Goal: Task Accomplishment & Management: Manage account settings

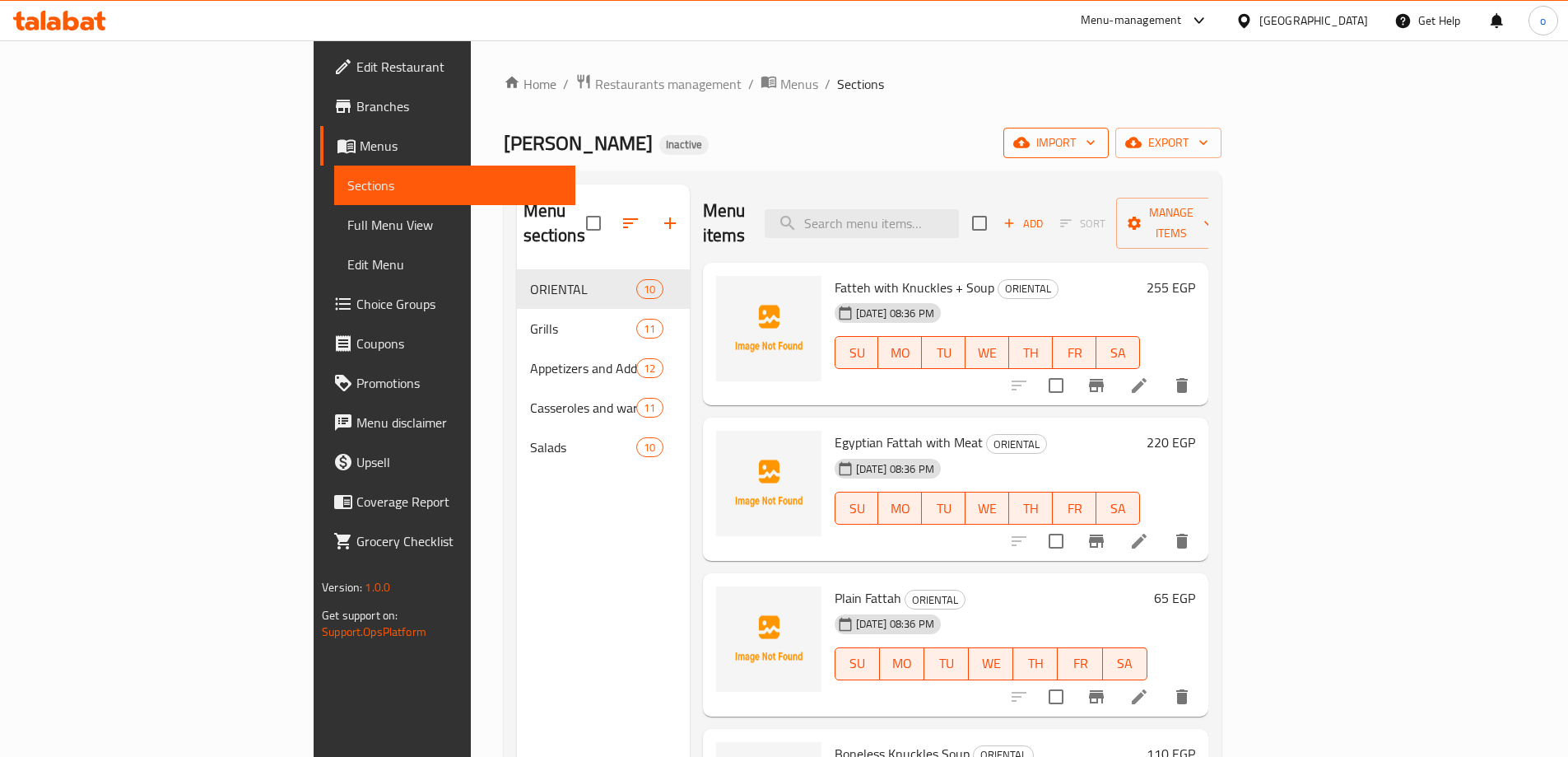
click at [1095, 132] on span "import" at bounding box center [1056, 142] width 79 height 21
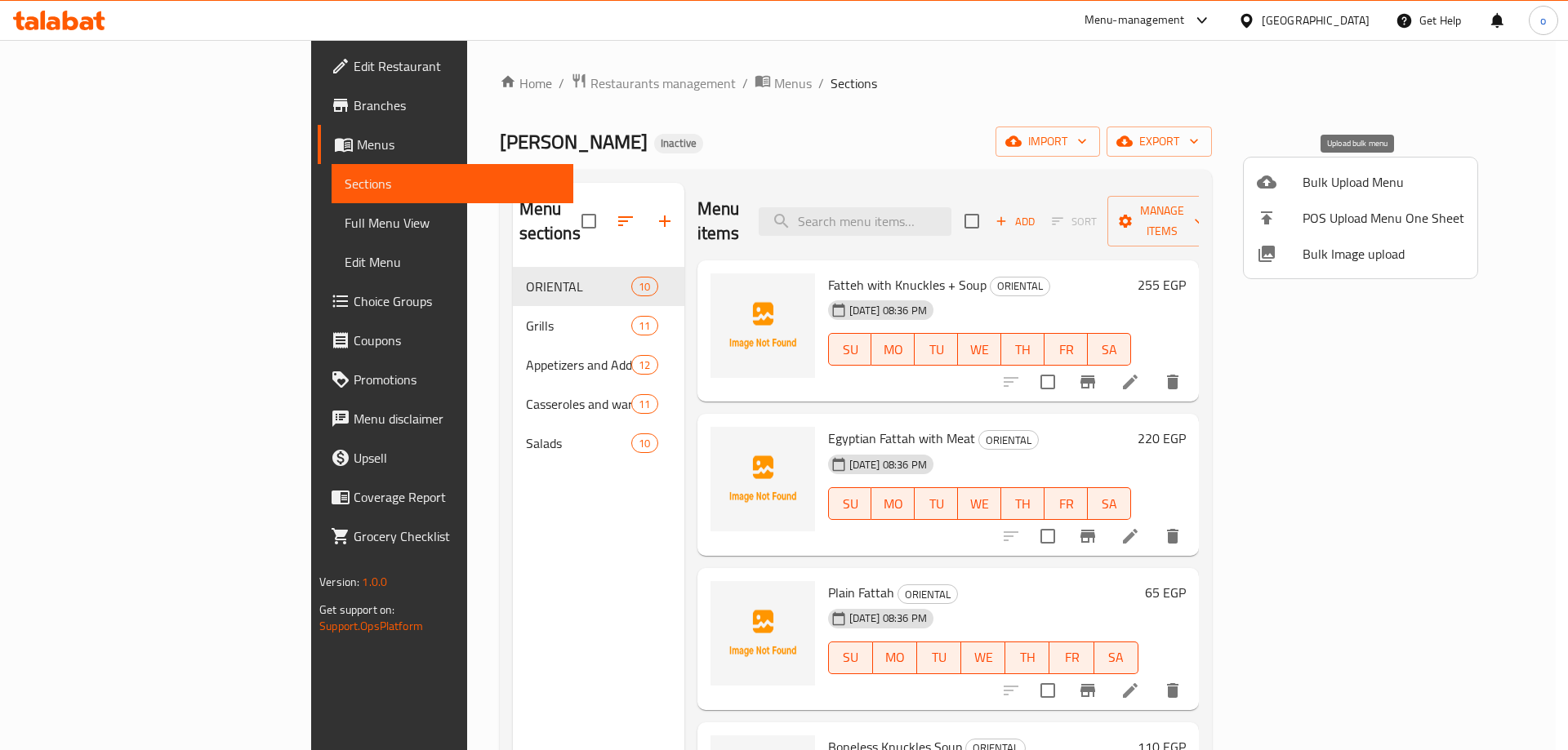
click at [1353, 175] on span "Bulk Upload Menu" at bounding box center [1383, 182] width 162 height 20
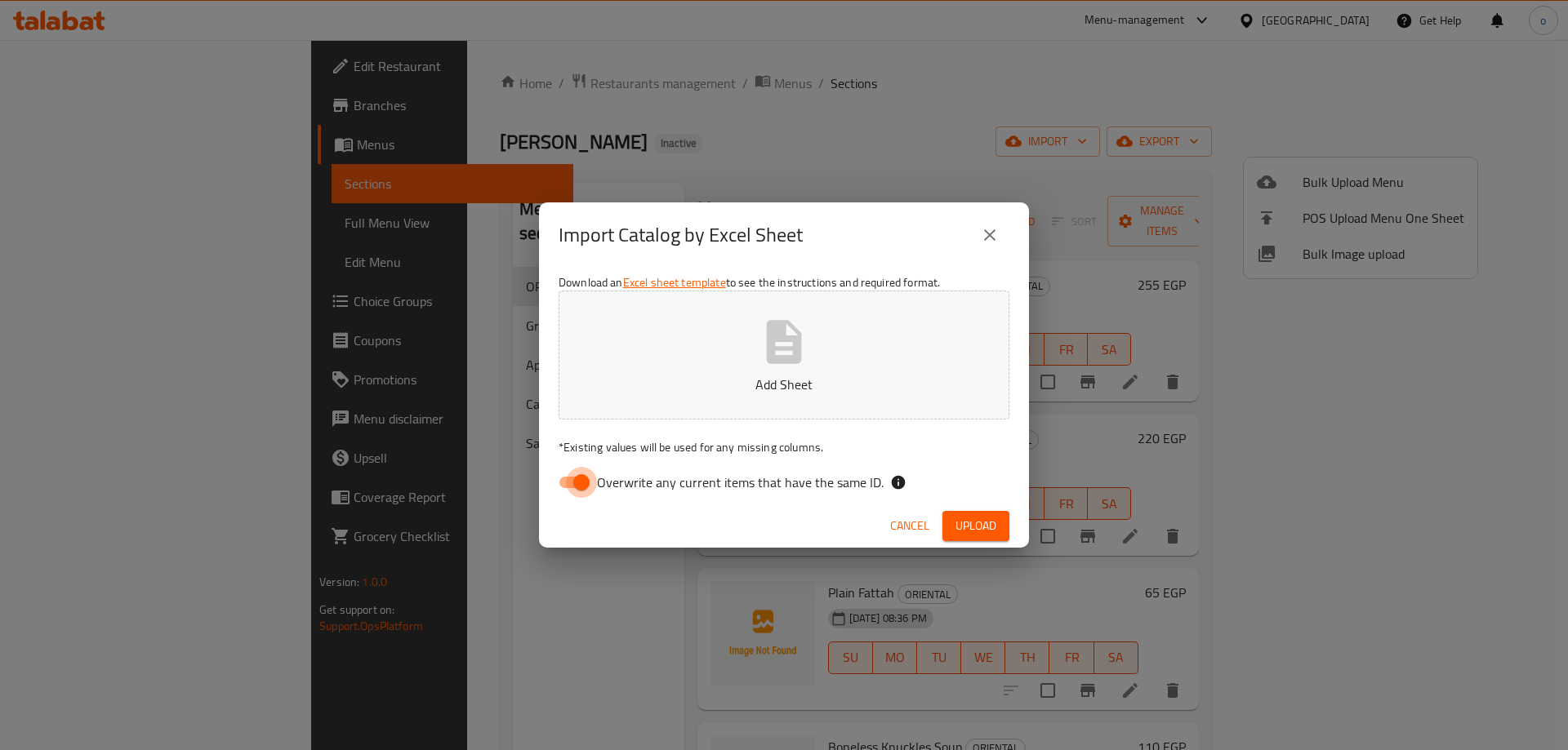
click at [584, 483] on input "Overwrite any current items that have the same ID." at bounding box center [582, 482] width 93 height 31
checkbox input "false"
click at [1002, 511] on button "Upload" at bounding box center [976, 526] width 67 height 30
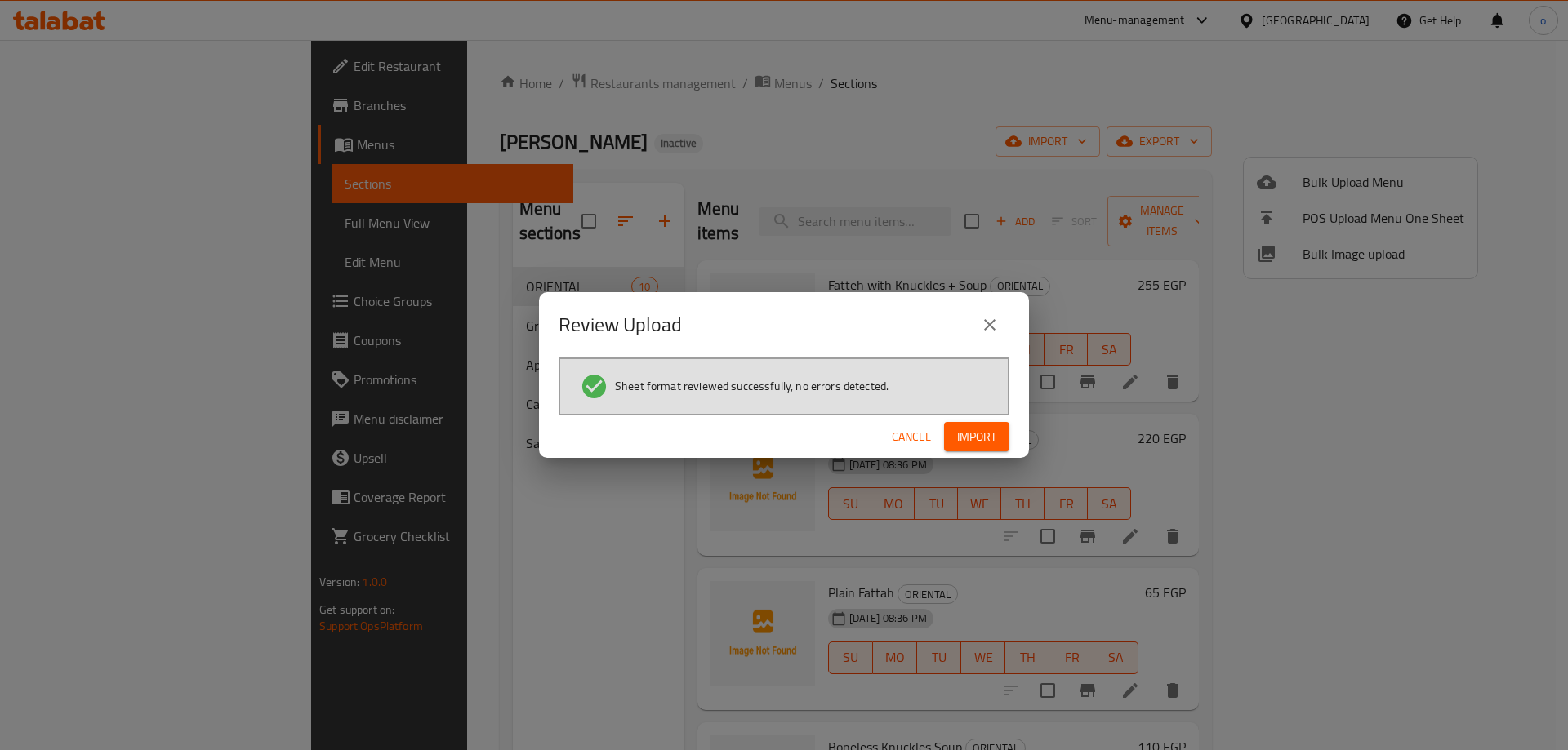
click at [963, 428] on span "Import" at bounding box center [977, 437] width 39 height 21
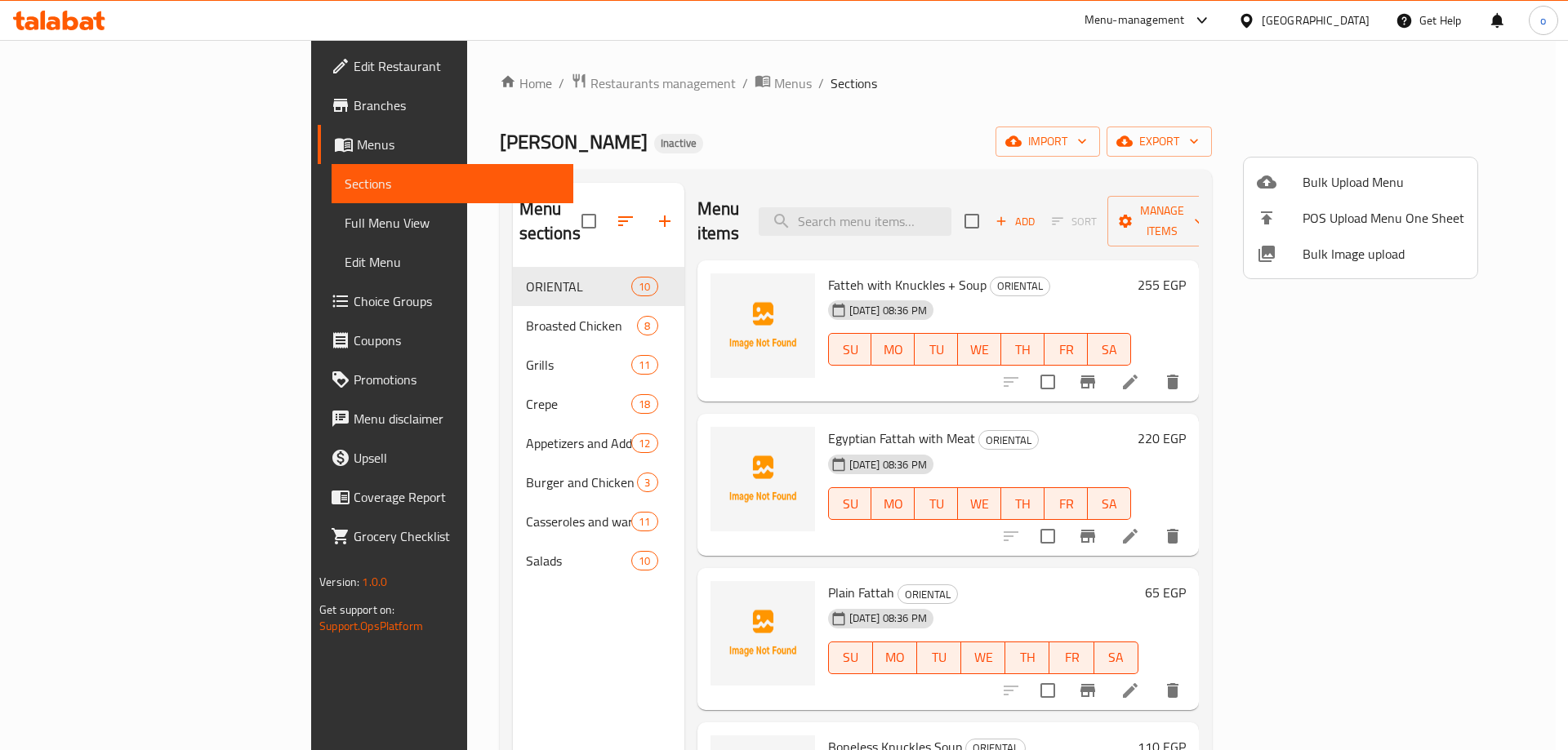
click at [543, 206] on div at bounding box center [784, 375] width 1568 height 750
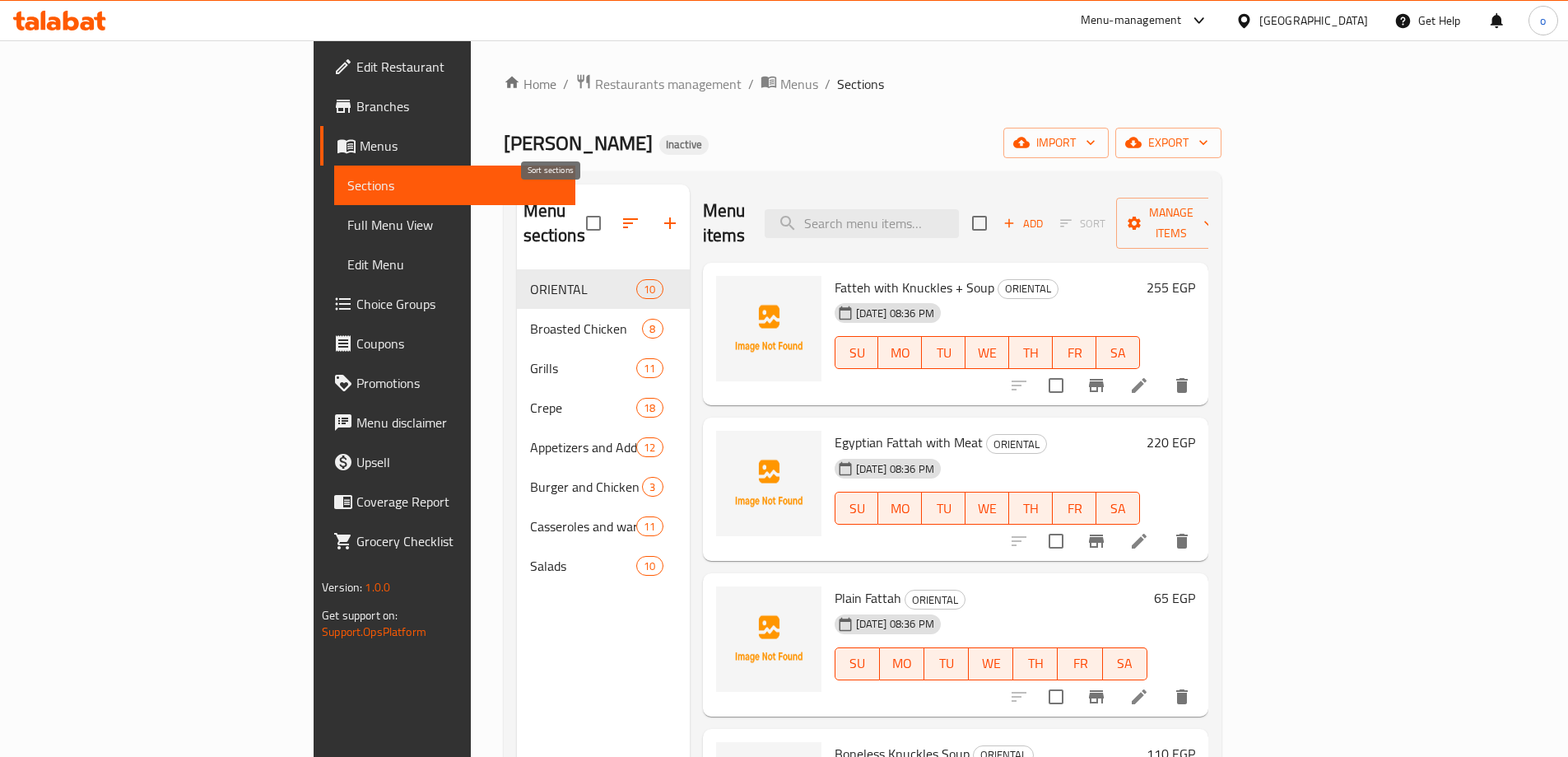
click at [621, 214] on icon "button" at bounding box center [630, 223] width 20 height 20
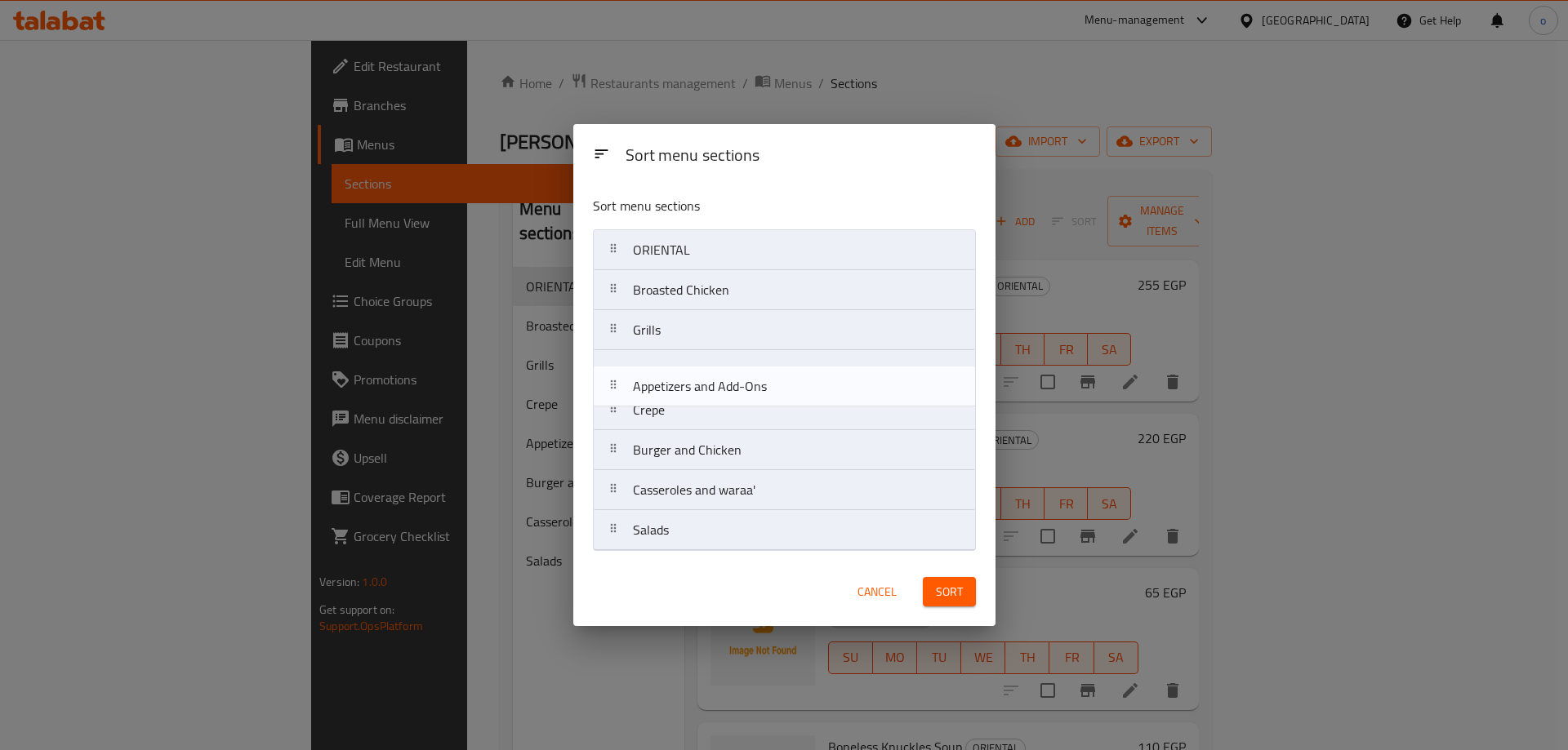
drag, startPoint x: 711, startPoint y: 420, endPoint x: 711, endPoint y: 387, distance: 33.0
click at [711, 387] on nav "ORIENTAL Broasted Chicken Grills Crepe Appetizers and Add-Ons Burger and Chicke…" at bounding box center [784, 390] width 383 height 321
drag, startPoint x: 677, startPoint y: 291, endPoint x: 693, endPoint y: 390, distance: 100.3
click at [693, 390] on nav "ORIENTAL Broasted Chicken Grills Appetizers and Add-Ons Crepe Burger and Chicke…" at bounding box center [784, 390] width 383 height 321
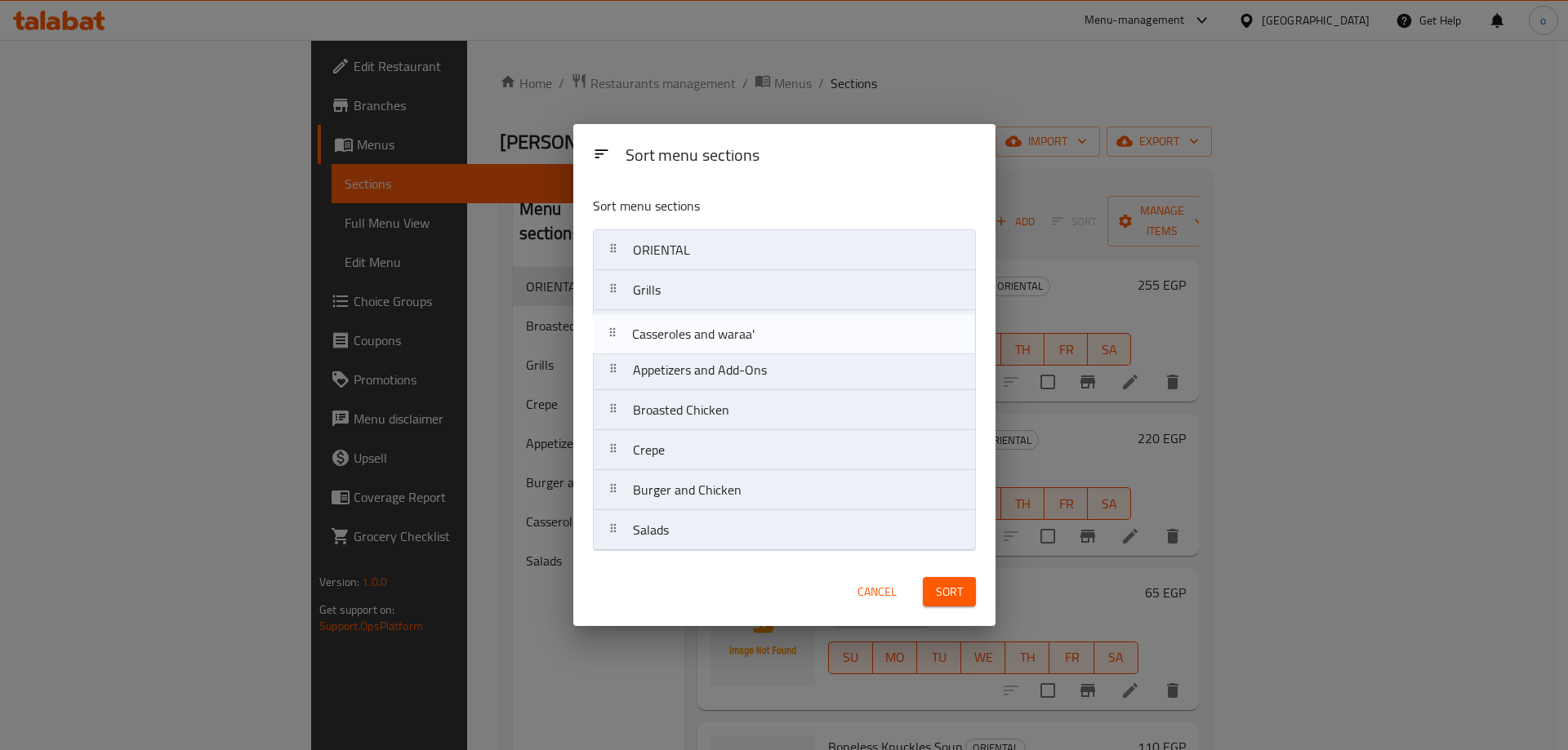
drag, startPoint x: 699, startPoint y: 490, endPoint x: 704, endPoint y: 323, distance: 167.1
click at [704, 323] on nav "ORIENTAL Grills Appetizers and Add-Ons Broasted Chicken Crepe Burger and Chicke…" at bounding box center [784, 390] width 383 height 321
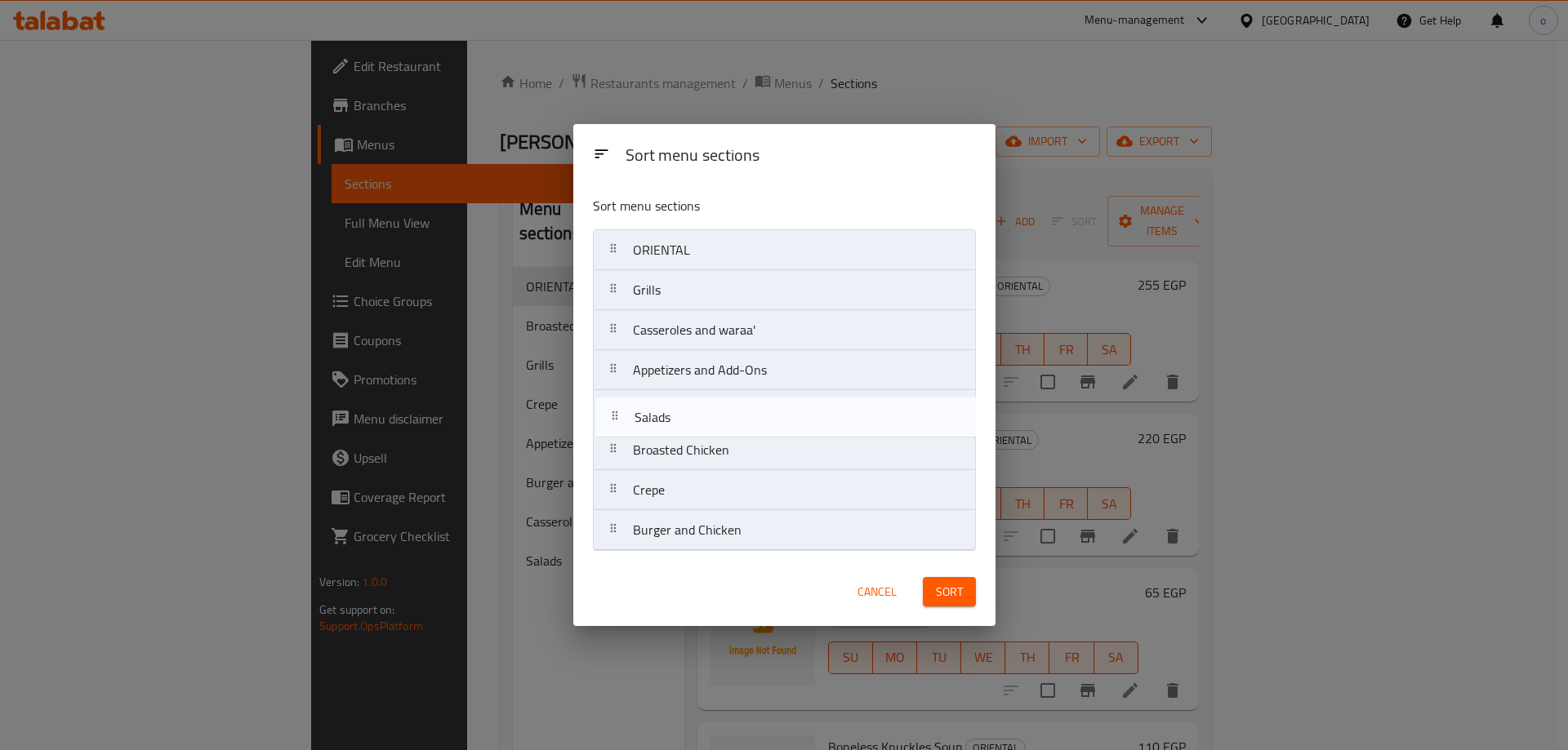
drag, startPoint x: 692, startPoint y: 531, endPoint x: 690, endPoint y: 403, distance: 128.0
click at [690, 403] on nav "ORIENTAL Grills Casseroles and waraa' Appetizers and Add-Ons Broasted Chicken C…" at bounding box center [784, 390] width 383 height 321
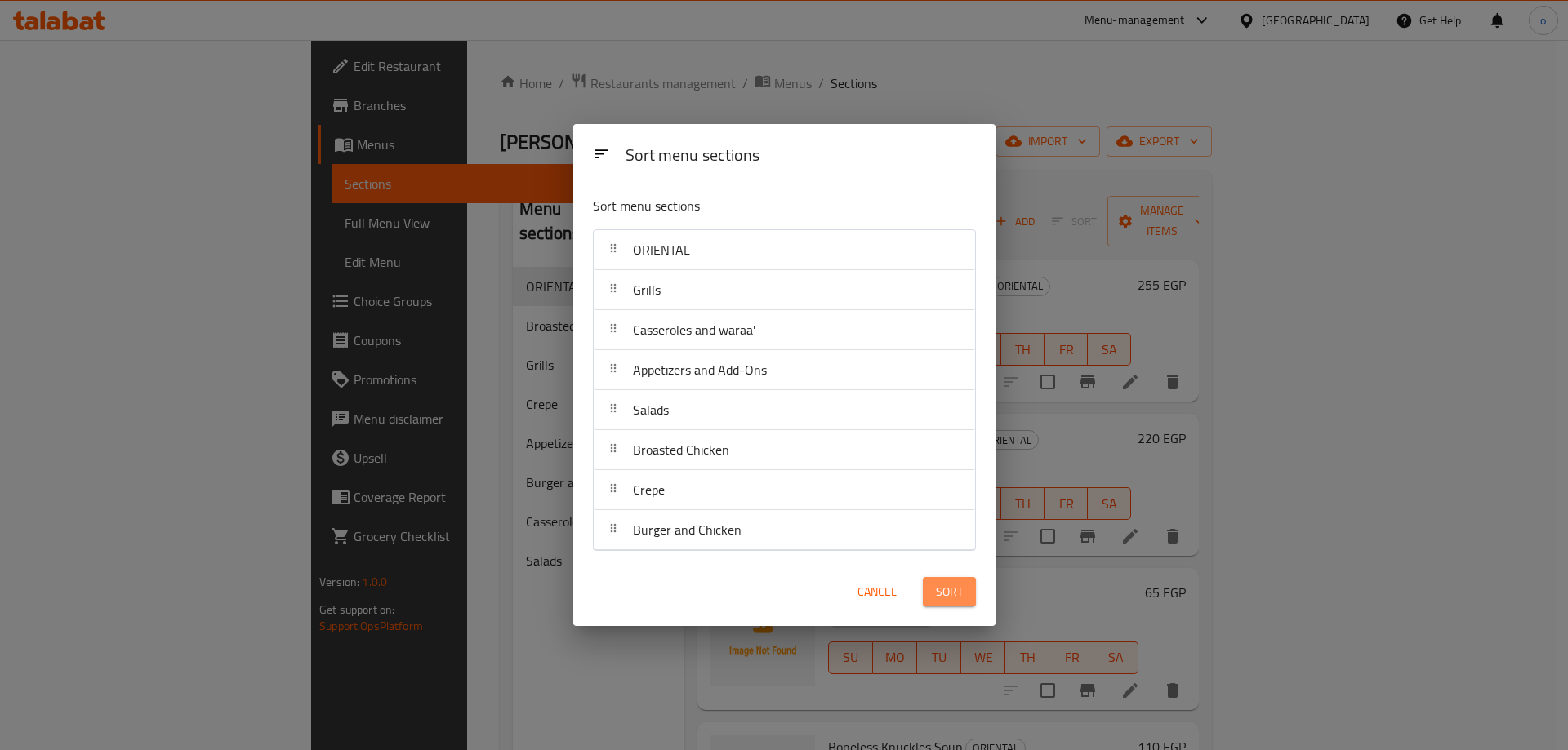
click at [949, 591] on span "Sort" at bounding box center [949, 592] width 27 height 21
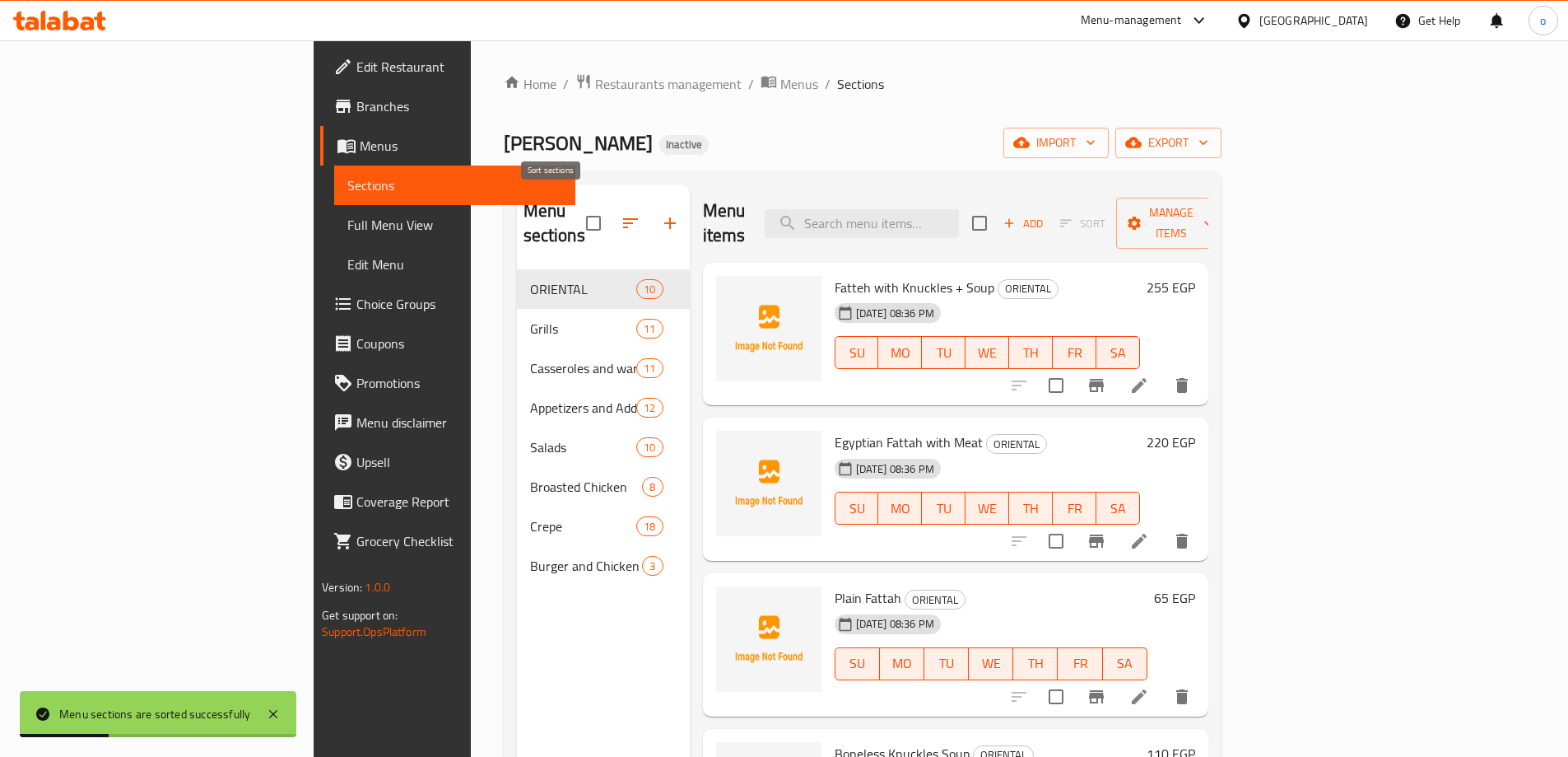
click at [611, 205] on button "button" at bounding box center [630, 223] width 40 height 40
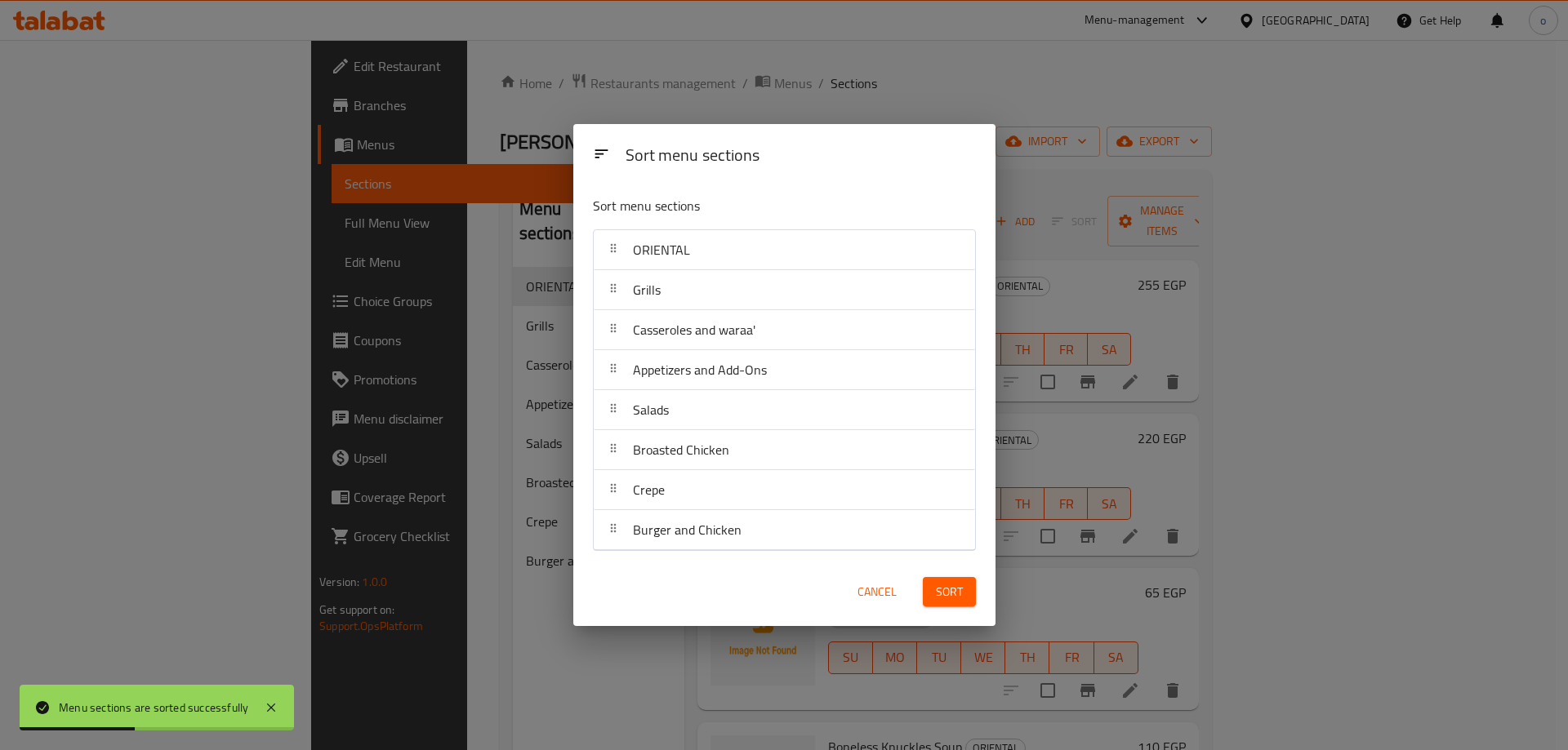
click at [535, 204] on div "Sort menu sections Sort menu sections ORIENTAL Grills Casseroles and waraa' App…" at bounding box center [784, 375] width 1568 height 750
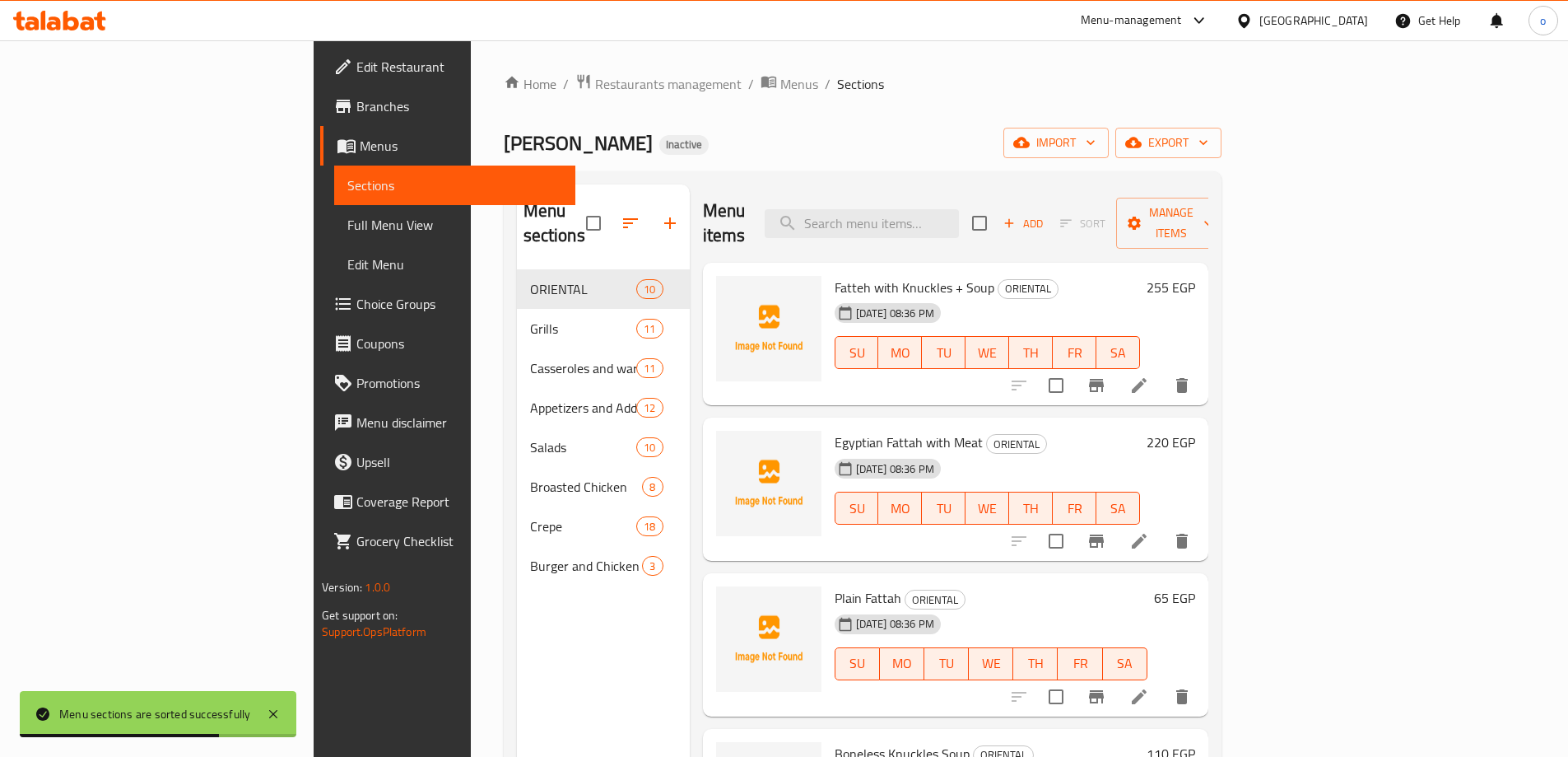
click at [348, 219] on span "Full Menu View" at bounding box center [455, 225] width 215 height 20
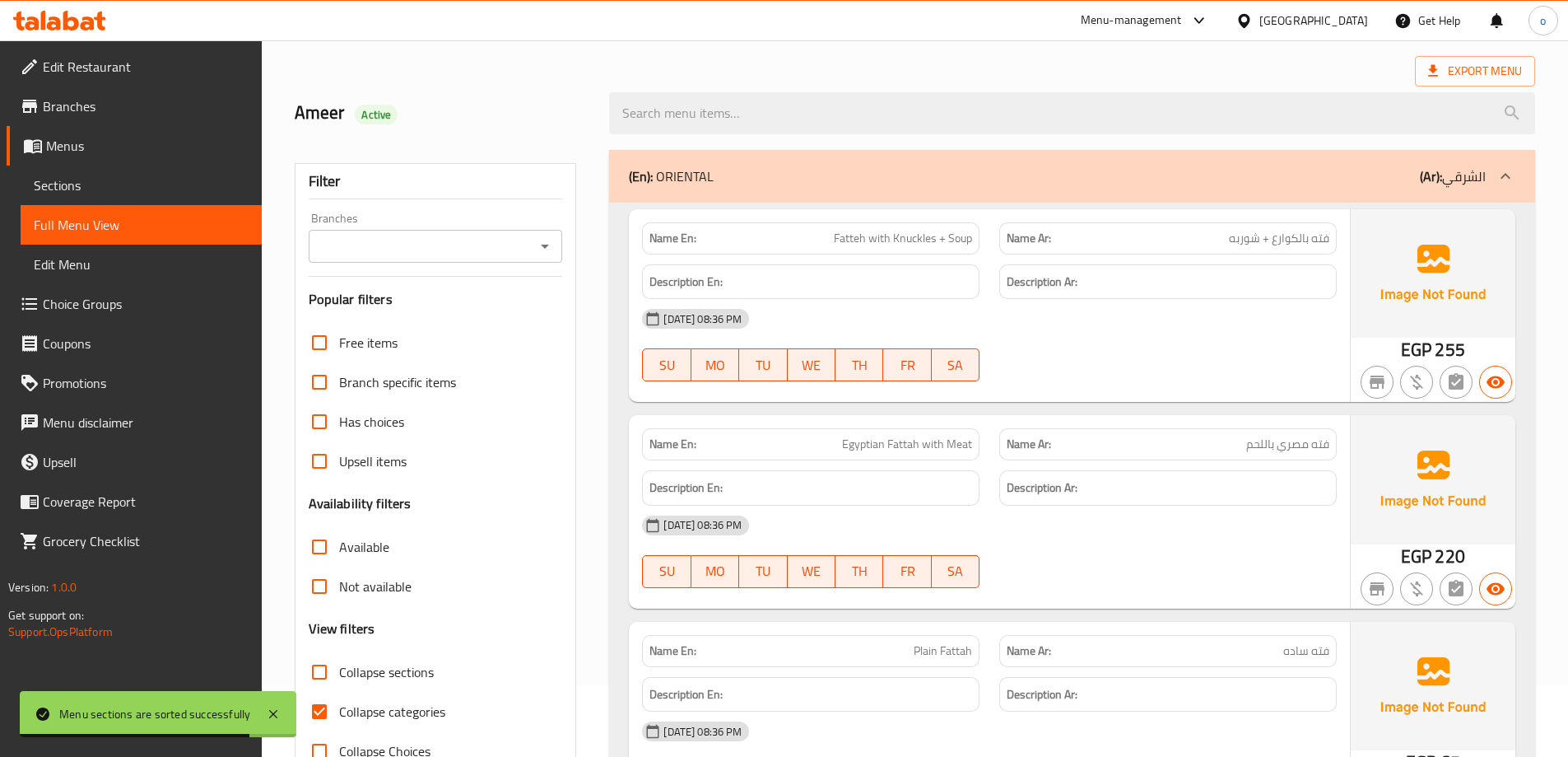
scroll to position [165, 0]
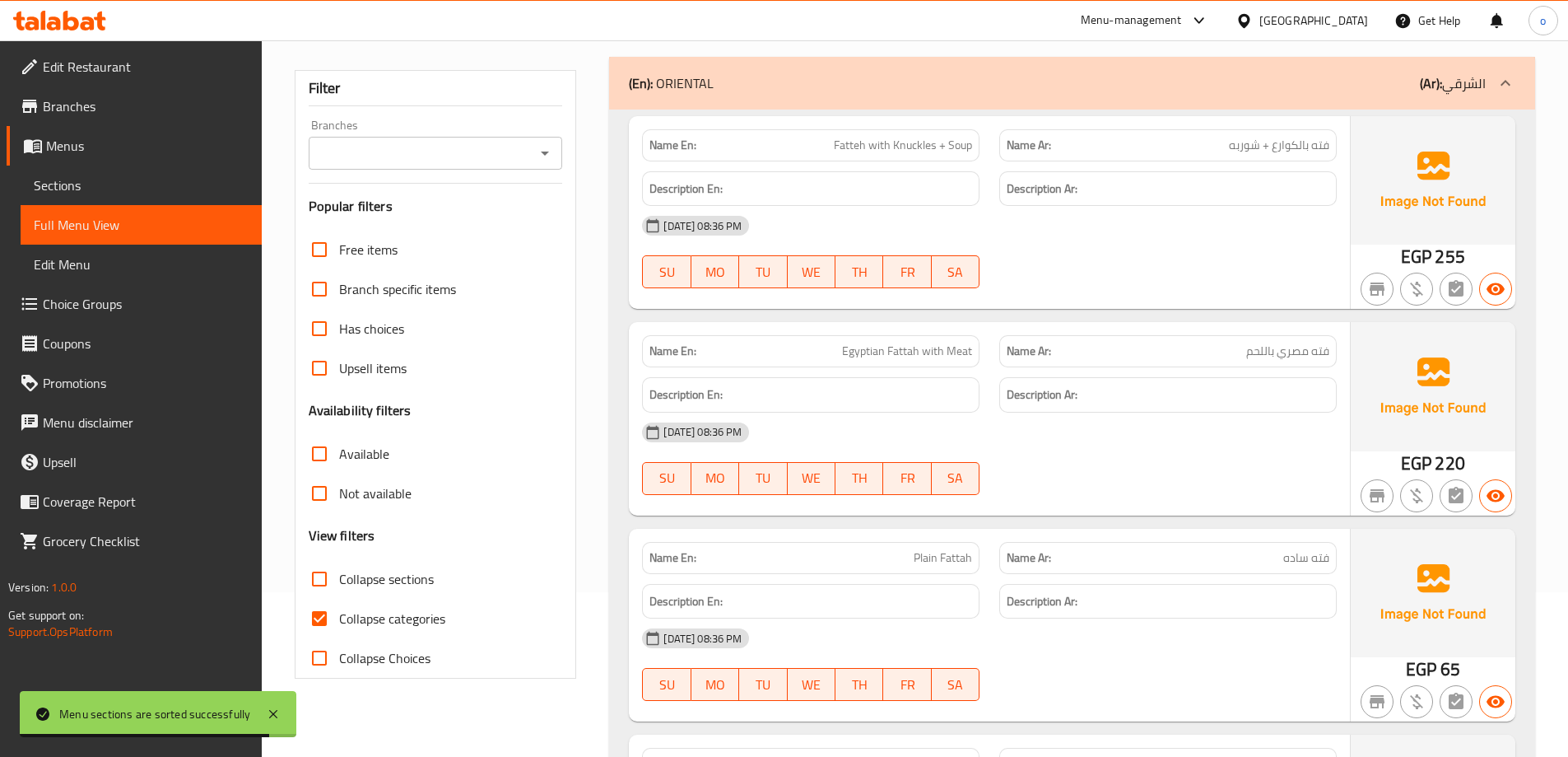
click at [346, 622] on span "Collapse categories" at bounding box center [392, 618] width 106 height 20
click at [339, 622] on input "Collapse categories" at bounding box center [320, 618] width 40 height 40
checkbox input "false"
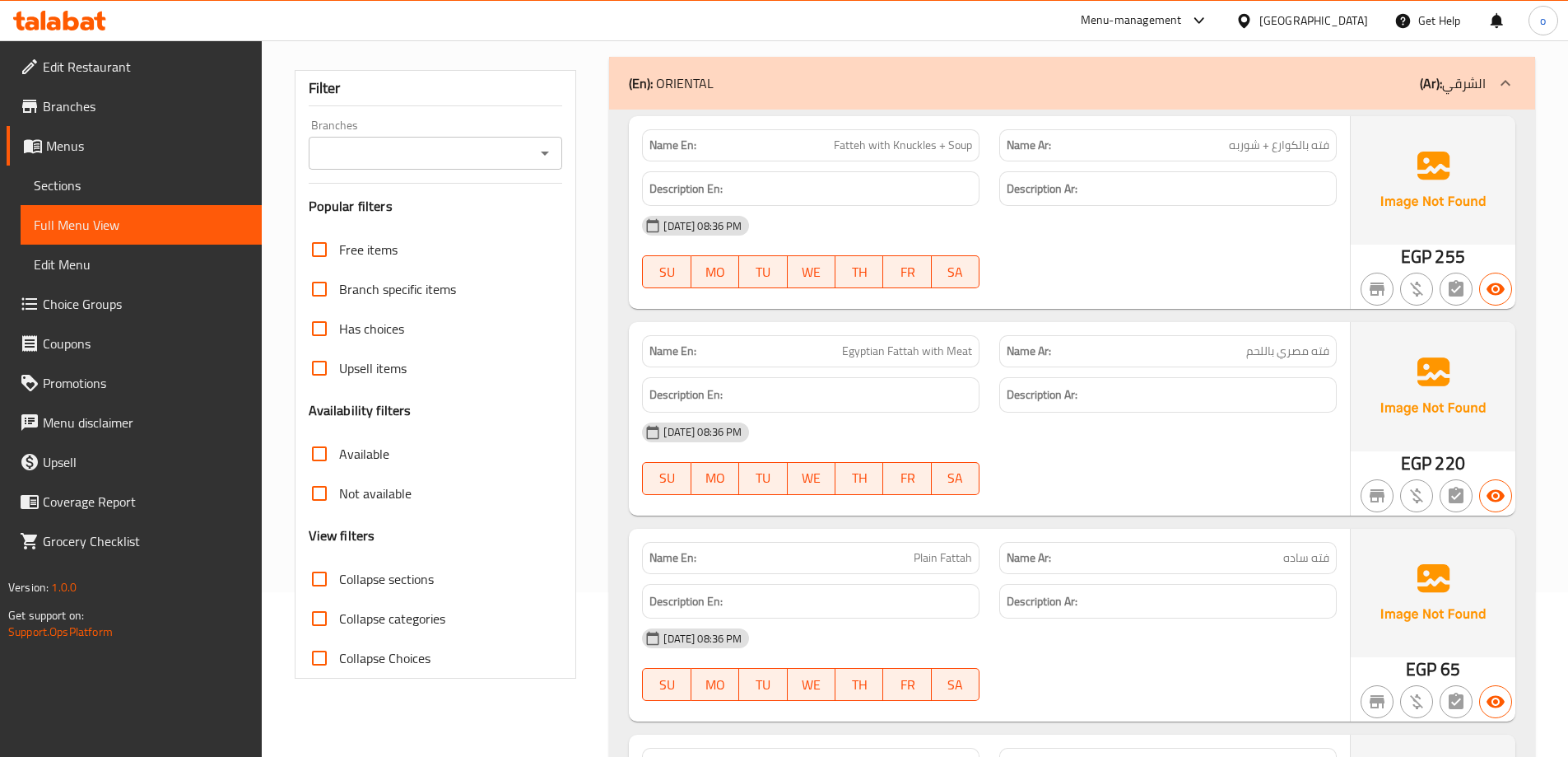
click at [346, 579] on span "Collapse sections" at bounding box center [385, 579] width 95 height 20
click at [339, 579] on input "Collapse sections" at bounding box center [320, 579] width 40 height 40
checkbox input "true"
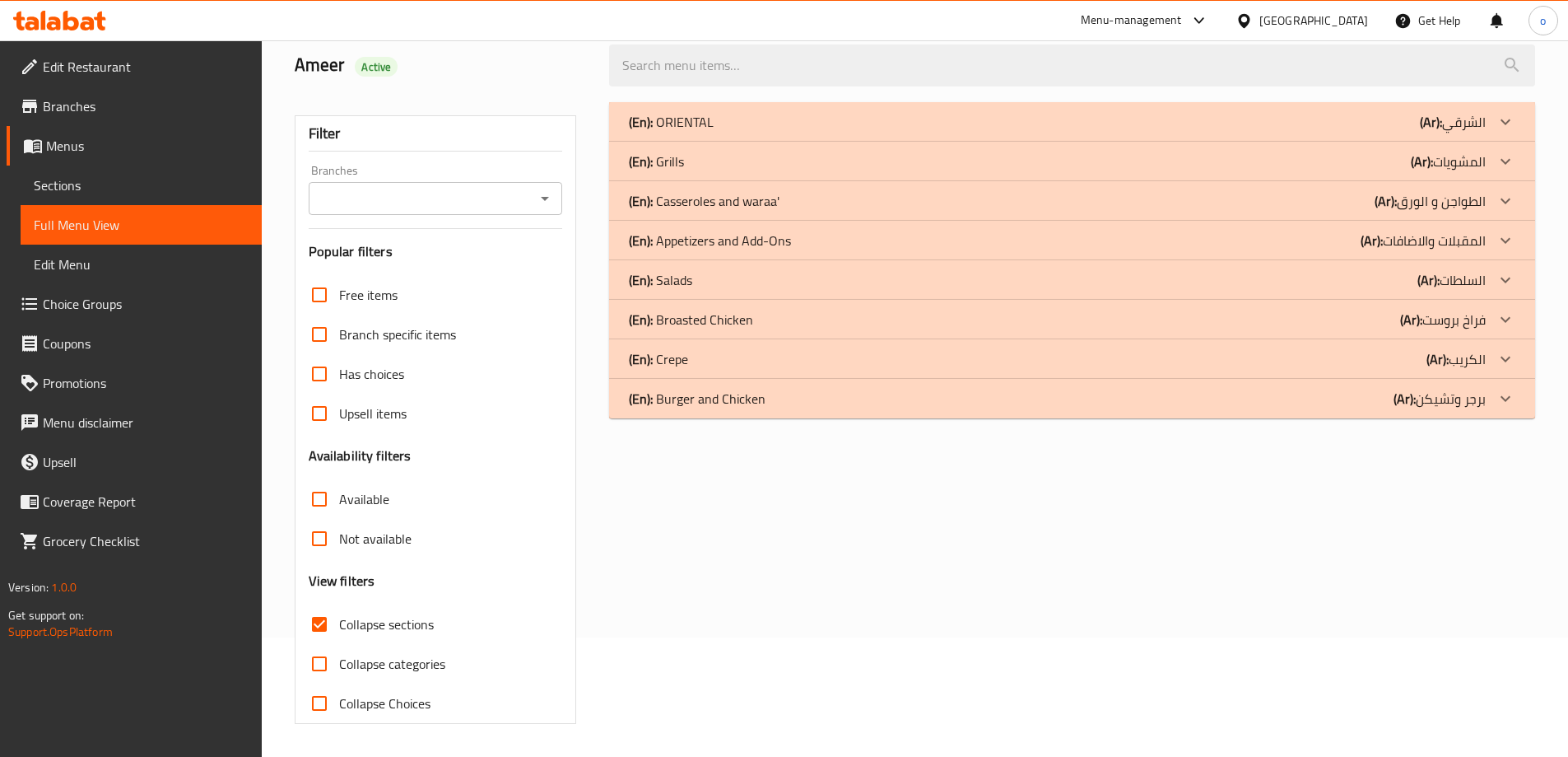
scroll to position [120, 0]
click at [1488, 403] on div at bounding box center [1505, 398] width 40 height 40
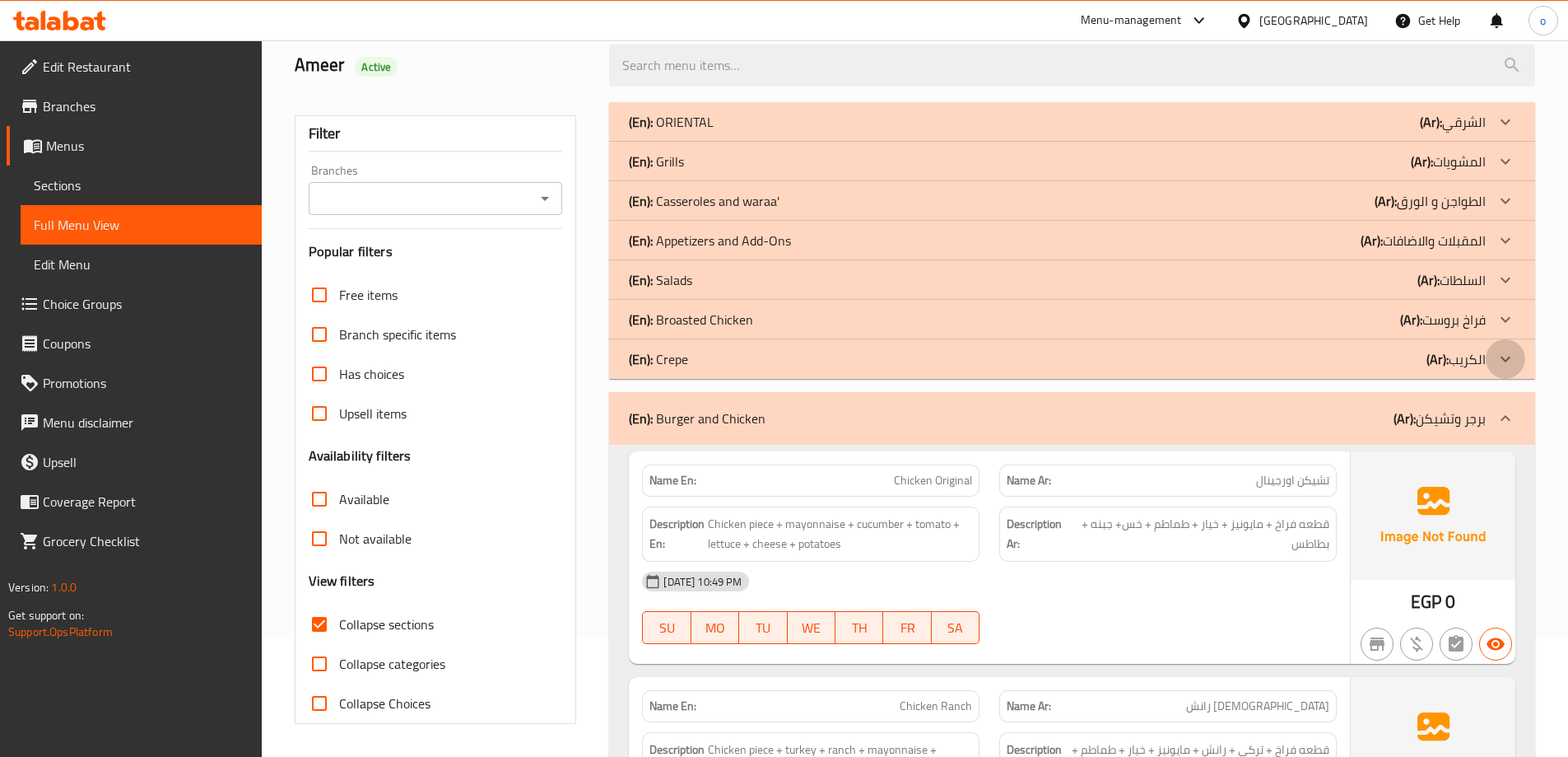
click at [1500, 364] on icon at bounding box center [1505, 359] width 20 height 20
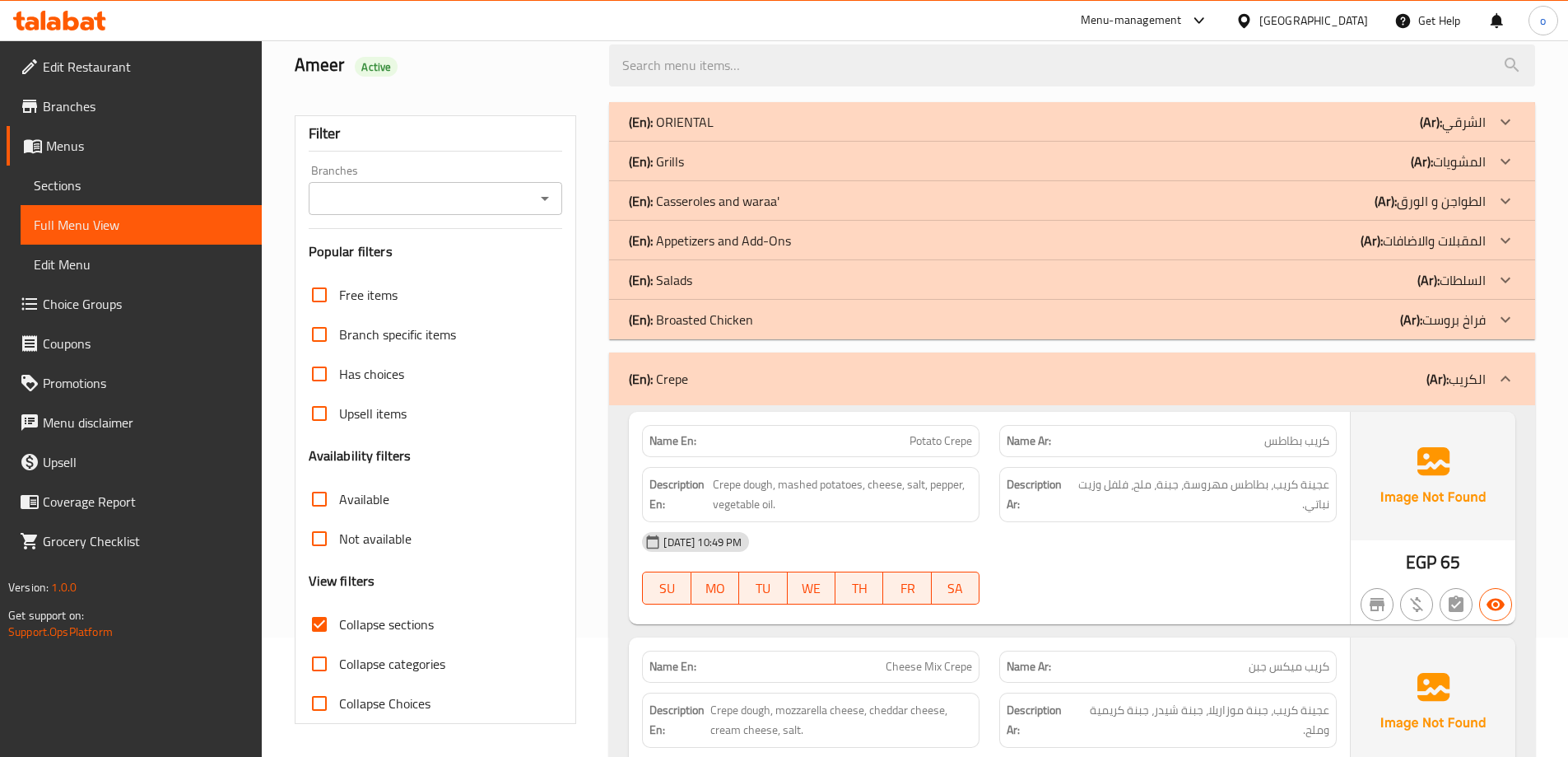
click at [1499, 321] on icon at bounding box center [1505, 320] width 20 height 20
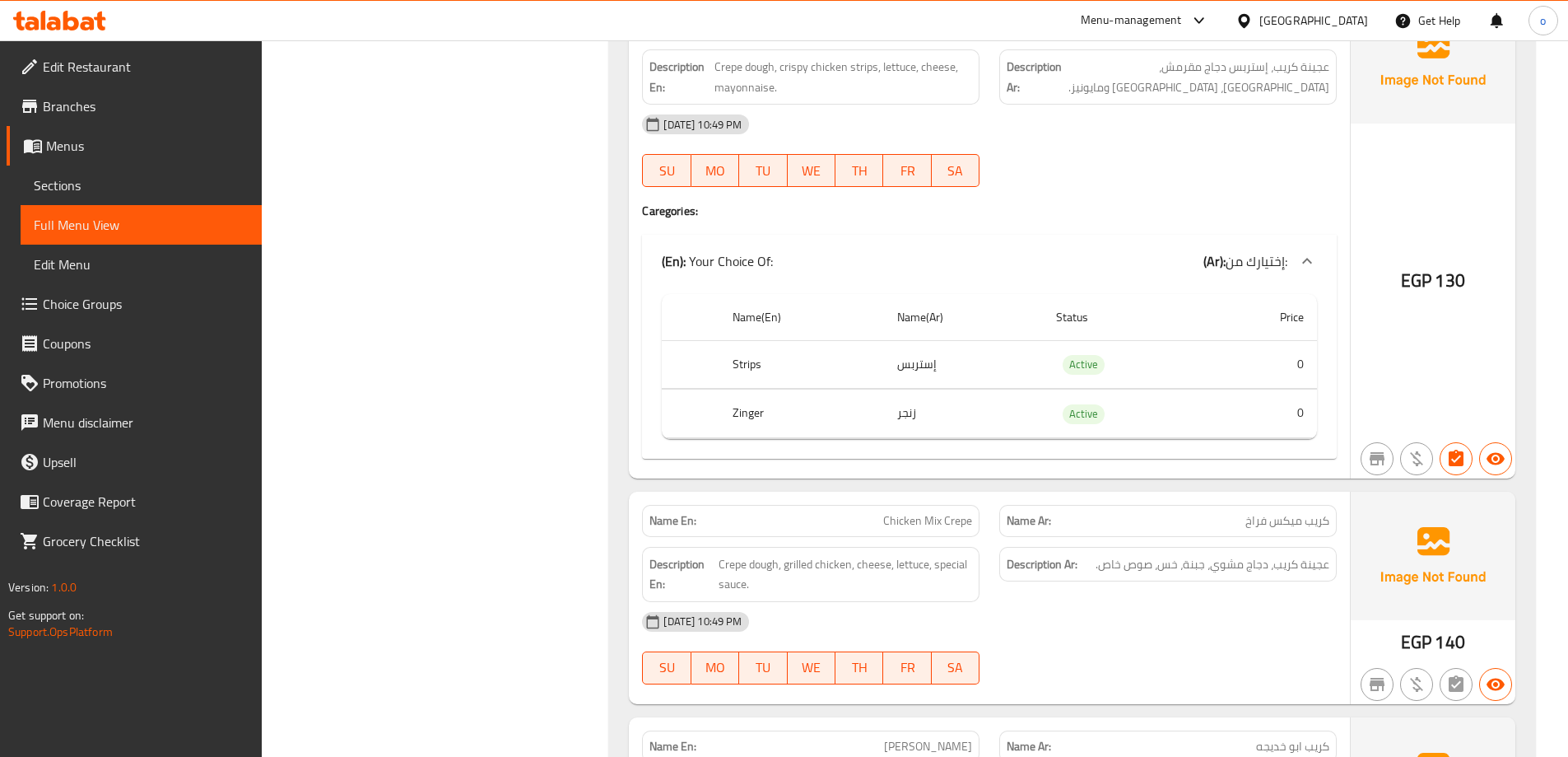
scroll to position [4741, 0]
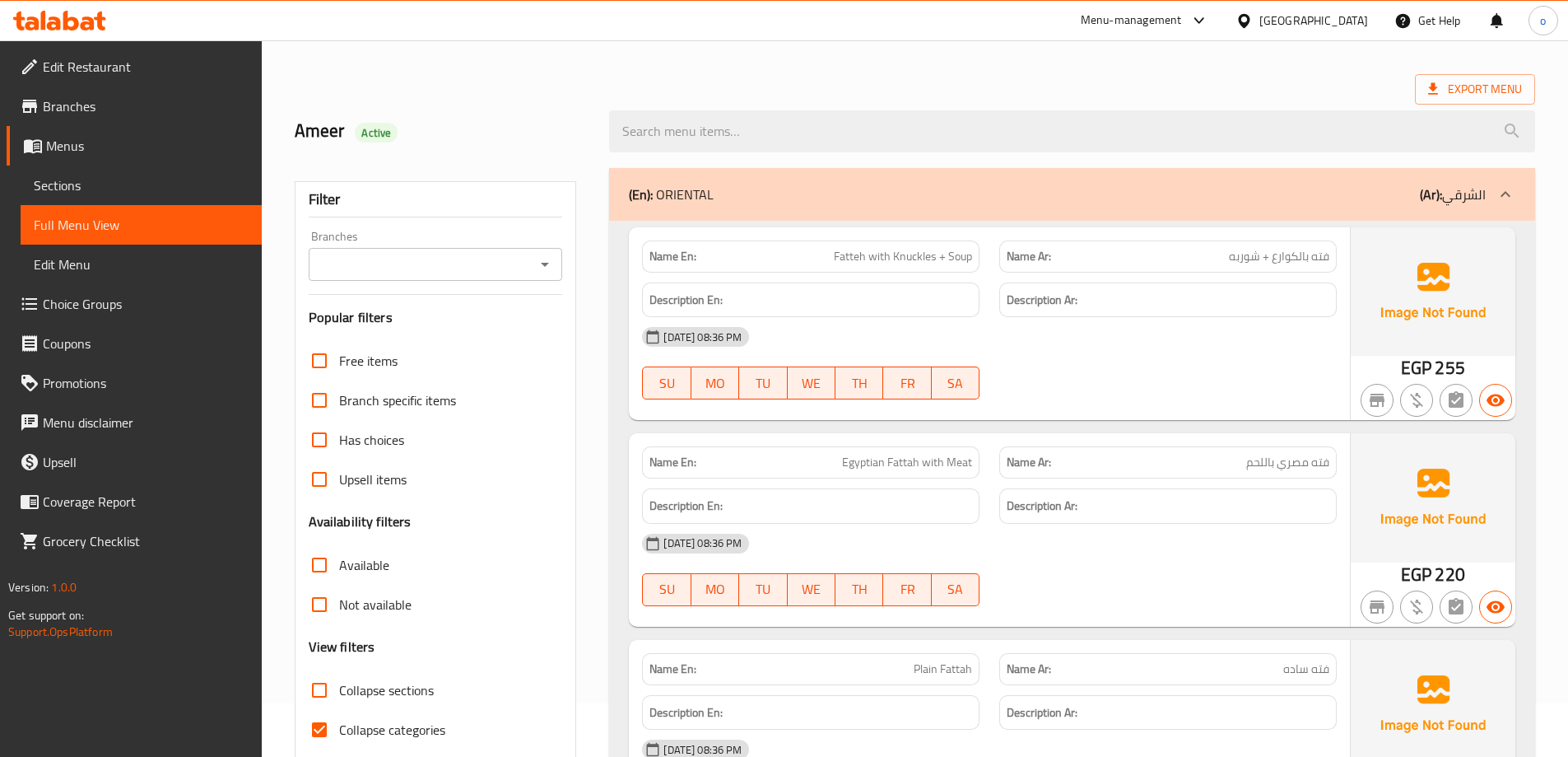
scroll to position [165, 0]
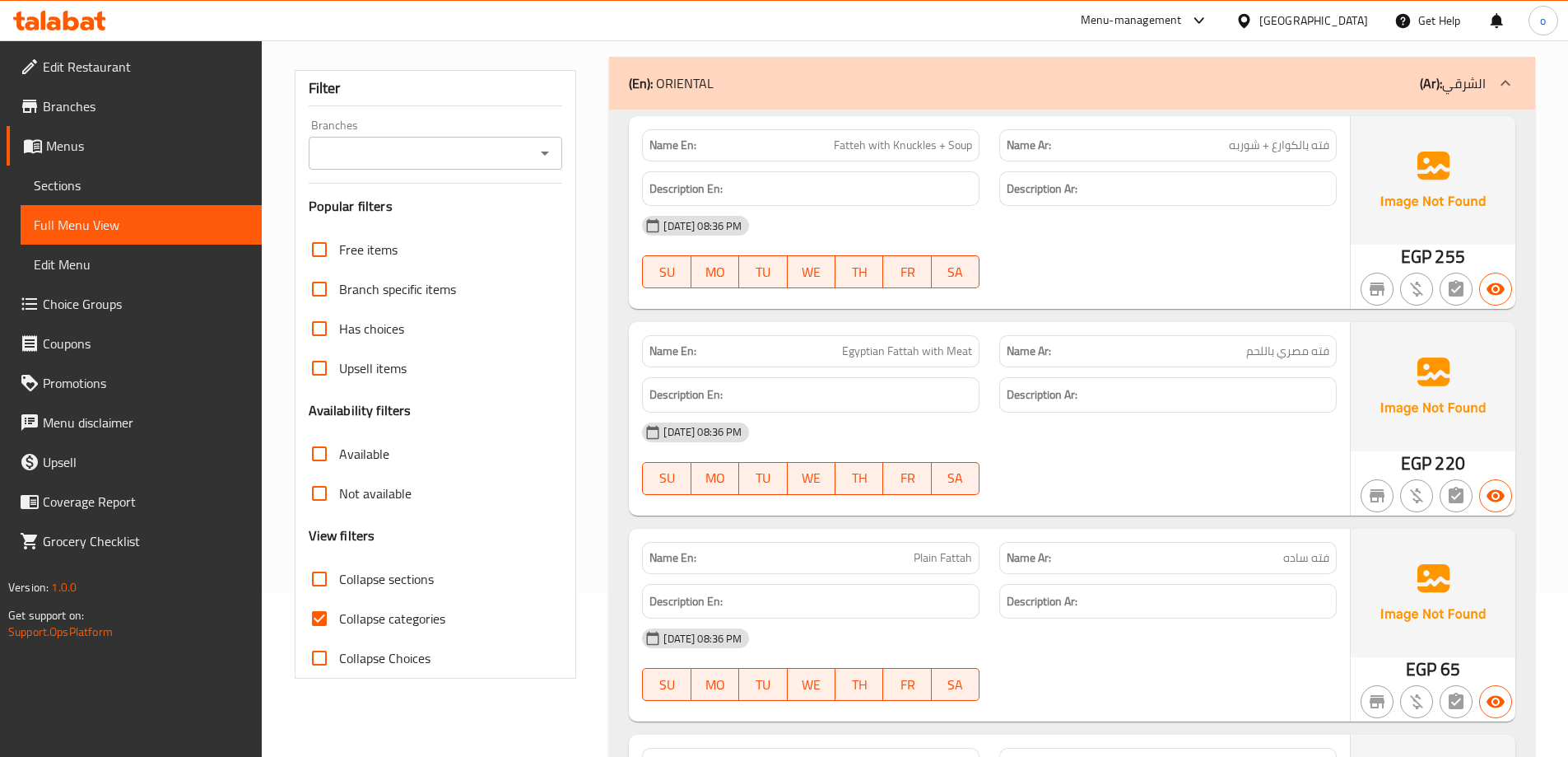
click at [1373, 89] on div "(En): ORIENTAL (Ar): الشرقي" at bounding box center [1056, 83] width 857 height 20
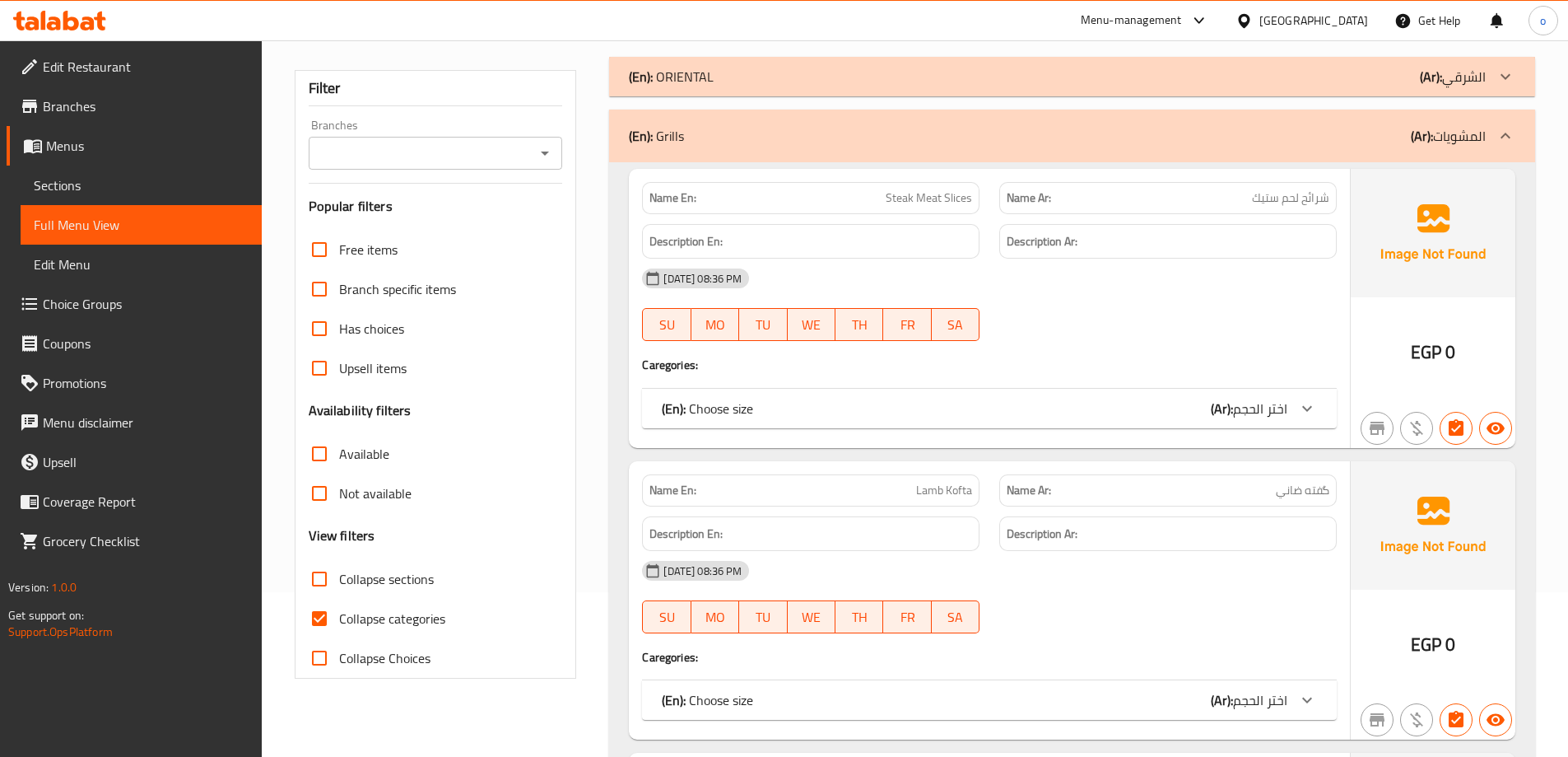
click at [1442, 129] on p "(Ar): المشويات" at bounding box center [1447, 136] width 75 height 20
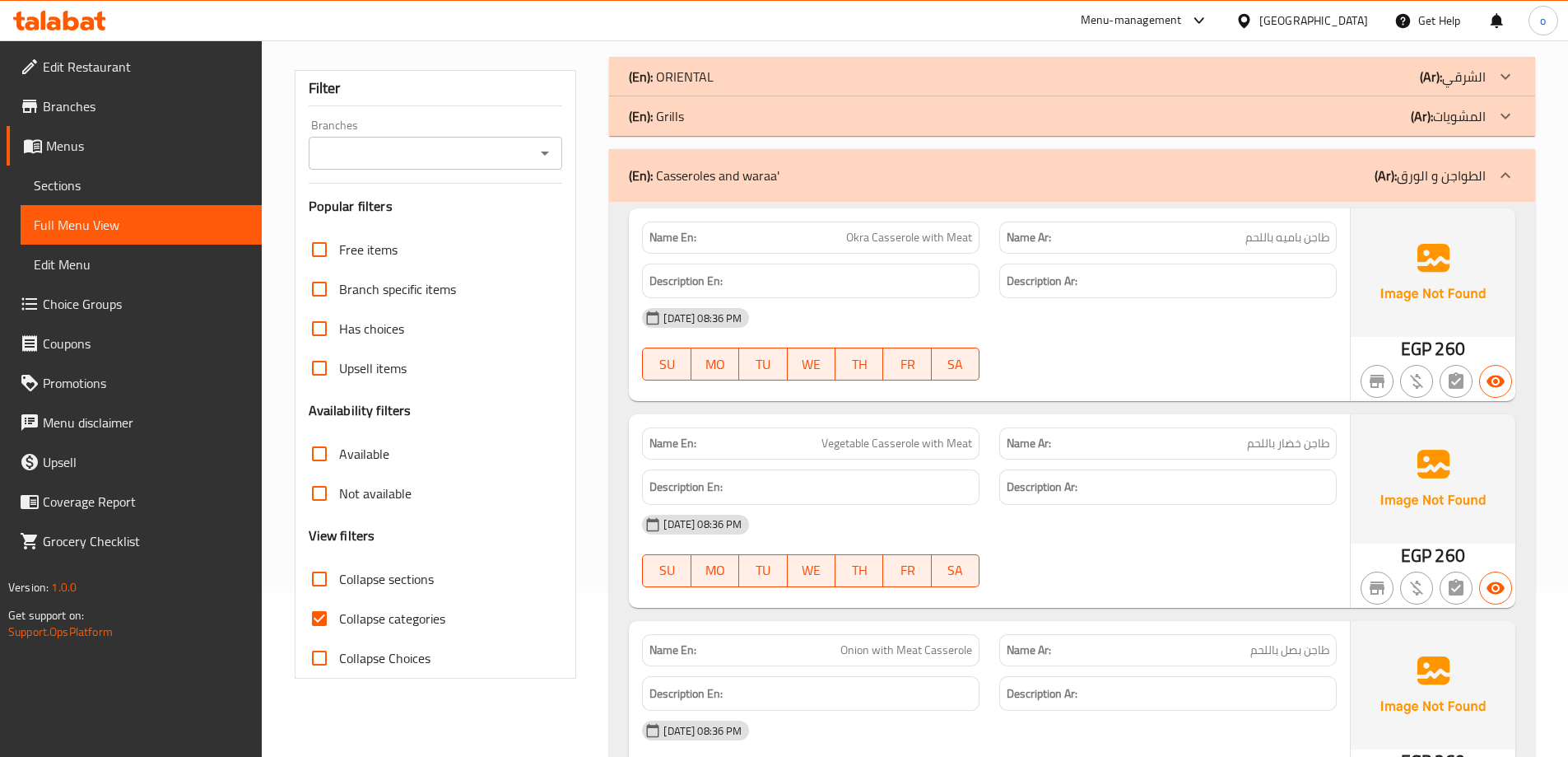
click at [97, 187] on span "Sections" at bounding box center [140, 186] width 215 height 20
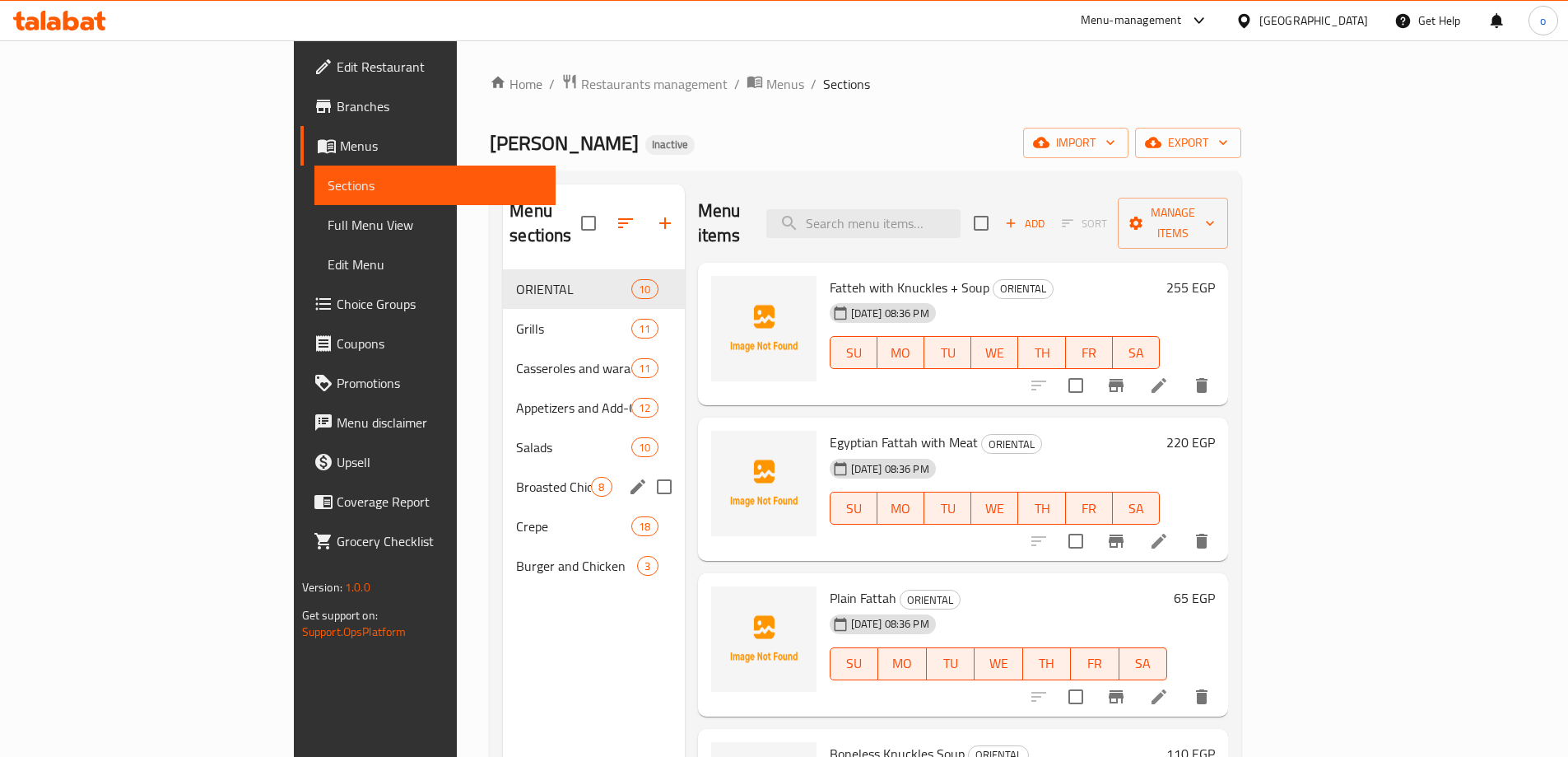
click at [647, 470] on input "Menu sections" at bounding box center [664, 487] width 34 height 34
checkbox input "true"
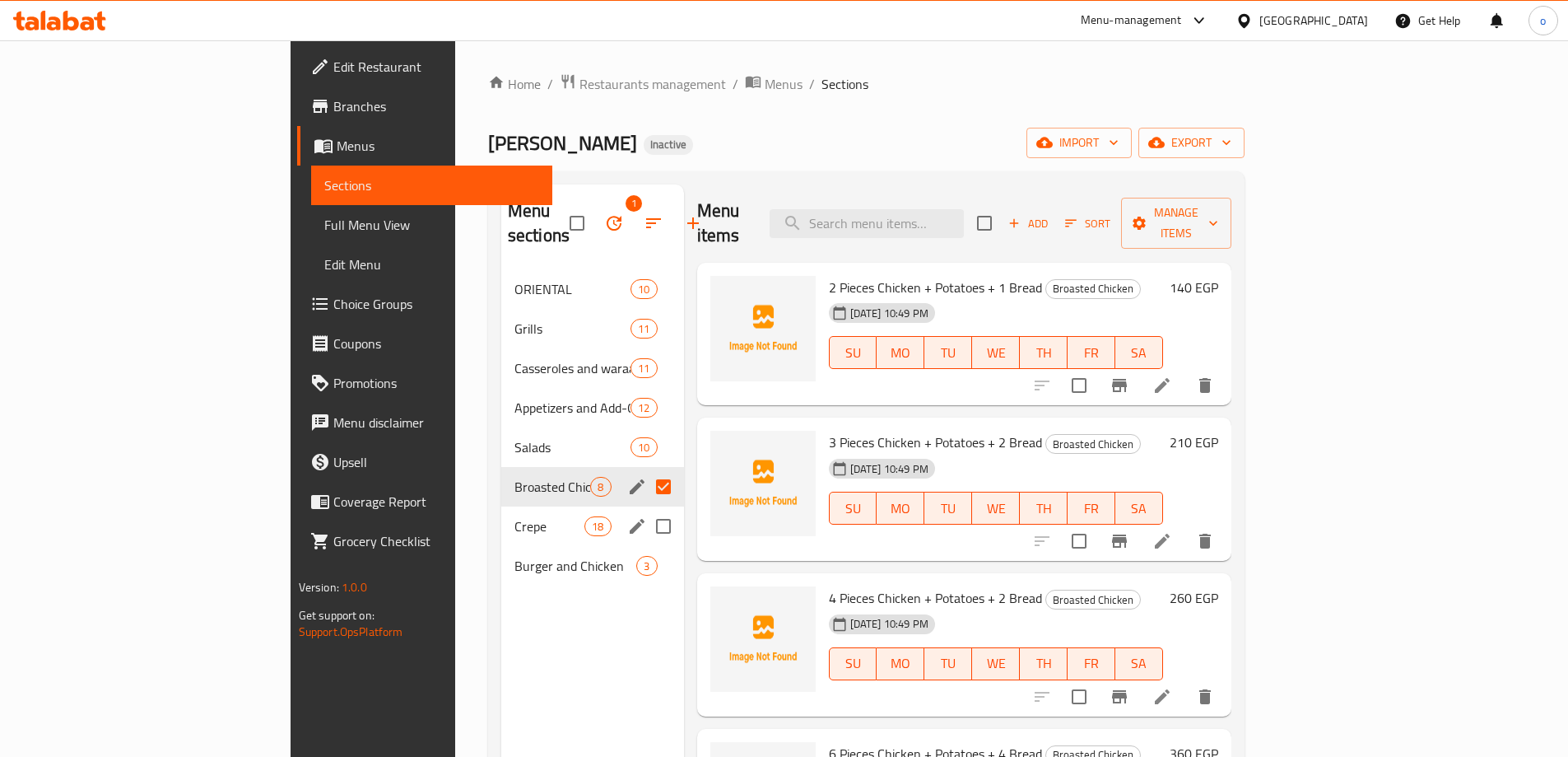
click at [646, 509] on input "Menu sections" at bounding box center [663, 526] width 34 height 34
checkbox input "true"
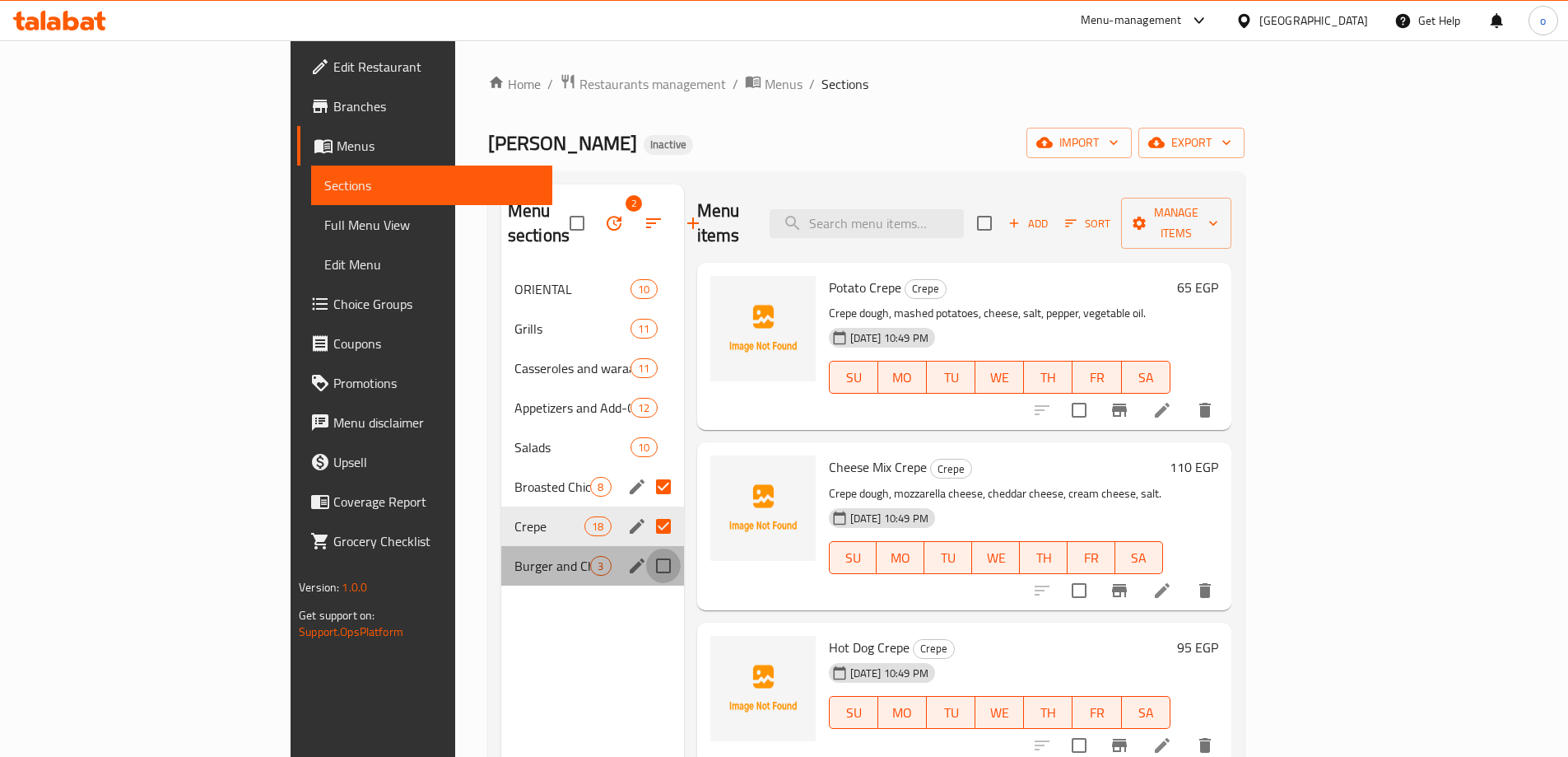
click at [646, 549] on input "Menu sections" at bounding box center [663, 566] width 34 height 34
checkbox input "true"
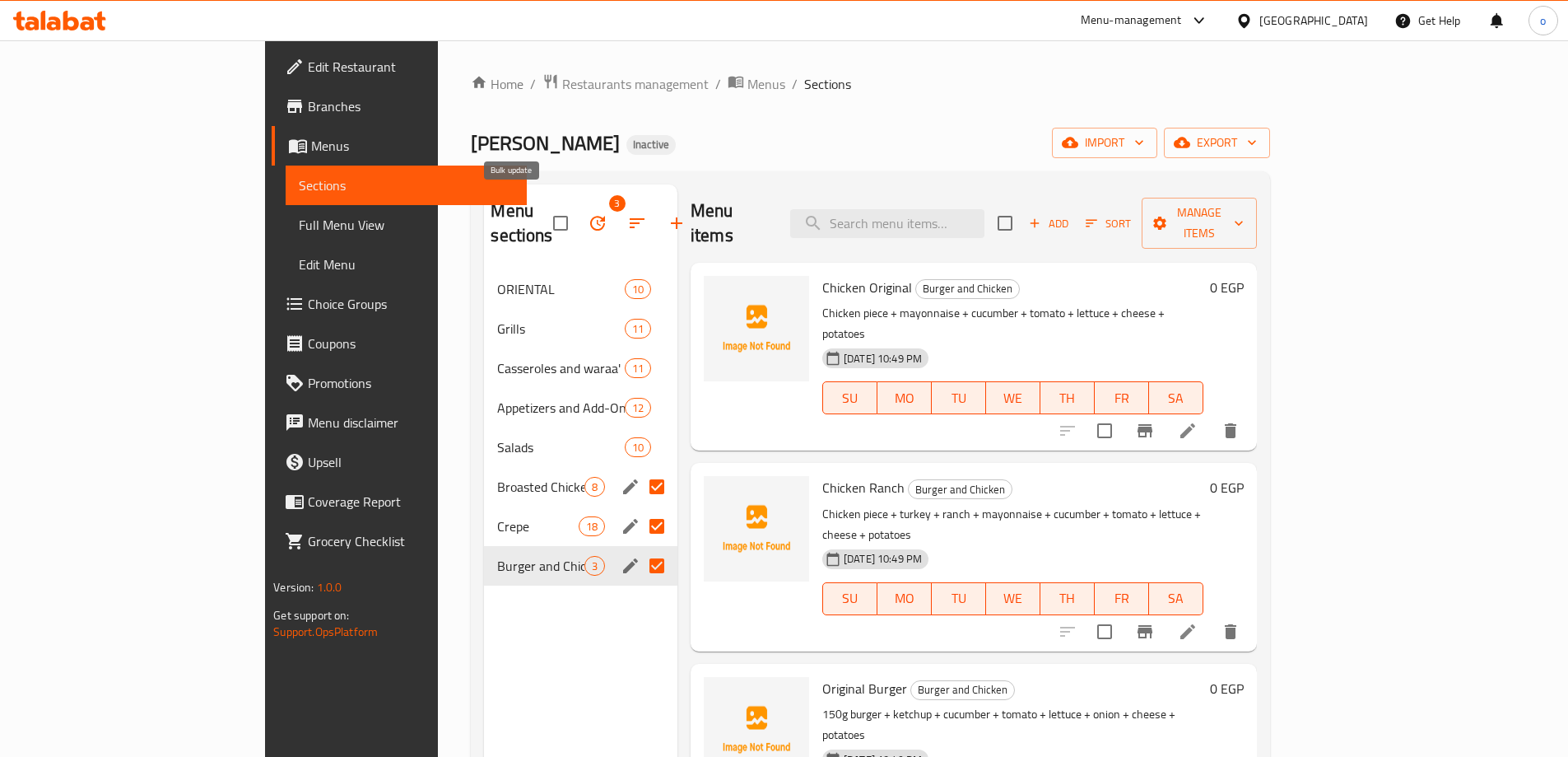
click at [587, 214] on icon "button" at bounding box center [597, 223] width 20 height 20
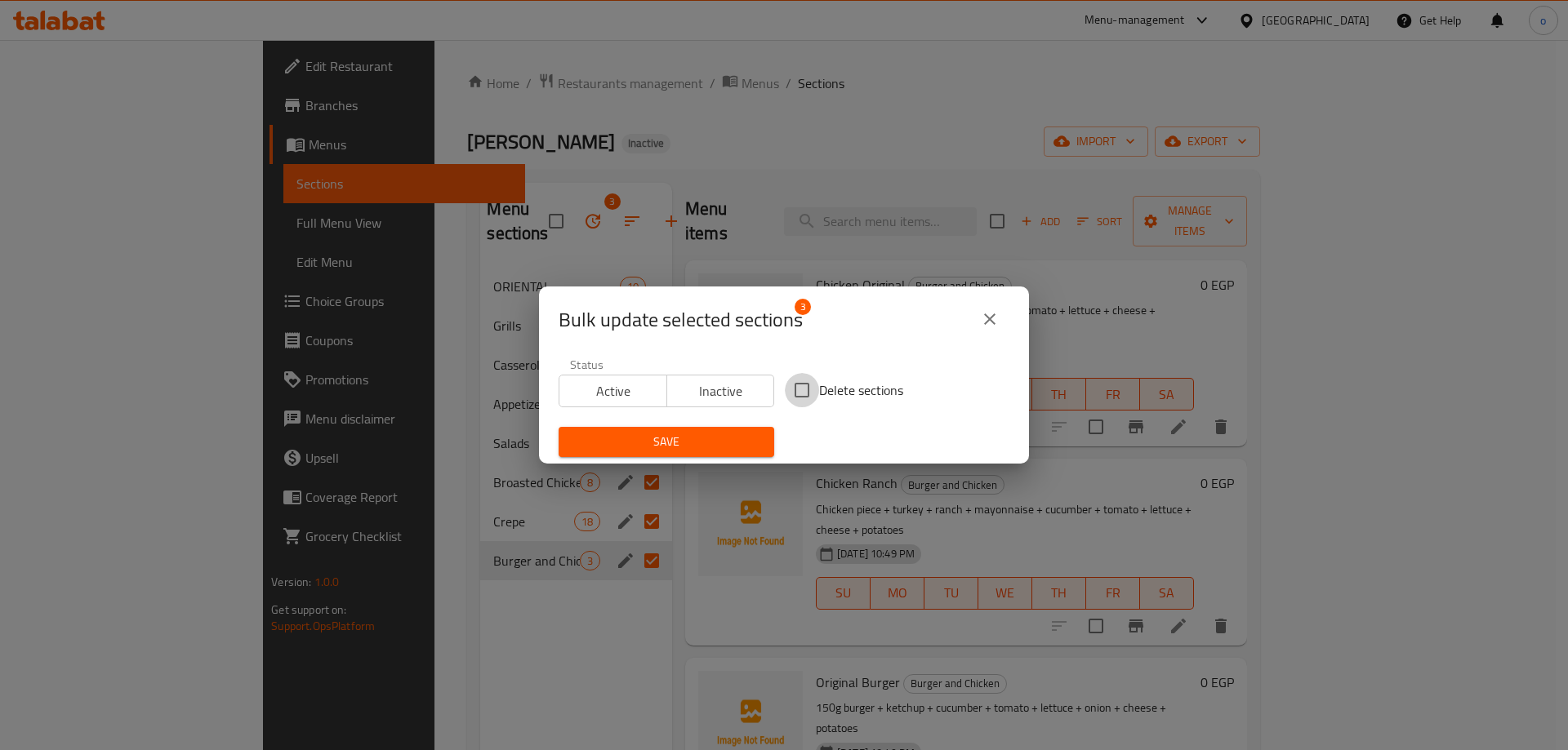
click at [800, 390] on input "Delete sections" at bounding box center [801, 390] width 34 height 34
checkbox input "true"
click at [746, 440] on span "Save" at bounding box center [667, 441] width 189 height 21
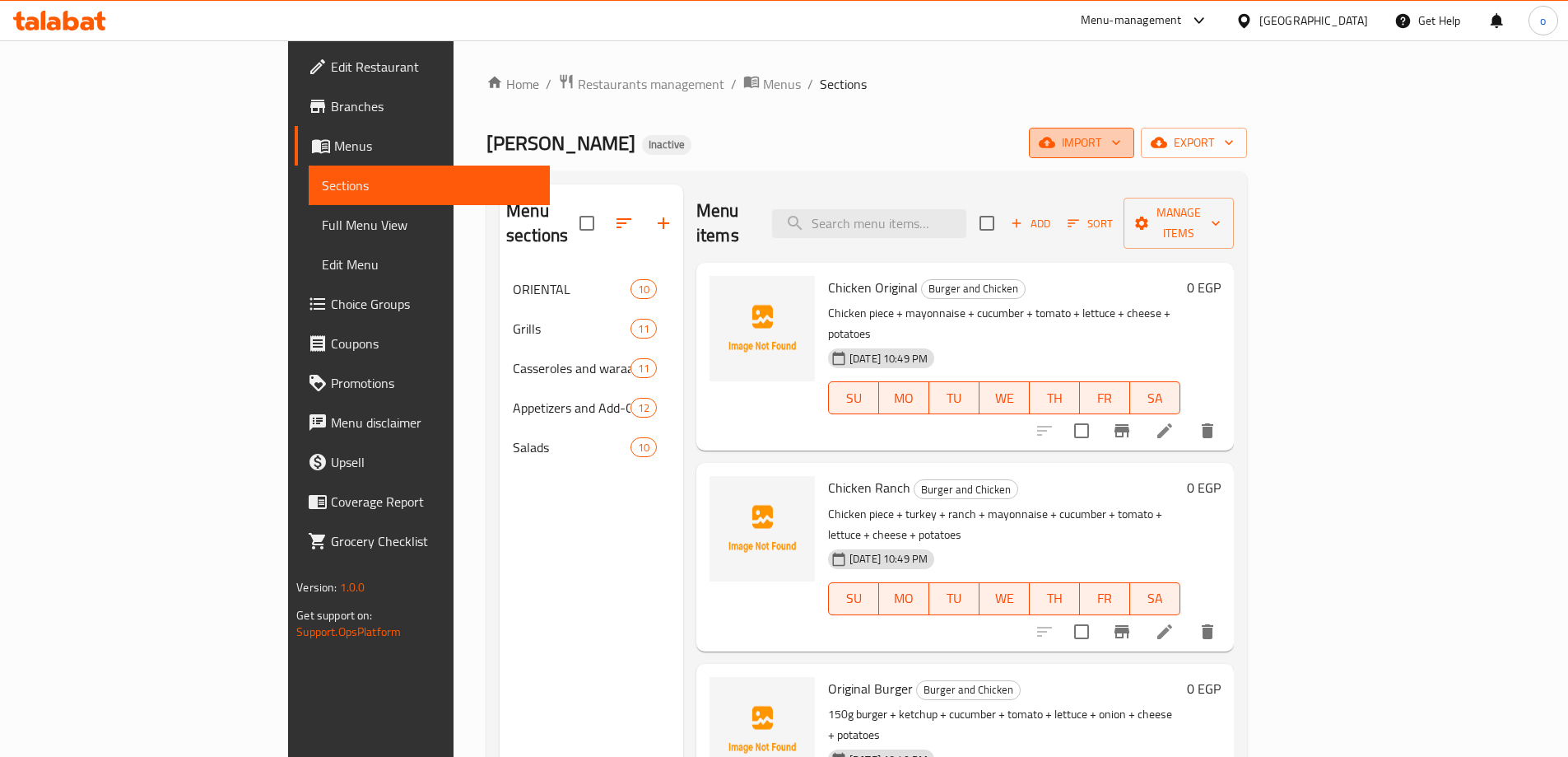
click at [1121, 139] on span "import" at bounding box center [1082, 142] width 79 height 21
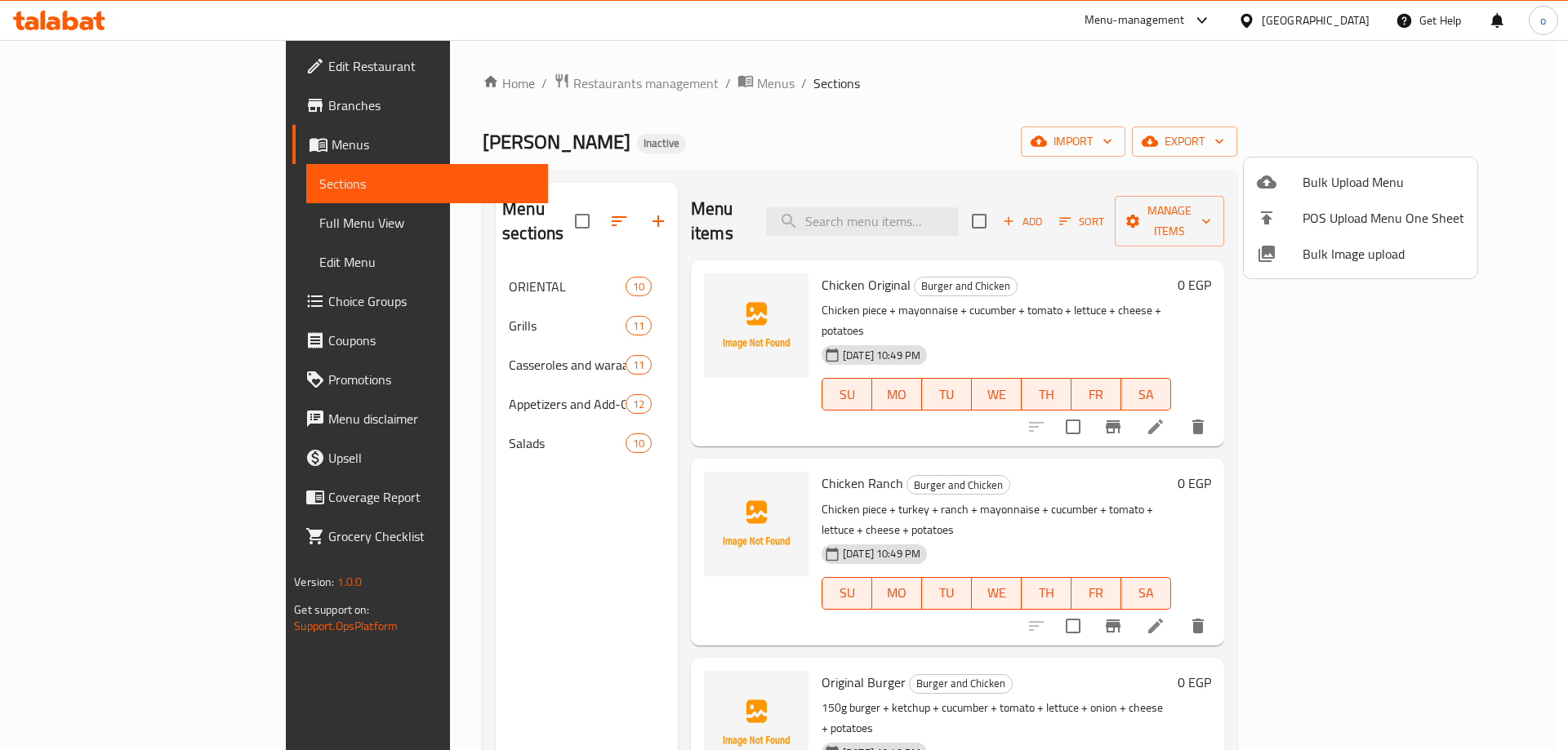
click at [1212, 115] on div at bounding box center [784, 375] width 1568 height 750
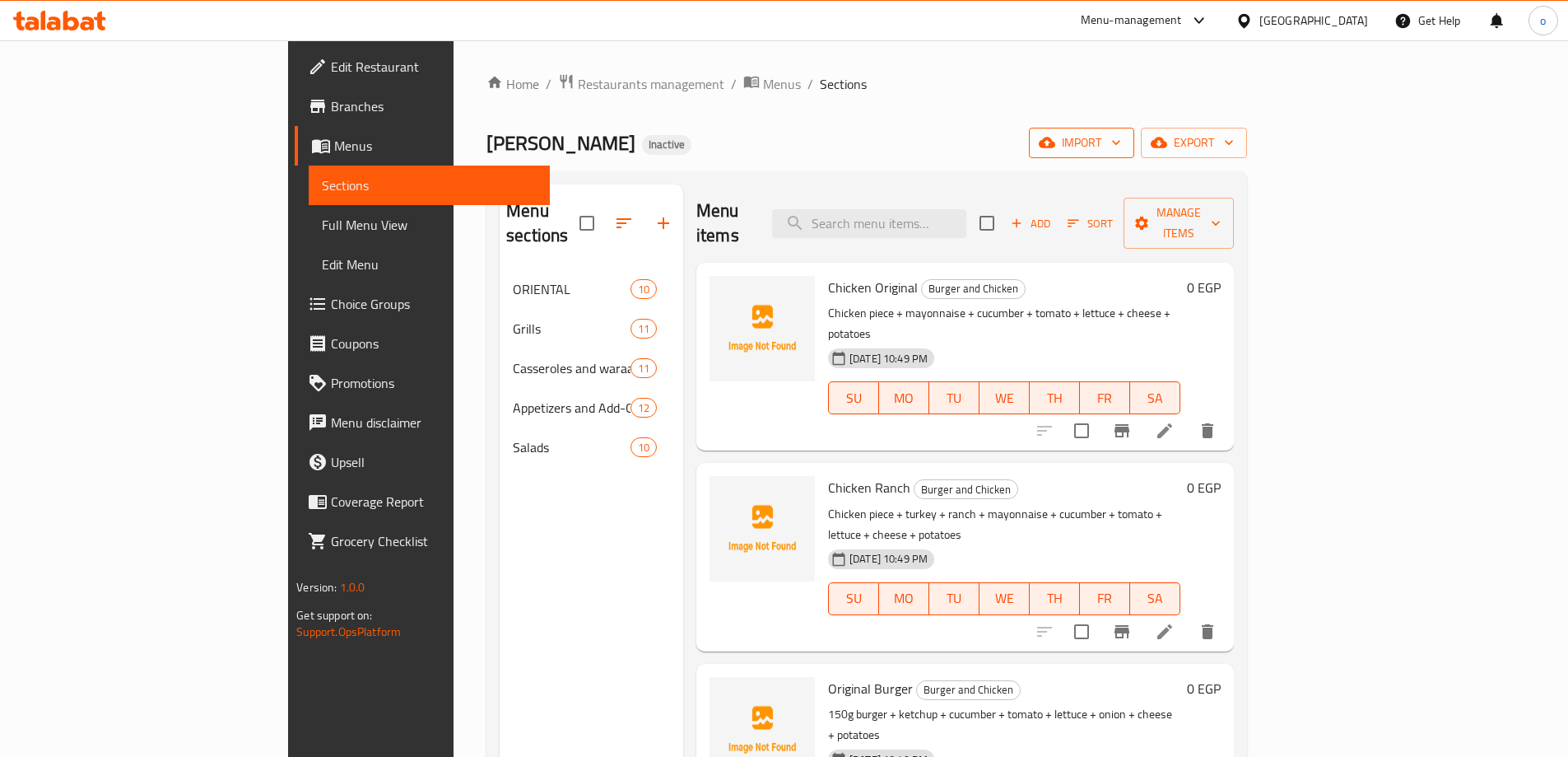
click at [1121, 138] on span "import" at bounding box center [1082, 142] width 79 height 21
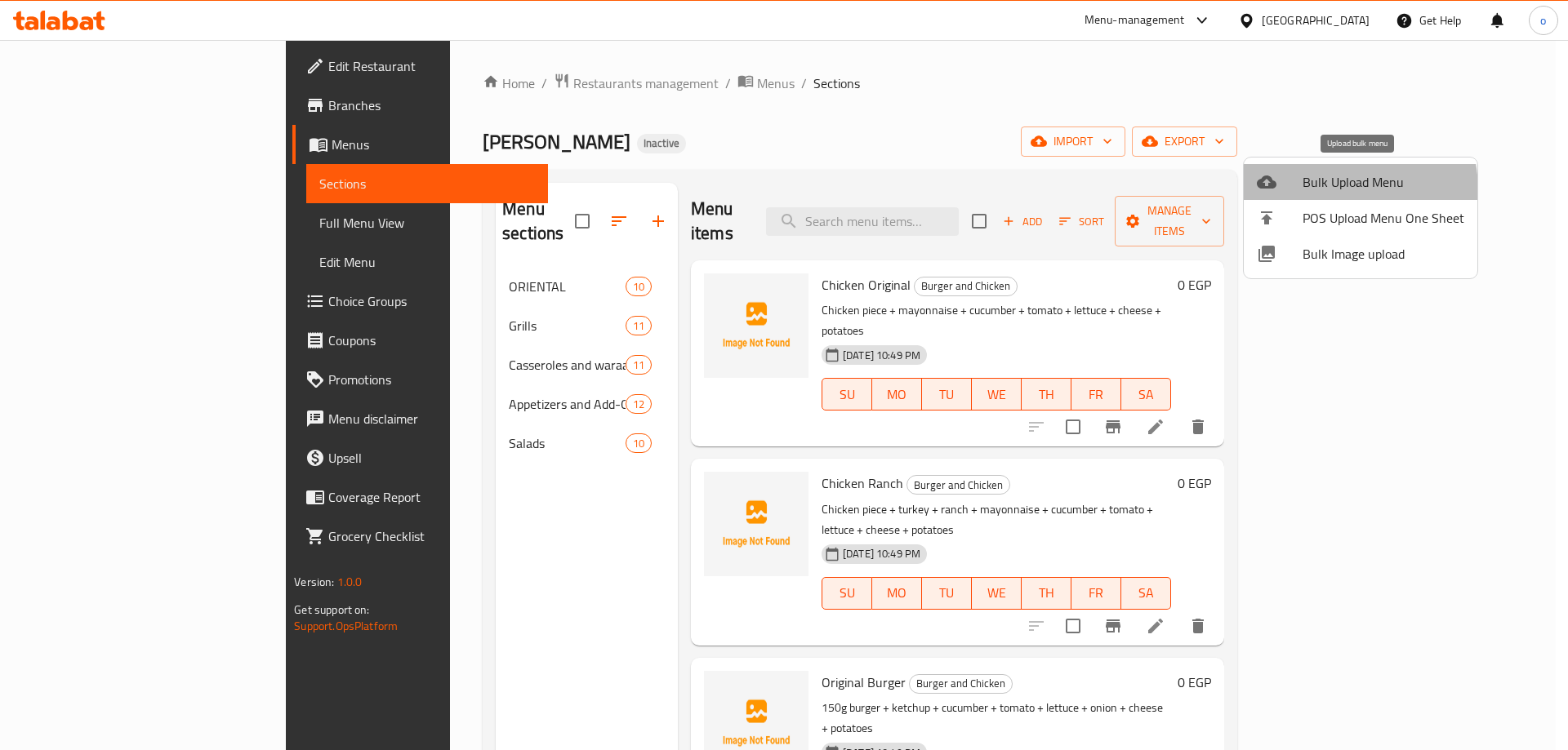
click at [1317, 191] on span "Bulk Upload Menu" at bounding box center [1383, 182] width 162 height 20
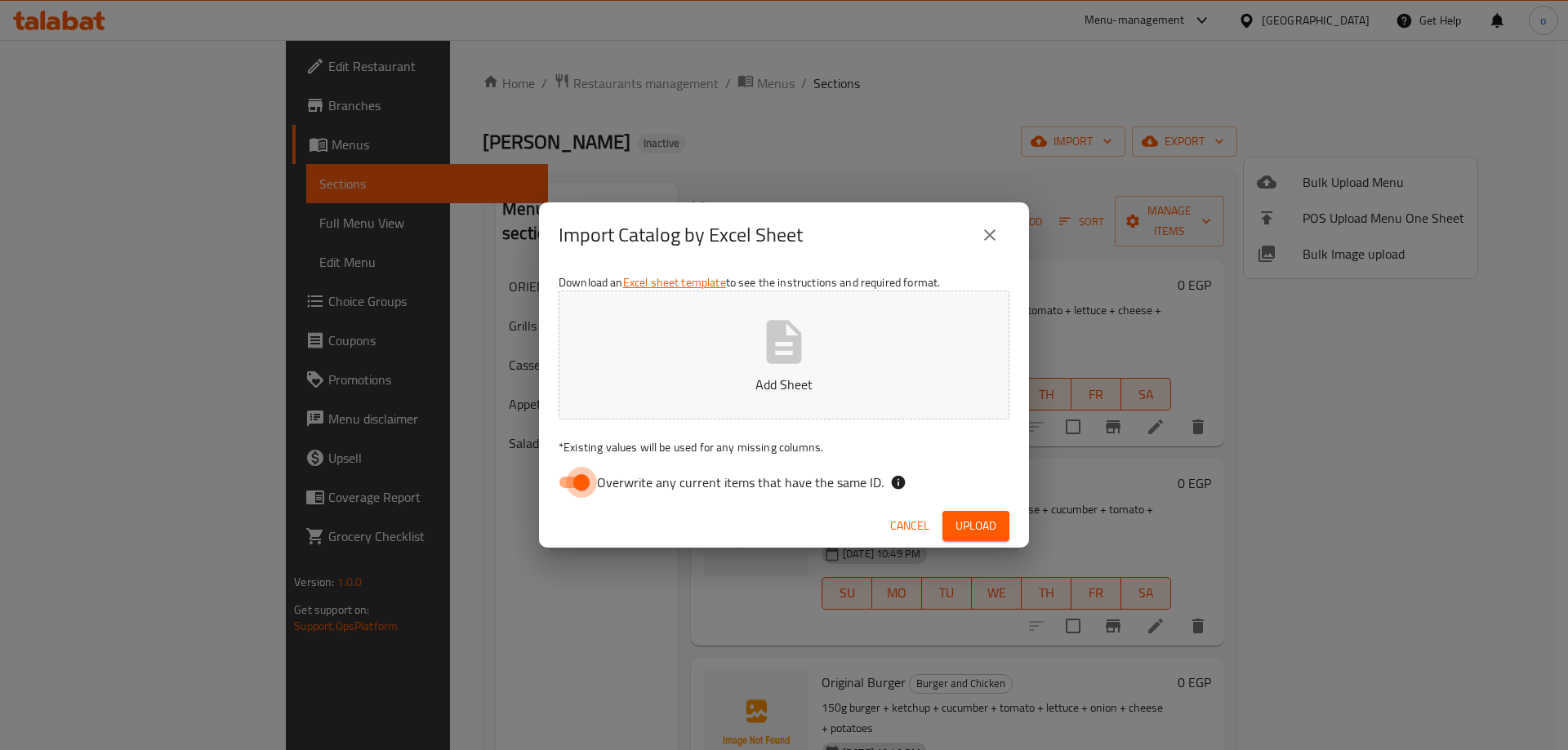
click at [583, 474] on input "Overwrite any current items that have the same ID." at bounding box center [582, 482] width 93 height 31
checkbox input "false"
click at [960, 518] on span "Upload" at bounding box center [976, 526] width 41 height 21
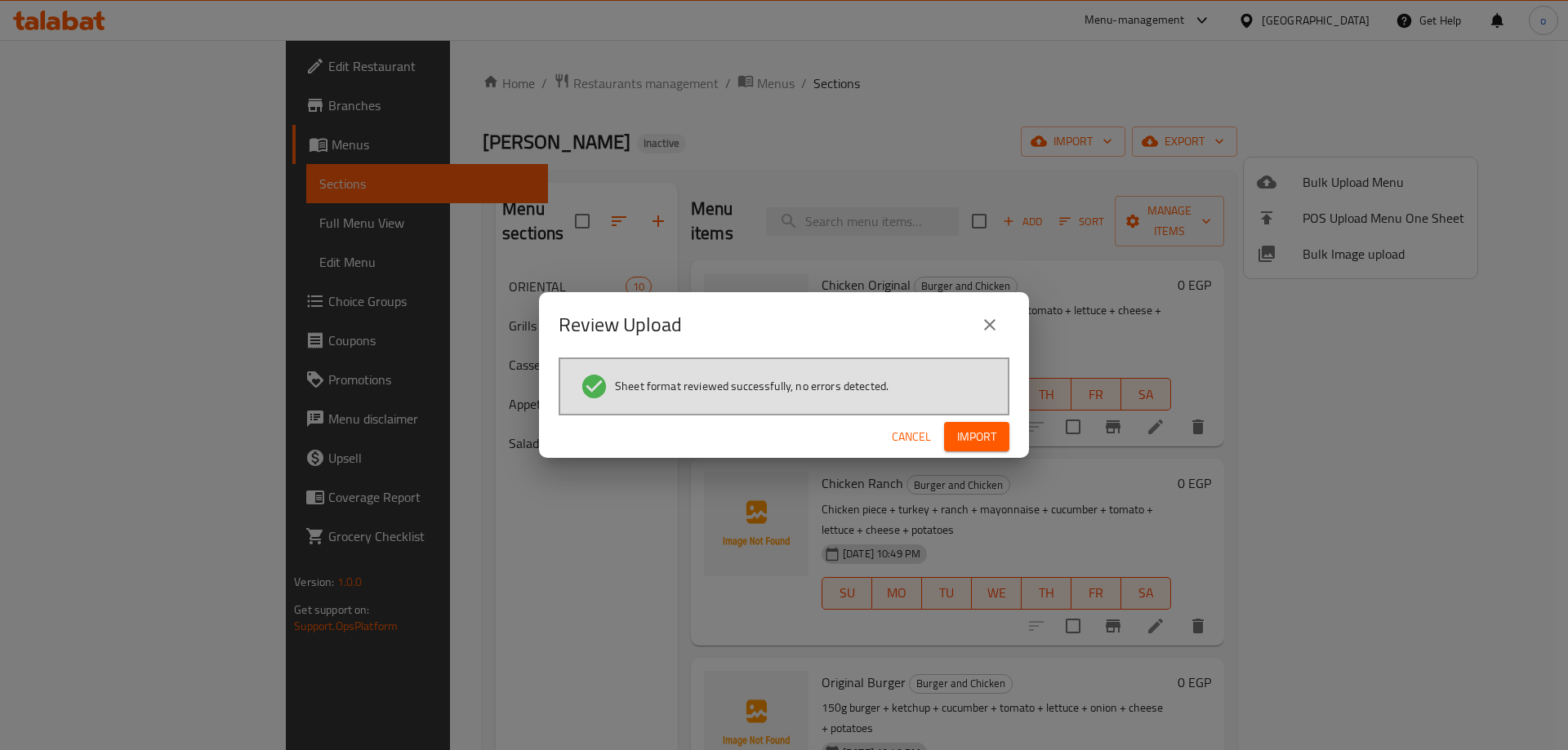
click at [981, 436] on span "Import" at bounding box center [977, 437] width 39 height 21
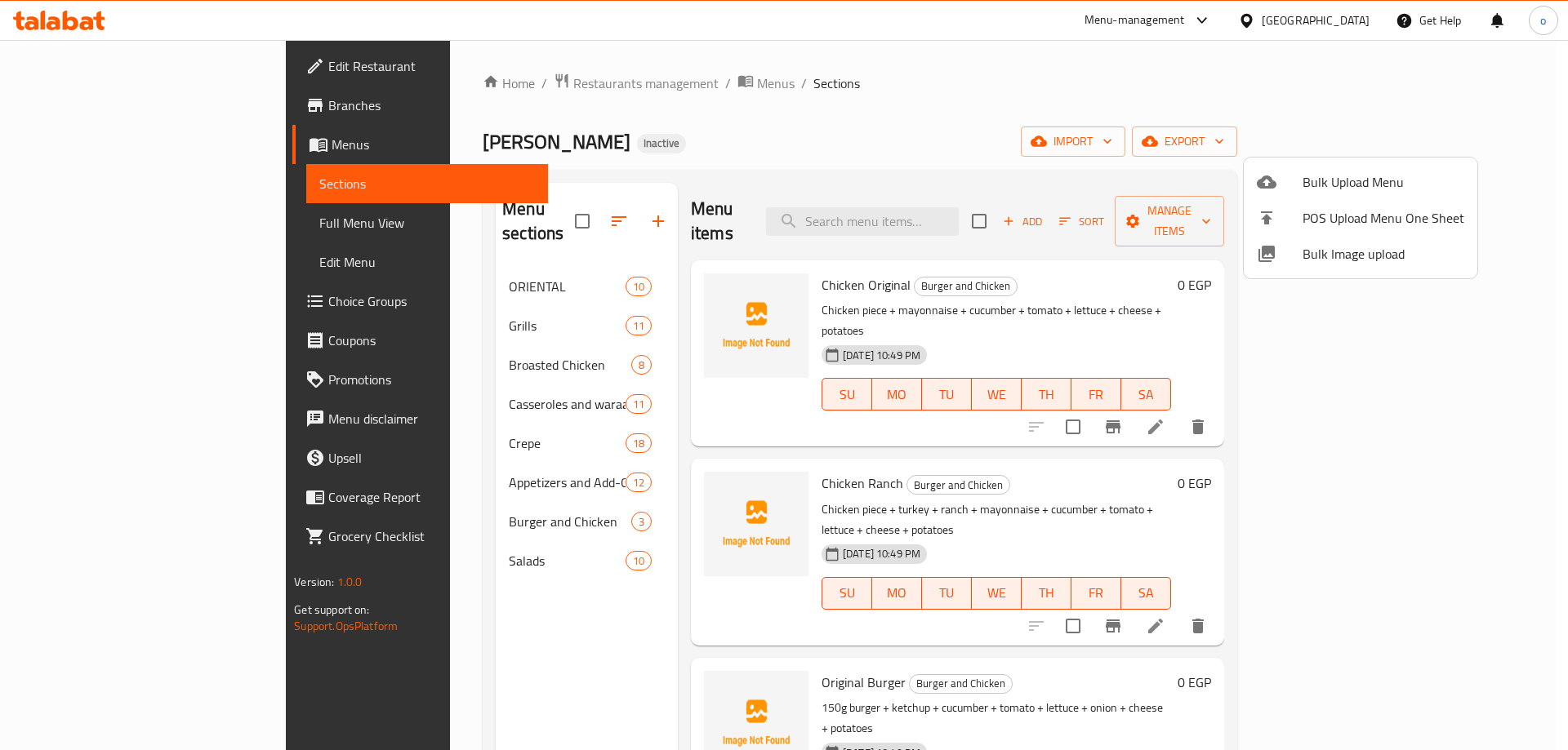
click at [542, 211] on div at bounding box center [784, 375] width 1568 height 750
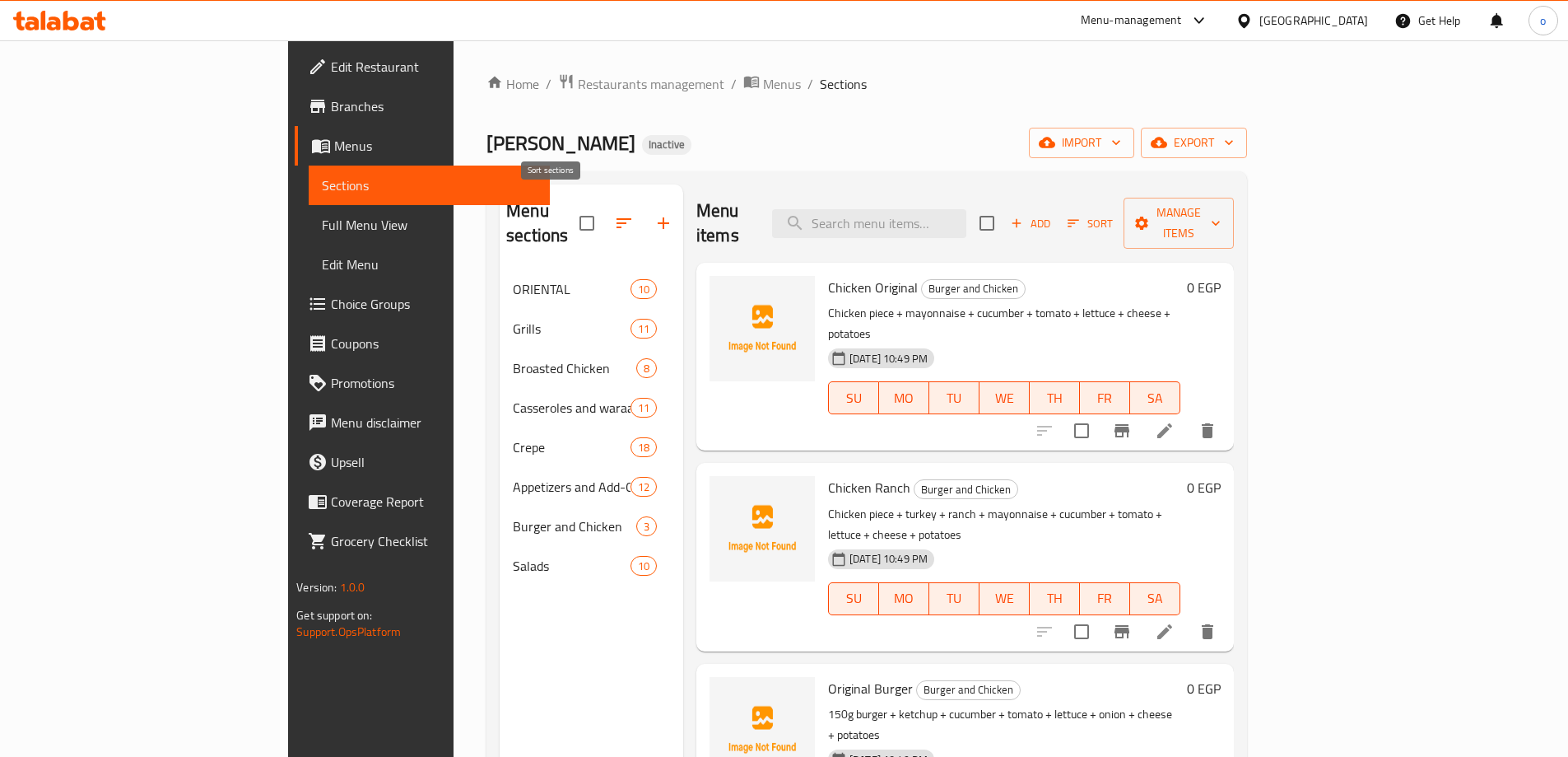
click at [614, 214] on icon "button" at bounding box center [624, 223] width 20 height 20
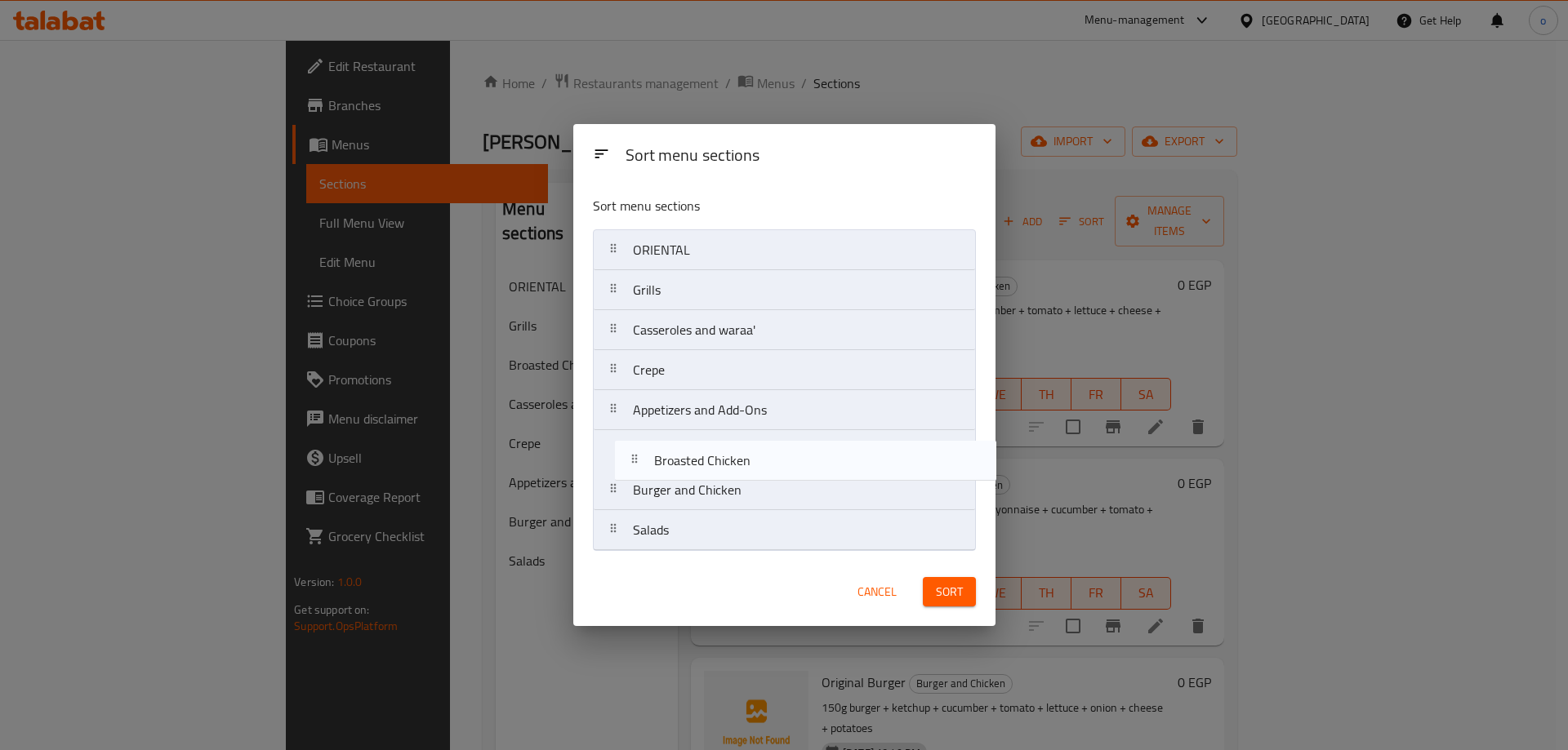
drag, startPoint x: 705, startPoint y: 341, endPoint x: 728, endPoint y: 477, distance: 137.9
click at [728, 477] on nav "ORIENTAL Grills Broasted Chicken Casseroles and waraa' Crepe Appetizers and Add…" at bounding box center [784, 390] width 383 height 321
drag, startPoint x: 712, startPoint y: 388, endPoint x: 719, endPoint y: 512, distance: 124.2
click at [719, 512] on nav "ORIENTAL Grills Casseroles and waraa' Crepe Appetizers and Add-Ons Broasted Chi…" at bounding box center [784, 390] width 383 height 321
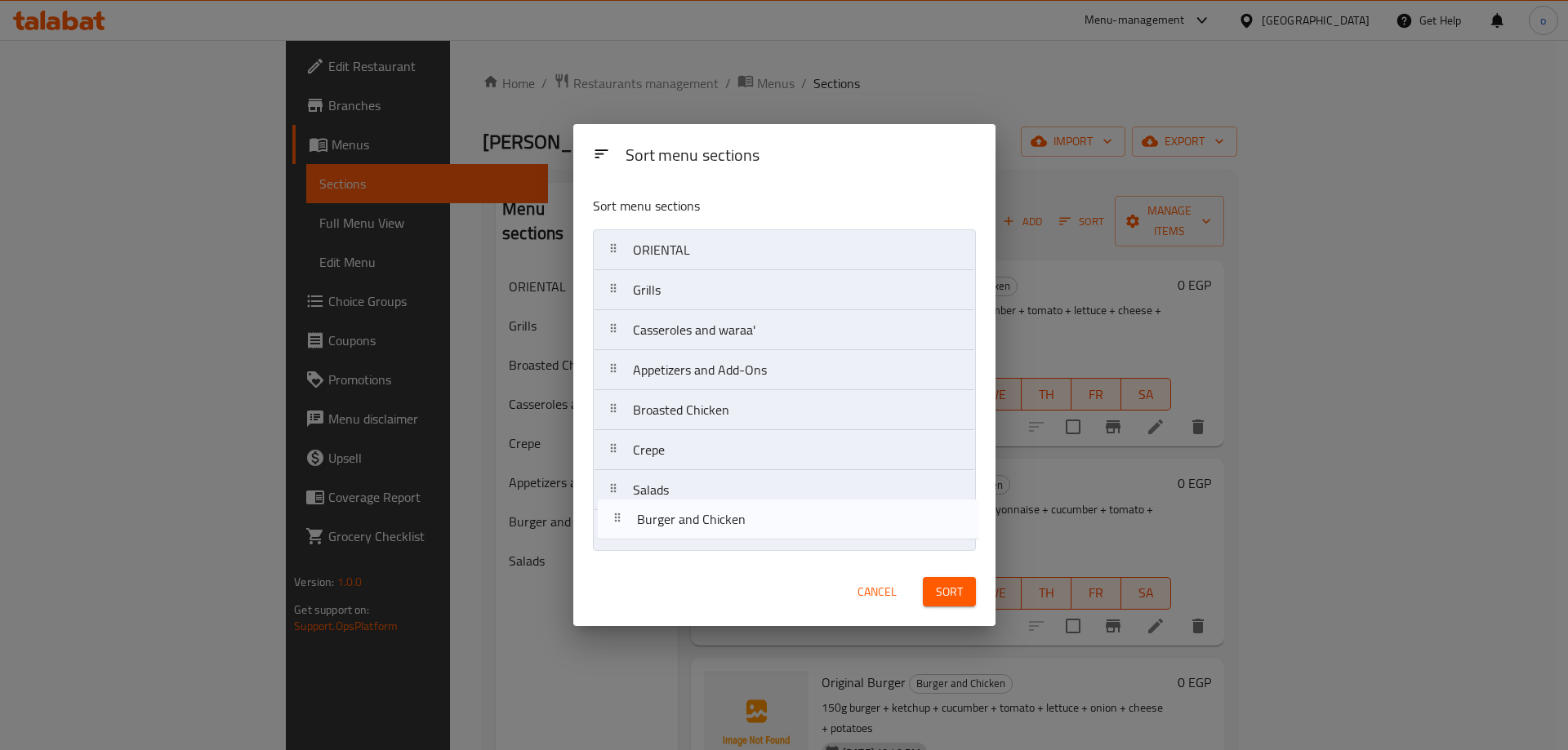
drag, startPoint x: 717, startPoint y: 476, endPoint x: 722, endPoint y: 535, distance: 59.2
click at [722, 535] on nav "ORIENTAL Grills Casseroles and waraa' Appetizers and Add-Ons Broasted Chicken B…" at bounding box center [784, 390] width 383 height 321
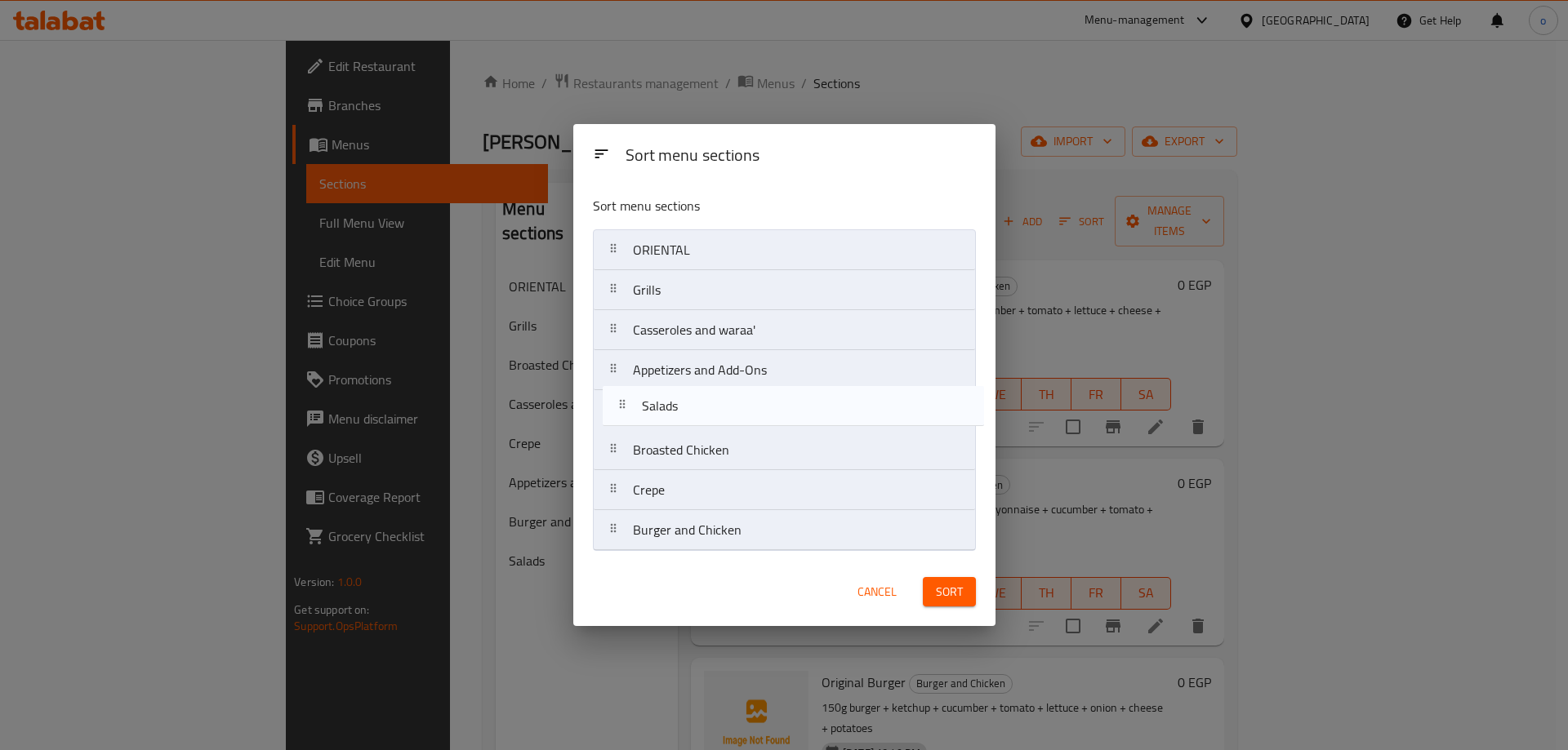
drag, startPoint x: 717, startPoint y: 504, endPoint x: 725, endPoint y: 408, distance: 96.3
click at [725, 408] on nav "ORIENTAL Grills Casseroles and waraa' Appetizers and Add-Ons Broasted Chicken C…" at bounding box center [784, 390] width 383 height 321
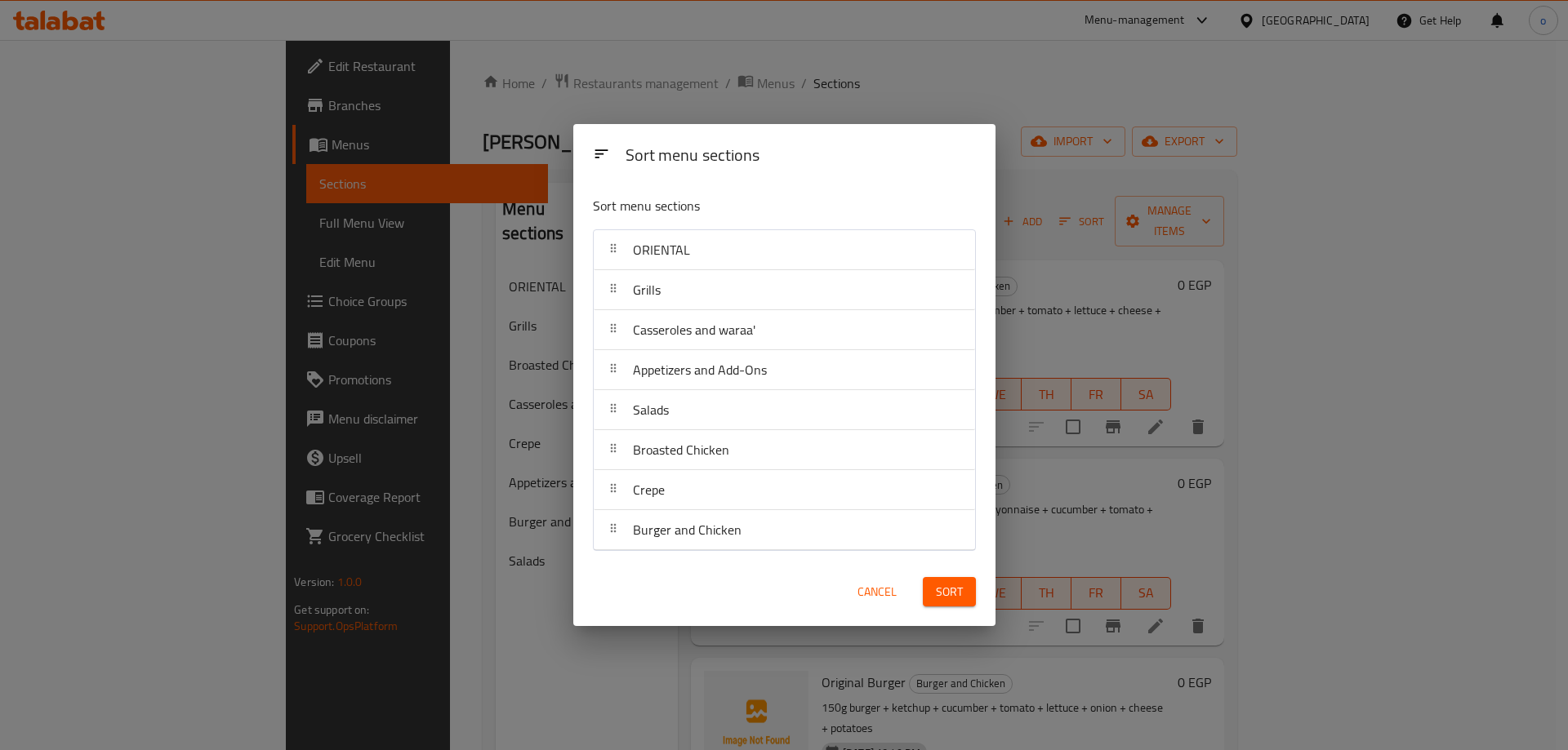
click at [948, 592] on span "Sort" at bounding box center [949, 592] width 27 height 21
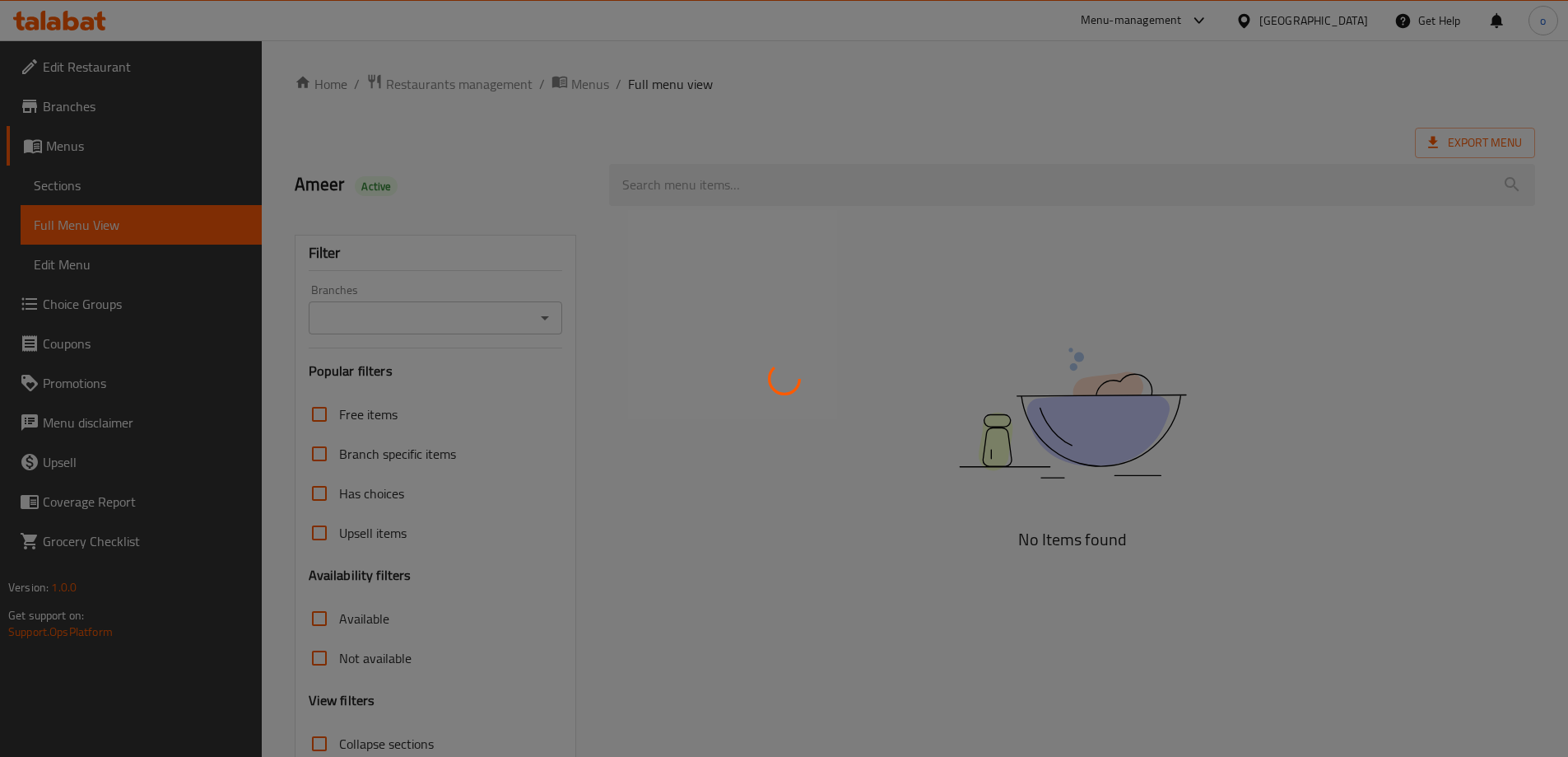
scroll to position [5, 0]
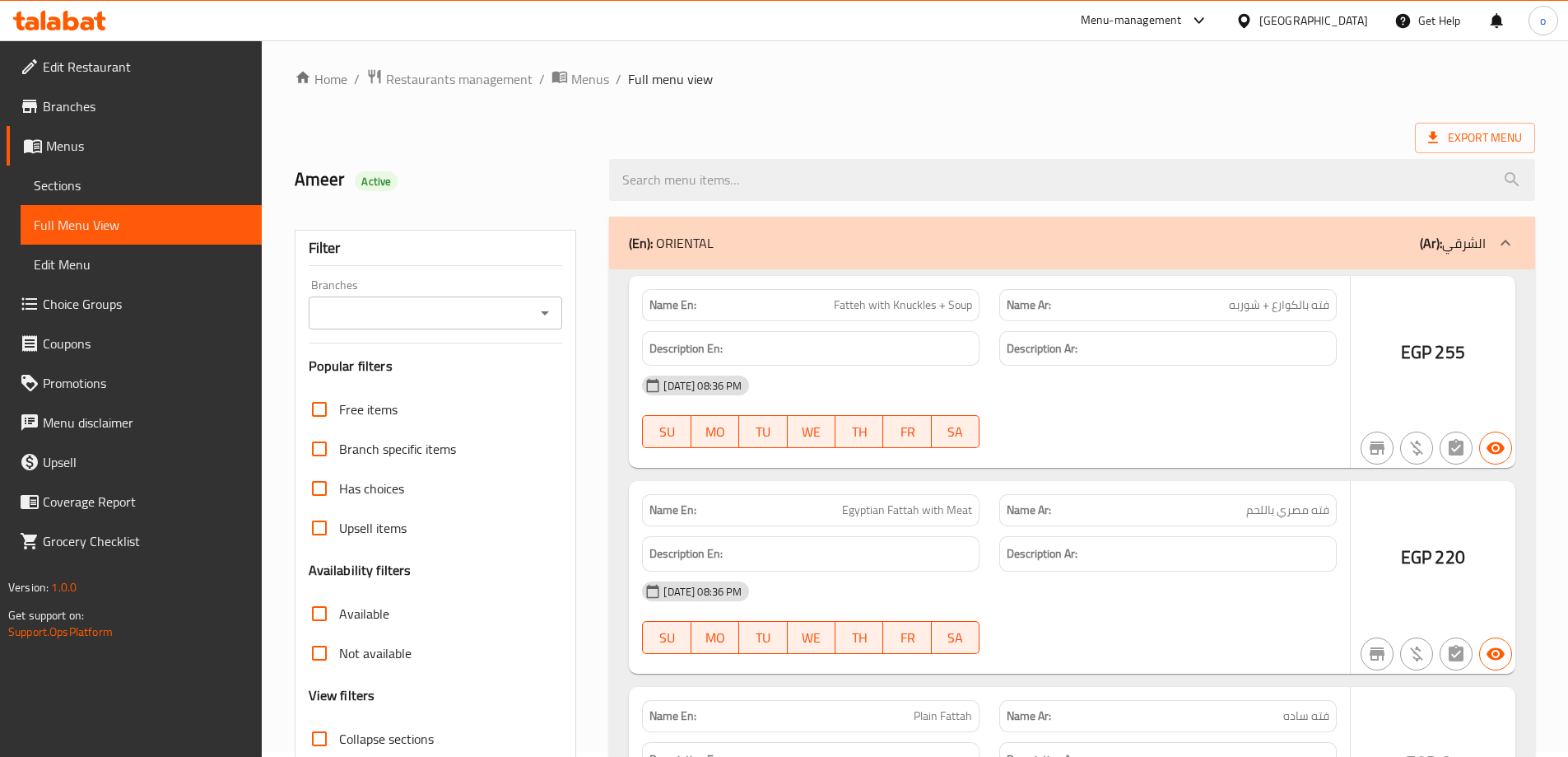
click at [362, 660] on div at bounding box center [784, 378] width 1568 height 757
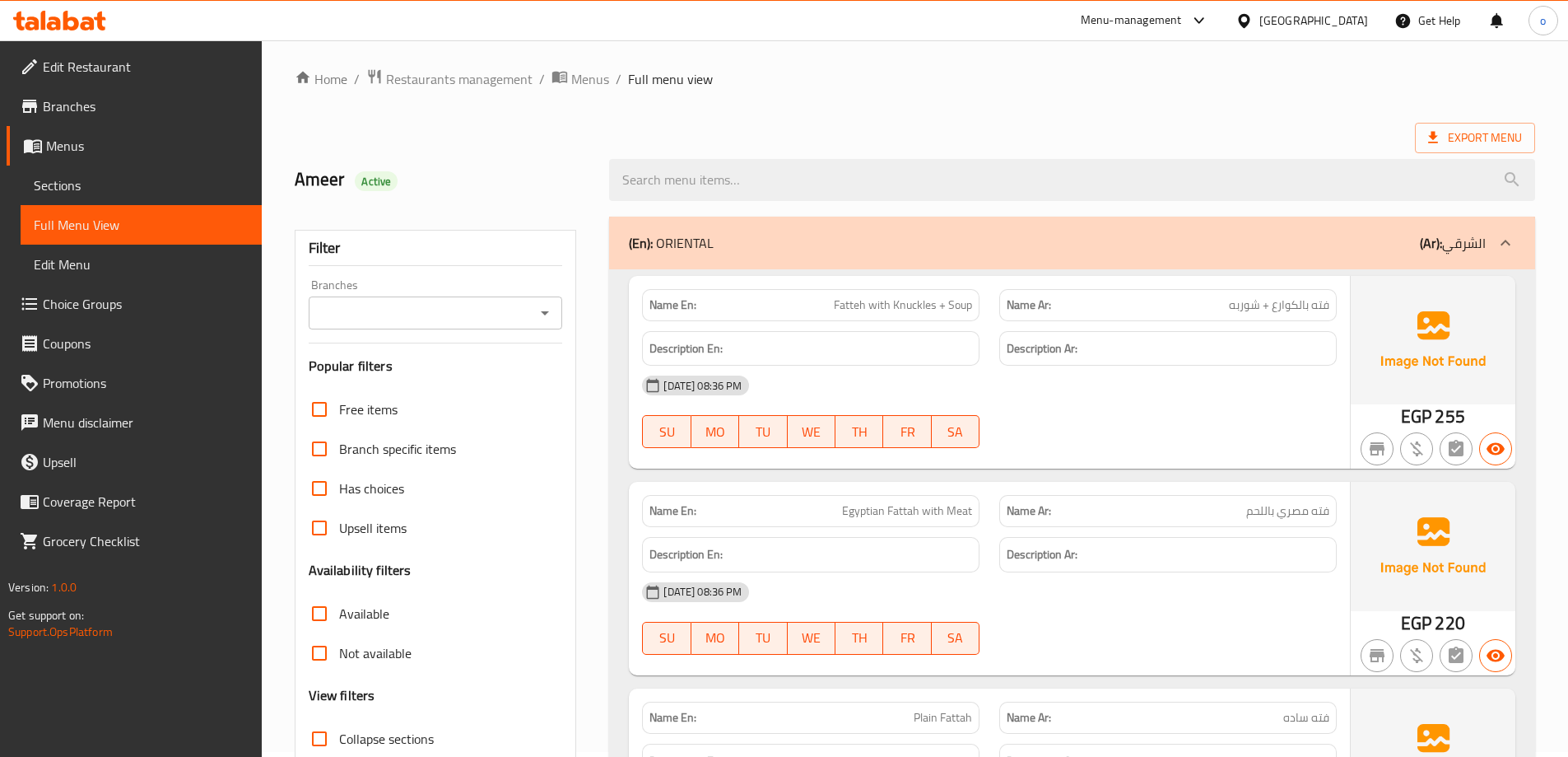
scroll to position [120, 0]
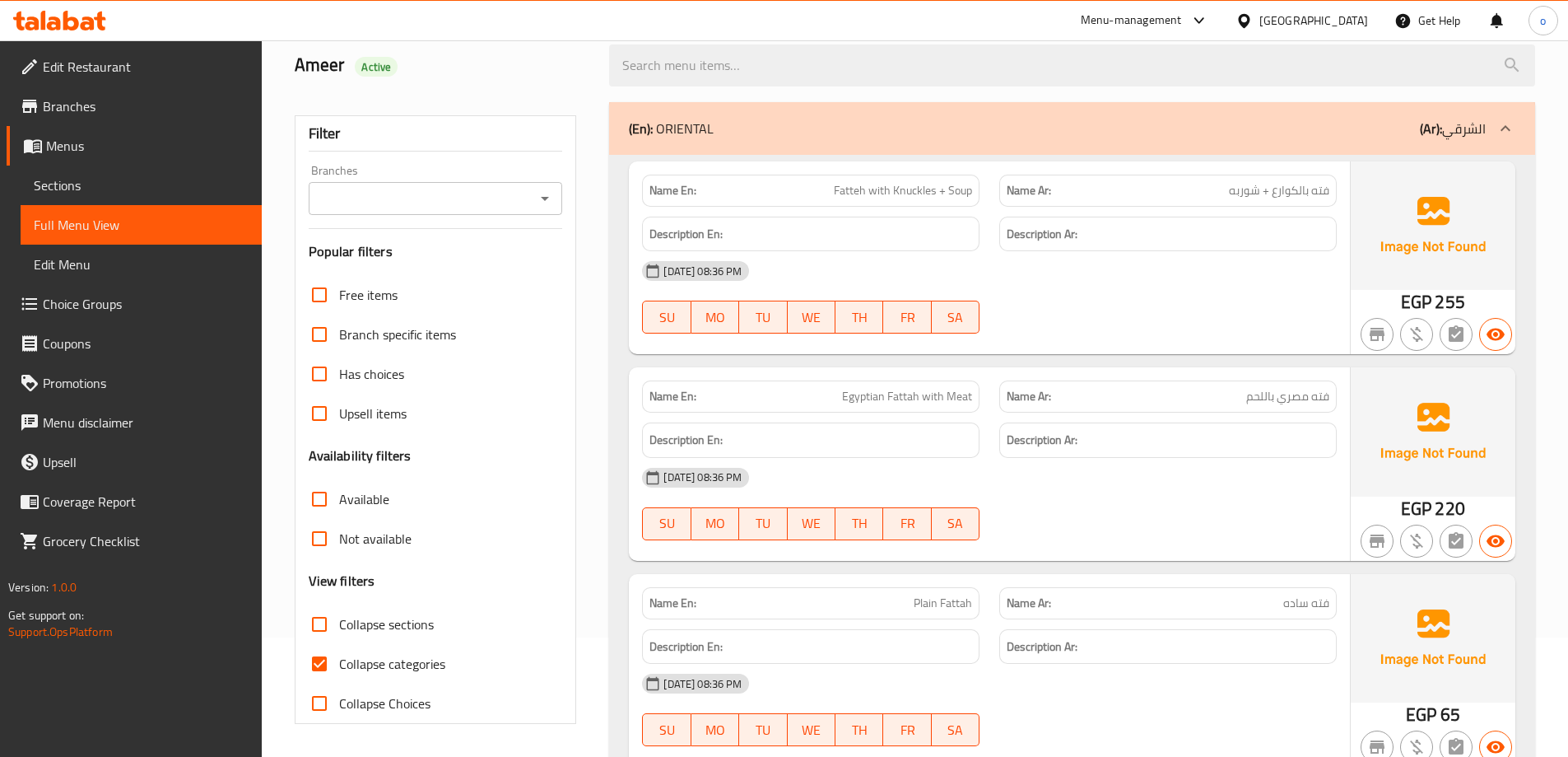
click at [331, 661] on input "Collapse categories" at bounding box center [320, 664] width 40 height 40
checkbox input "false"
click at [322, 630] on input "Collapse sections" at bounding box center [320, 625] width 40 height 40
checkbox input "true"
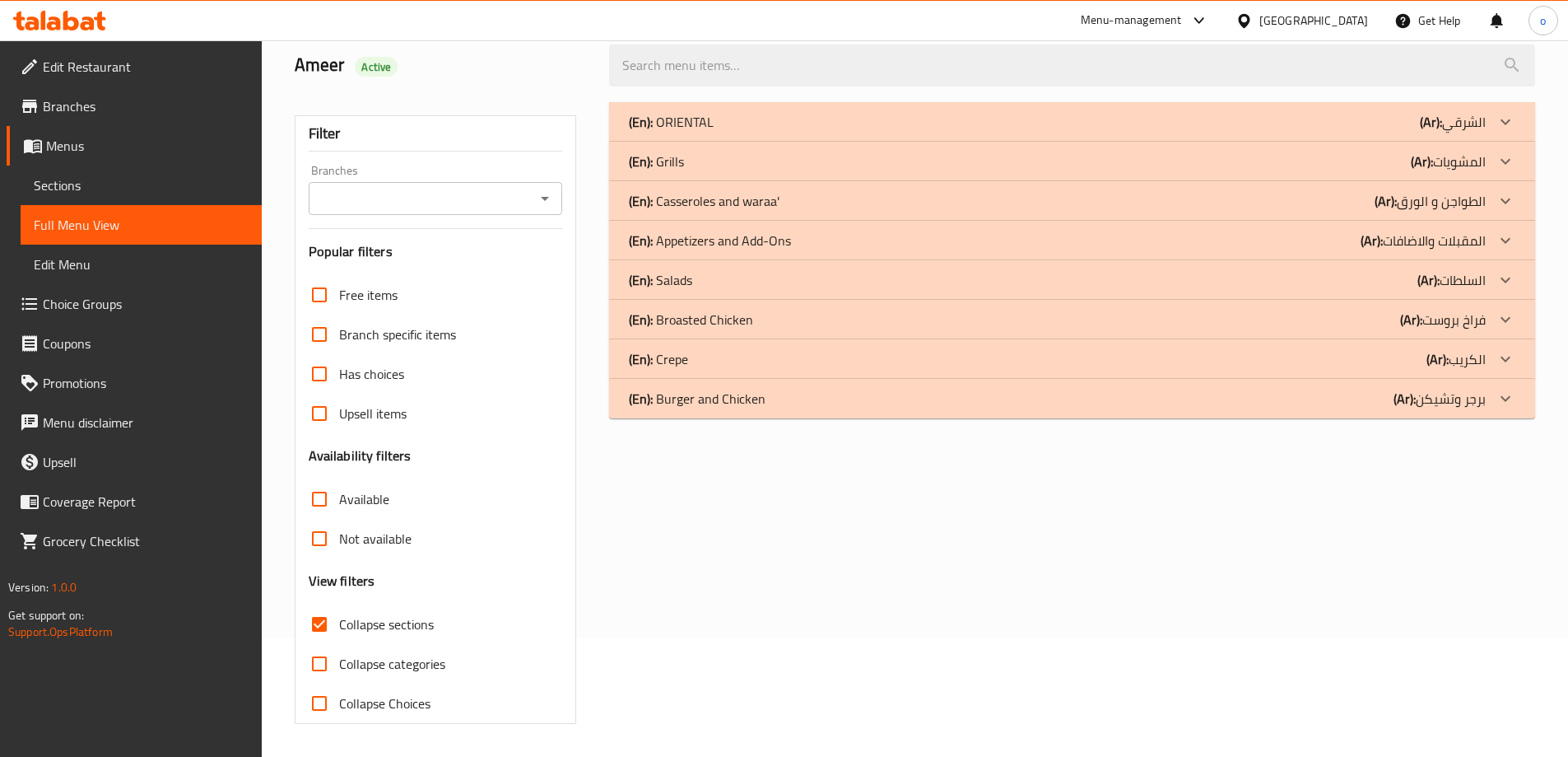
click at [1487, 312] on div at bounding box center [1505, 320] width 40 height 40
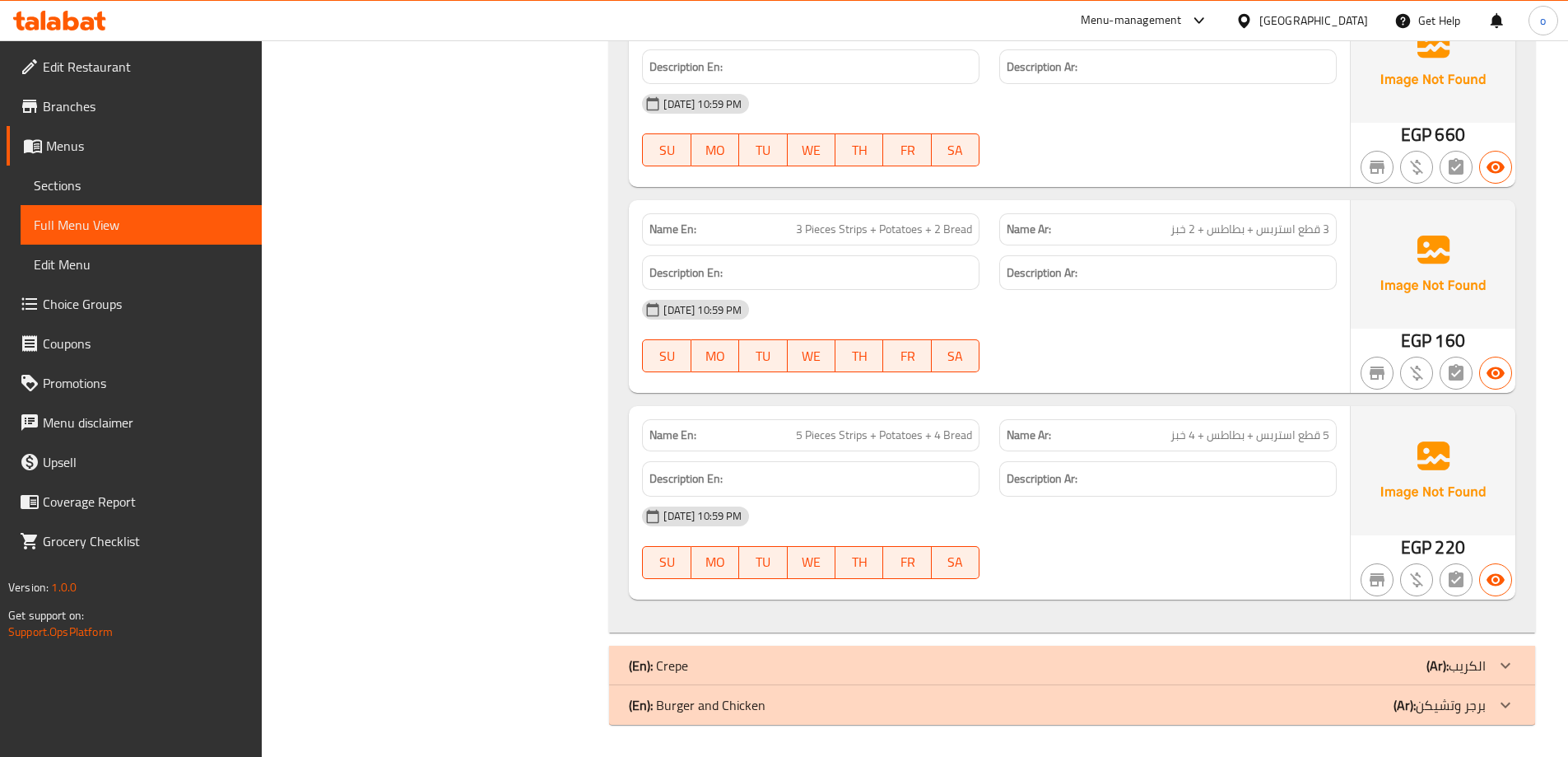
scroll to position [1529, 0]
click at [1518, 661] on div at bounding box center [1505, 665] width 40 height 40
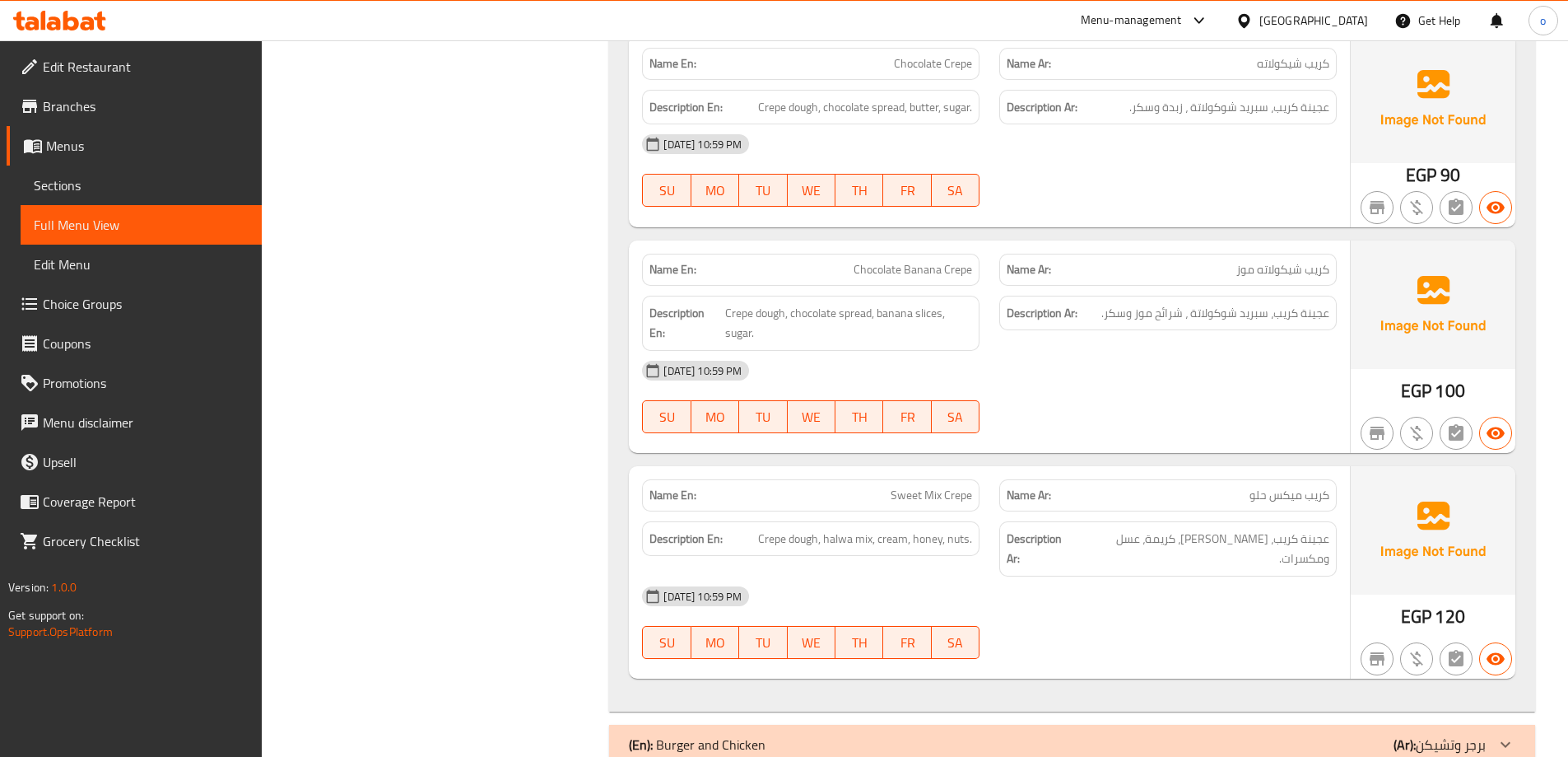
scroll to position [5836, 0]
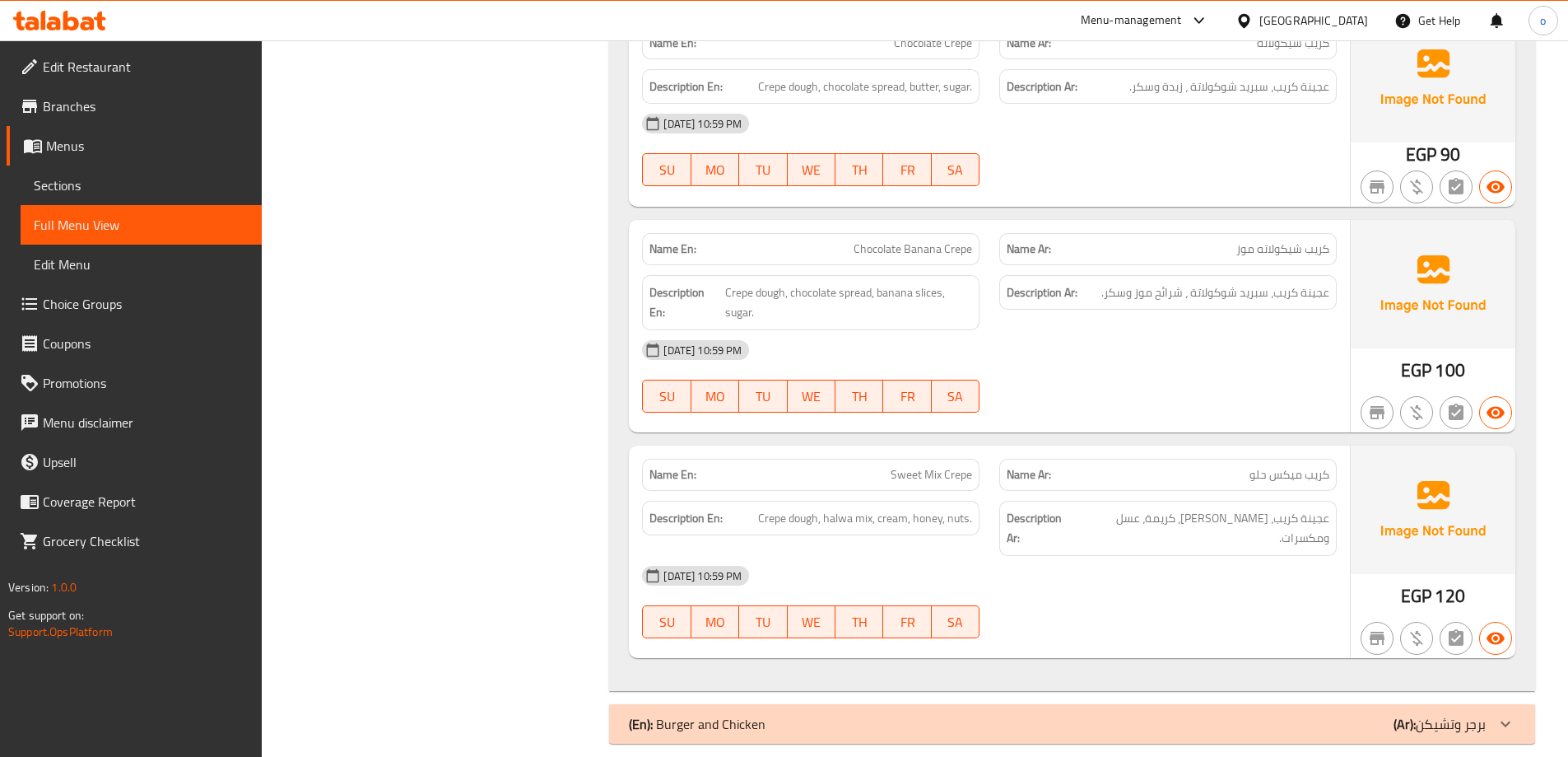
click at [1501, 714] on icon at bounding box center [1505, 724] width 20 height 20
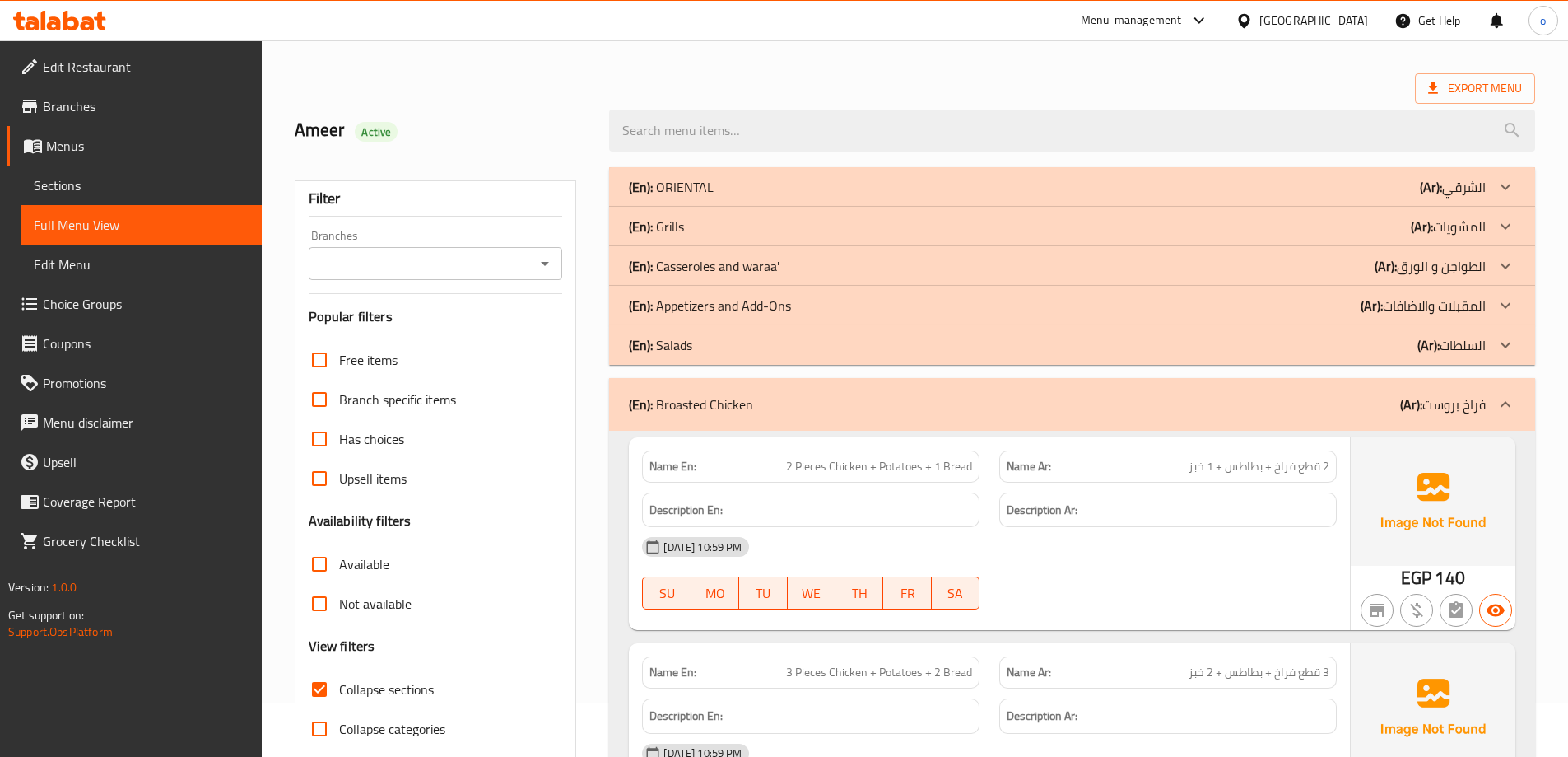
scroll to position [0, 0]
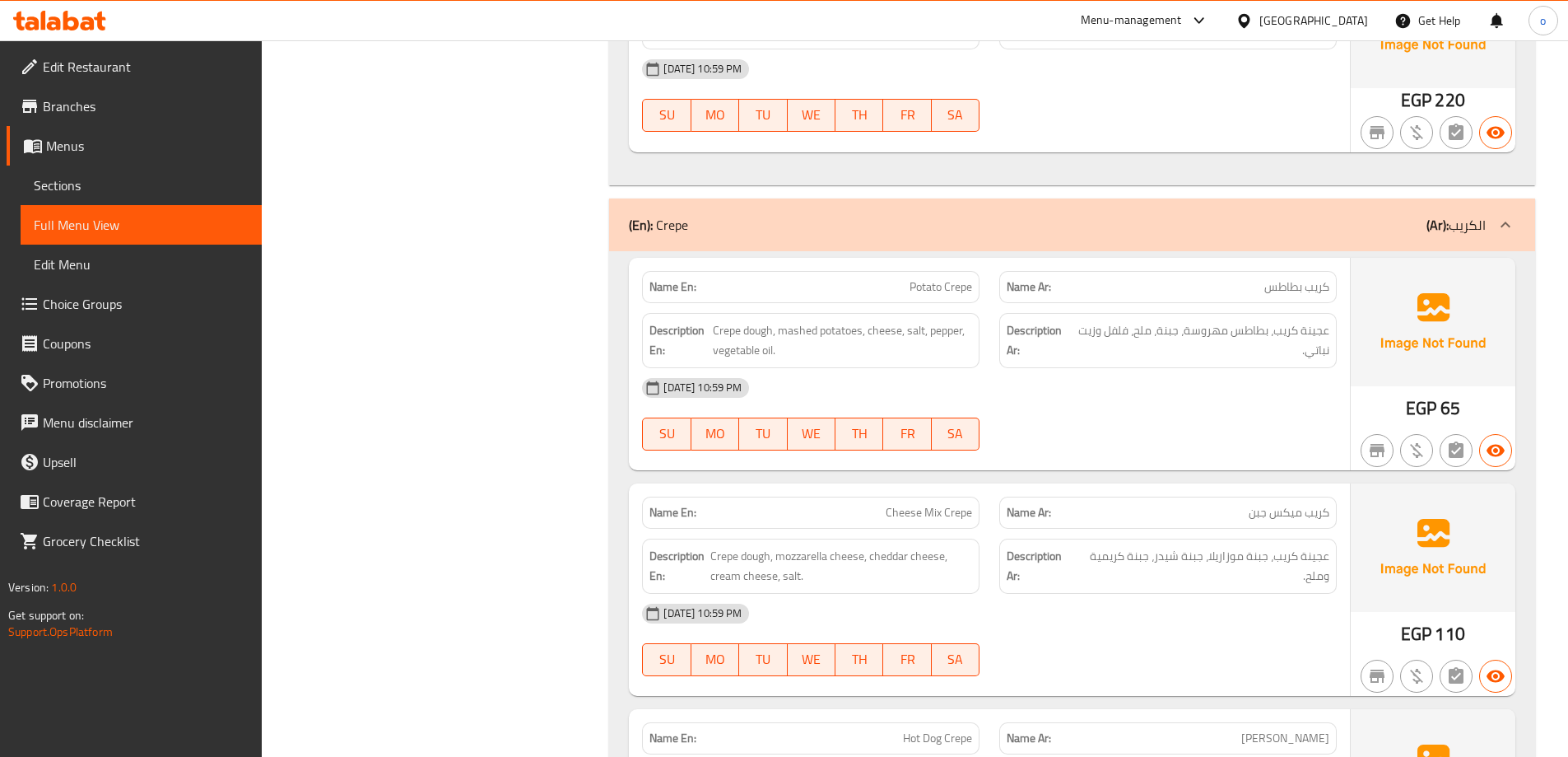
scroll to position [1976, 0]
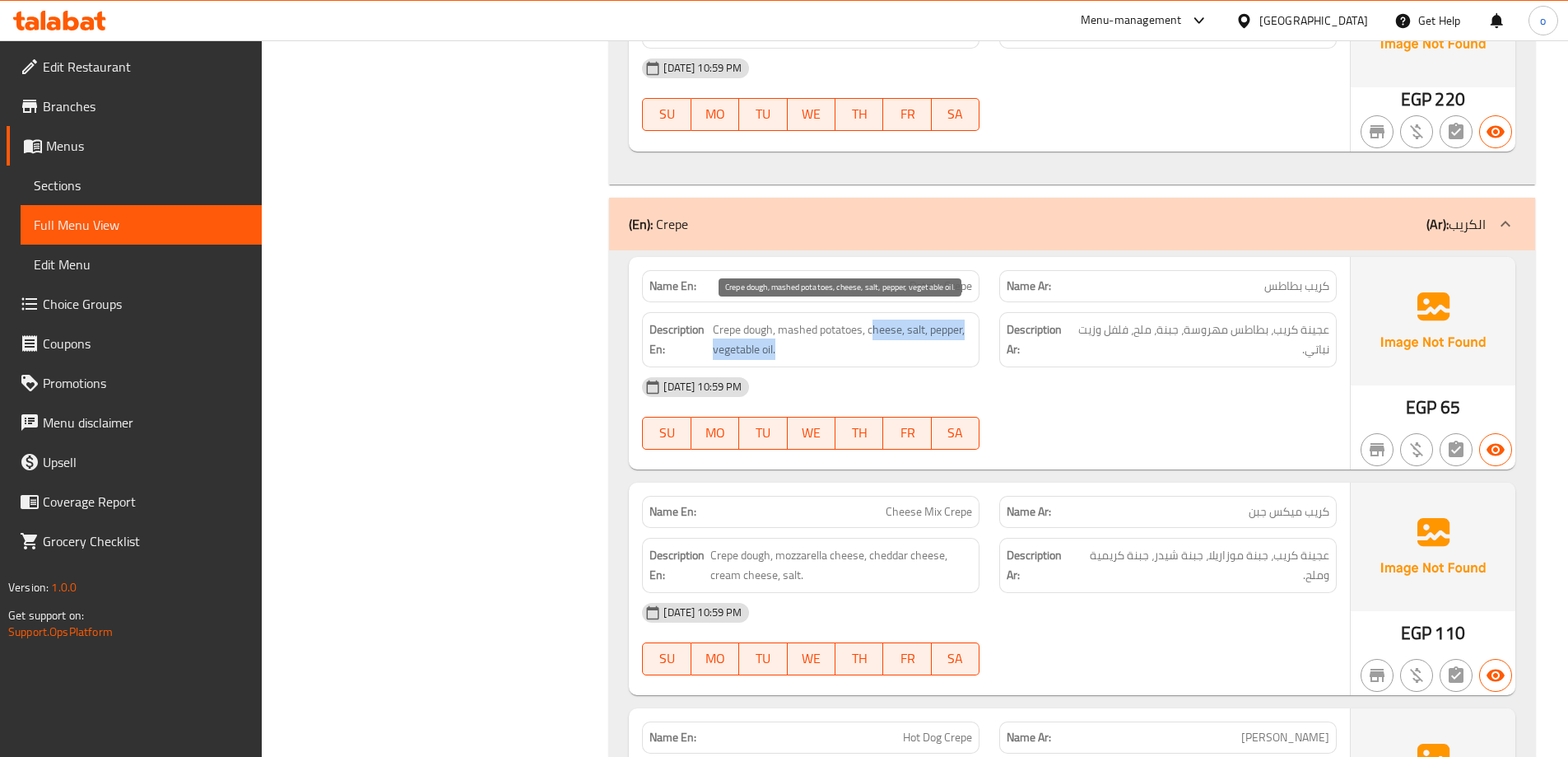
drag, startPoint x: 871, startPoint y: 333, endPoint x: 957, endPoint y: 344, distance: 86.7
click at [957, 344] on span "Crepe dough, mashed potatoes, cheese, salt, pepper, vegetable oil." at bounding box center [842, 340] width 259 height 41
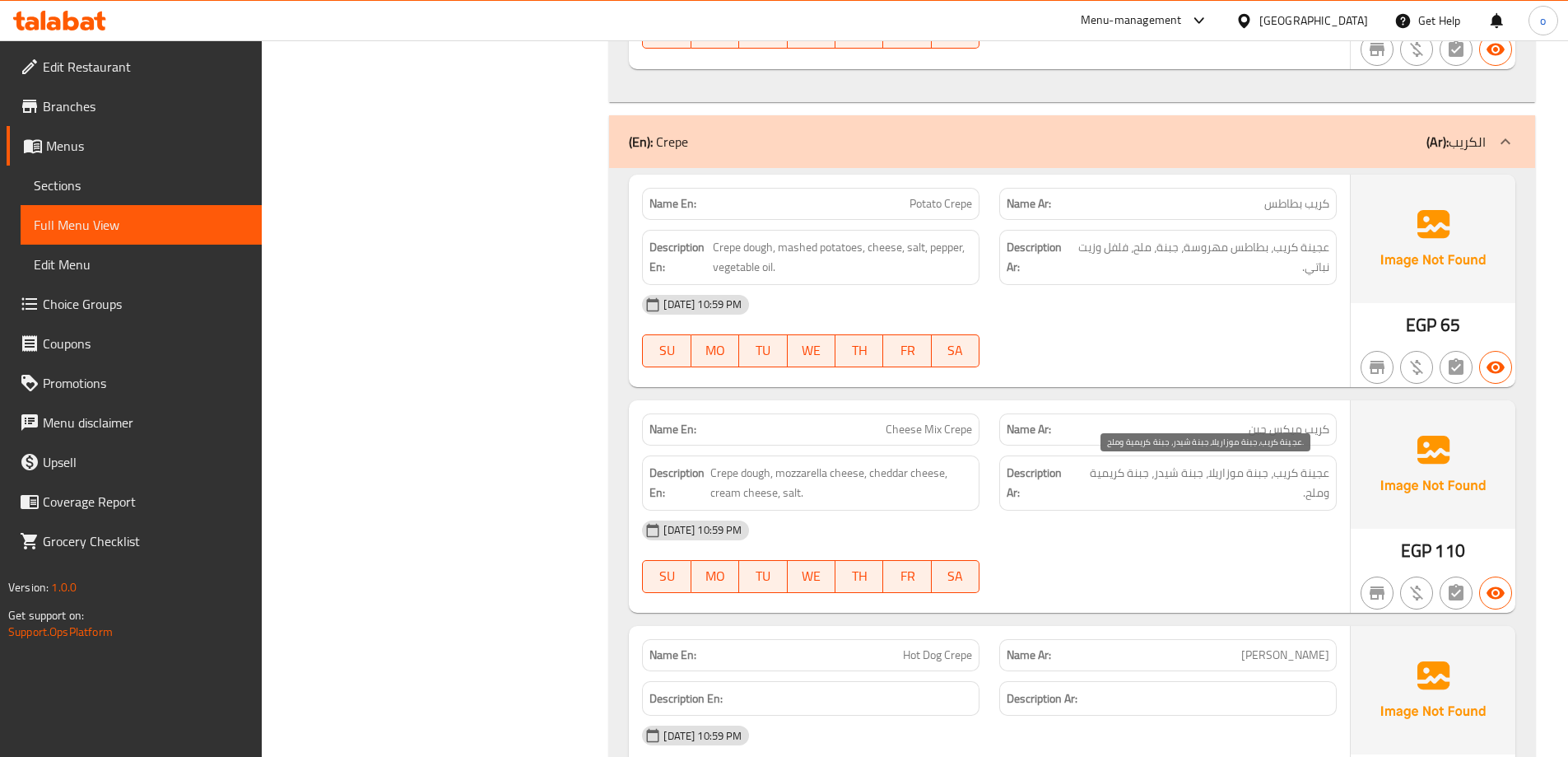
drag, startPoint x: 1302, startPoint y: 497, endPoint x: 1182, endPoint y: 497, distance: 120.0
click at [1182, 497] on span "عجينة كريب، جبنة موزاريلا، جبنة شيدر، جبنة كريمية وملح." at bounding box center [1202, 483] width 253 height 41
click at [1032, 497] on strong "Description Ar:" at bounding box center [1040, 483] width 67 height 41
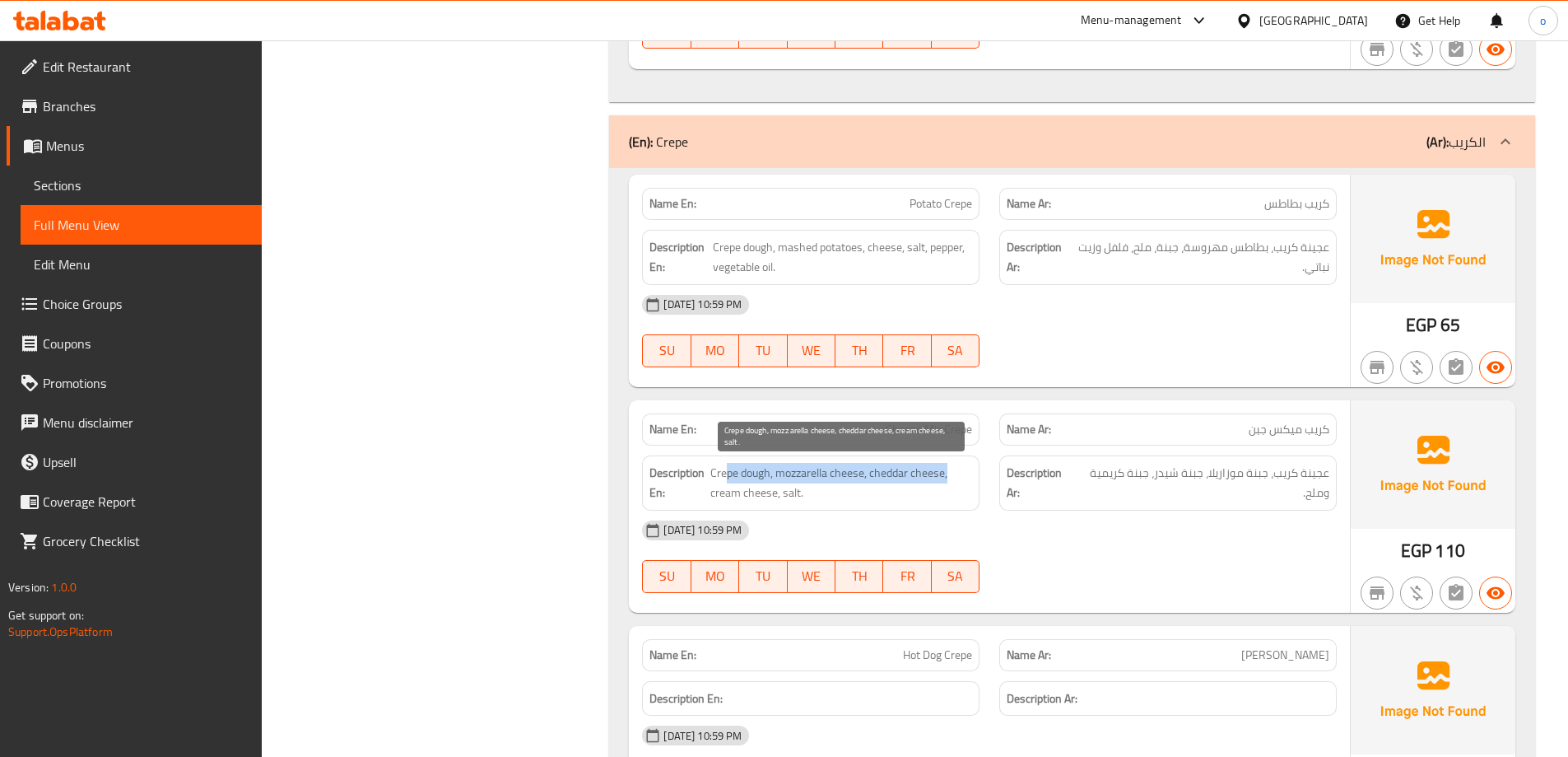
drag, startPoint x: 724, startPoint y: 474, endPoint x: 964, endPoint y: 481, distance: 240.1
click at [964, 481] on span "Crepe dough, mozzarella cheese, cheddar cheese, cream cheese, salt." at bounding box center [841, 483] width 262 height 41
click at [864, 498] on span "Crepe dough, mozzarella cheese, cheddar cheese, cream cheese, salt." at bounding box center [841, 483] width 262 height 41
click at [711, 497] on span "Crepe dough, mozzarella cheese, cheddar cheese, cream cheese, salt." at bounding box center [841, 483] width 262 height 41
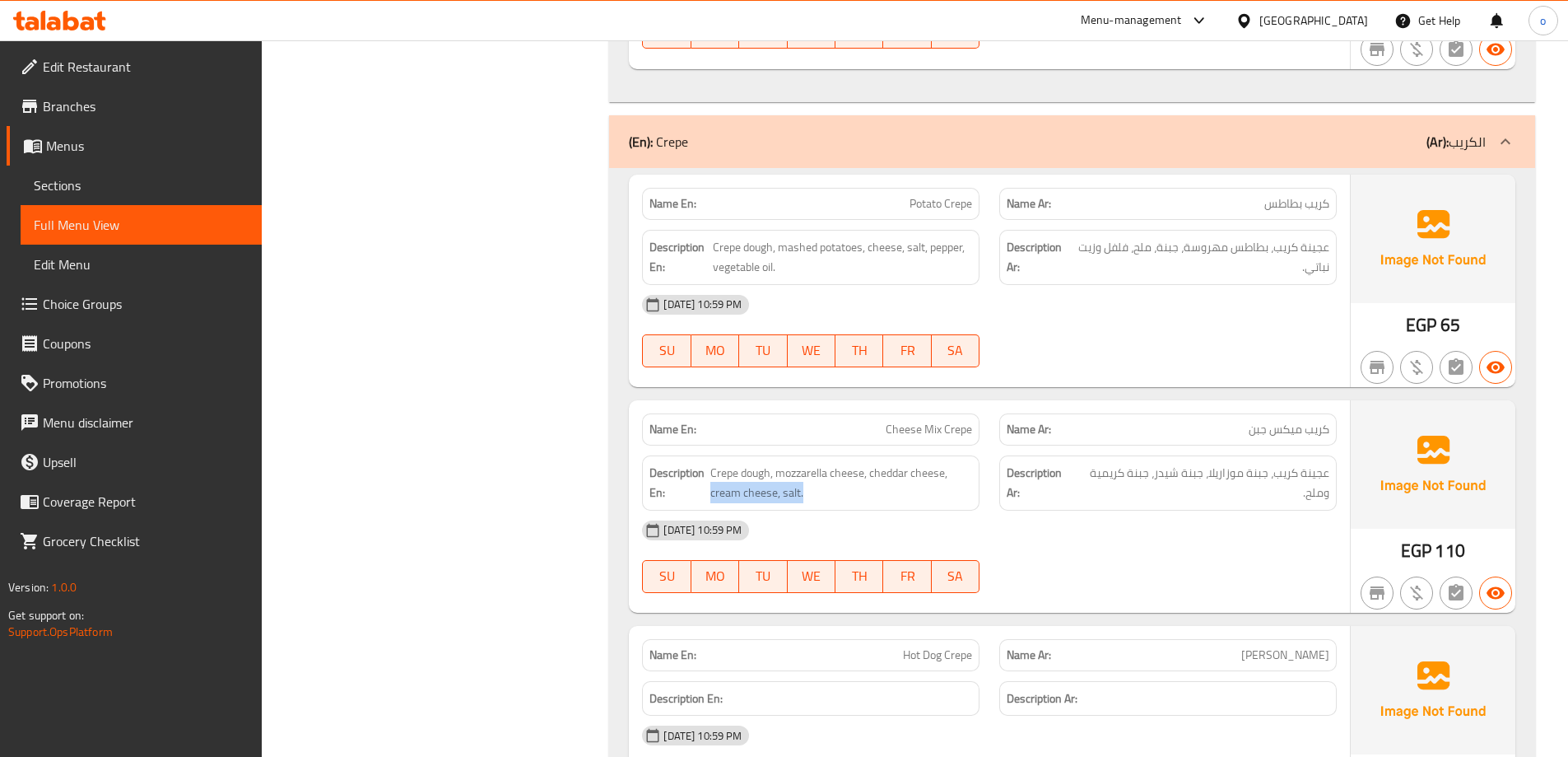
drag, startPoint x: 711, startPoint y: 497, endPoint x: 821, endPoint y: 508, distance: 110.5
click at [821, 508] on div "Description En: Crepe dough, mozzarella cheese, cheddar cheese, cream cheese, s…" at bounding box center [811, 482] width 338 height 55
click at [889, 501] on span "Crepe dough, mozzarella cheese, cheddar cheese, cream cheese, salt." at bounding box center [841, 483] width 262 height 41
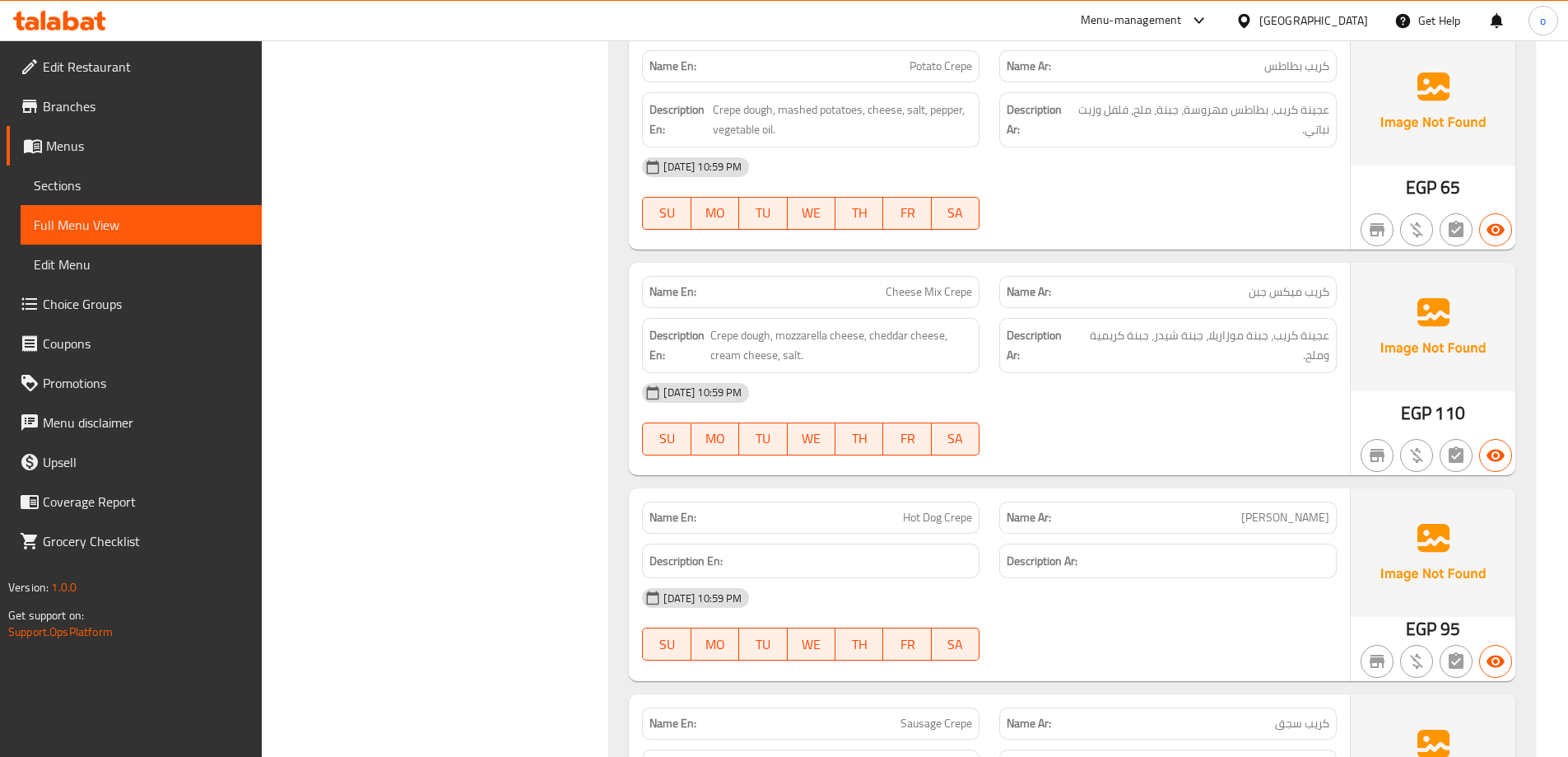
scroll to position [2306, 0]
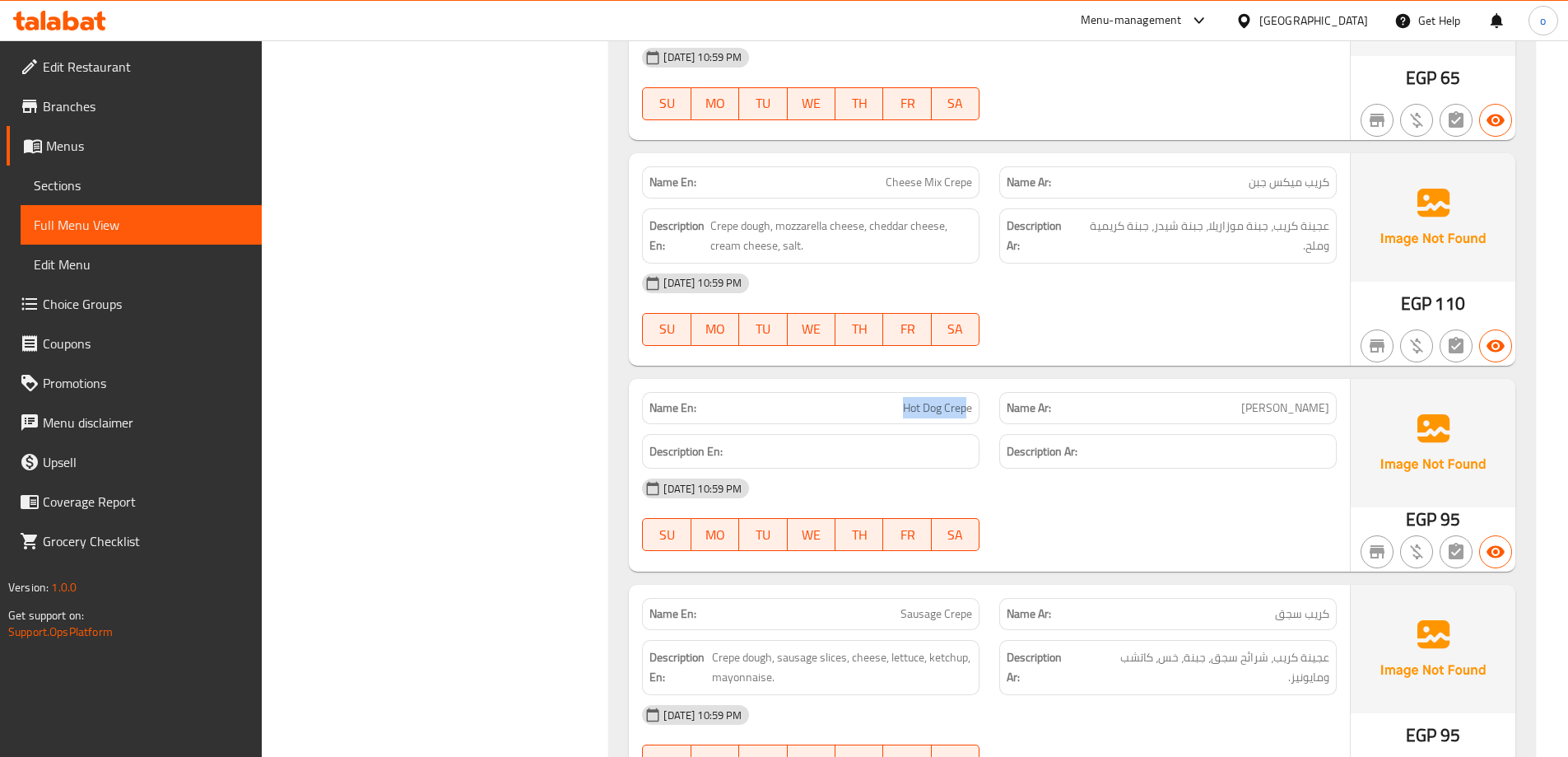
drag, startPoint x: 868, startPoint y: 411, endPoint x: 967, endPoint y: 417, distance: 99.2
click at [967, 416] on p "Name En: Hot Dog Crepe" at bounding box center [811, 407] width 322 height 17
click at [1210, 397] on div "Name Ar: [PERSON_NAME]" at bounding box center [1167, 408] width 338 height 32
drag, startPoint x: 1260, startPoint y: 231, endPoint x: 1104, endPoint y: 240, distance: 156.3
click at [1106, 240] on span "عجينة كريب، جبنة موزاريلا، جبنة شيدر، جبنة كريمية وملح." at bounding box center [1202, 235] width 253 height 41
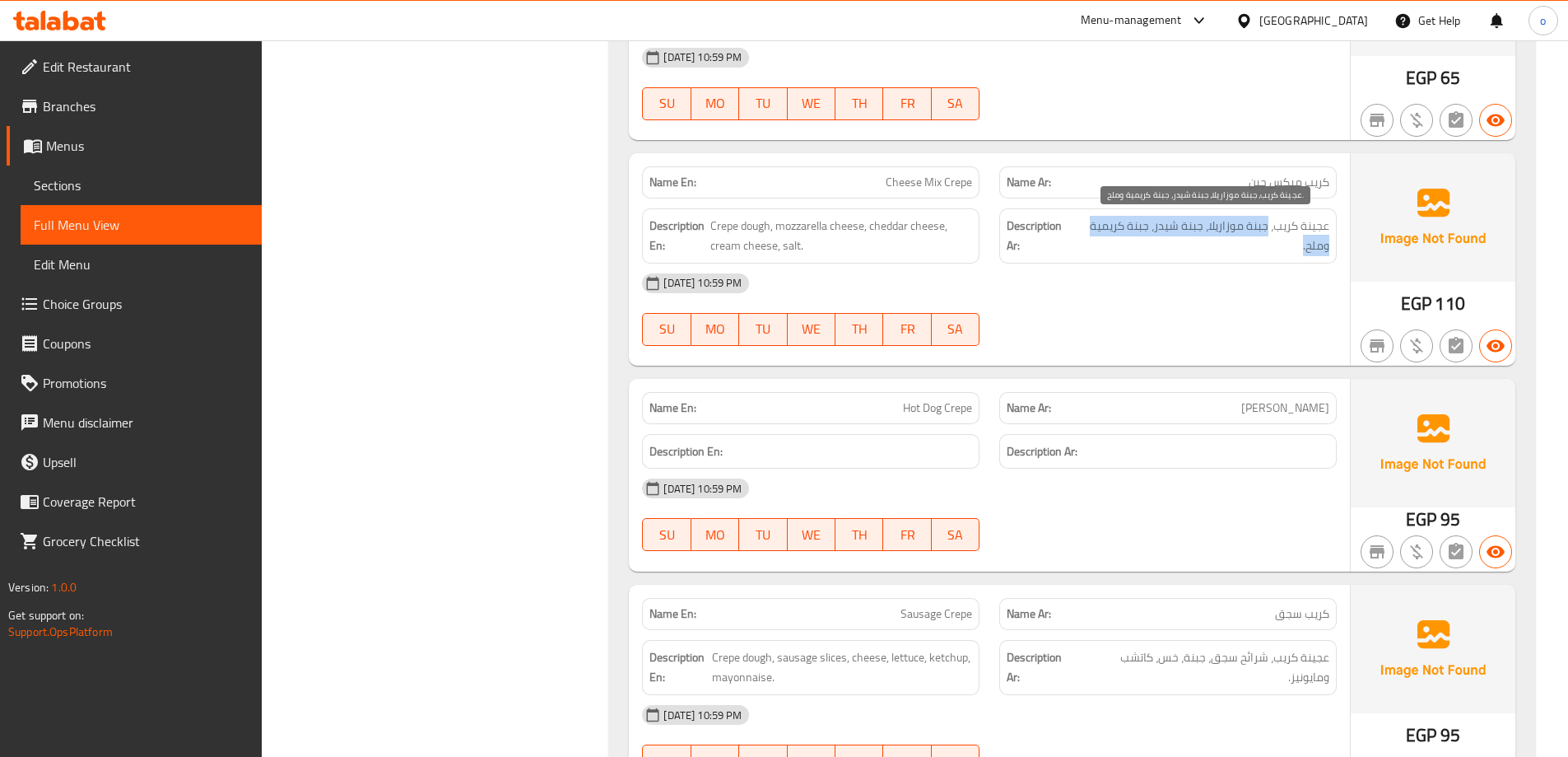
click at [1092, 233] on span "عجينة كريب، جبنة موزاريلا، جبنة شيدر، جبنة كريمية وملح." at bounding box center [1202, 235] width 253 height 41
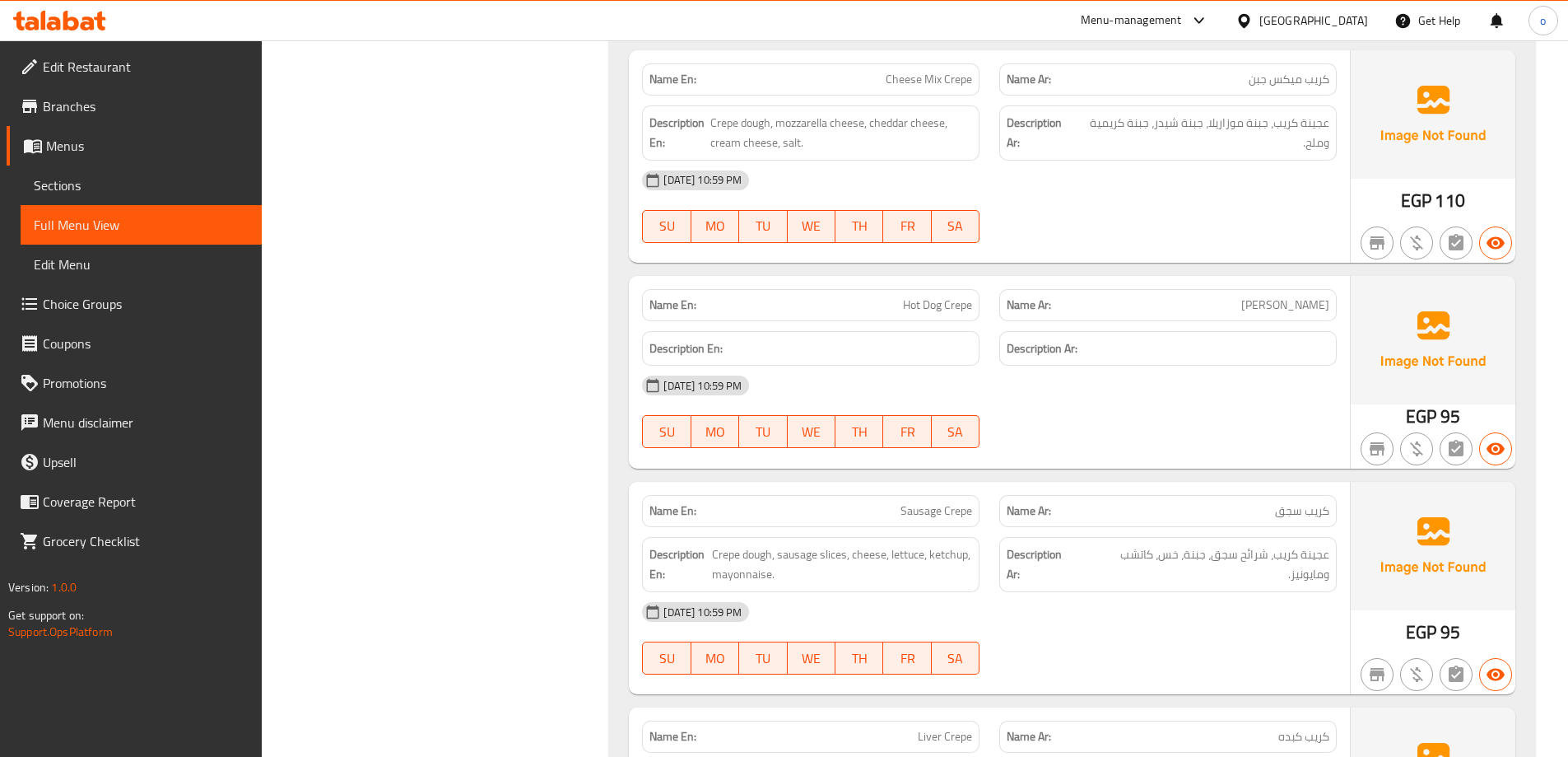
scroll to position [2553, 0]
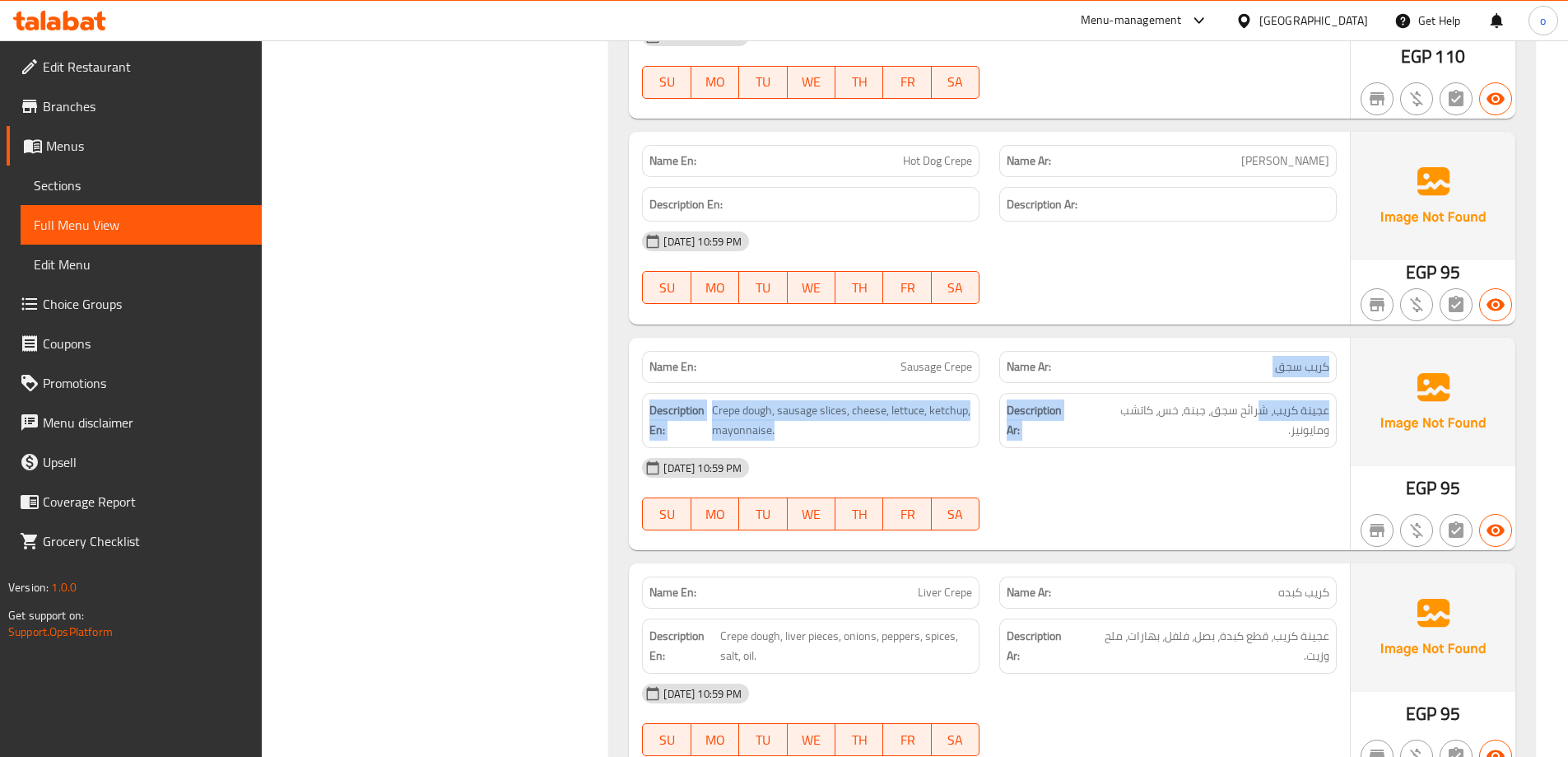
drag, startPoint x: 1260, startPoint y: 382, endPoint x: 1219, endPoint y: 401, distance: 45.2
click at [1331, 378] on div "Name En: Sausage Crepe Name Ar: كريب سجق Description En: Crepe dough, sausage s…" at bounding box center [989, 444] width 721 height 213
click at [892, 393] on div "Description En: Crepe dough, sausage slices, cheese, lettuce, ketchup, mayonnai…" at bounding box center [811, 420] width 338 height 55
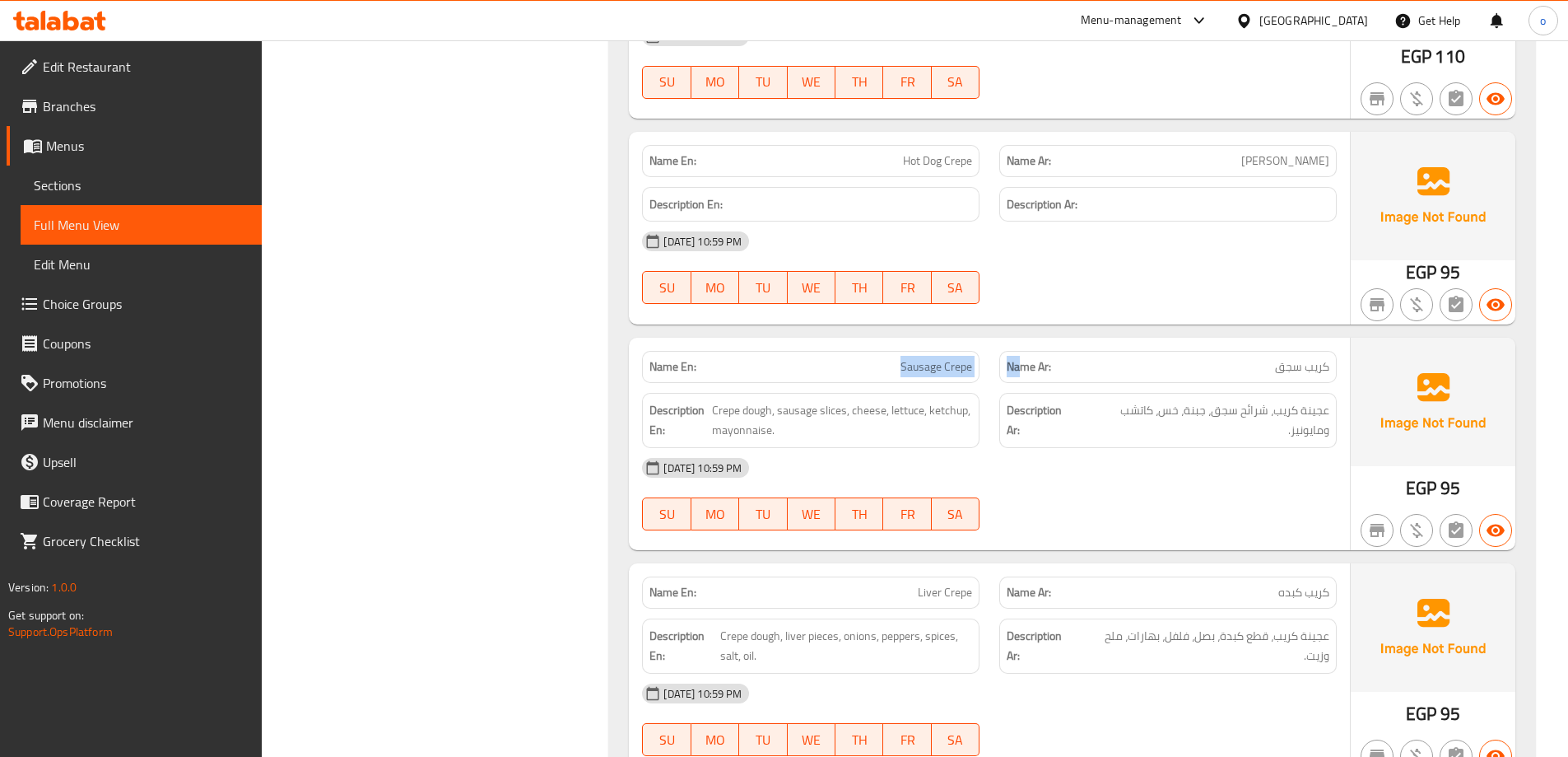
drag, startPoint x: 889, startPoint y: 369, endPoint x: 1025, endPoint y: 369, distance: 136.0
click at [1025, 369] on div "Name En: Sausage Crepe Name Ar: كريب سجق" at bounding box center [989, 367] width 714 height 52
click at [1214, 367] on p "Name Ar: كريب سجق" at bounding box center [1168, 367] width 322 height 17
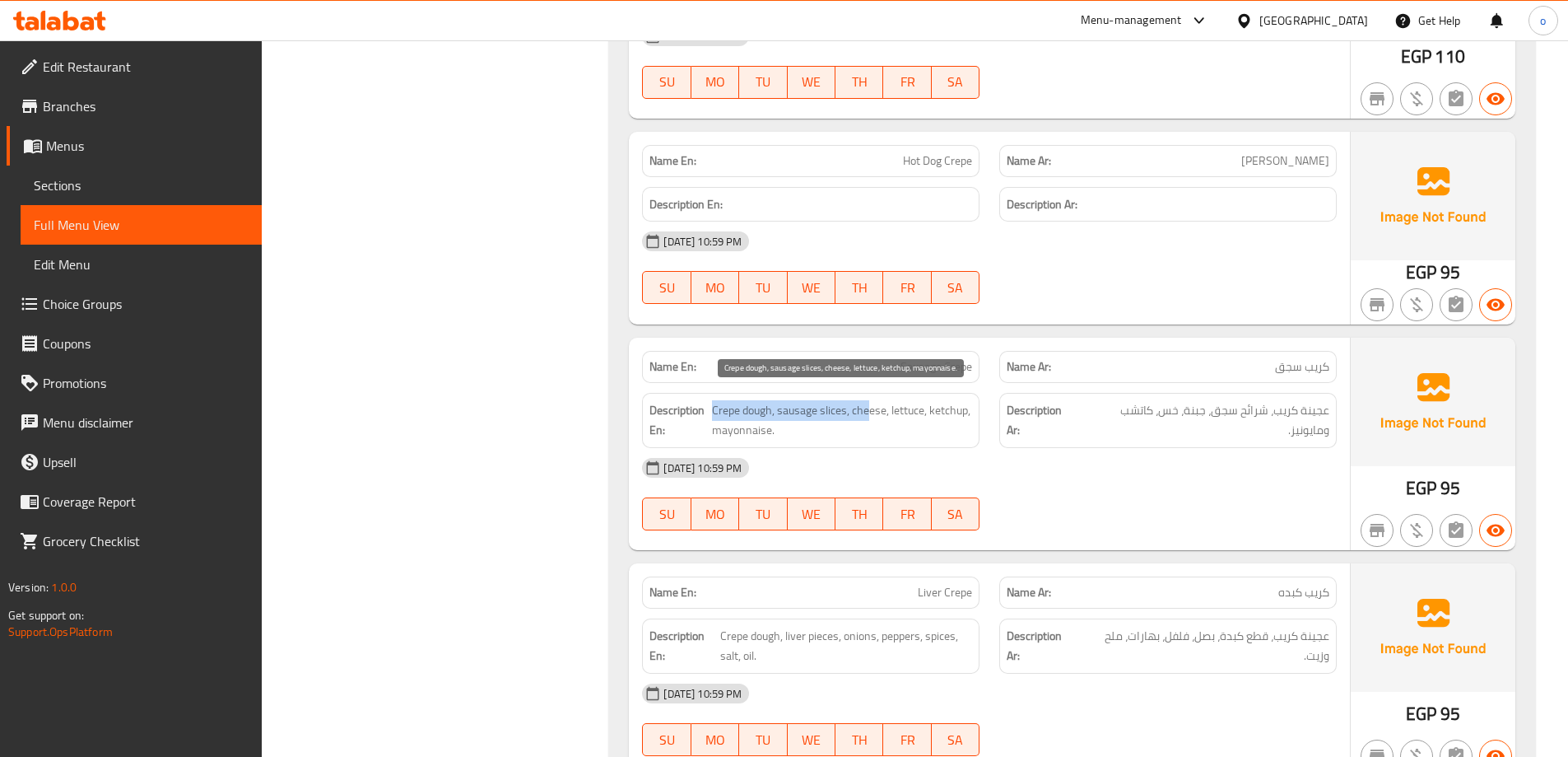
drag, startPoint x: 714, startPoint y: 415, endPoint x: 884, endPoint y: 420, distance: 170.1
click at [871, 420] on span "Crepe dough, sausage slices, cheese, lettuce, ketchup, mayonnaise." at bounding box center [841, 420] width 260 height 41
click at [884, 420] on span "Crepe dough, sausage slices, cheese, lettuce, ketchup, mayonnaise." at bounding box center [841, 420] width 260 height 41
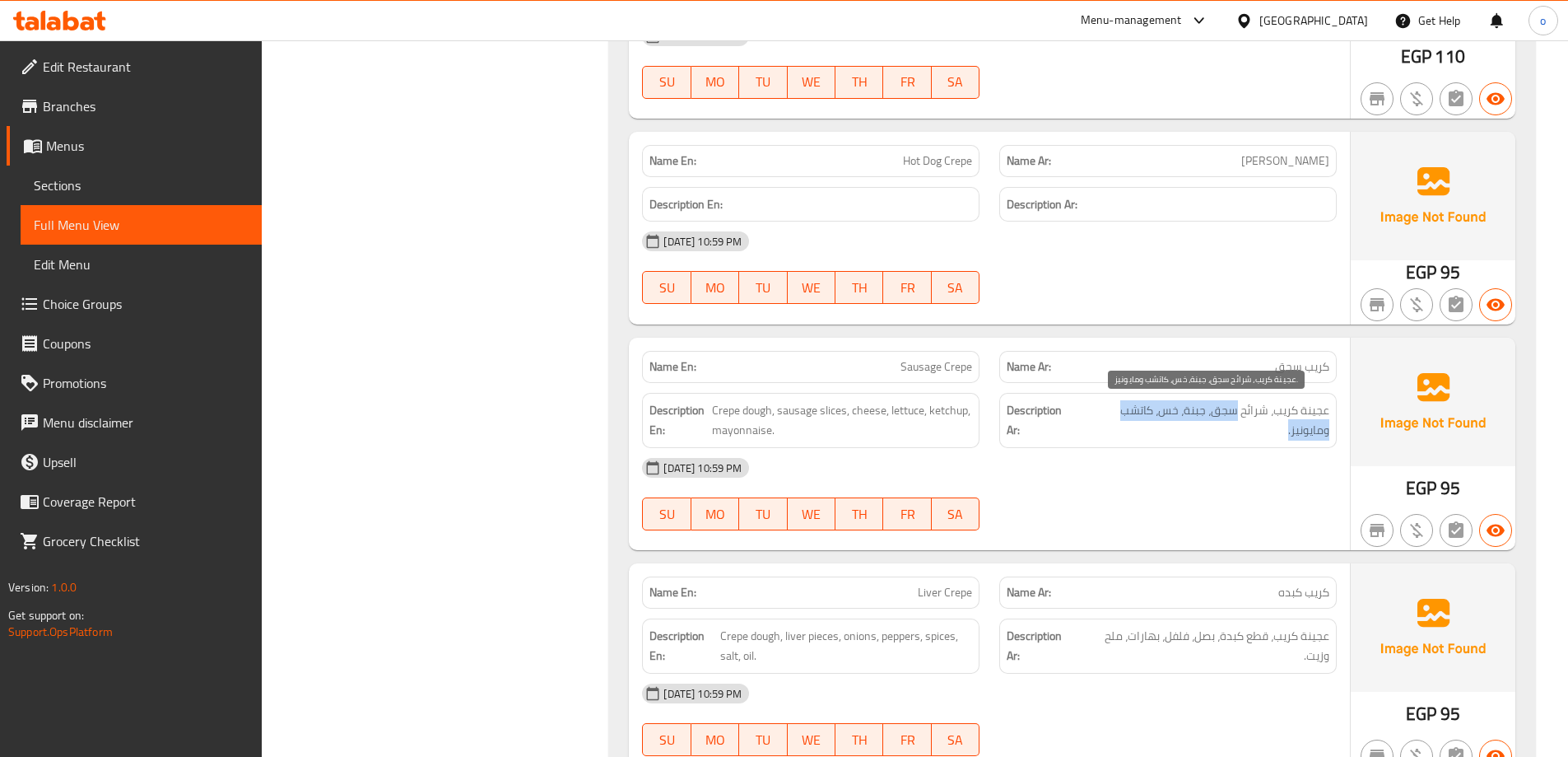
drag, startPoint x: 1237, startPoint y: 414, endPoint x: 1106, endPoint y: 423, distance: 131.3
click at [1106, 423] on span "عجينة كريب، شرائح سجق، جبنة، خس، كاتشب ومايونيز." at bounding box center [1204, 420] width 249 height 41
click at [1146, 450] on div "[DATE] 10:59 PM" at bounding box center [989, 468] width 714 height 40
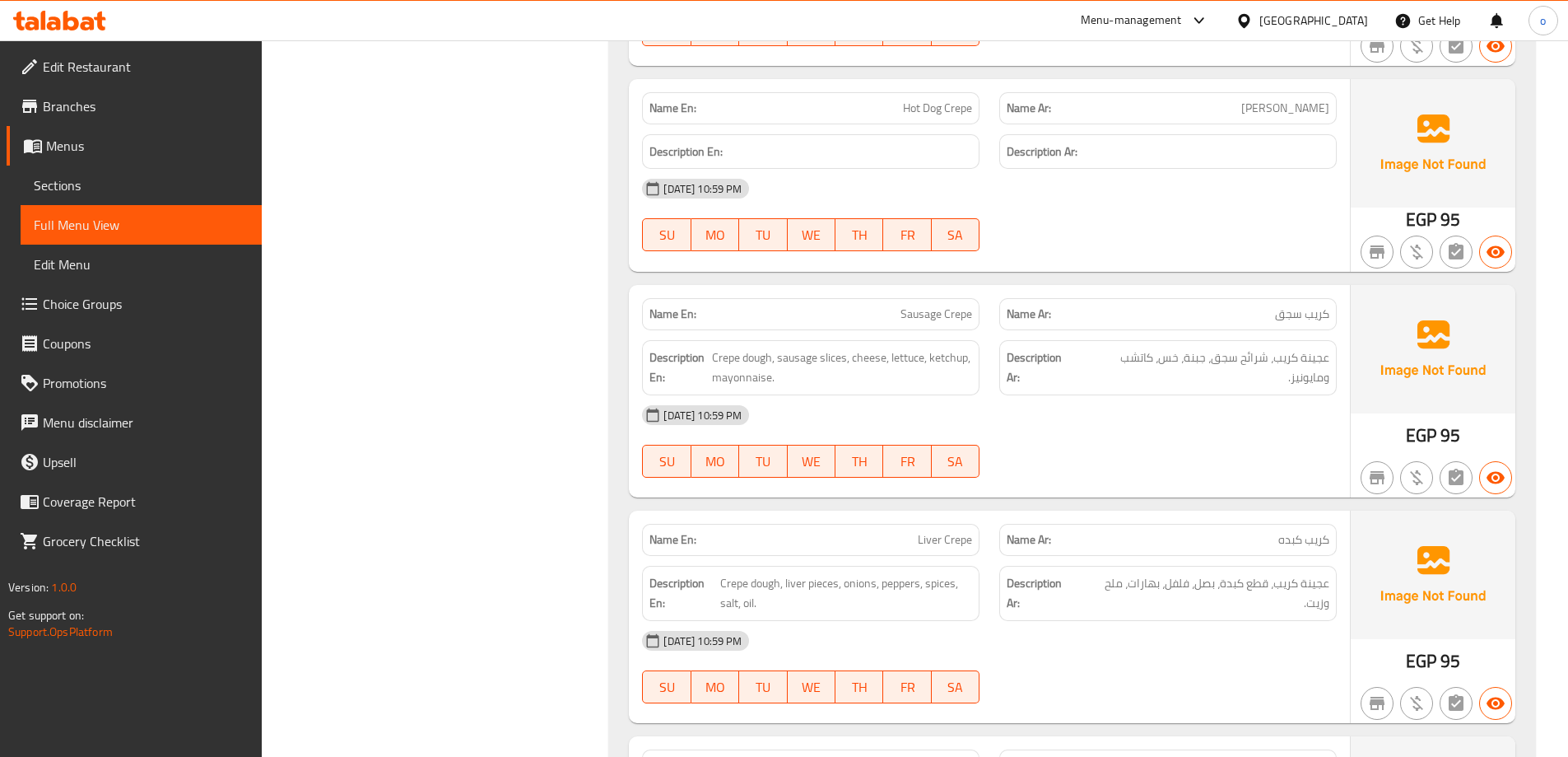
scroll to position [2718, 0]
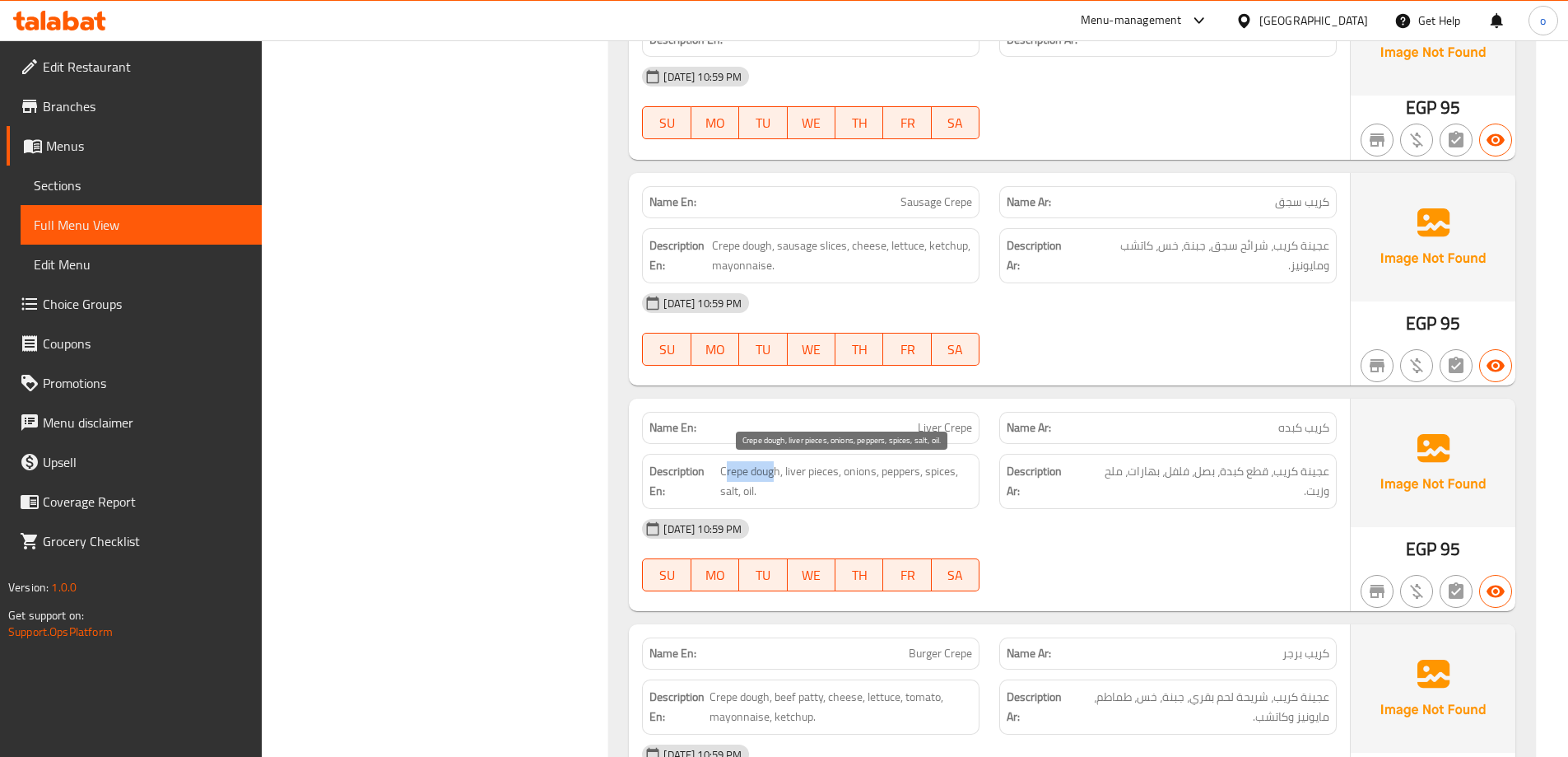
drag, startPoint x: 725, startPoint y: 470, endPoint x: 772, endPoint y: 480, distance: 48.1
click at [772, 480] on span "Crepe dough, liver pieces, onions, peppers, spices, salt, oil." at bounding box center [847, 481] width 253 height 41
click at [808, 479] on span "Crepe dough, liver pieces, onions, peppers, spices, salt, oil." at bounding box center [847, 481] width 253 height 41
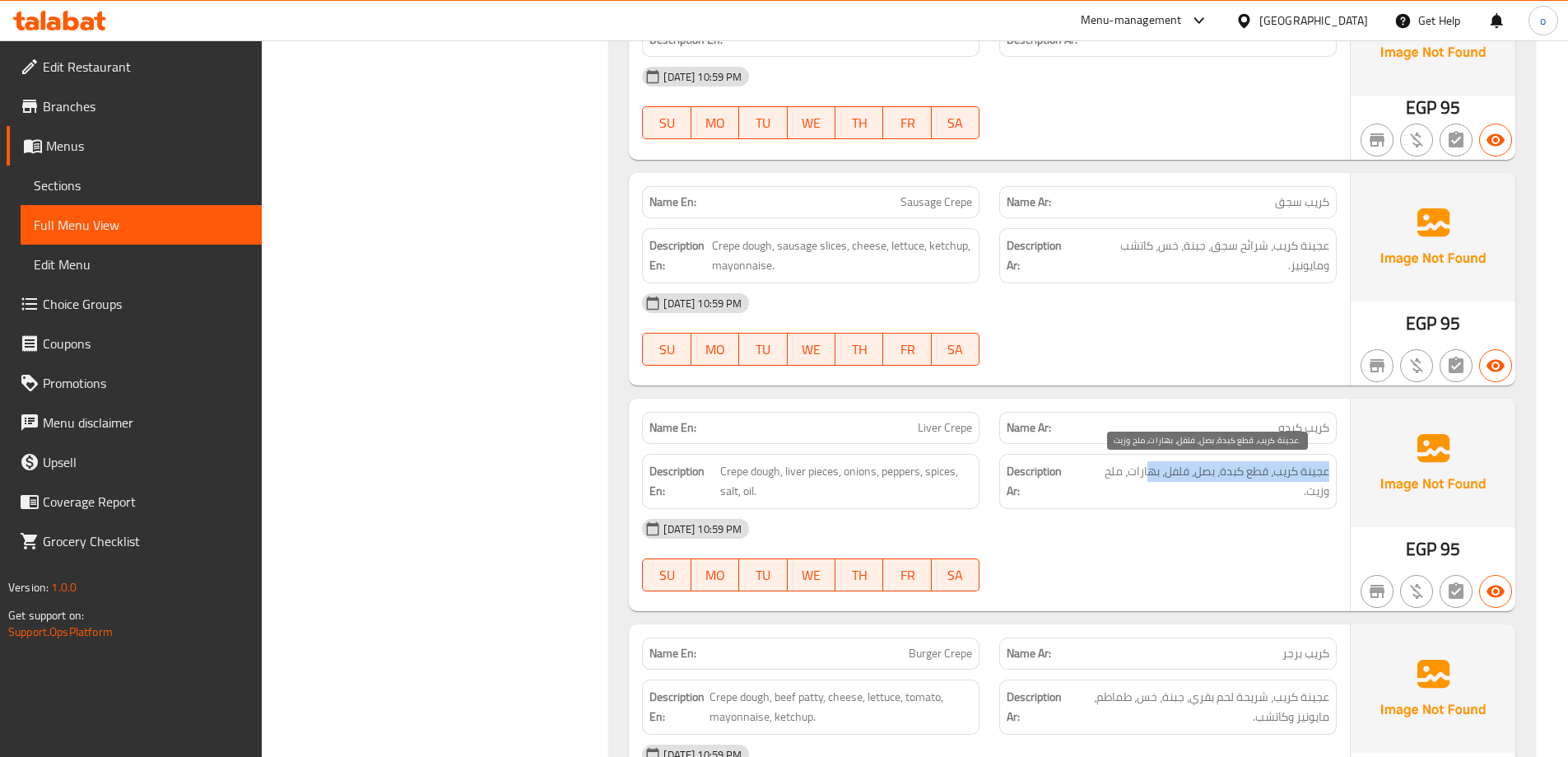
drag, startPoint x: 1318, startPoint y: 468, endPoint x: 1142, endPoint y: 475, distance: 176.1
click at [1142, 475] on div "Description Ar: عجينة كريب، قطع كبدة، بصل، فلفل، بهارات، ملح وزيت." at bounding box center [1167, 481] width 338 height 55
click at [1142, 477] on span "عجينة كريب، قطع كبدة، بصل، فلفل، بهارات، ملح وزيت." at bounding box center [1204, 481] width 249 height 41
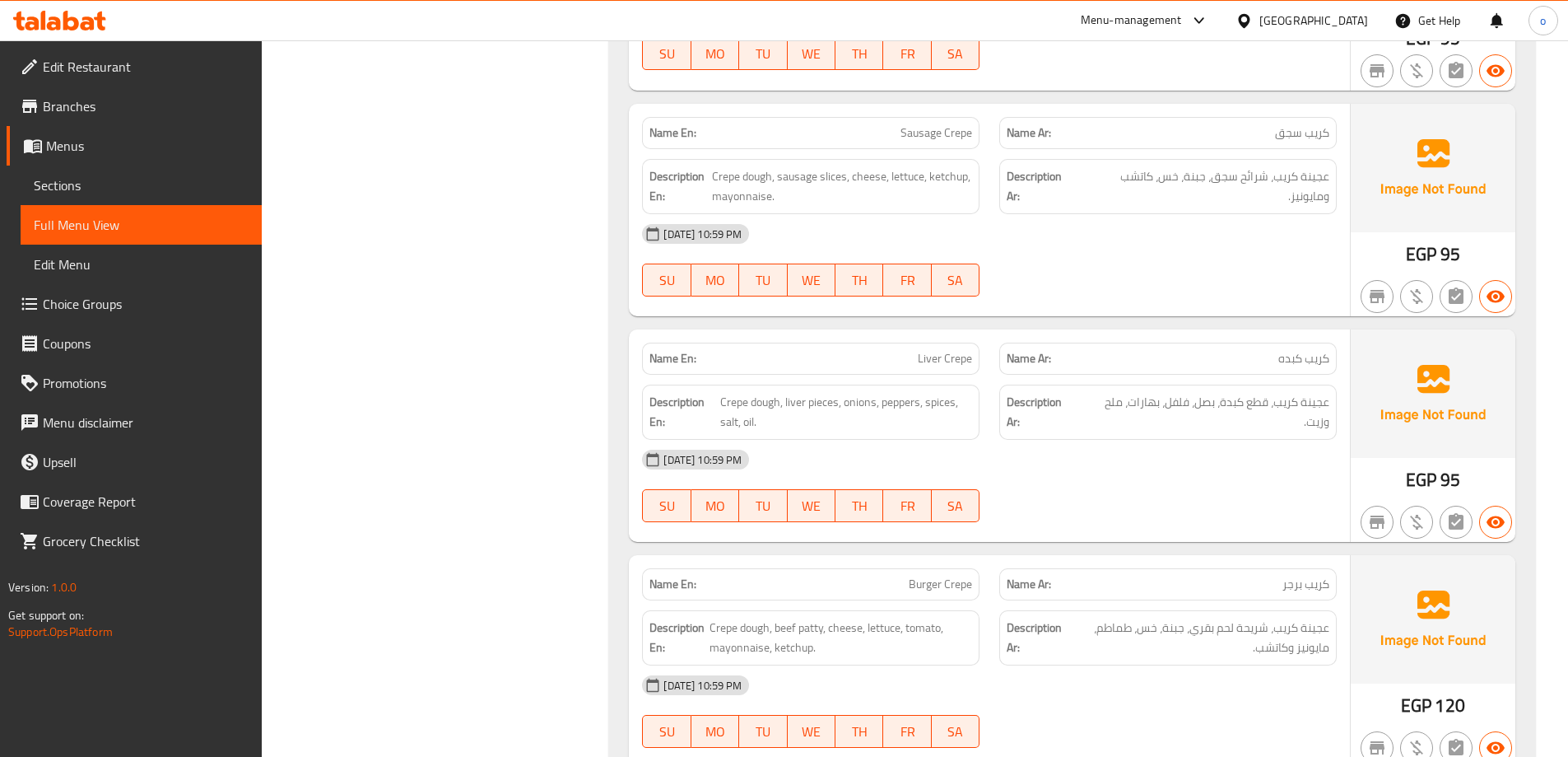
scroll to position [2882, 0]
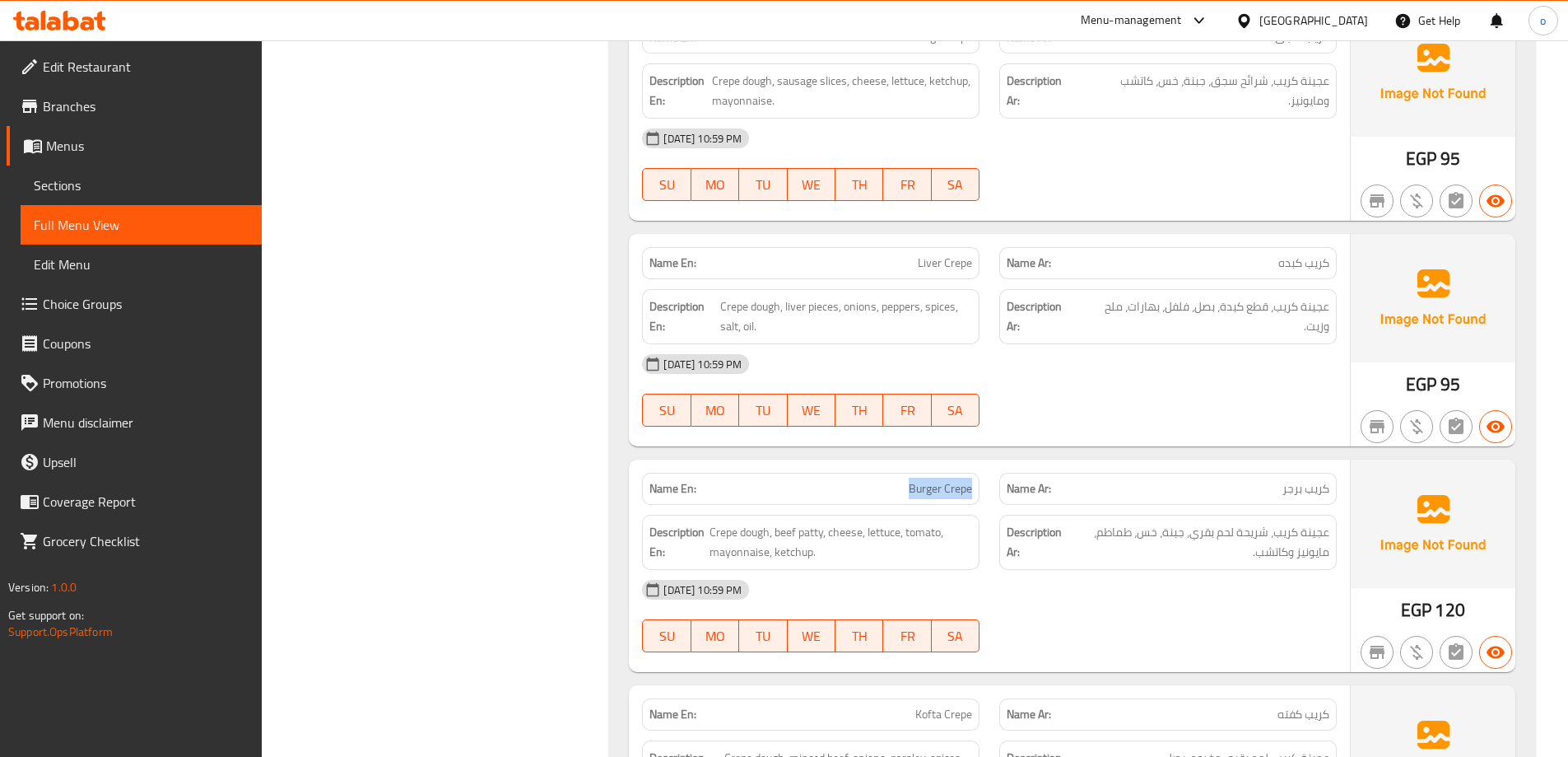
drag, startPoint x: 834, startPoint y: 494, endPoint x: 971, endPoint y: 490, distance: 137.1
click at [971, 490] on p "Name En: Burger Crepe" at bounding box center [811, 488] width 322 height 17
click at [1281, 484] on p "Name Ar: كريب برجر" at bounding box center [1168, 488] width 322 height 17
drag, startPoint x: 1184, startPoint y: 539, endPoint x: 1337, endPoint y: 539, distance: 153.0
click at [1337, 539] on div "Description Ar: عجينة كريب، شريحة لحم بقري، [GEOGRAPHIC_DATA]، خس، طماطم، مايون…" at bounding box center [1167, 542] width 358 height 75
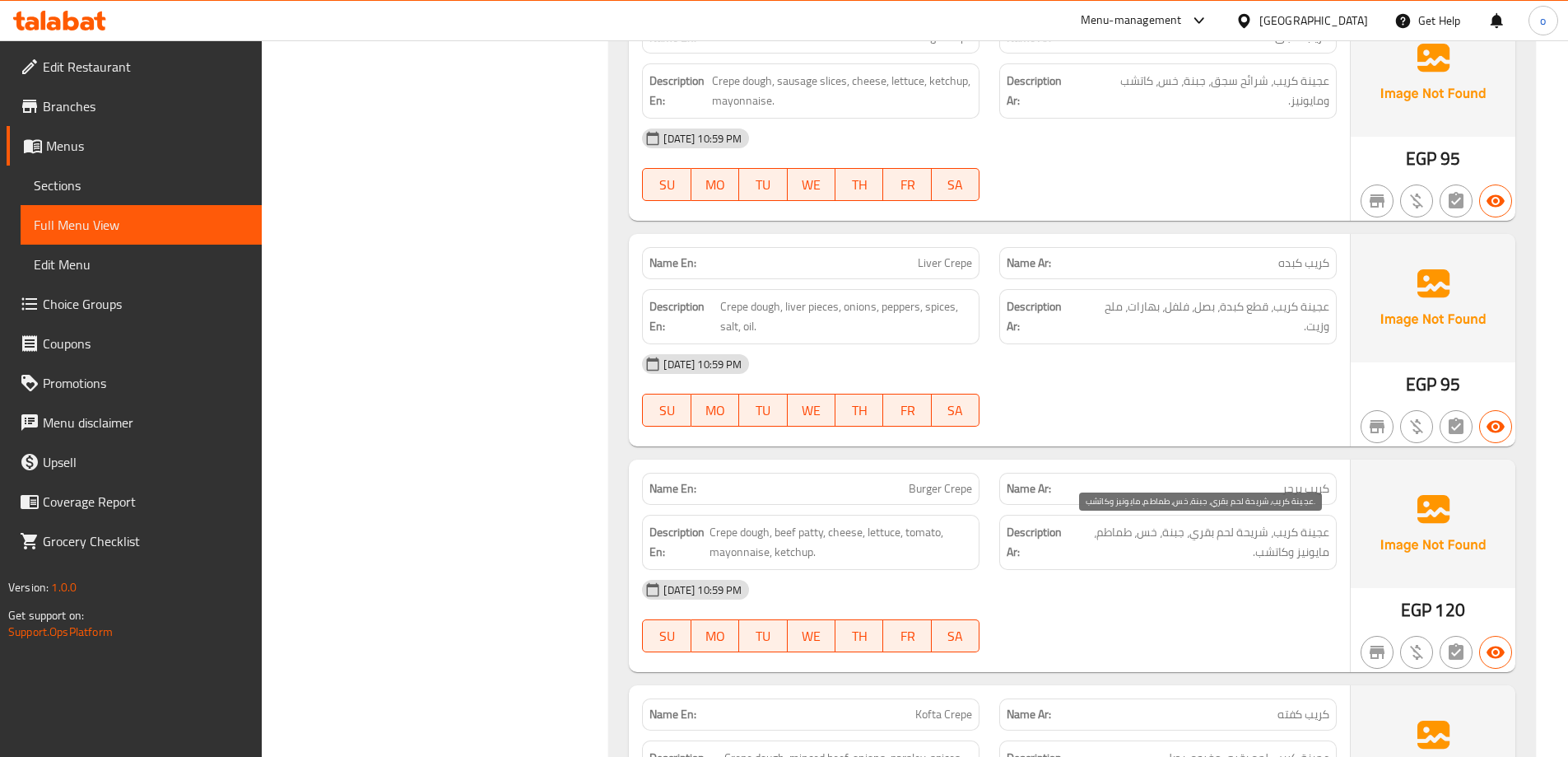
click at [1247, 567] on div "Description Ar: عجينة كريب، شريحة لحم بقري، [GEOGRAPHIC_DATA]، خس، طماطم، مايون…" at bounding box center [1167, 542] width 338 height 55
drag, startPoint x: 1259, startPoint y: 552, endPoint x: 1316, endPoint y: 558, distance: 57.3
click at [1316, 558] on span "عجينة كريب، شريحة لحم بقري، جبنة، خس، طماطم، مايونيز وكاتشب." at bounding box center [1199, 542] width 261 height 41
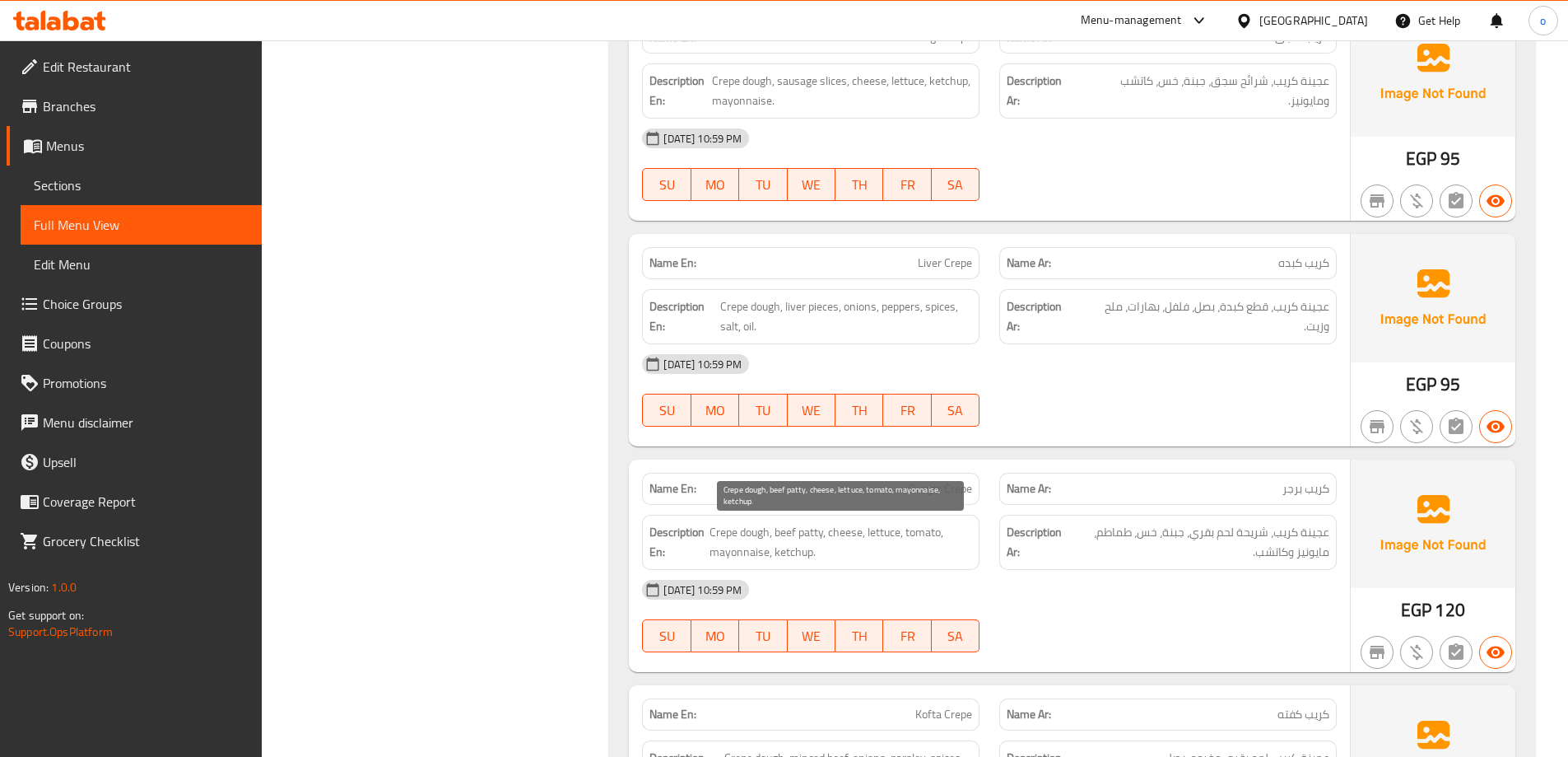
click at [778, 543] on span "Crepe dough, beef patty, cheese, lettuce, tomato, mayonnaise, ketchup." at bounding box center [841, 542] width 263 height 41
drag, startPoint x: 811, startPoint y: 528, endPoint x: 695, endPoint y: 531, distance: 116.0
click at [695, 531] on h6 "Description En: Crepe dough, beef patty, cheese, lettuce, tomato, mayonnaise, k…" at bounding box center [811, 542] width 322 height 41
click at [786, 538] on span "Crepe dough, beef patty, cheese, lettuce, tomato, mayonnaise, ketchup." at bounding box center [841, 542] width 263 height 41
drag, startPoint x: 829, startPoint y: 536, endPoint x: 974, endPoint y: 544, distance: 145.2
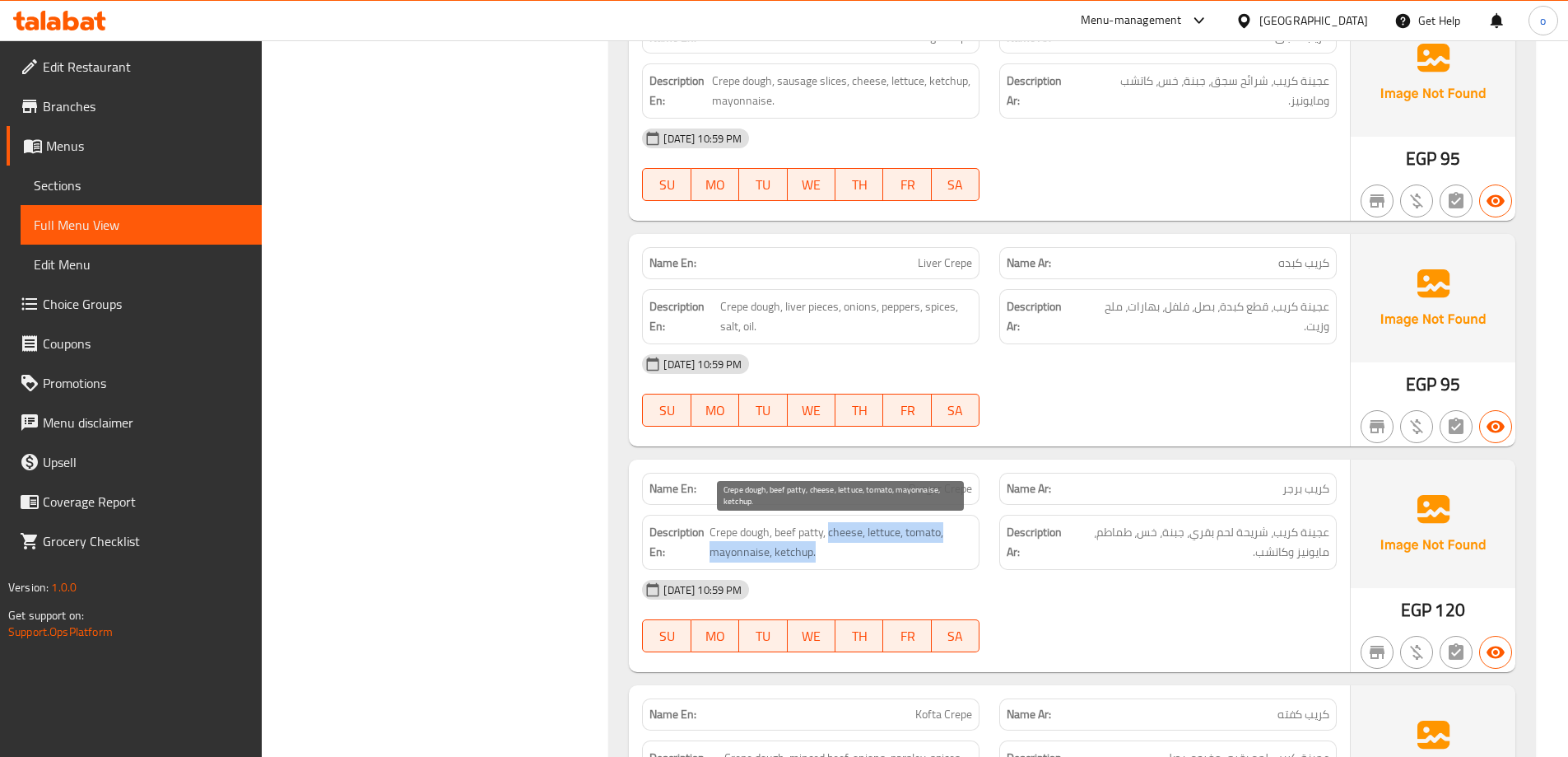
click at [974, 544] on div "Description En: Crepe dough, beef patty, cheese, lettuce, tomato, mayonnaise, k…" at bounding box center [811, 542] width 338 height 55
click at [820, 550] on span "Crepe dough, beef patty, cheese, lettuce, tomato, mayonnaise, ketchup." at bounding box center [841, 542] width 263 height 41
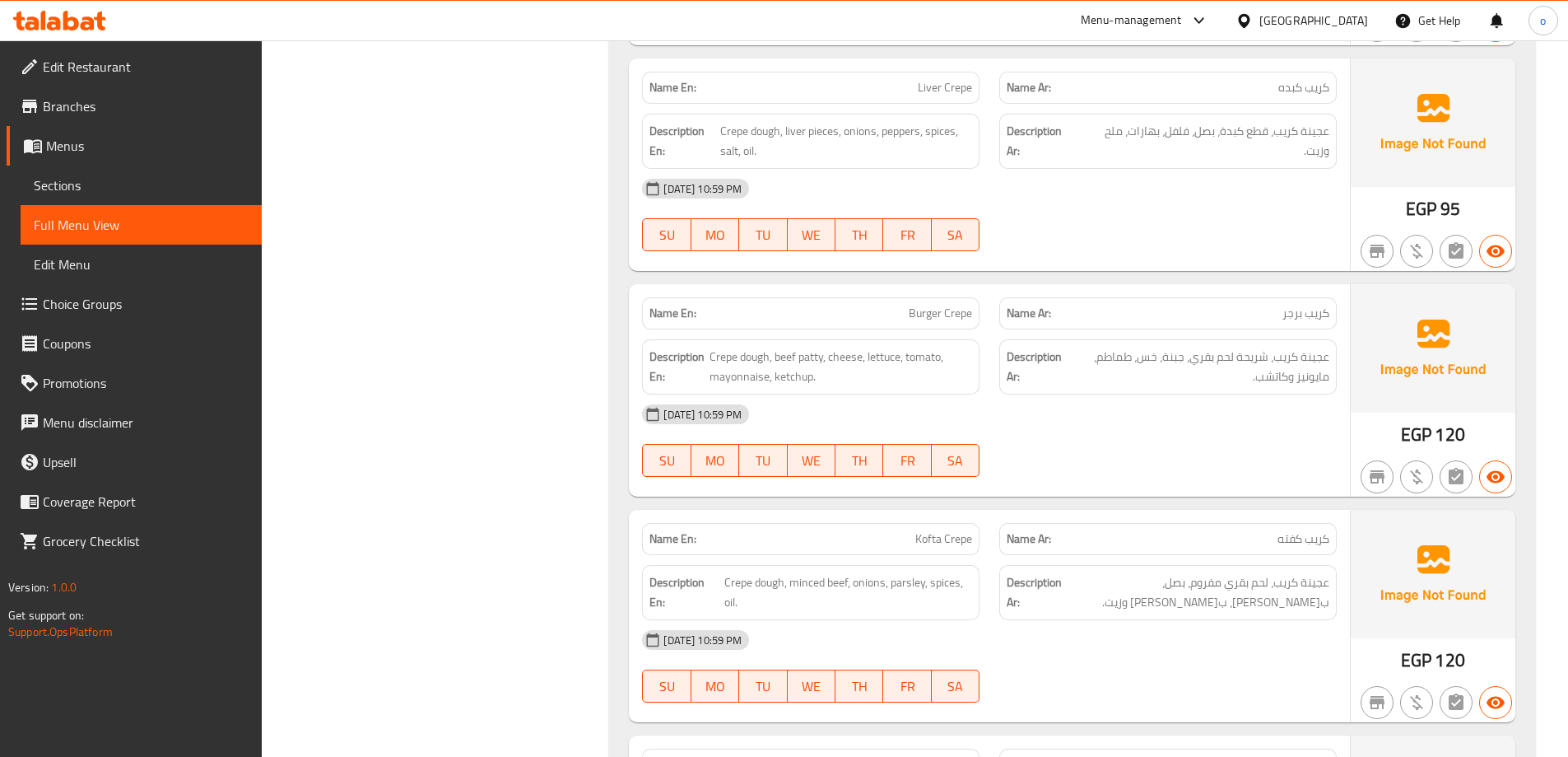
scroll to position [3130, 0]
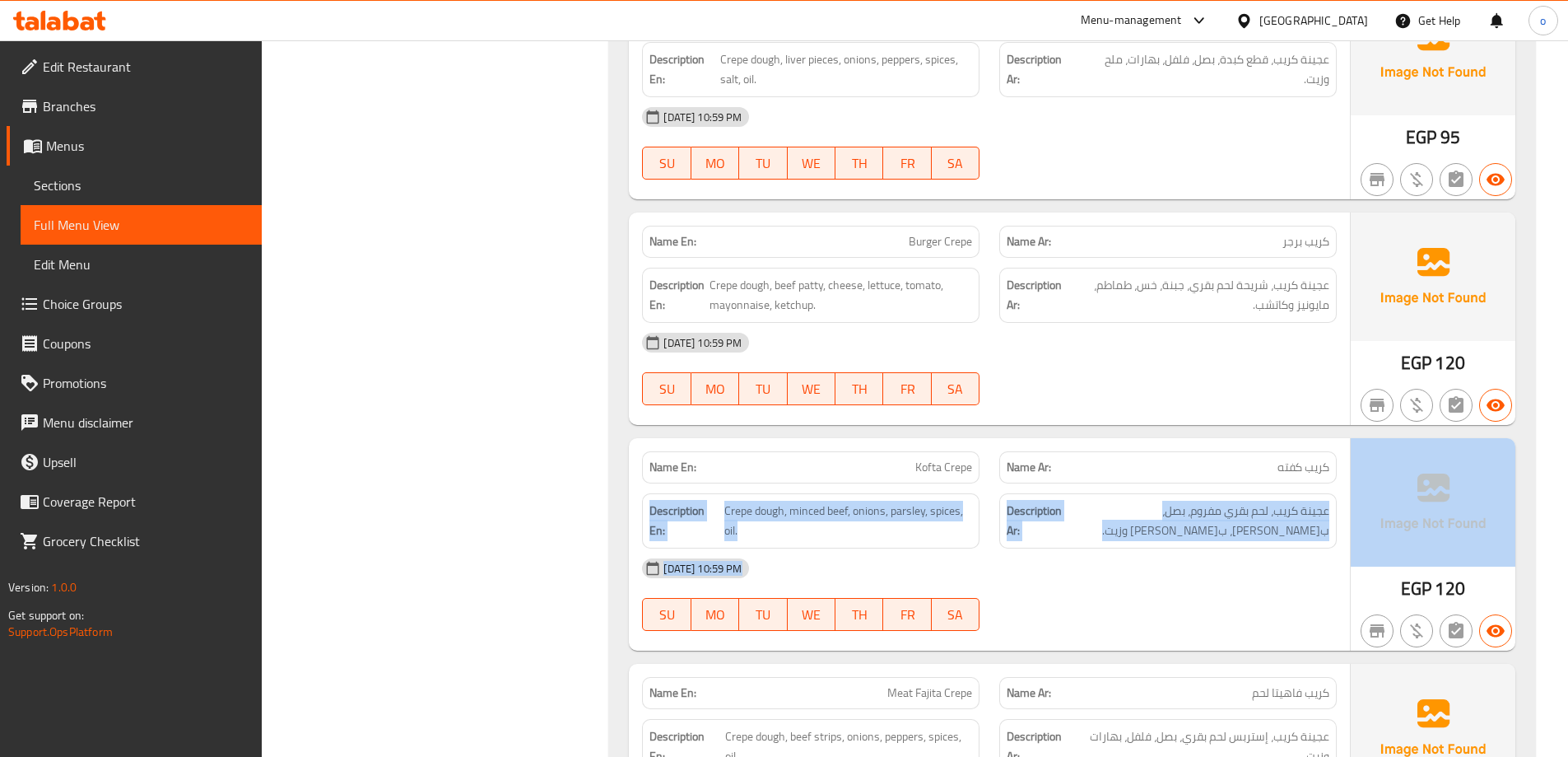
drag, startPoint x: 1228, startPoint y: 466, endPoint x: 1382, endPoint y: 476, distance: 154.3
click at [1400, 466] on div "Name En: Kofta Crepe Name Ar: کریب كفته Description En: Crepe dough, minced bee…" at bounding box center [1072, 544] width 886 height 213
click at [1008, 493] on div "Description Ar: عجينة كريب، لحم بقري مفروم، بصل، ب[PERSON_NAME]، بهارات وزيت." at bounding box center [1167, 520] width 338 height 55
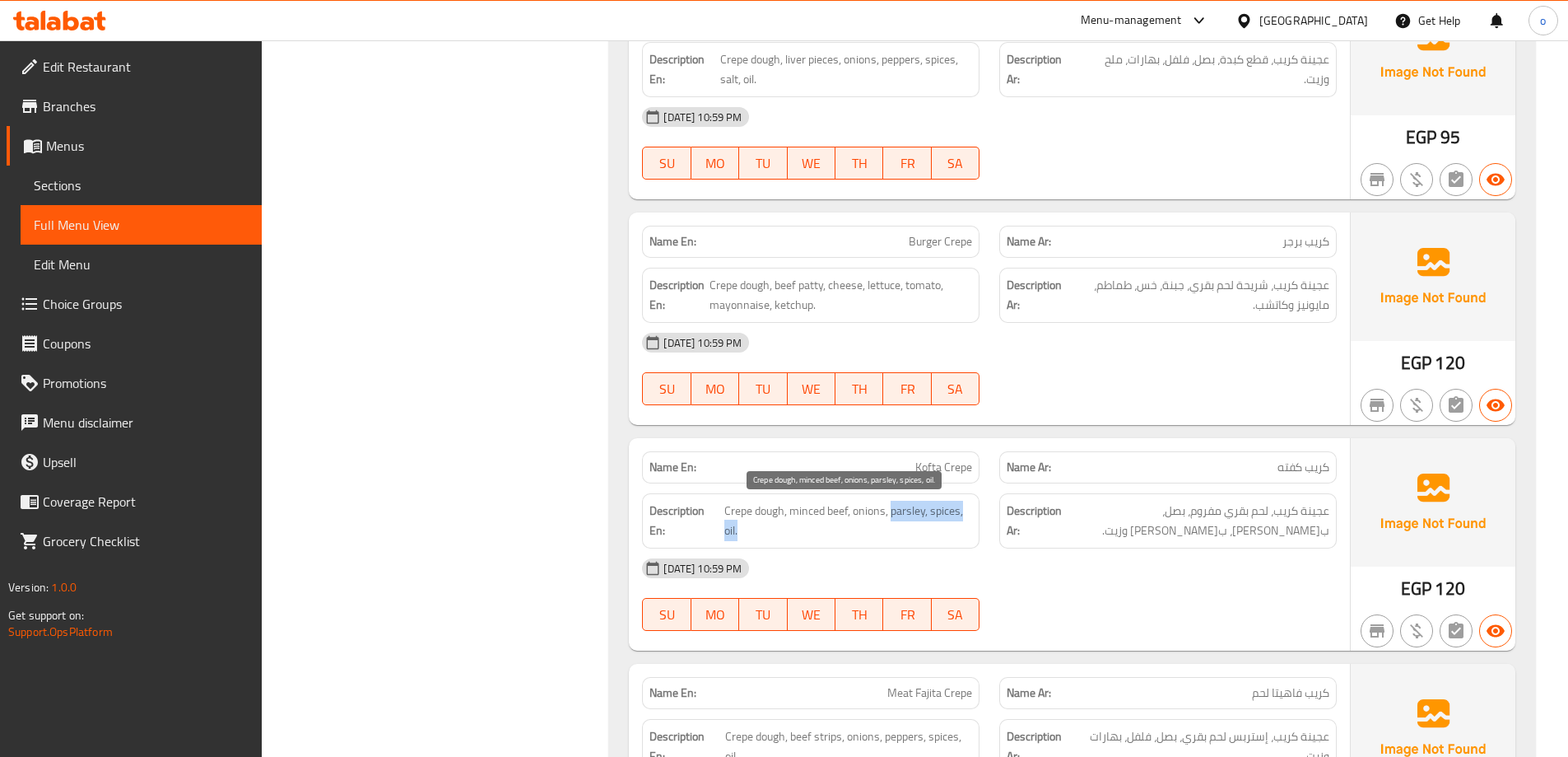
drag, startPoint x: 890, startPoint y: 519, endPoint x: 737, endPoint y: 531, distance: 153.5
click at [737, 531] on span "Crepe dough, minced beef, onions, parsley, spices, oil." at bounding box center [847, 521] width 248 height 41
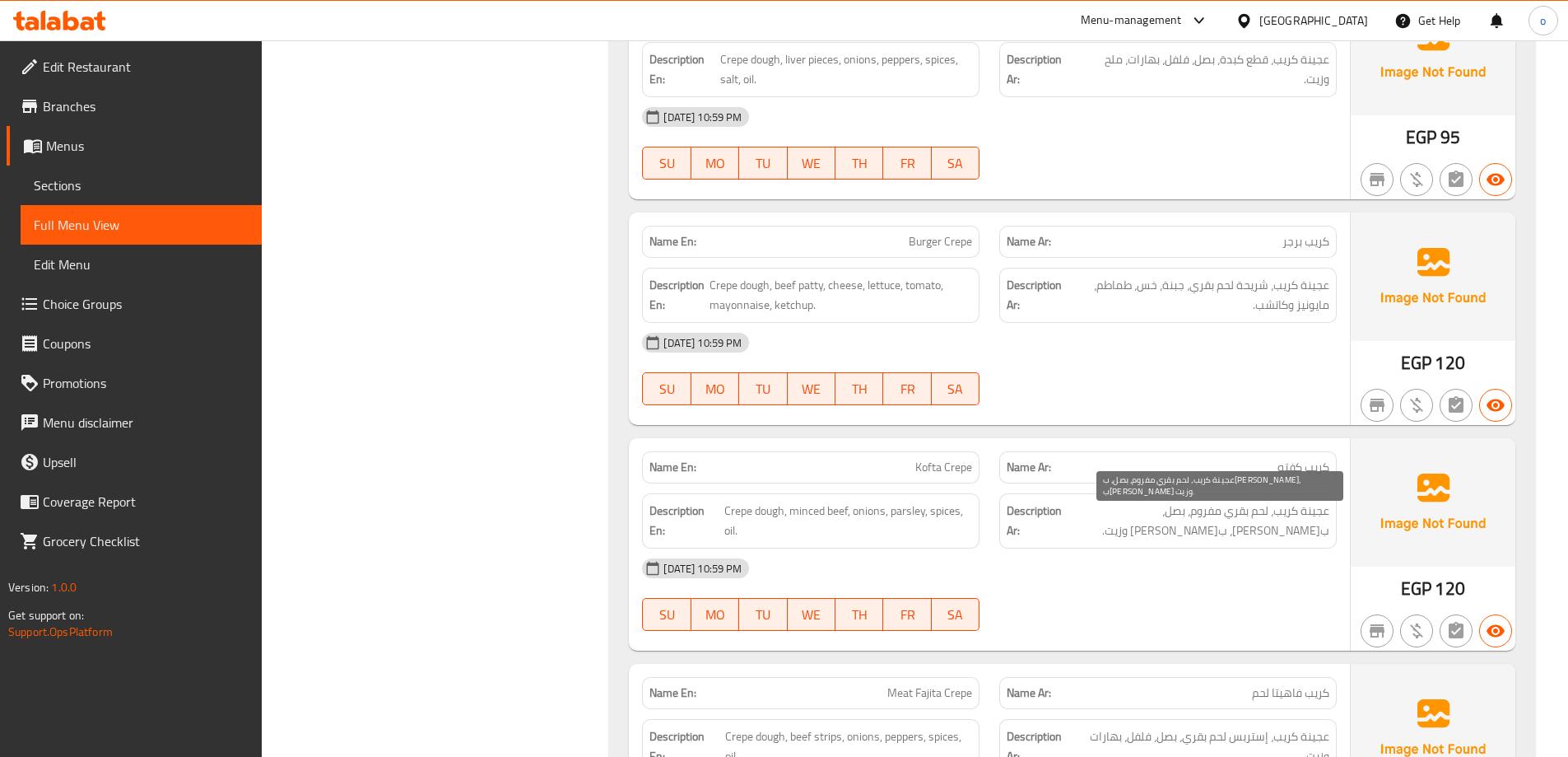
click at [1230, 528] on span "عجينة كريب، لحم بقري مفروم، بصل، ب[PERSON_NAME]، ب[PERSON_NAME] وزيت." at bounding box center [1196, 521] width 264 height 41
drag, startPoint x: 1258, startPoint y: 512, endPoint x: 1109, endPoint y: 515, distance: 149.0
click at [1109, 515] on span "عجينة كريب، لحم بقري مفروم، بصل، ب[PERSON_NAME]، ب[PERSON_NAME] وزيت." at bounding box center [1196, 521] width 264 height 41
click at [1124, 520] on span "عجينة كريب، لحم بقري مفروم، بصل، ب[PERSON_NAME]، ب[PERSON_NAME] وزيت." at bounding box center [1196, 521] width 264 height 41
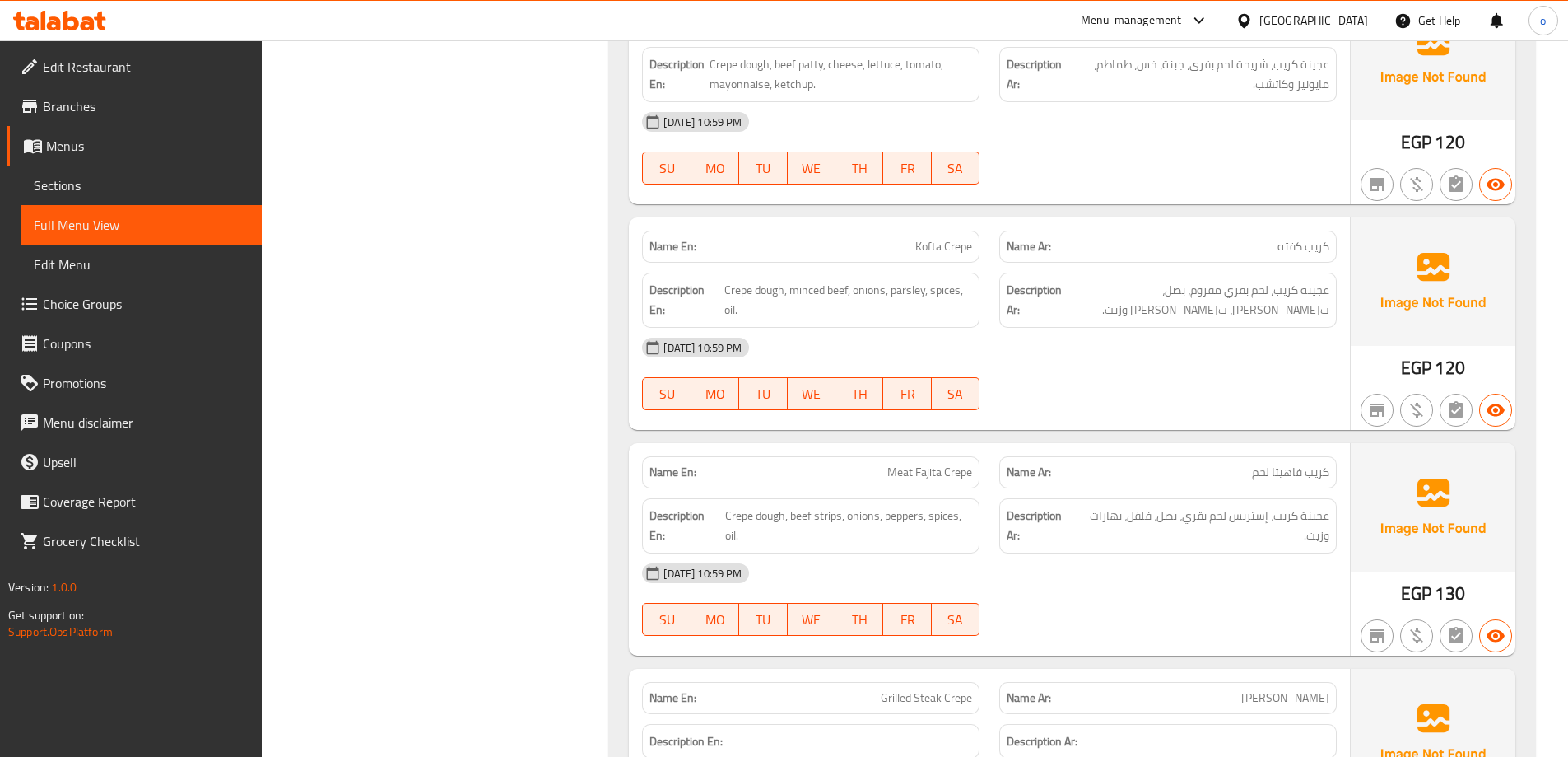
scroll to position [3377, 0]
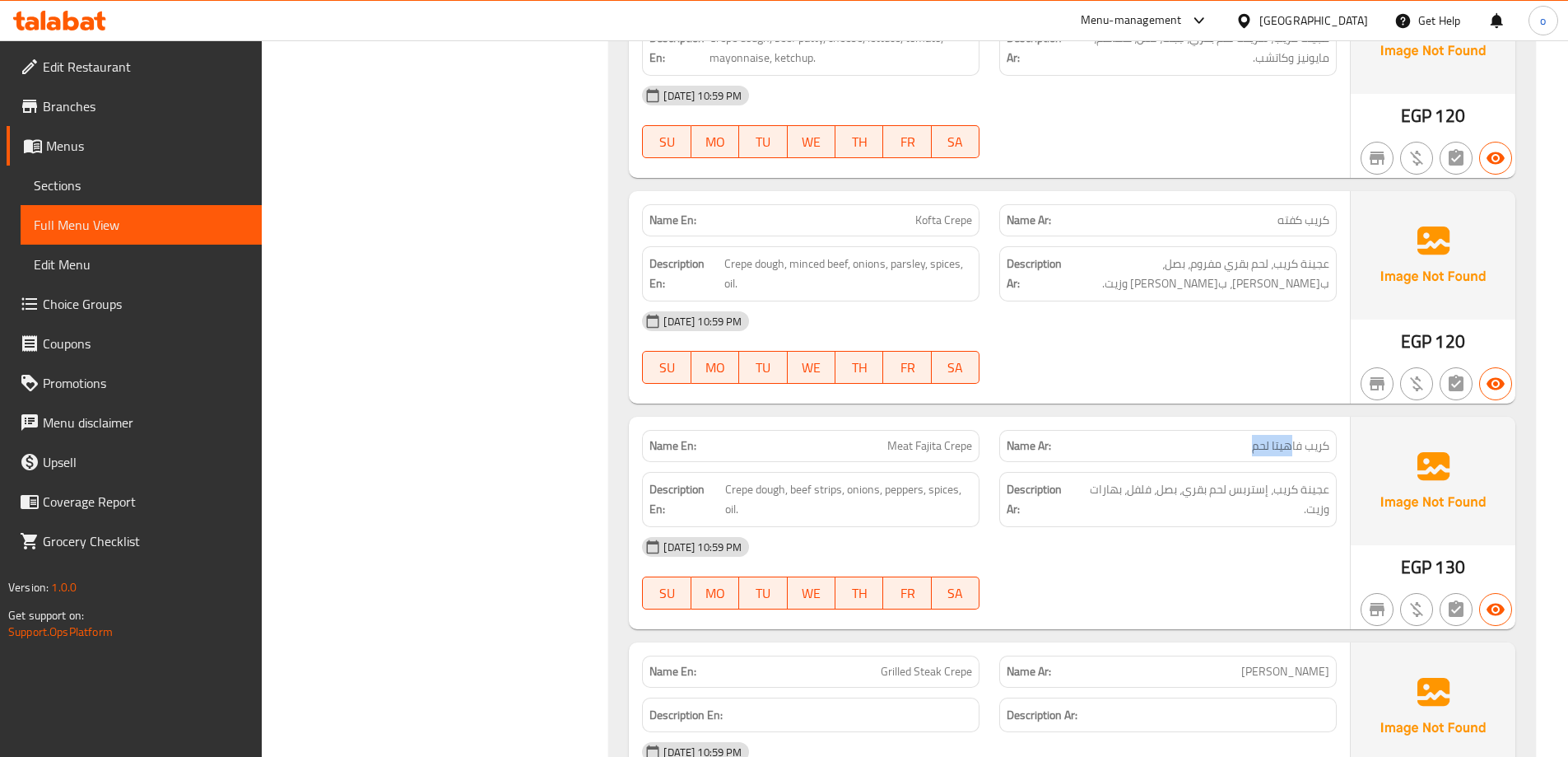
drag, startPoint x: 1292, startPoint y: 450, endPoint x: 1101, endPoint y: 461, distance: 191.3
click at [1168, 454] on div "Name Ar: كريب فاهيتا لحم" at bounding box center [1167, 446] width 338 height 32
click at [931, 460] on div "Name En: Meat Fajita Crepe" at bounding box center [811, 446] width 338 height 32
drag, startPoint x: 729, startPoint y: 487, endPoint x: 1033, endPoint y: 504, distance: 304.5
click at [876, 504] on span "Crepe dough, beef strips, onions, peppers, spices, oil." at bounding box center [848, 499] width 247 height 41
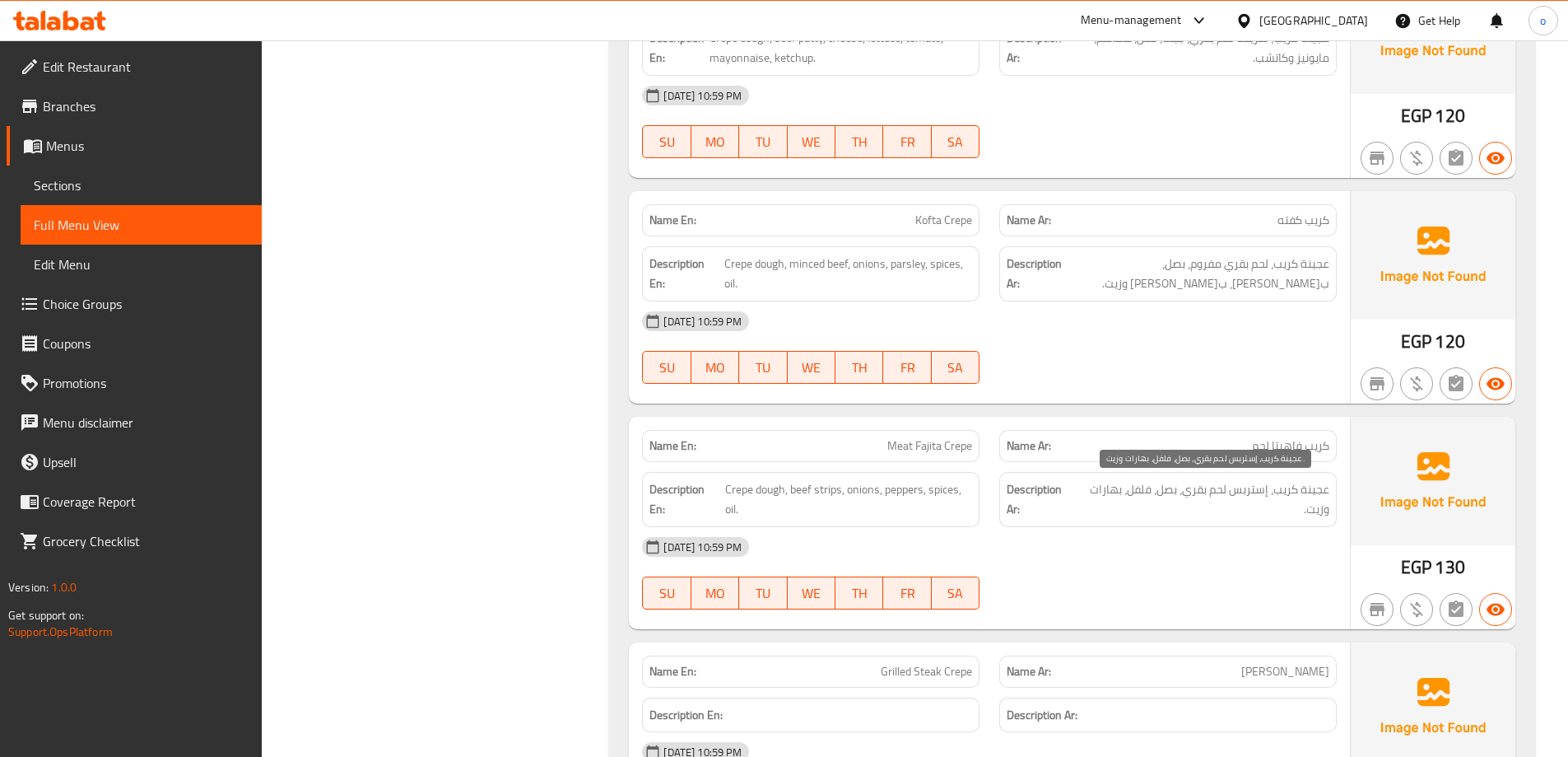
click at [1273, 503] on span "عجينة كريب، إستربس لحم بقري، بصل، فلفل، بهارات وزيت." at bounding box center [1202, 499] width 253 height 41
drag, startPoint x: 1255, startPoint y: 503, endPoint x: 1102, endPoint y: 503, distance: 153.0
click at [1171, 508] on span "عجينة كريب، إستربس لحم بقري، بصل، فلفل، بهارات وزيت." at bounding box center [1202, 499] width 253 height 41
click at [834, 503] on span "Crepe dough, beef strips, onions, peppers, spices, oil." at bounding box center [848, 499] width 247 height 41
drag, startPoint x: 931, startPoint y: 496, endPoint x: 1086, endPoint y: 497, distance: 155.0
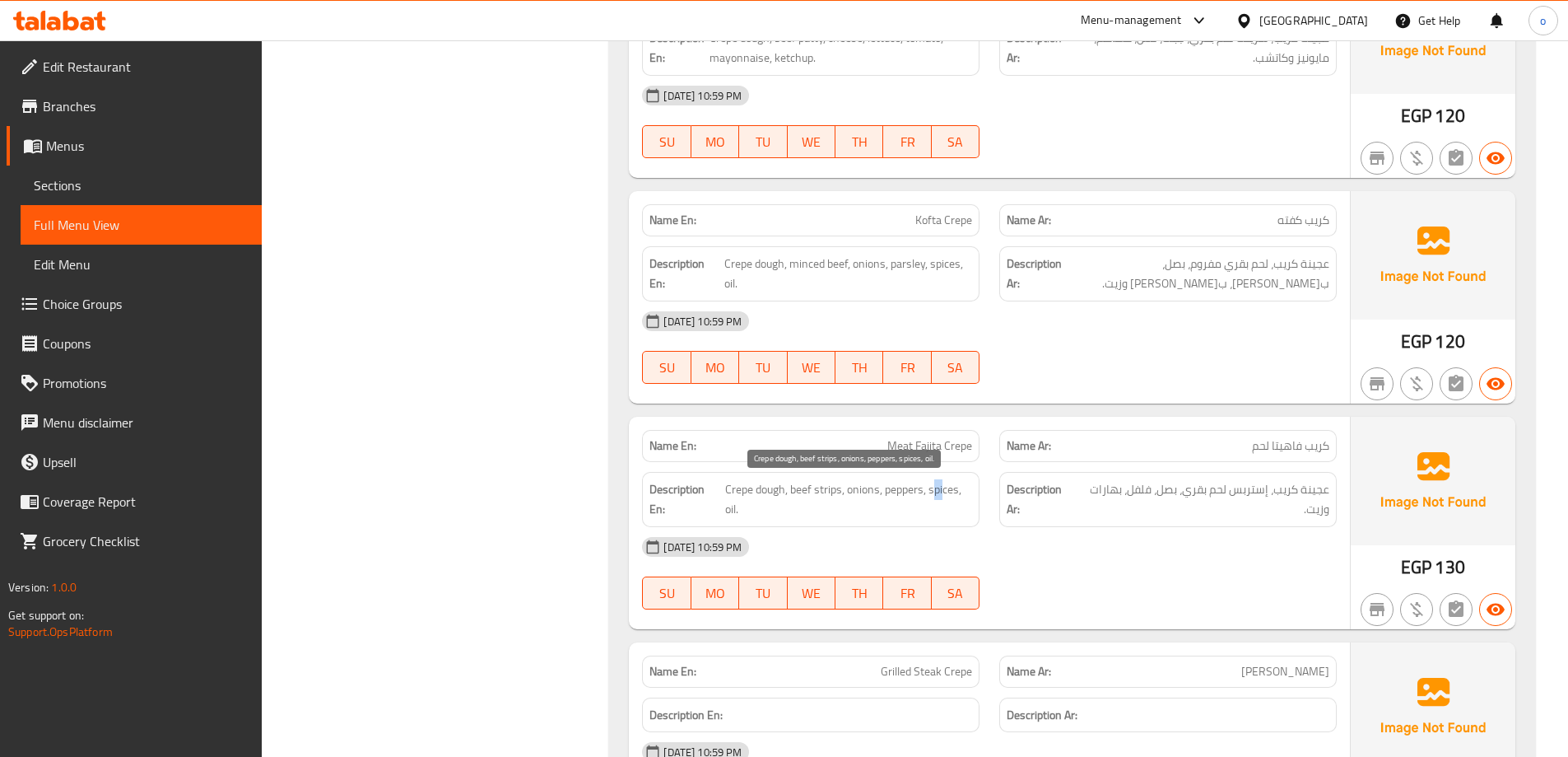
click at [986, 497] on div "Description En: Crepe dough, beef strips, onions, peppers, spices, oil." at bounding box center [811, 499] width 358 height 75
click at [1199, 496] on span "عجينة كريب، إستربس لحم بقري، بصل، فلفل، بهارات وزيت." at bounding box center [1202, 499] width 253 height 41
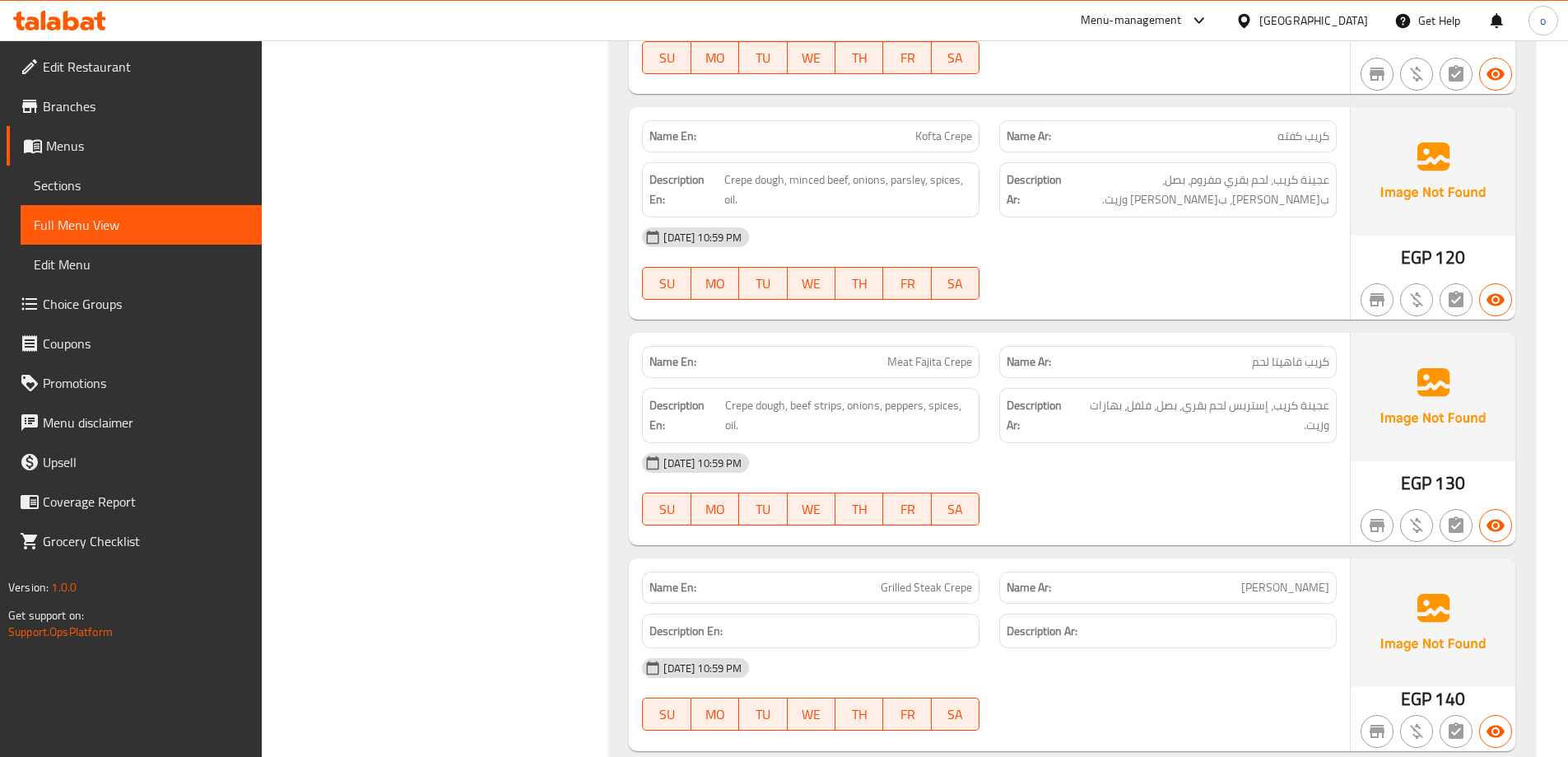
scroll to position [3541, 0]
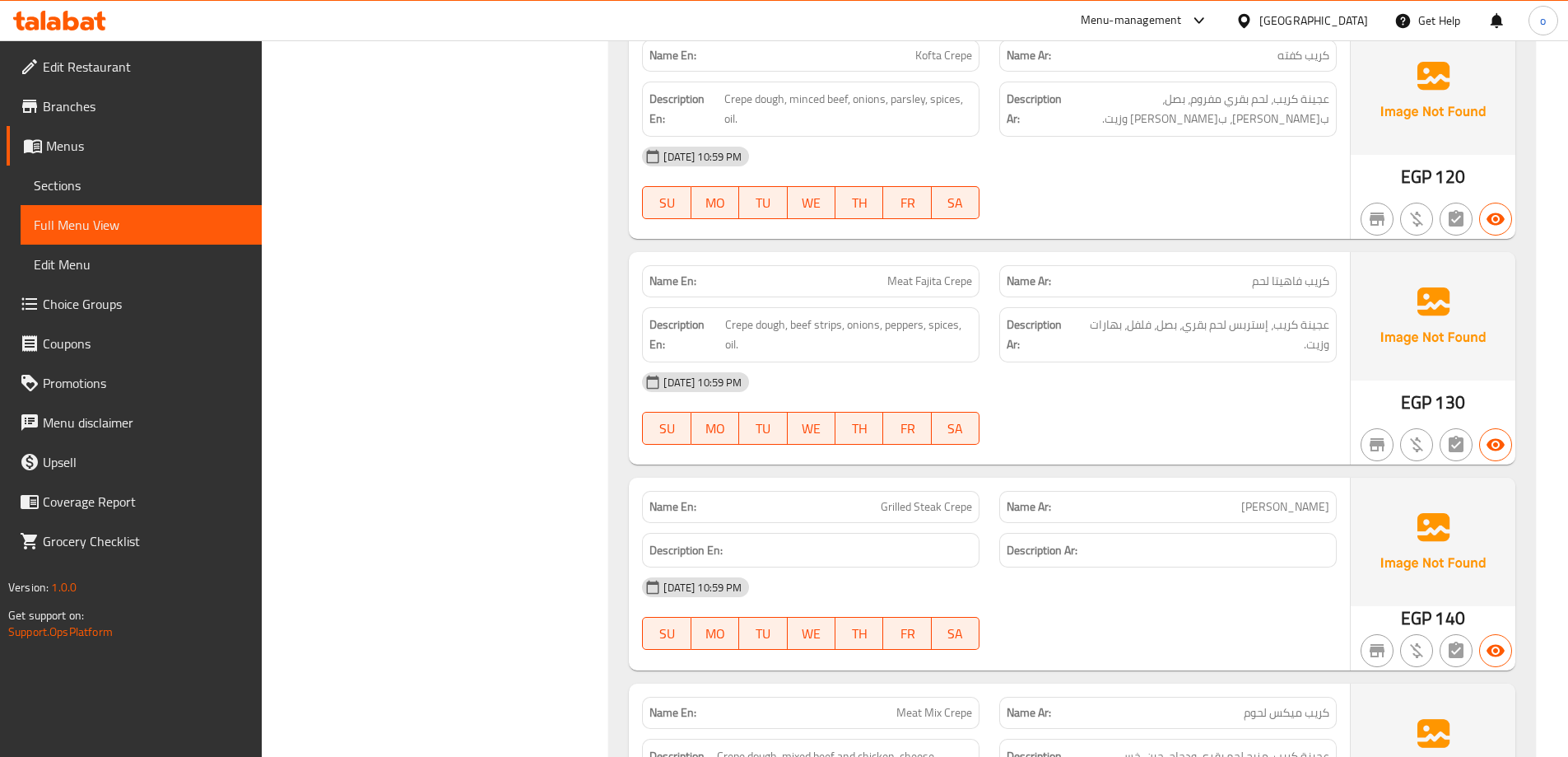
click at [900, 508] on span "Grilled Steak Crepe" at bounding box center [926, 506] width 91 height 17
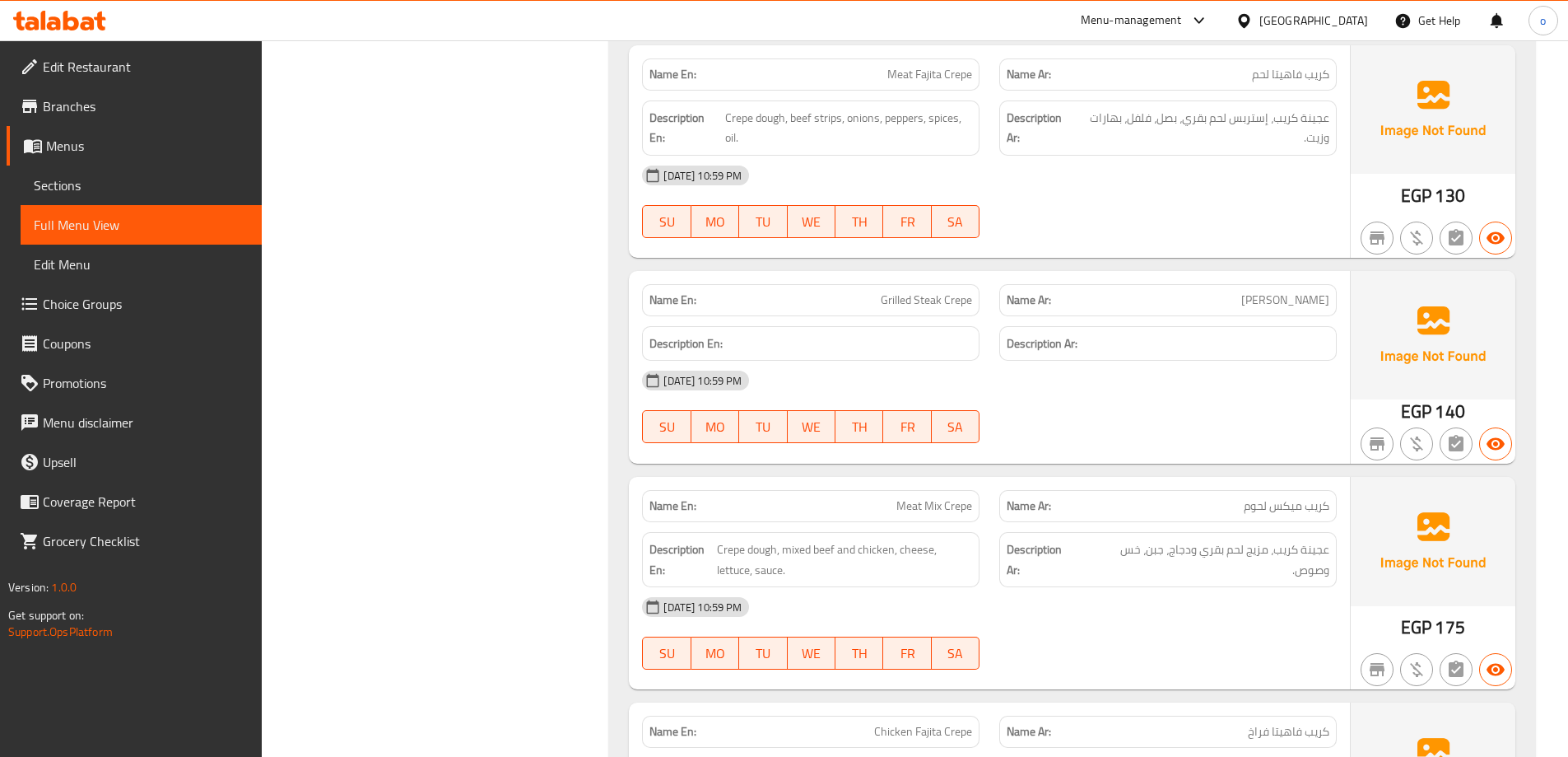
scroll to position [3789, 0]
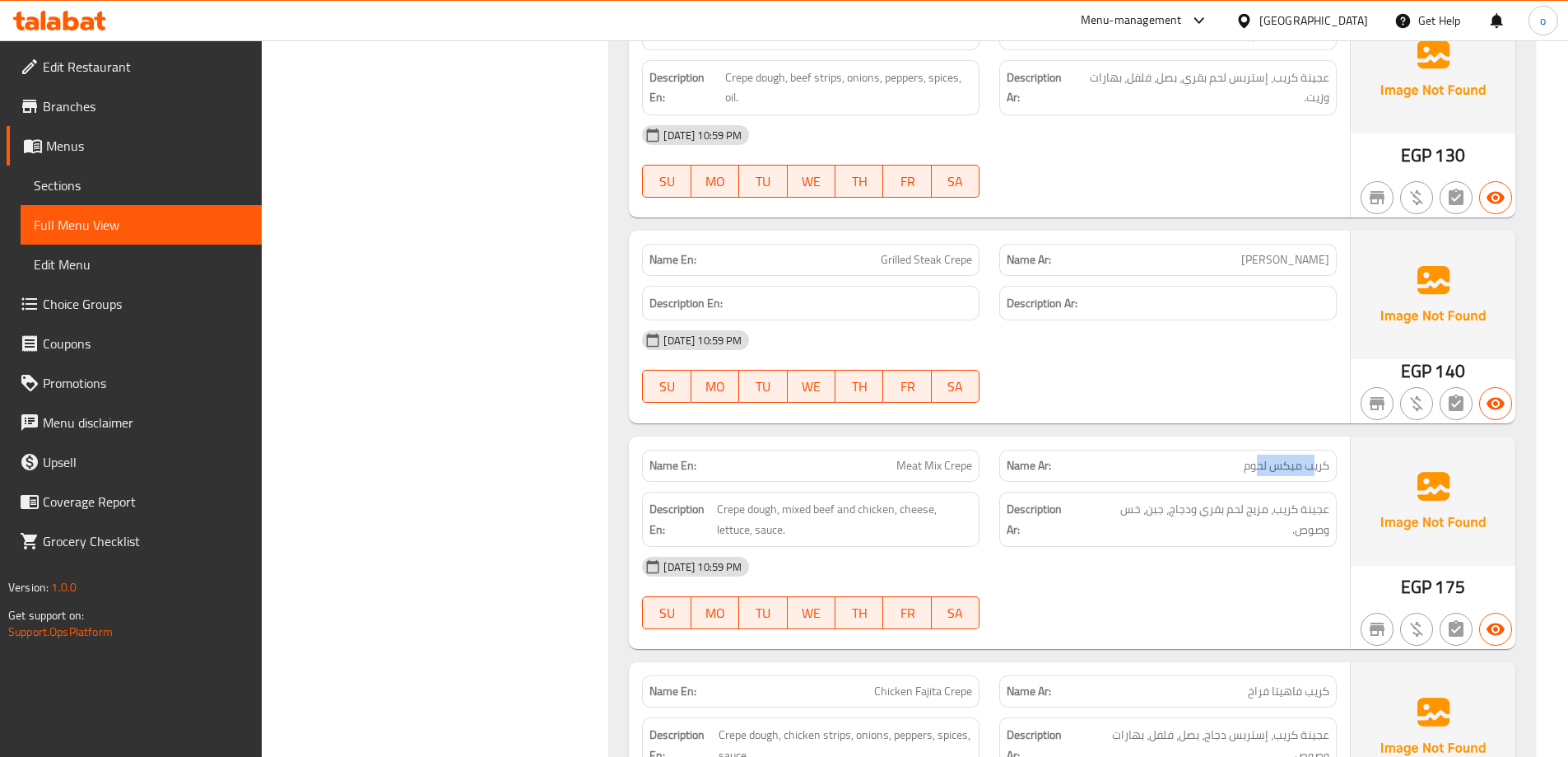
drag, startPoint x: 1311, startPoint y: 466, endPoint x: 1255, endPoint y: 467, distance: 56.0
click at [1255, 467] on span "كريب ميكس لحوم" at bounding box center [1286, 465] width 86 height 17
click at [1303, 520] on span "عجينة كريب، مزيج لحم بقري ودجاج، جبن، خس وصوص." at bounding box center [1205, 519] width 249 height 41
drag, startPoint x: 1306, startPoint y: 524, endPoint x: 1237, endPoint y: 531, distance: 69.4
click at [1237, 531] on span "عجينة كريب، مزيج لحم بقري ودجاج، جبن، خس وصوص." at bounding box center [1205, 519] width 249 height 41
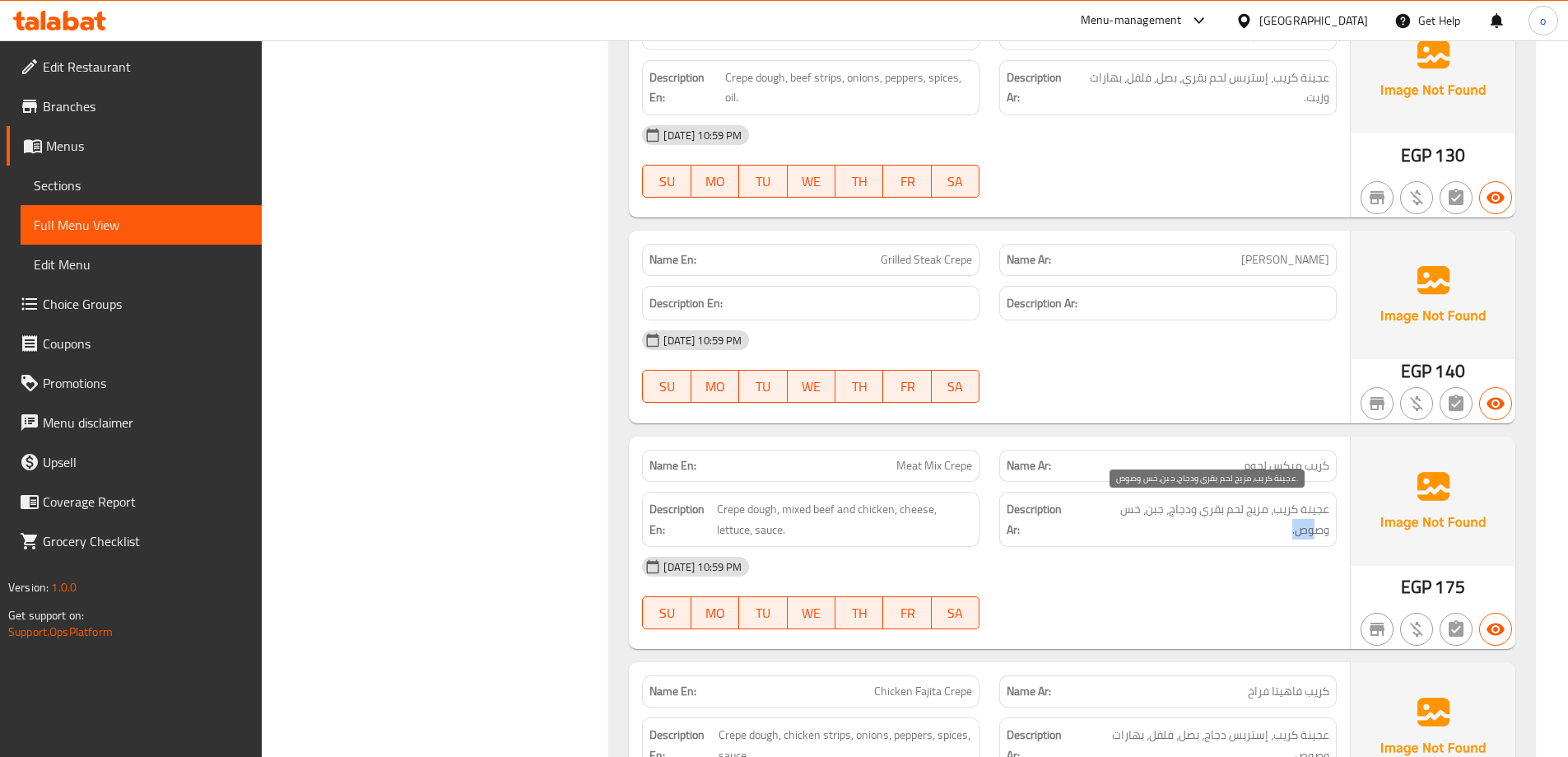
click at [1241, 530] on span "عجينة كريب، مزيج لحم بقري ودجاج، جبن، خس وصوص." at bounding box center [1205, 519] width 249 height 41
drag, startPoint x: 1281, startPoint y: 523, endPoint x: 1237, endPoint y: 528, distance: 44.3
click at [1237, 528] on span "عجينة كريب، مزيج لحم بقري ودجاج، جبن، خس وصوص." at bounding box center [1205, 519] width 249 height 41
drag, startPoint x: 1249, startPoint y: 519, endPoint x: 1151, endPoint y: 514, distance: 98.1
click at [1151, 514] on span "عجينة كريب، مزيج لحم بقري ودجاج، جبن، خس وصوص." at bounding box center [1205, 519] width 249 height 41
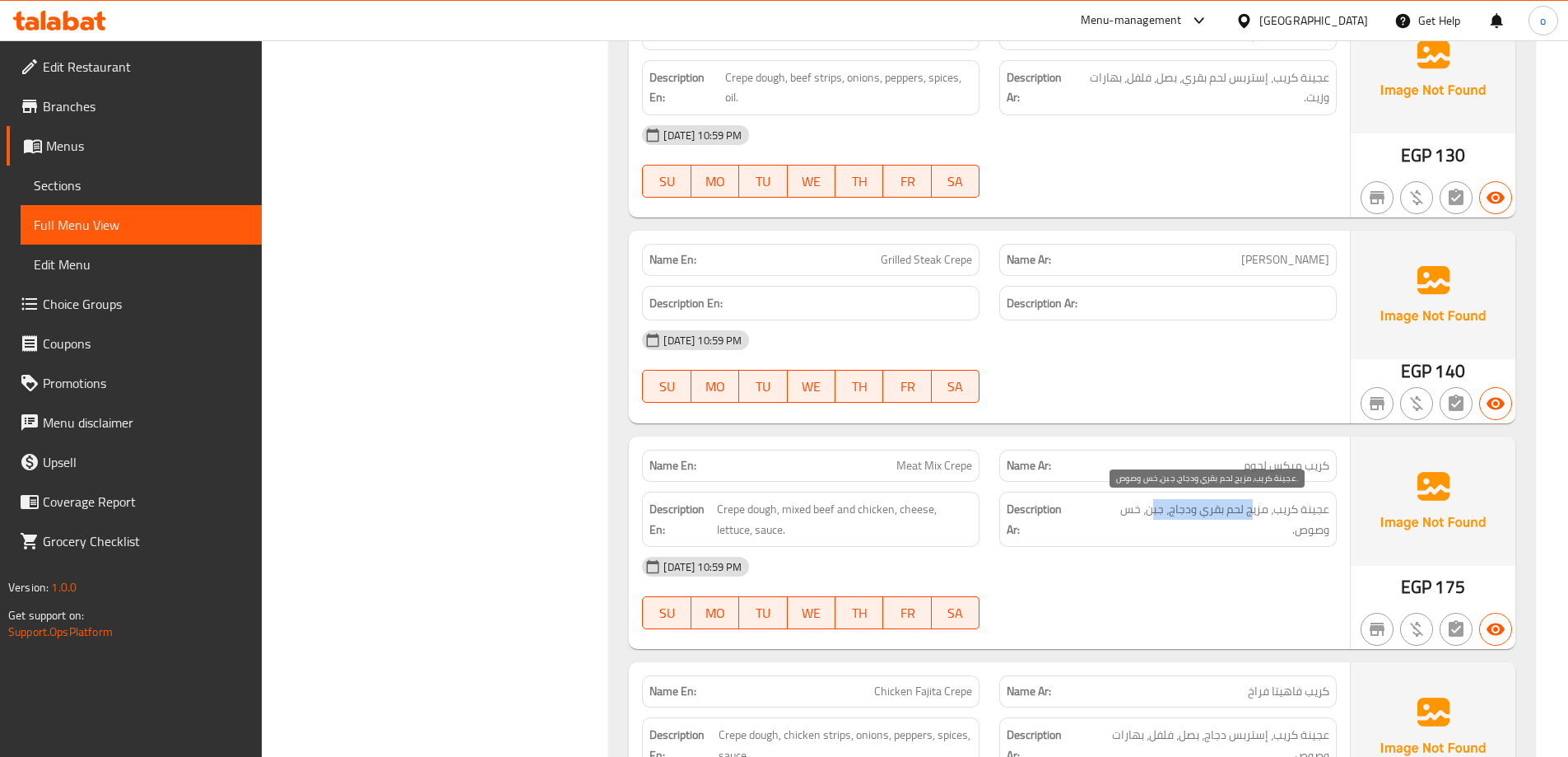
click at [1167, 515] on span "عجينة كريب، مزيج لحم بقري ودجاج، جبن، خس وصوص." at bounding box center [1205, 519] width 249 height 41
drag, startPoint x: 1241, startPoint y: 521, endPoint x: 1197, endPoint y: 520, distance: 44.0
click at [1197, 520] on span "عجينة كريب، مزيج لحم بقري ودجاج، جبن، خس وصوص." at bounding box center [1205, 519] width 249 height 41
drag, startPoint x: 1235, startPoint y: 509, endPoint x: 1176, endPoint y: 509, distance: 59.0
click at [1176, 509] on span "عجينة كريب، مزيج لحم بقري ودجاج، جبن، خس وصوص." at bounding box center [1205, 519] width 249 height 41
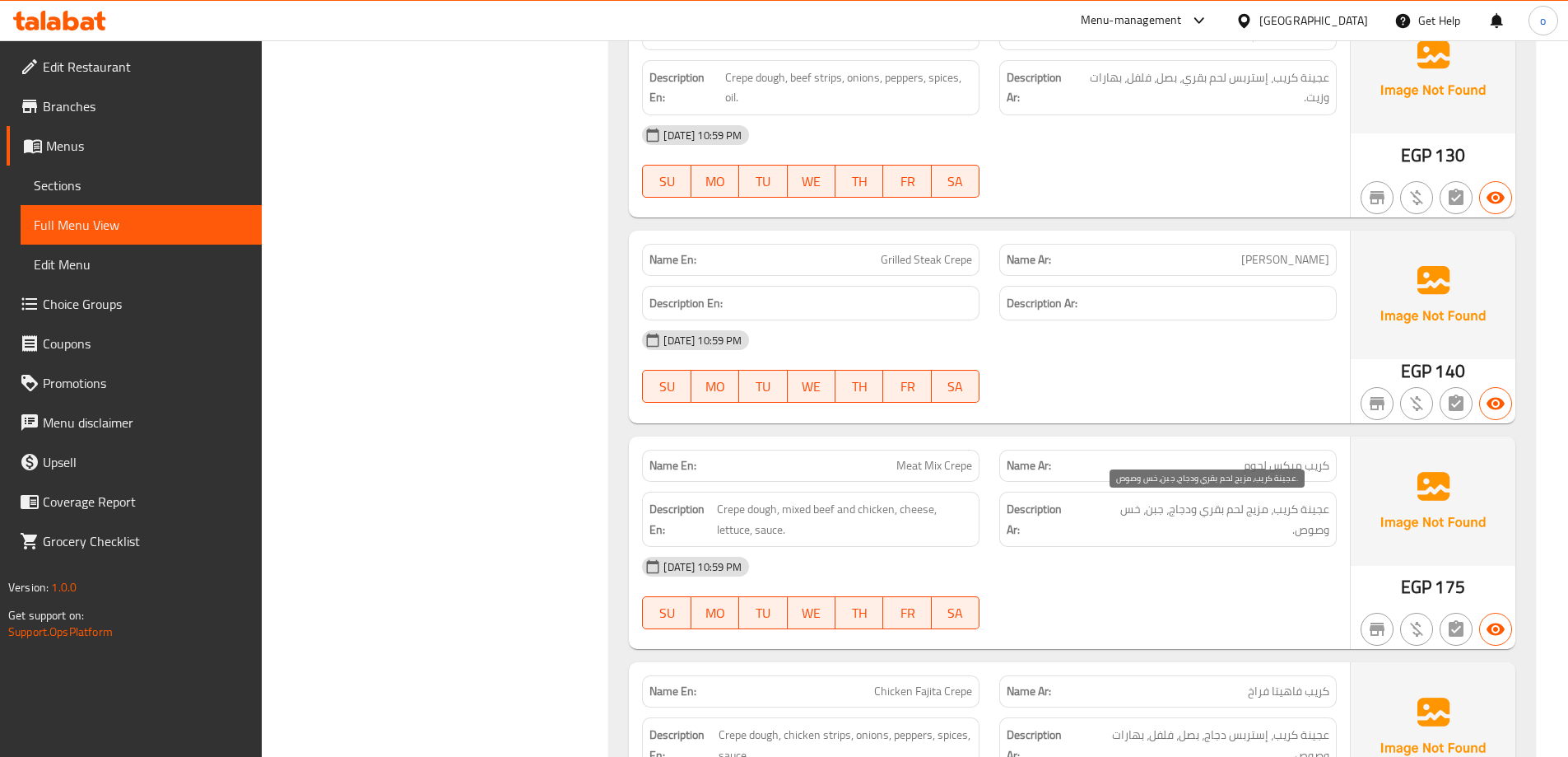
click at [1201, 521] on span "عجينة كريب، مزيج لحم بقري ودجاج، جبن، خس وصوص." at bounding box center [1205, 519] width 249 height 41
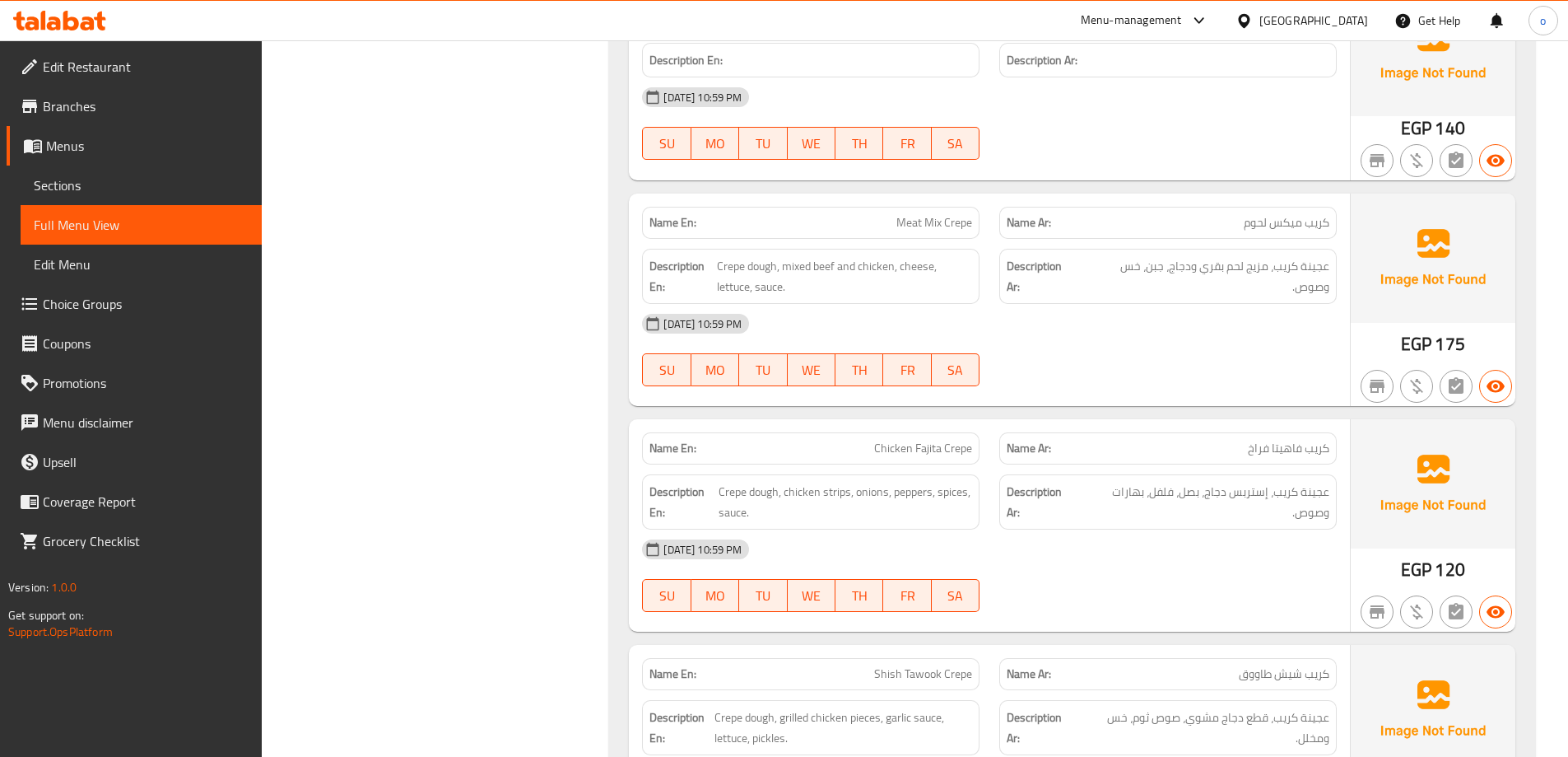
scroll to position [4036, 0]
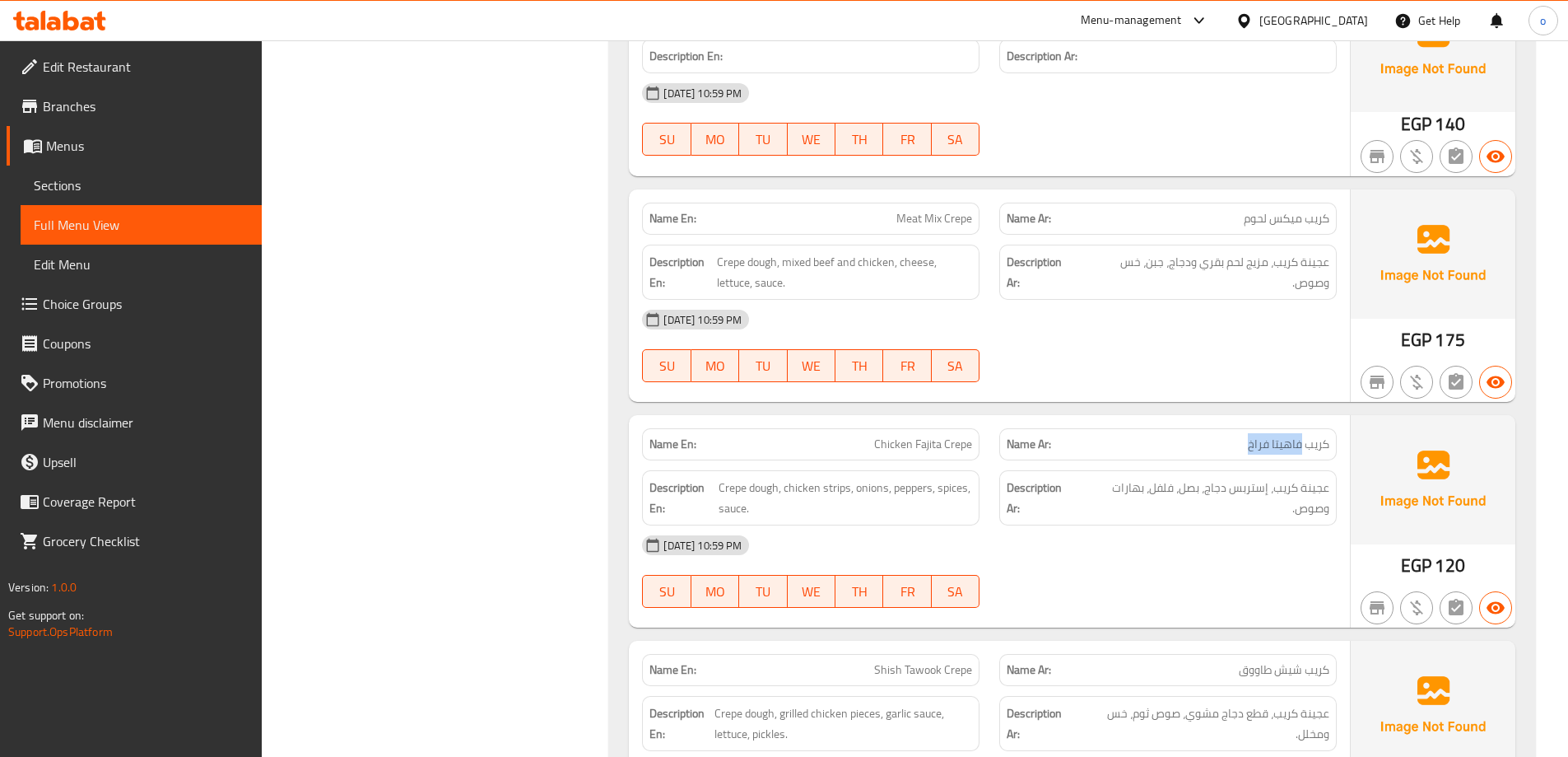
drag, startPoint x: 1301, startPoint y: 451, endPoint x: 1237, endPoint y: 451, distance: 64.0
click at [1237, 451] on p "Name Ar: كريب فاهيتا فراخ" at bounding box center [1168, 443] width 322 height 17
click at [1286, 484] on span "عجينة كريب، إستربس دجاج، بصل، فلفل، بهارات وصوص." at bounding box center [1204, 497] width 250 height 41
drag, startPoint x: 1301, startPoint y: 503, endPoint x: 1257, endPoint y: 509, distance: 44.4
click at [1257, 509] on span "عجينة كريب، إستربس دجاج، بصل، فلفل، بهارات وصوص." at bounding box center [1204, 497] width 250 height 41
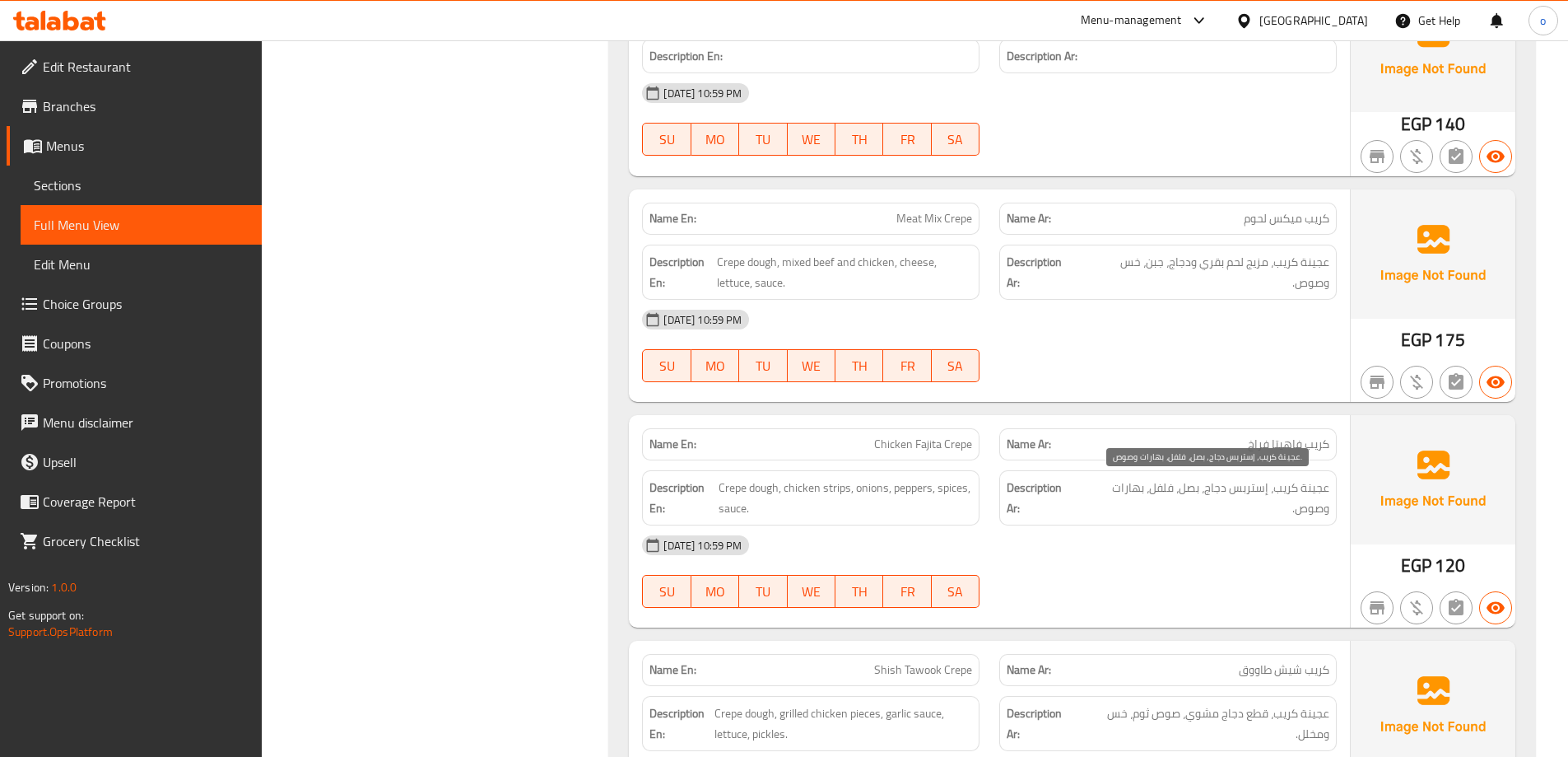
click at [1250, 485] on span "عجينة كريب، إستربس دجاج، بصل، فلفل، بهارات وصوص." at bounding box center [1204, 497] width 250 height 41
drag, startPoint x: 1277, startPoint y: 502, endPoint x: 1177, endPoint y: 502, distance: 100.0
click at [1177, 502] on span "عجينة كريب، إستربس دجاج، بصل، فلفل، بهارات وصوص." at bounding box center [1204, 497] width 250 height 41
drag, startPoint x: 1203, startPoint y: 496, endPoint x: 1107, endPoint y: 495, distance: 96.0
click at [1107, 495] on span "عجينة كريب، إستربس دجاج، بصل، فلفل، بهارات وصوص." at bounding box center [1204, 497] width 250 height 41
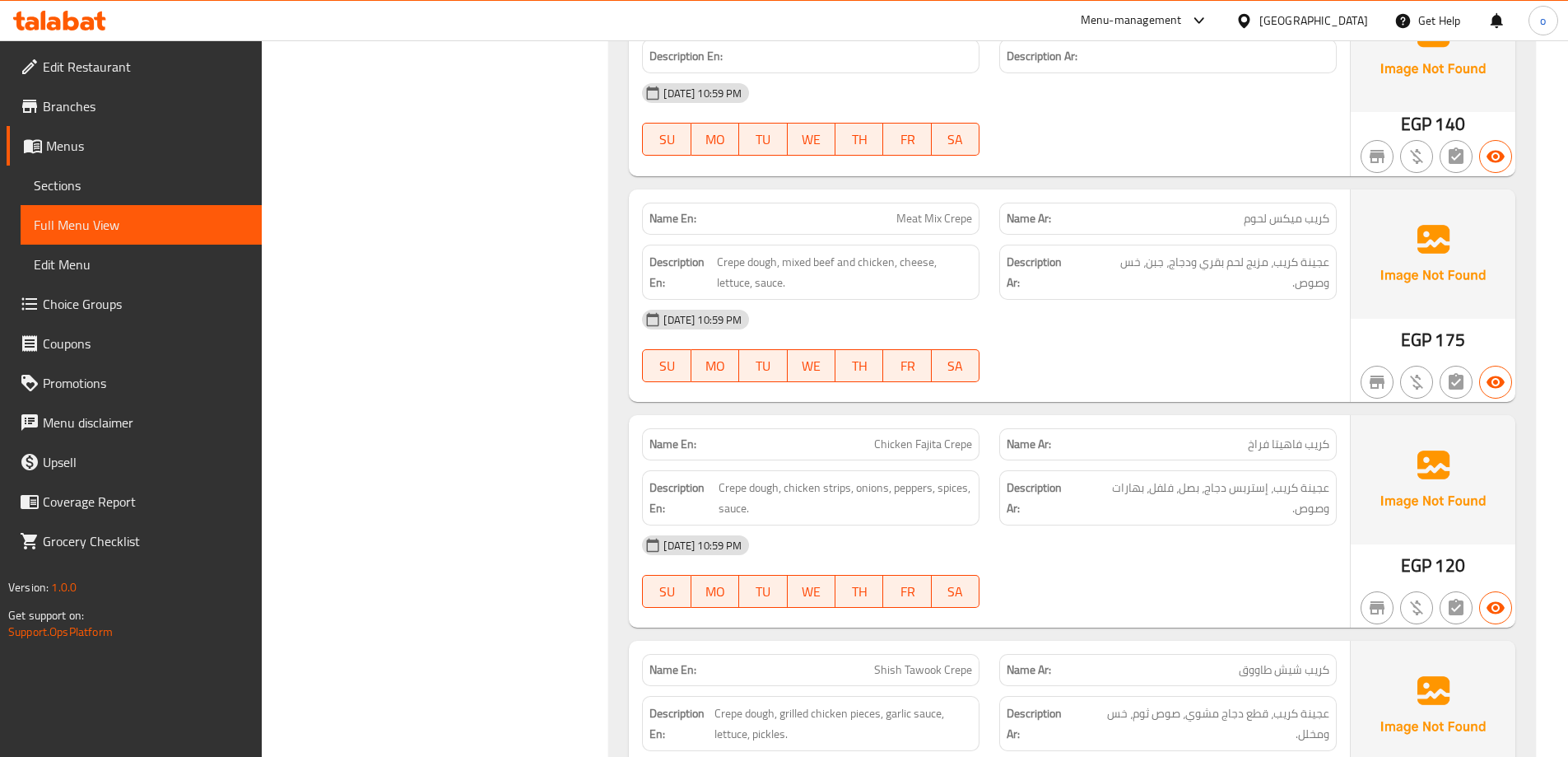
click at [1318, 514] on span "عجينة كريب، إستربس دجاج، بصل، فلفل، بهارات وصوص." at bounding box center [1204, 497] width 250 height 41
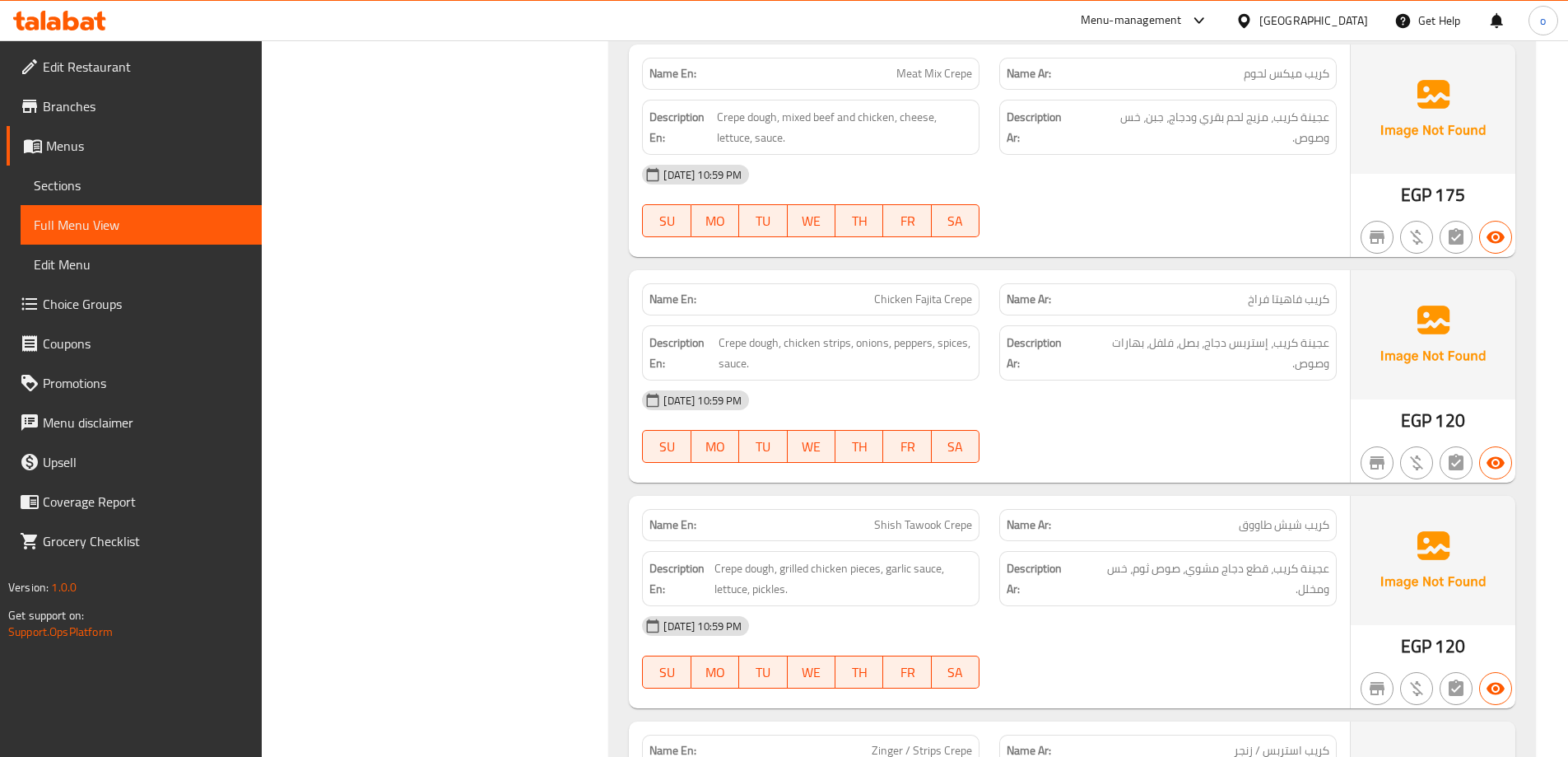
scroll to position [4200, 0]
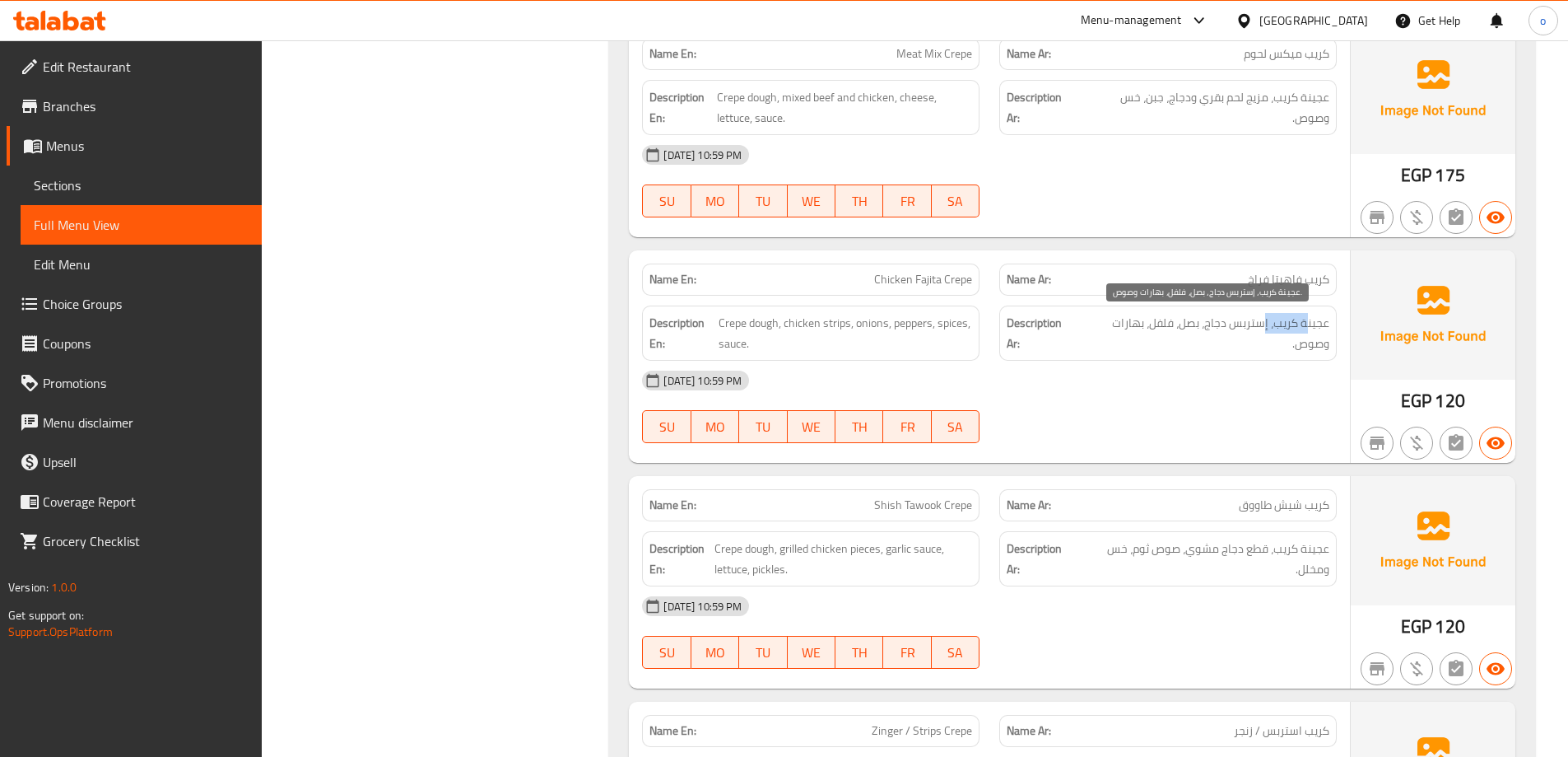
drag, startPoint x: 1306, startPoint y: 315, endPoint x: 1261, endPoint y: 320, distance: 45.3
click at [1261, 320] on span "عجينة كريب، إستربس دجاج، بصل، فلفل، بهارات وصوص." at bounding box center [1204, 333] width 250 height 41
drag, startPoint x: 1240, startPoint y: 324, endPoint x: 1218, endPoint y: 324, distance: 22.0
click at [1218, 324] on span "عجينة كريب، إستربس دجاج، بصل، فلفل، بهارات وصوص." at bounding box center [1204, 333] width 250 height 41
drag, startPoint x: 1299, startPoint y: 329, endPoint x: 1210, endPoint y: 330, distance: 89.0
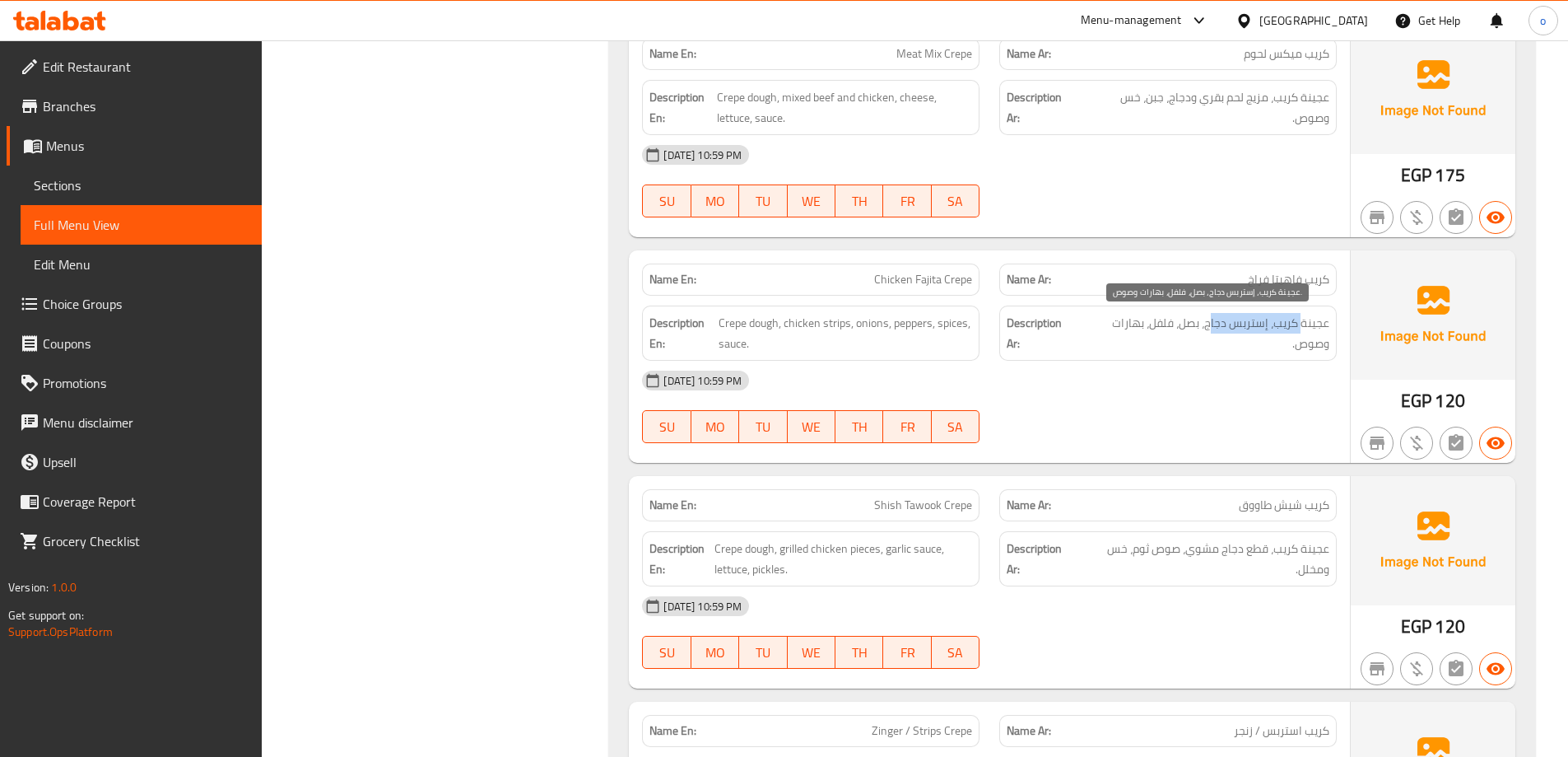
click at [1210, 330] on span "عجينة كريب، إستربس دجاج، بصل، فلفل، بهارات وصوص." at bounding box center [1204, 333] width 250 height 41
click at [1247, 344] on span "عجينة كريب، إستربس دجاج، بصل، فلفل، بهارات وصوص." at bounding box center [1204, 333] width 250 height 41
drag, startPoint x: 1328, startPoint y: 506, endPoint x: 1217, endPoint y: 509, distance: 111.0
click at [1218, 509] on div "Name Ar: كريب شيش طاووق" at bounding box center [1167, 506] width 338 height 32
click at [1290, 556] on span "عجينة كريب، قطع دجاج مشوي، صوص ثوم، خس ومخلل." at bounding box center [1204, 559] width 250 height 41
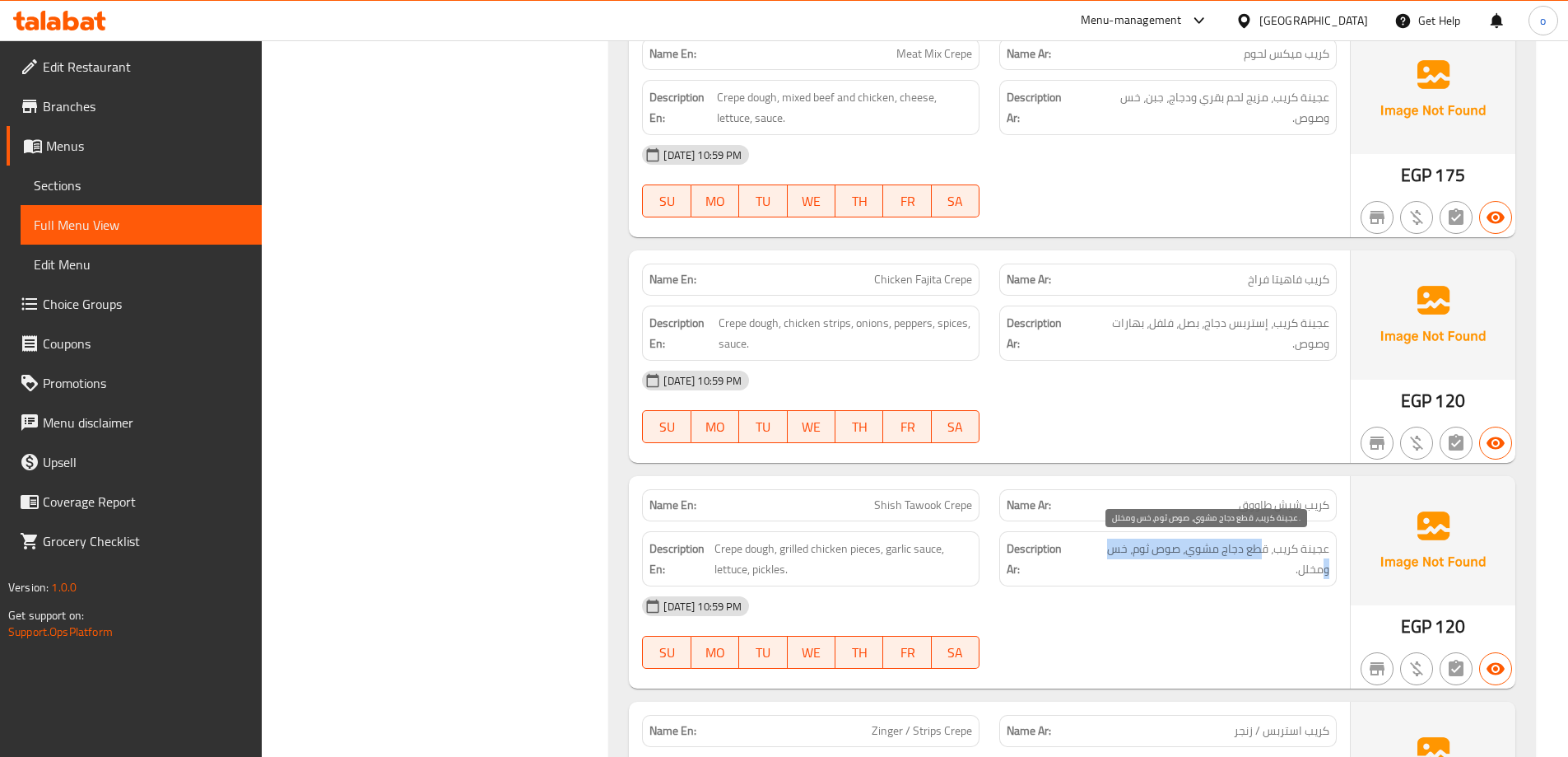
drag, startPoint x: 1320, startPoint y: 560, endPoint x: 1262, endPoint y: 558, distance: 58.0
click at [1262, 558] on span "عجينة كريب، قطع دجاج مشوي، صوص ثوم، خس ومخلل." at bounding box center [1204, 559] width 250 height 41
click at [1280, 552] on span "عجينة كريب، قطع دجاج مشوي، صوص ثوم، خس ومخلل." at bounding box center [1204, 559] width 250 height 41
drag, startPoint x: 1251, startPoint y: 544, endPoint x: 1331, endPoint y: 544, distance: 80.0
click at [1331, 544] on div "Description Ar: عجينة كريب، قطع دجاج مشوي، صوص ثوم، خس ومخلل." at bounding box center [1167, 558] width 338 height 55
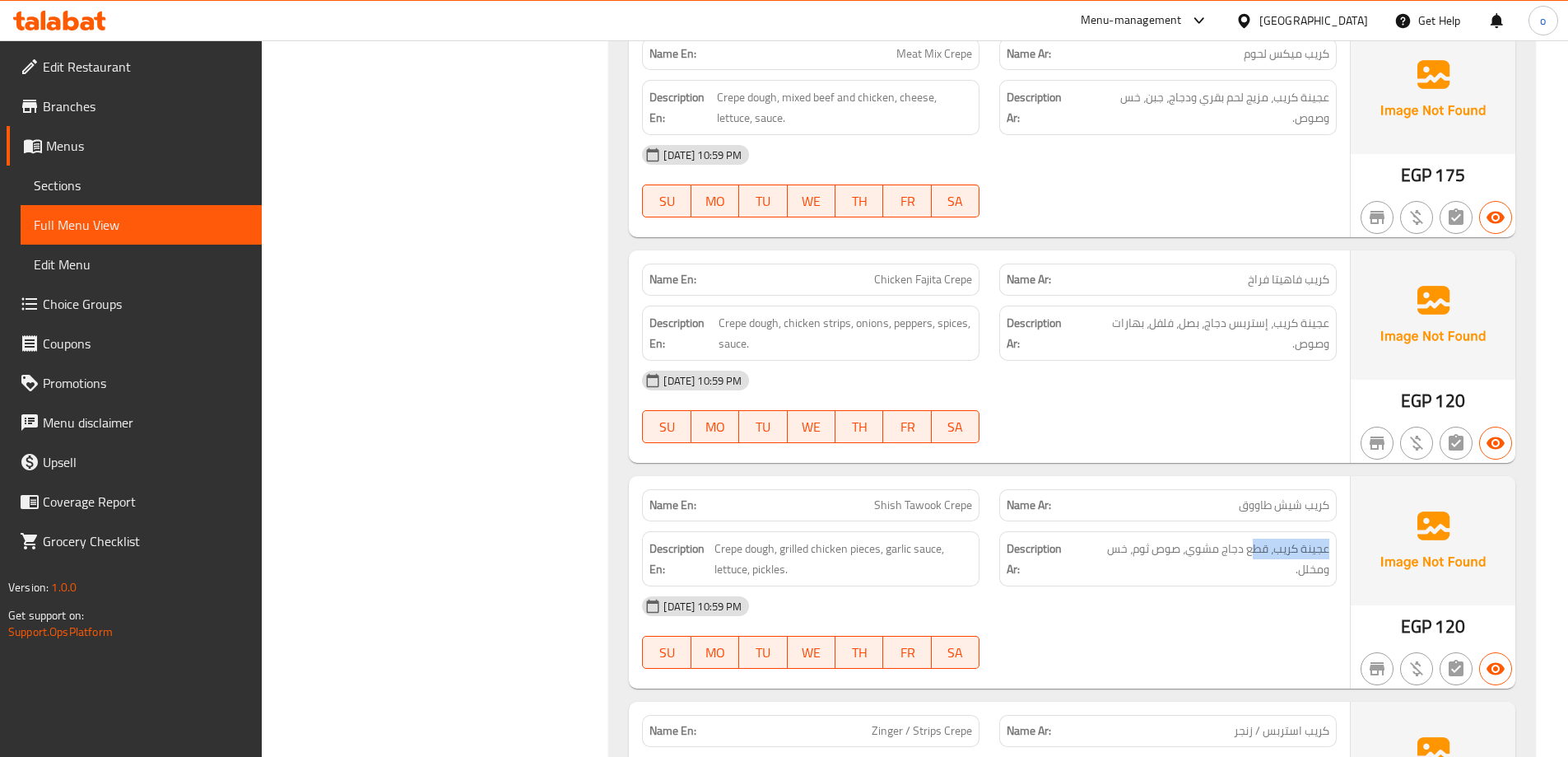
click at [1268, 539] on span "عجينة كريب، قطع دجاج مشوي، صوص ثوم، خس ومخلل." at bounding box center [1204, 559] width 250 height 41
drag, startPoint x: 1167, startPoint y: 550, endPoint x: 1346, endPoint y: 554, distance: 179.0
click at [1346, 554] on div "Name En: Shish Tawook Crepe Name Ar: كريب شيش طاووق Description En: Crepe dough…" at bounding box center [989, 582] width 721 height 213
click at [1292, 550] on span "عجينة كريب، قطع دجاج مشوي، صوص ثوم، خس ومخلل." at bounding box center [1204, 559] width 250 height 41
drag, startPoint x: 1251, startPoint y: 545, endPoint x: 1092, endPoint y: 545, distance: 159.0
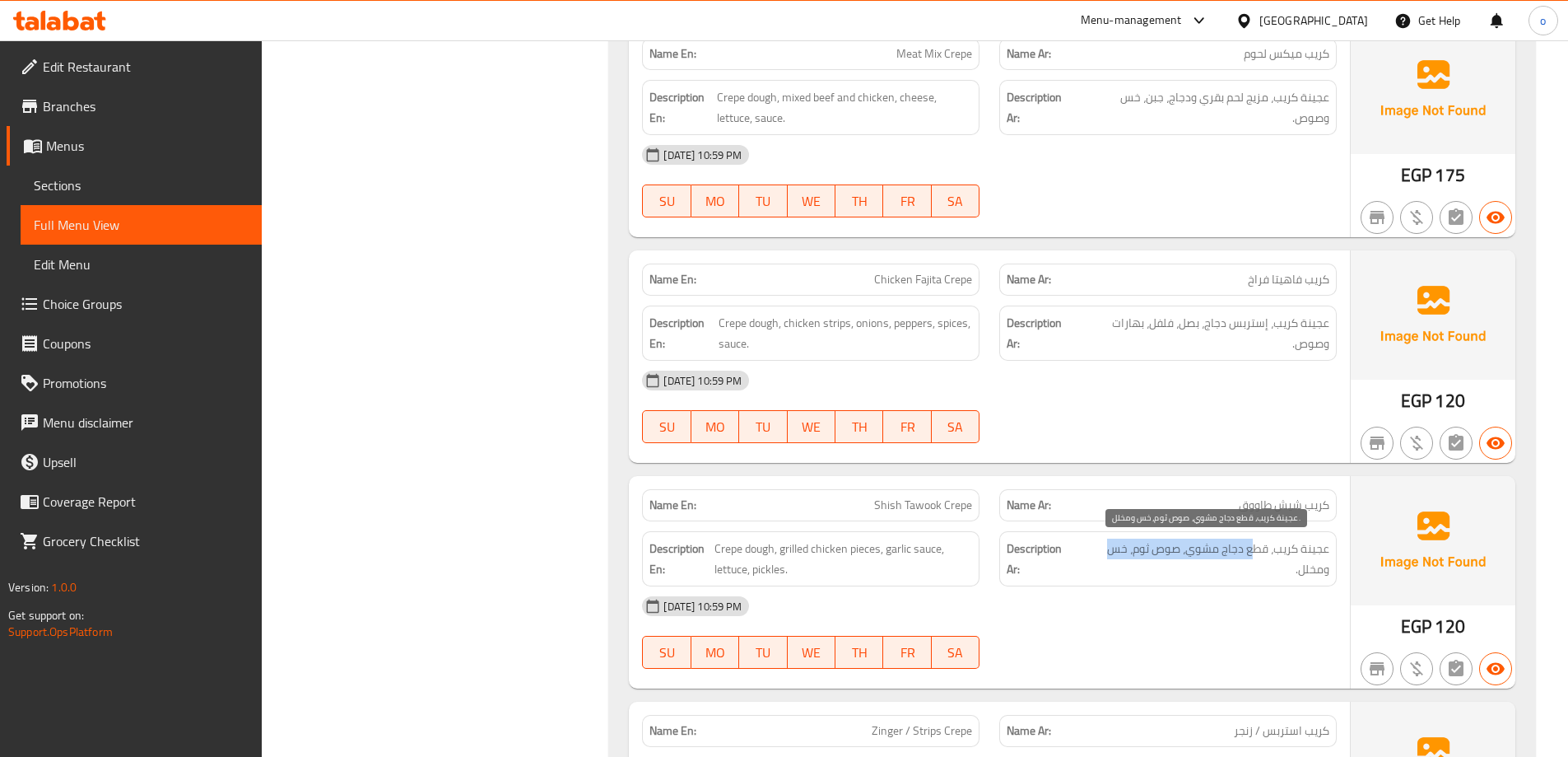
click at [1092, 545] on span "عجينة كريب، قطع دجاج مشوي، صوص ثوم، خس ومخلل." at bounding box center [1204, 559] width 250 height 41
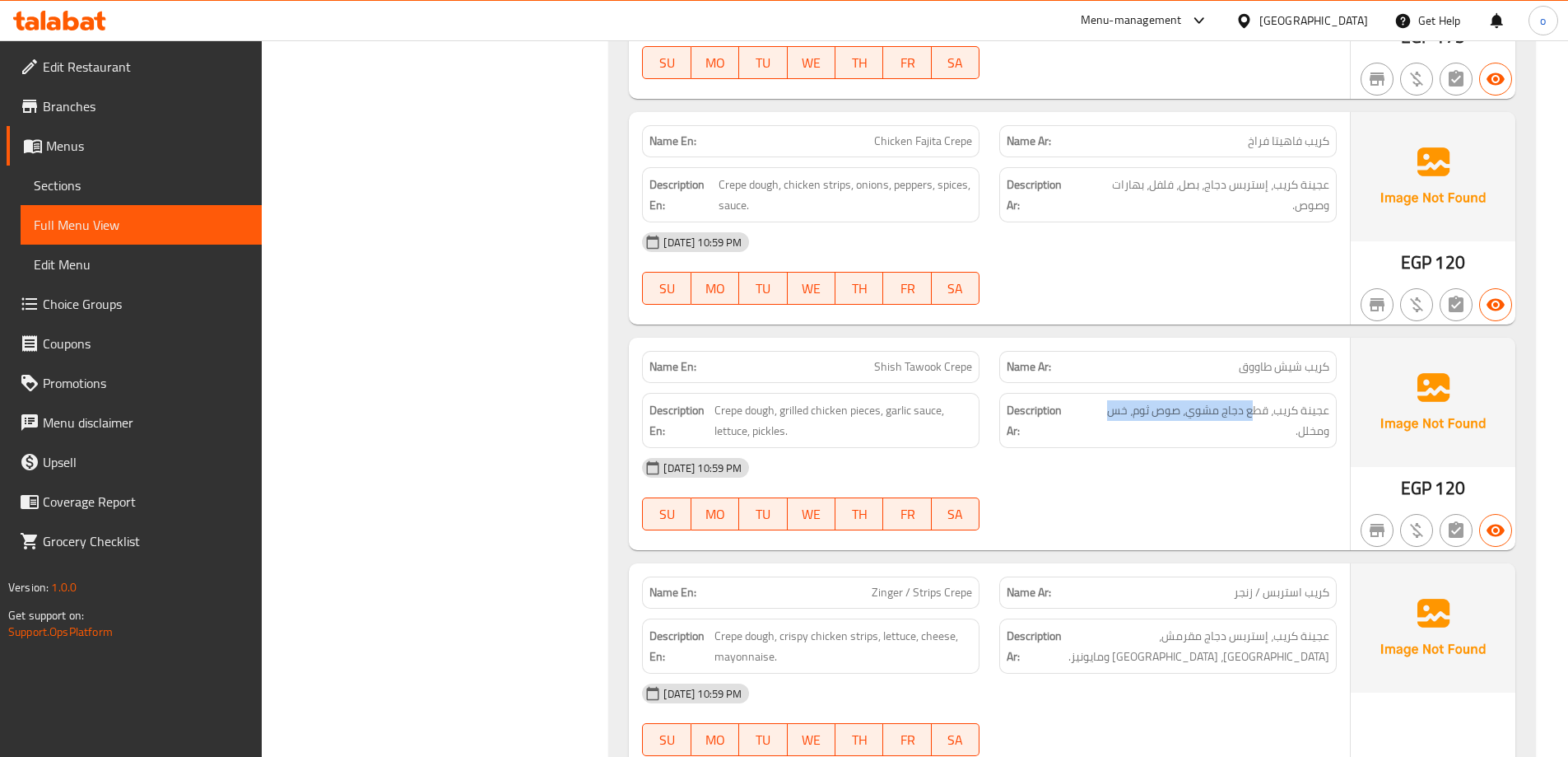
scroll to position [4364, 0]
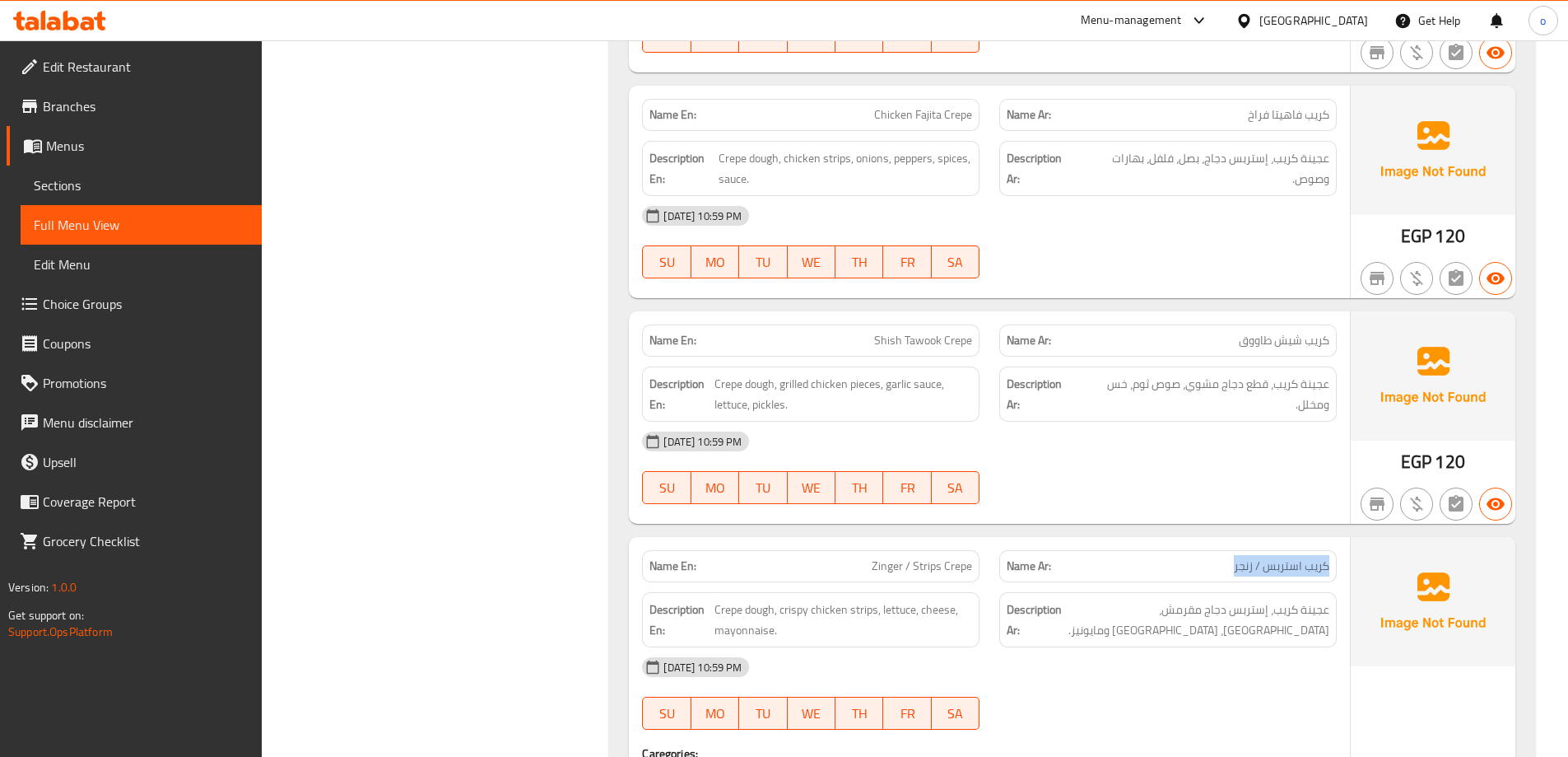
drag, startPoint x: 1222, startPoint y: 570, endPoint x: 1334, endPoint y: 573, distance: 112.0
click at [1334, 573] on div "Name Ar: كريب استربس / زنجر" at bounding box center [1167, 566] width 338 height 32
click at [1188, 561] on p "Name Ar: كريب استربس / زنجر" at bounding box center [1168, 566] width 322 height 17
drag, startPoint x: 1191, startPoint y: 562, endPoint x: 1338, endPoint y: 563, distance: 147.0
click at [1338, 563] on div "Name Ar: كريب استربس / زنجر" at bounding box center [1167, 566] width 358 height 52
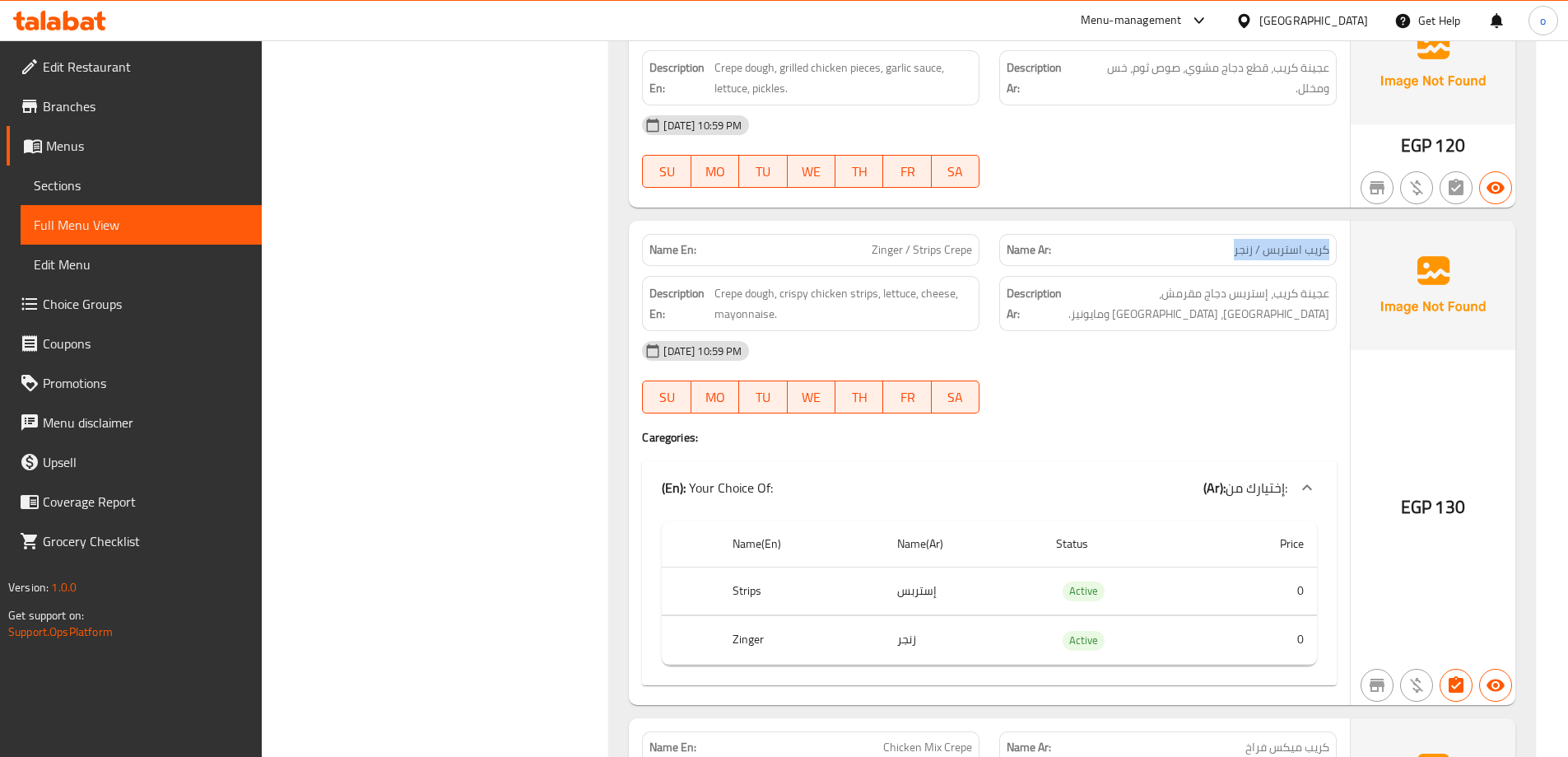
scroll to position [4694, 0]
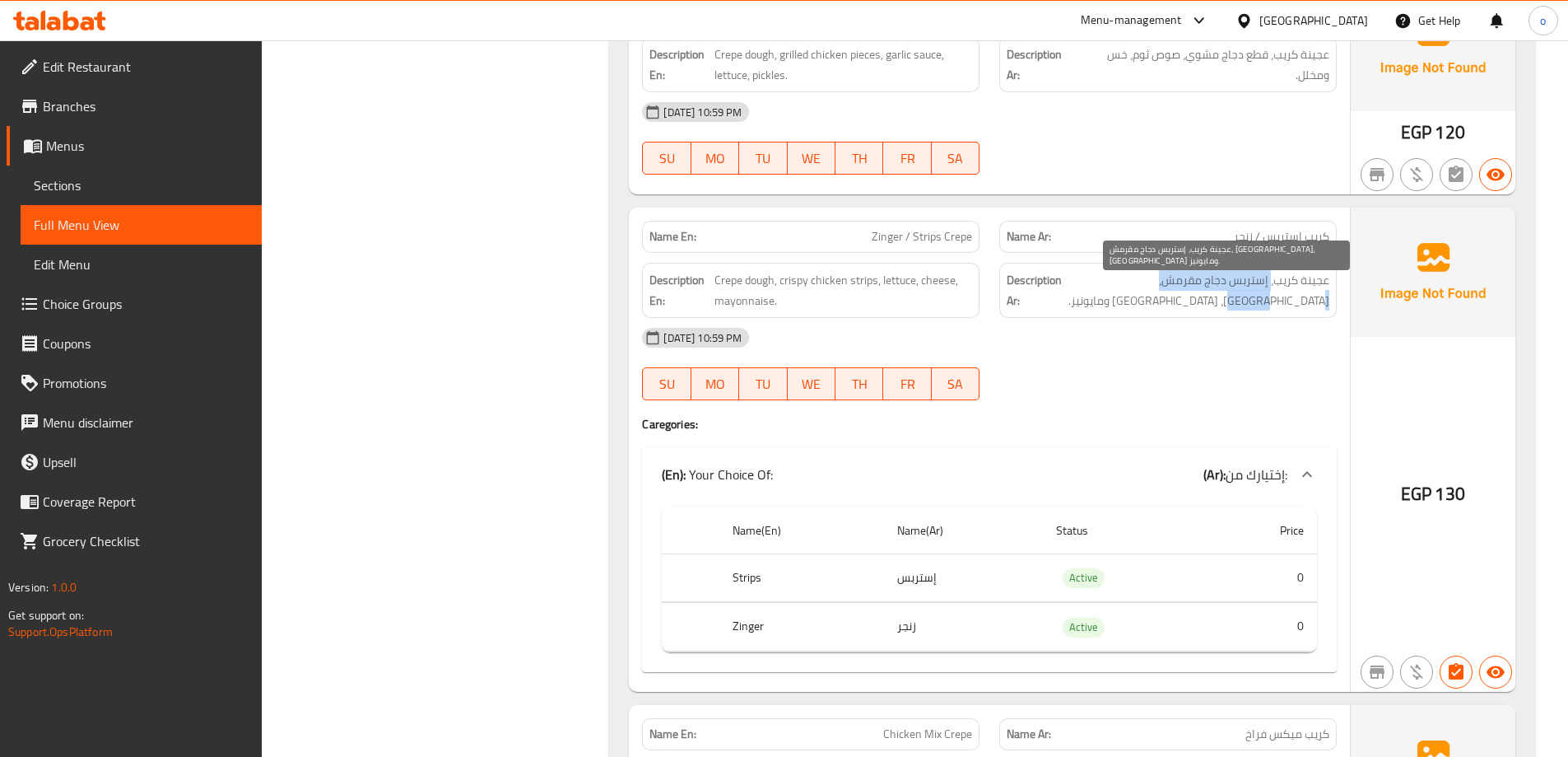
drag, startPoint x: 1271, startPoint y: 277, endPoint x: 1119, endPoint y: 283, distance: 152.1
click at [1119, 283] on span "عجينة كريب، إستربس دجاج مقرمش، [GEOGRAPHIC_DATA]، [GEOGRAPHIC_DATA] ومايونيز." at bounding box center [1196, 290] width 264 height 41
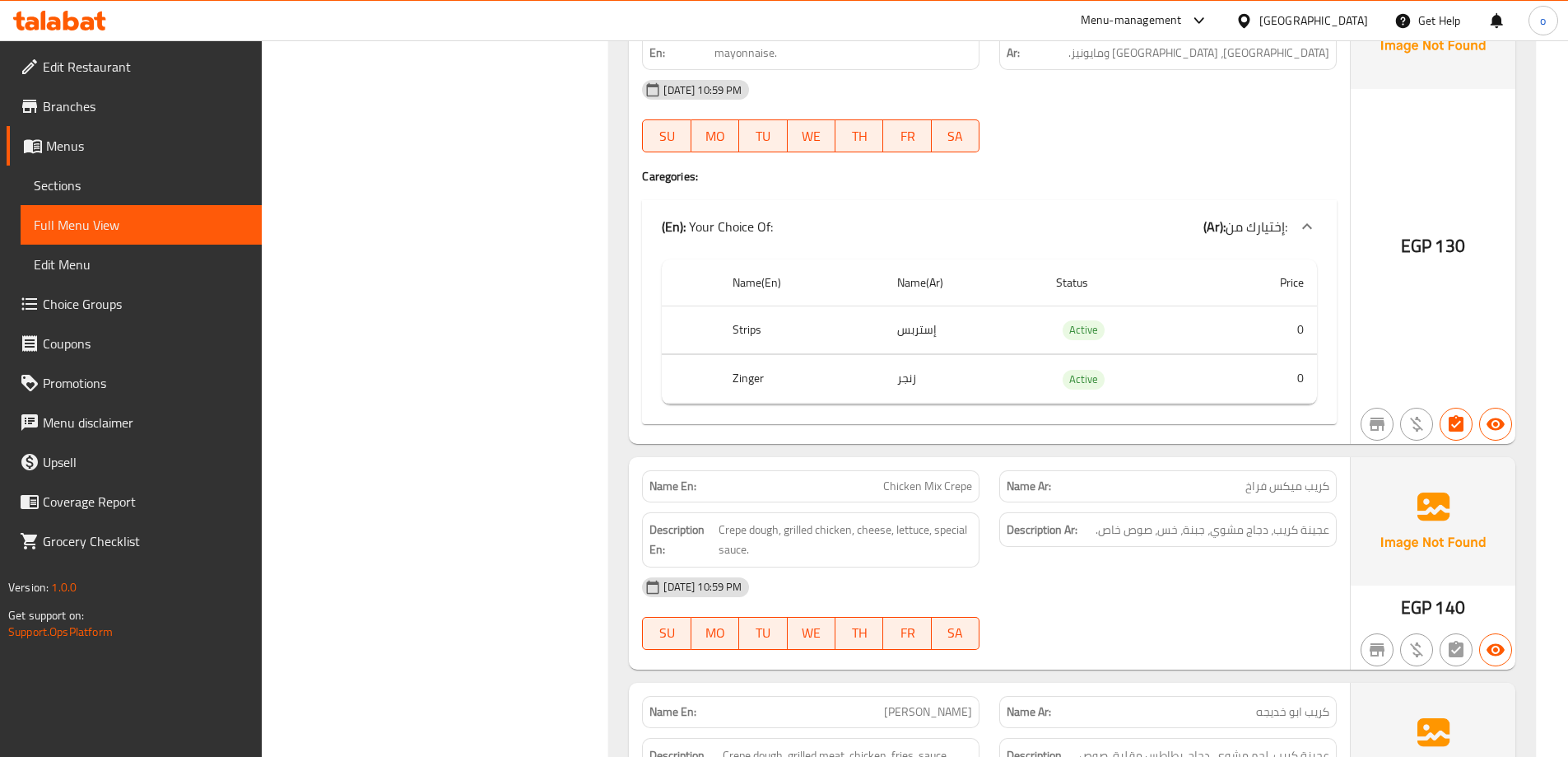
scroll to position [5023, 0]
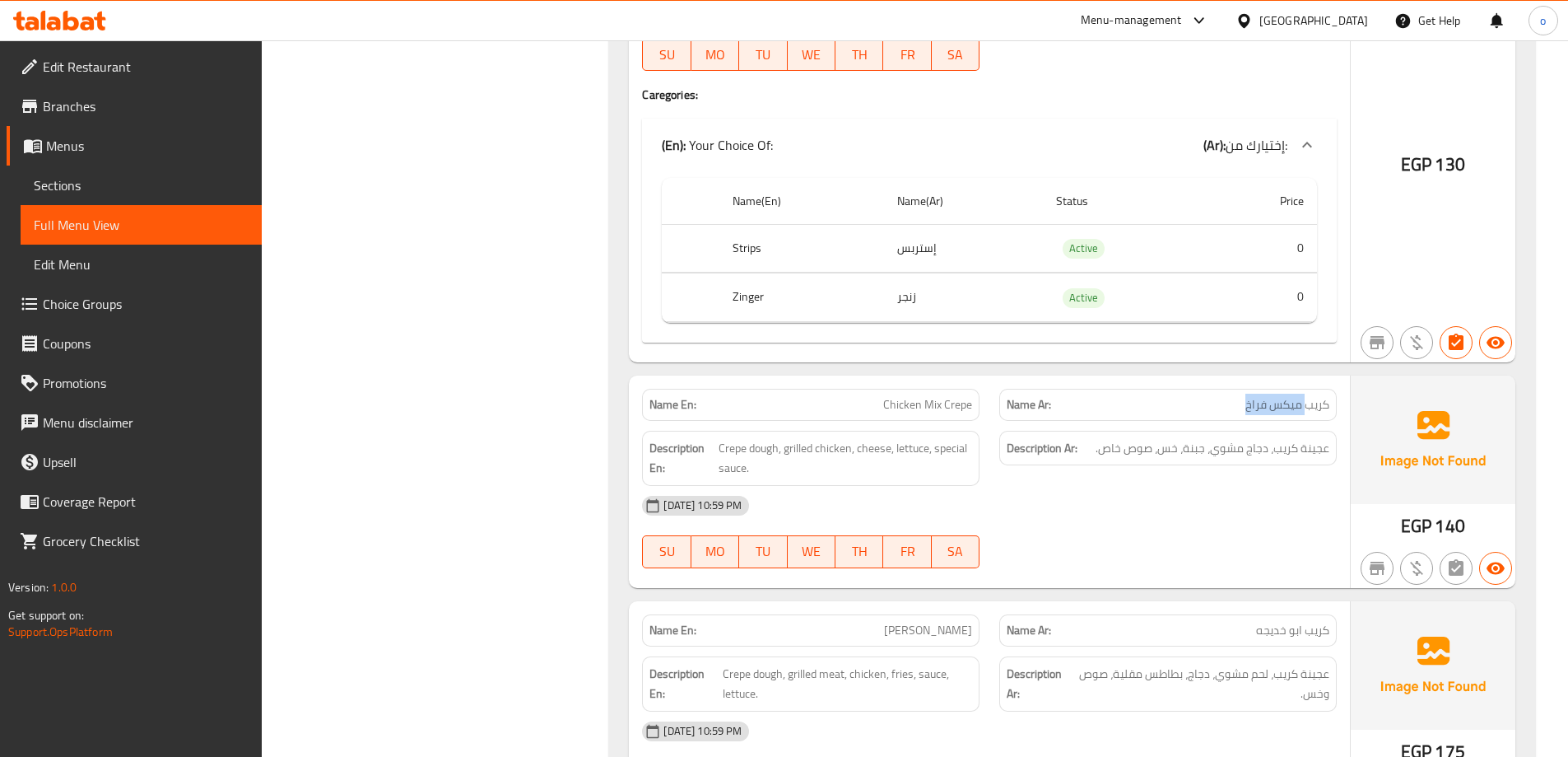
drag, startPoint x: 1308, startPoint y: 406, endPoint x: 1231, endPoint y: 414, distance: 77.4
click at [1231, 414] on div "Name Ar: کریب میکس فراخ" at bounding box center [1167, 405] width 338 height 32
drag, startPoint x: 866, startPoint y: 406, endPoint x: 1019, endPoint y: 418, distance: 153.5
click at [1019, 418] on div "Name En: Chicken Mix Crepe Name Ar: کریب میکس فراخ" at bounding box center [989, 405] width 714 height 52
click at [1259, 446] on span "عجينة كريب، دجاج مشوي، جبنة، خس، صوص خاص." at bounding box center [1212, 448] width 234 height 21
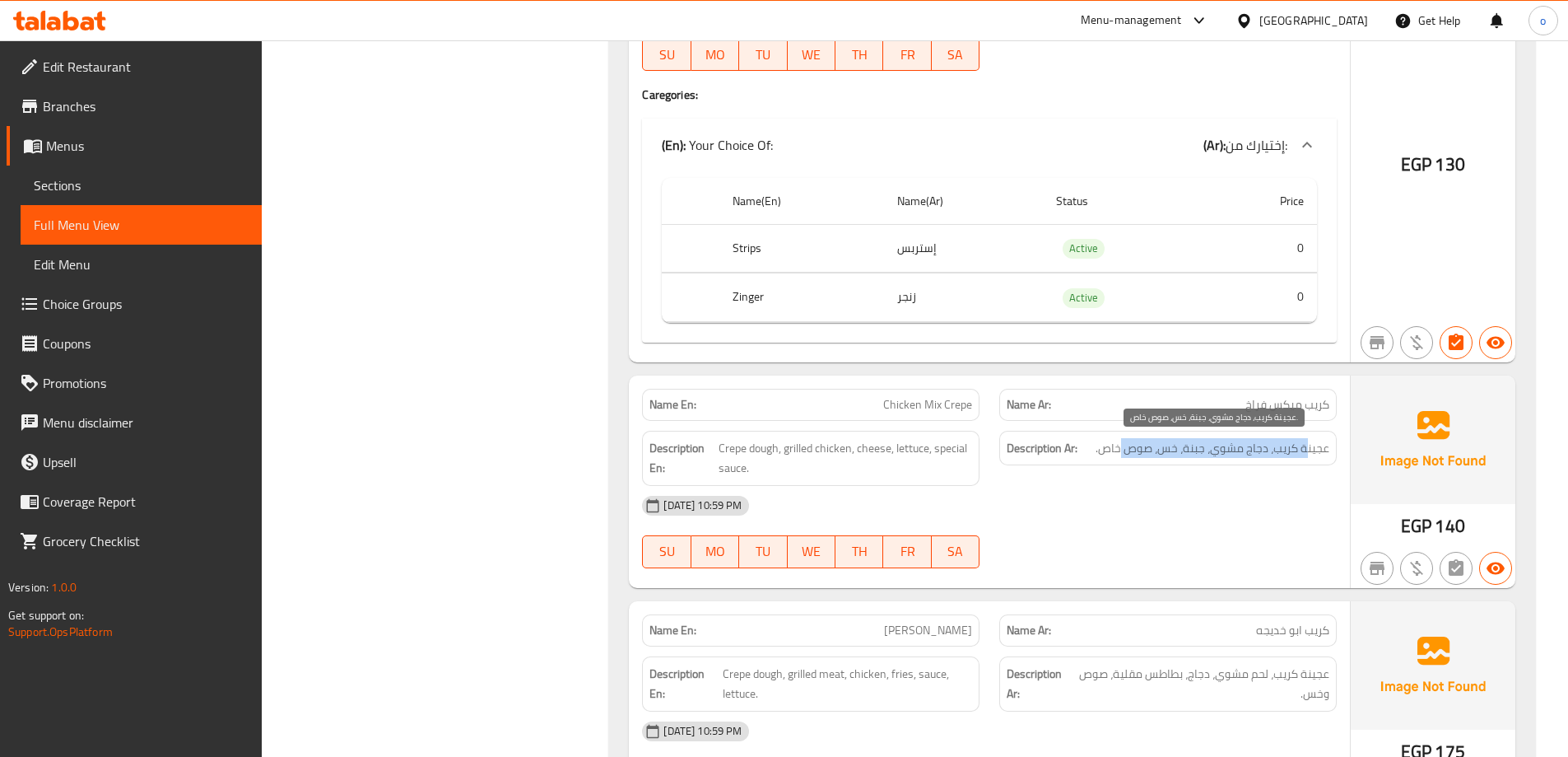
drag, startPoint x: 1294, startPoint y: 452, endPoint x: 1119, endPoint y: 446, distance: 175.1
click at [1119, 446] on span "عجينة كريب، دجاج مشوي، جبنة، خس، صوص خاص." at bounding box center [1212, 448] width 234 height 21
click at [1119, 446] on span "عجينة كريب، دجاج مشوي، جبنة، خس، صوص خاص." at bounding box center [1212, 448] width 234 height 21
click at [1218, 494] on div "[DATE] 10:59 PM" at bounding box center [989, 506] width 714 height 40
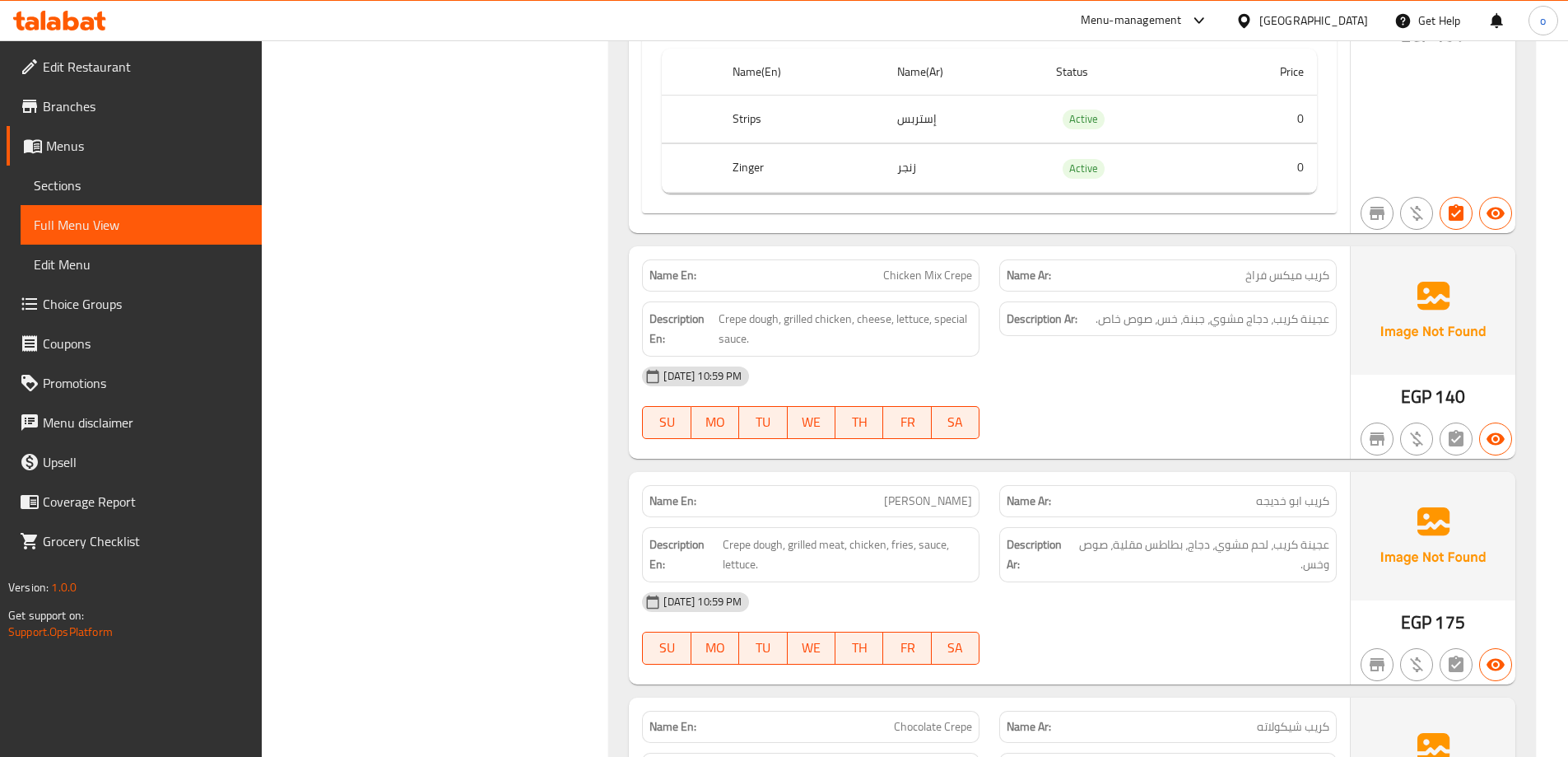
scroll to position [5188, 0]
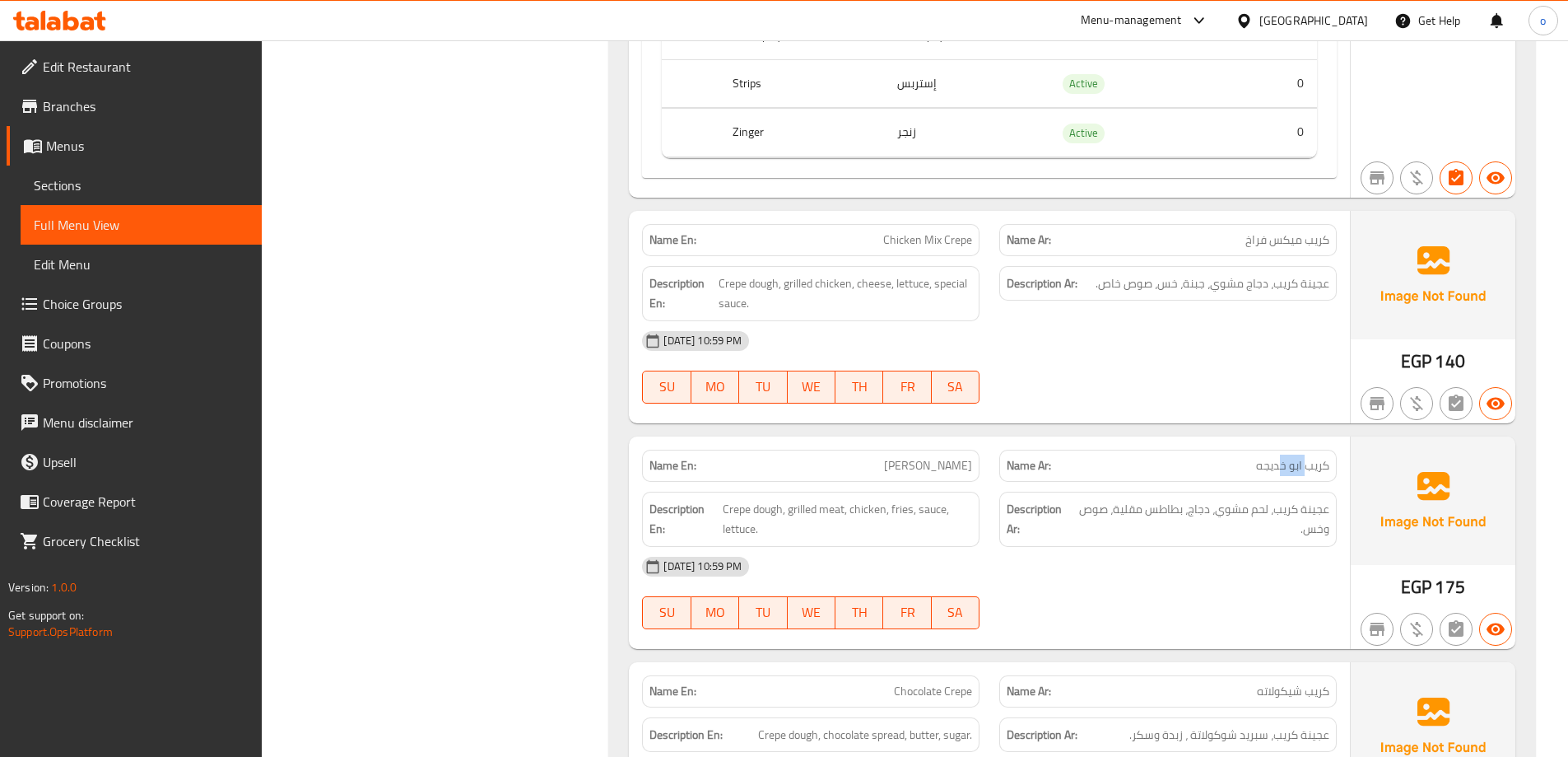
drag, startPoint x: 1309, startPoint y: 464, endPoint x: 1282, endPoint y: 470, distance: 27.7
click at [1282, 470] on span "کریب ابو خدیجه" at bounding box center [1292, 465] width 73 height 17
click at [906, 459] on span "[PERSON_NAME]" at bounding box center [928, 465] width 88 height 17
drag, startPoint x: 1305, startPoint y: 515, endPoint x: 1250, endPoint y: 517, distance: 55.0
click at [1250, 517] on span "عجينة كريب، لحم مشوي، دجاج، بطاطس مقلية، صوص وخس." at bounding box center [1201, 519] width 255 height 41
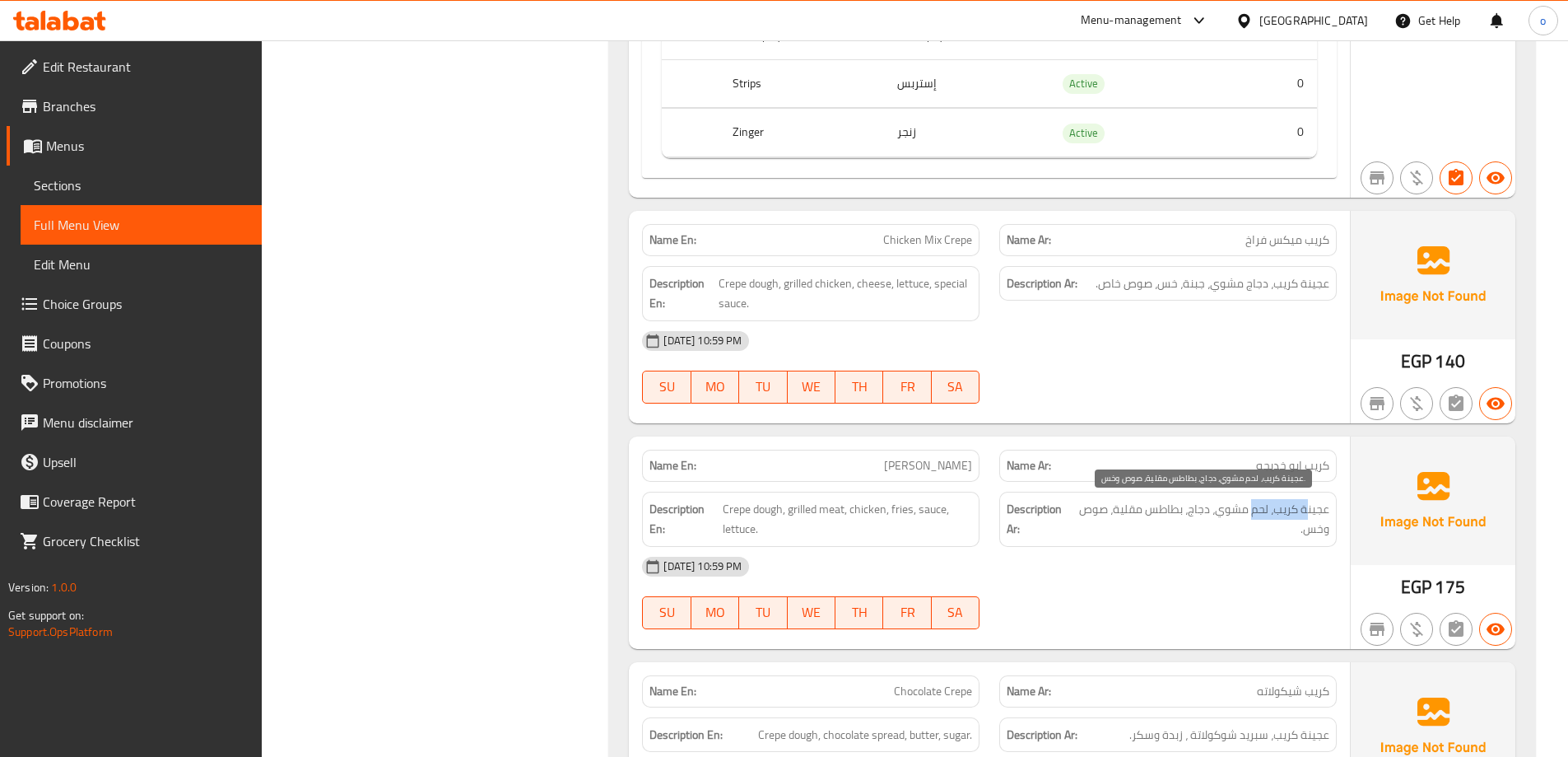
click at [1250, 517] on span "عجينة كريب، لحم مشوي، دجاج، بطاطس مقلية، صوص وخس." at bounding box center [1201, 519] width 255 height 41
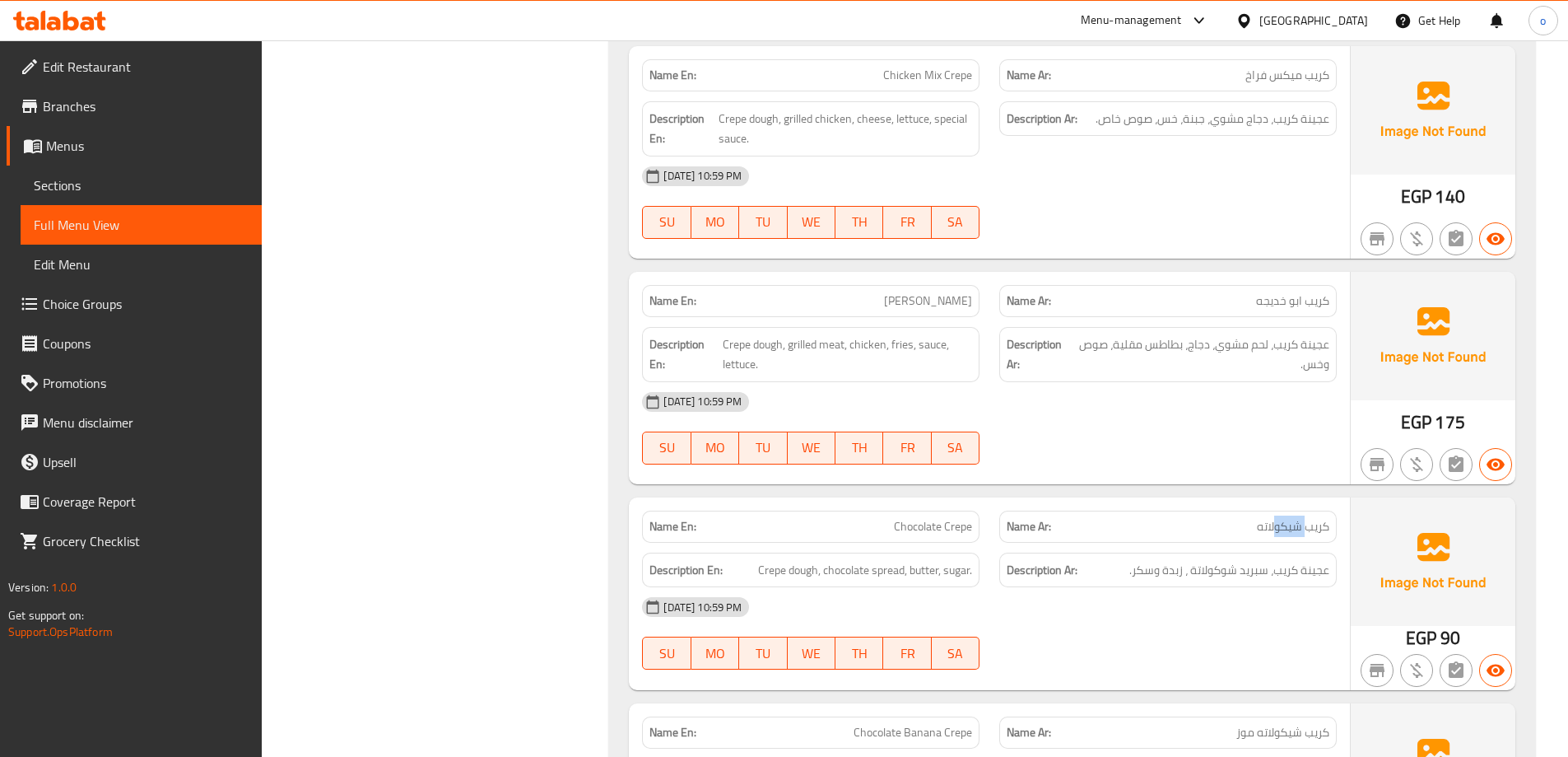
drag, startPoint x: 1304, startPoint y: 528, endPoint x: 1276, endPoint y: 529, distance: 28.0
click at [1276, 529] on span "كريب شيكولاته" at bounding box center [1292, 526] width 72 height 17
click at [1228, 579] on span "عجينة كريب، سبريد شوكولاتة ، زبدة وسكر." at bounding box center [1229, 570] width 200 height 21
drag, startPoint x: 1324, startPoint y: 570, endPoint x: 1096, endPoint y: 565, distance: 228.1
click at [1105, 568] on h6 "Description Ar: عجينة كريب، سبريد شوكولاتة ، زبدة وسكر." at bounding box center [1168, 570] width 322 height 21
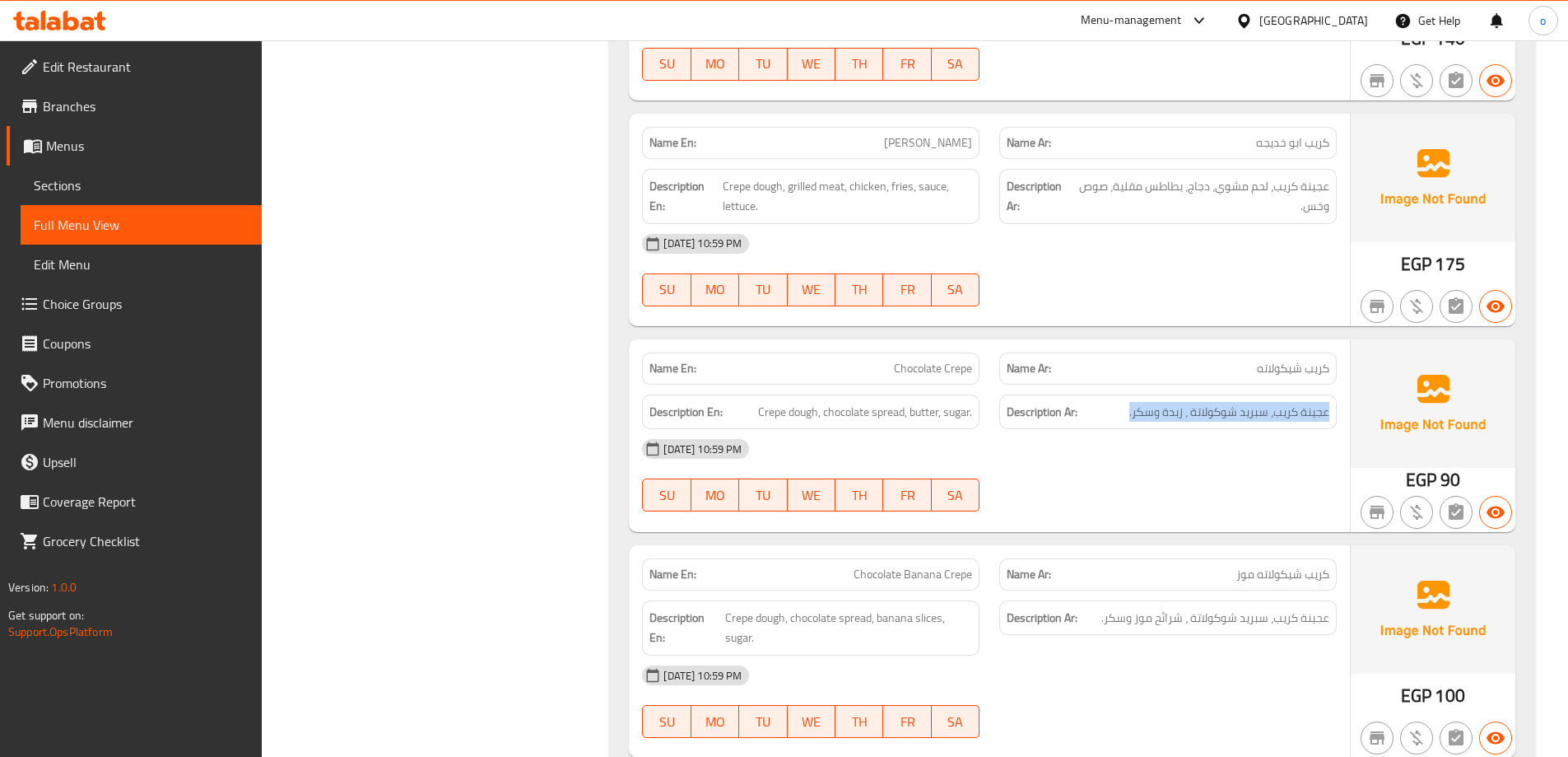
scroll to position [5600, 0]
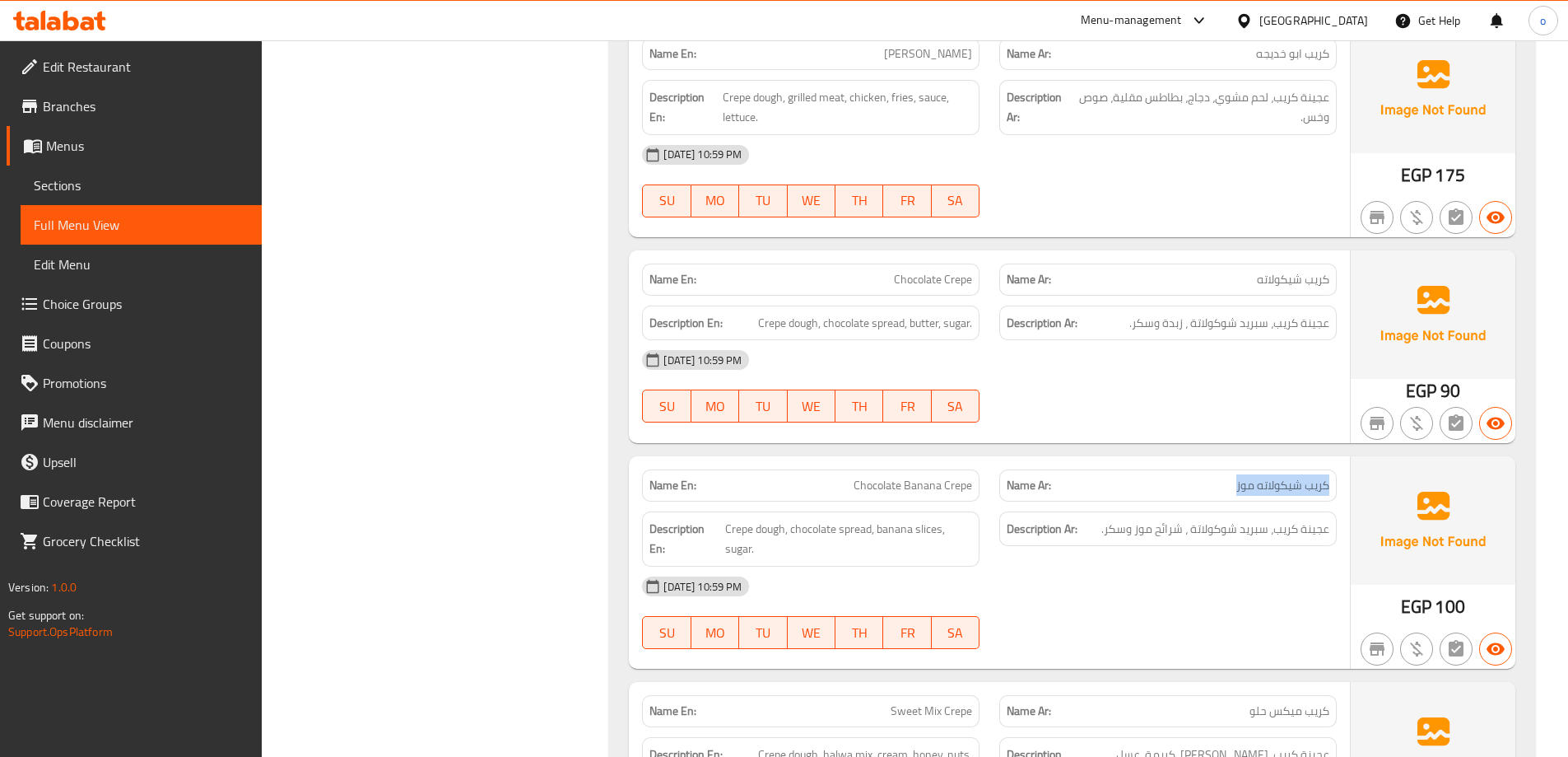
drag, startPoint x: 1221, startPoint y: 482, endPoint x: 1346, endPoint y: 493, distance: 125.5
click at [1346, 493] on div "Name Ar: كريب شيكولاته موز" at bounding box center [1167, 486] width 358 height 52
click at [890, 530] on span "Crepe dough, chocolate spread, banana slices, sugar." at bounding box center [848, 539] width 247 height 41
drag, startPoint x: 1311, startPoint y: 525, endPoint x: 1080, endPoint y: 540, distance: 231.5
click at [1080, 540] on div "Description Ar: عجينة كريب، سبريد شوكولاتة ، شرائح موز وسكر." at bounding box center [1167, 528] width 338 height 35
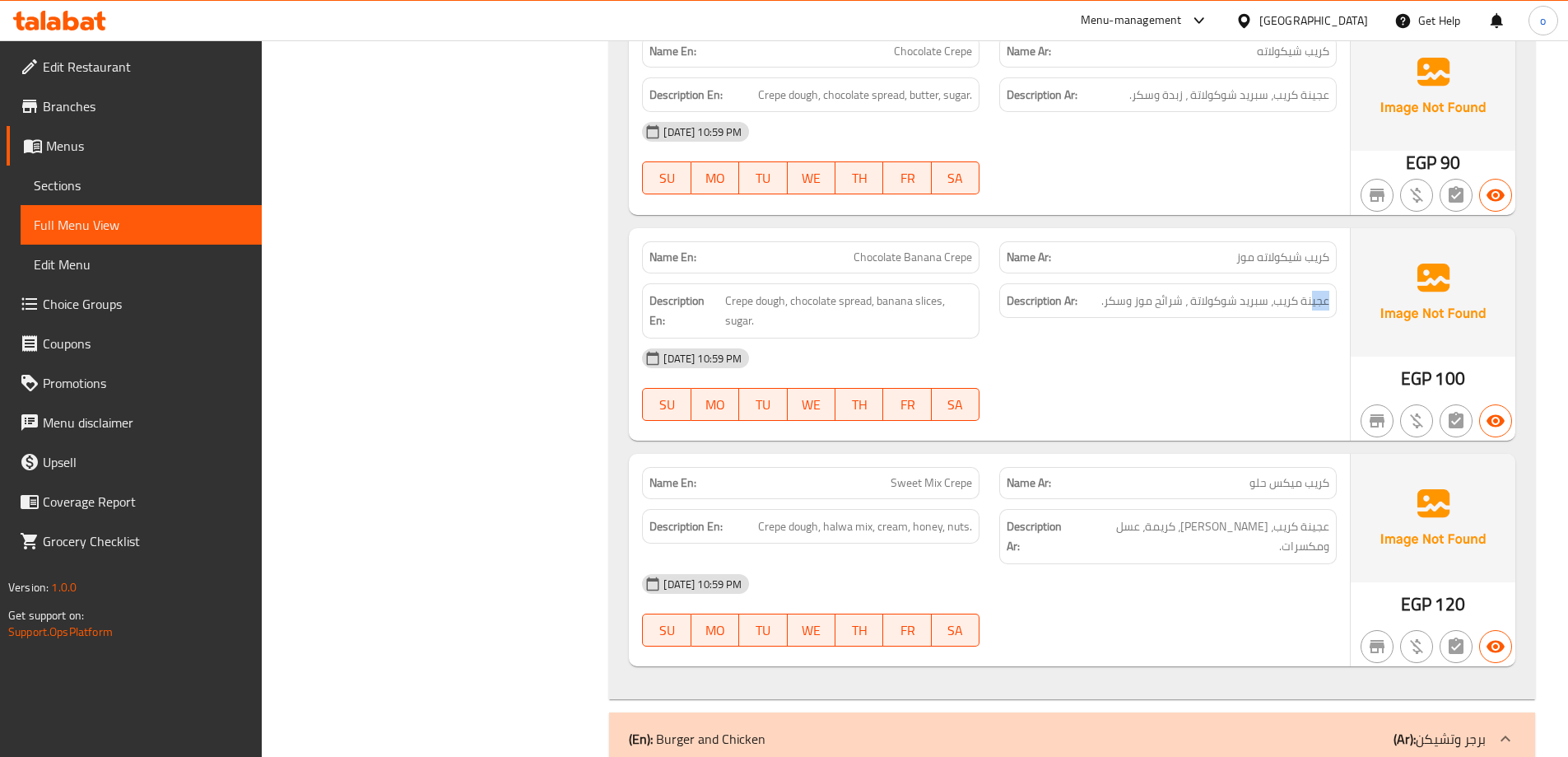
scroll to position [5847, 0]
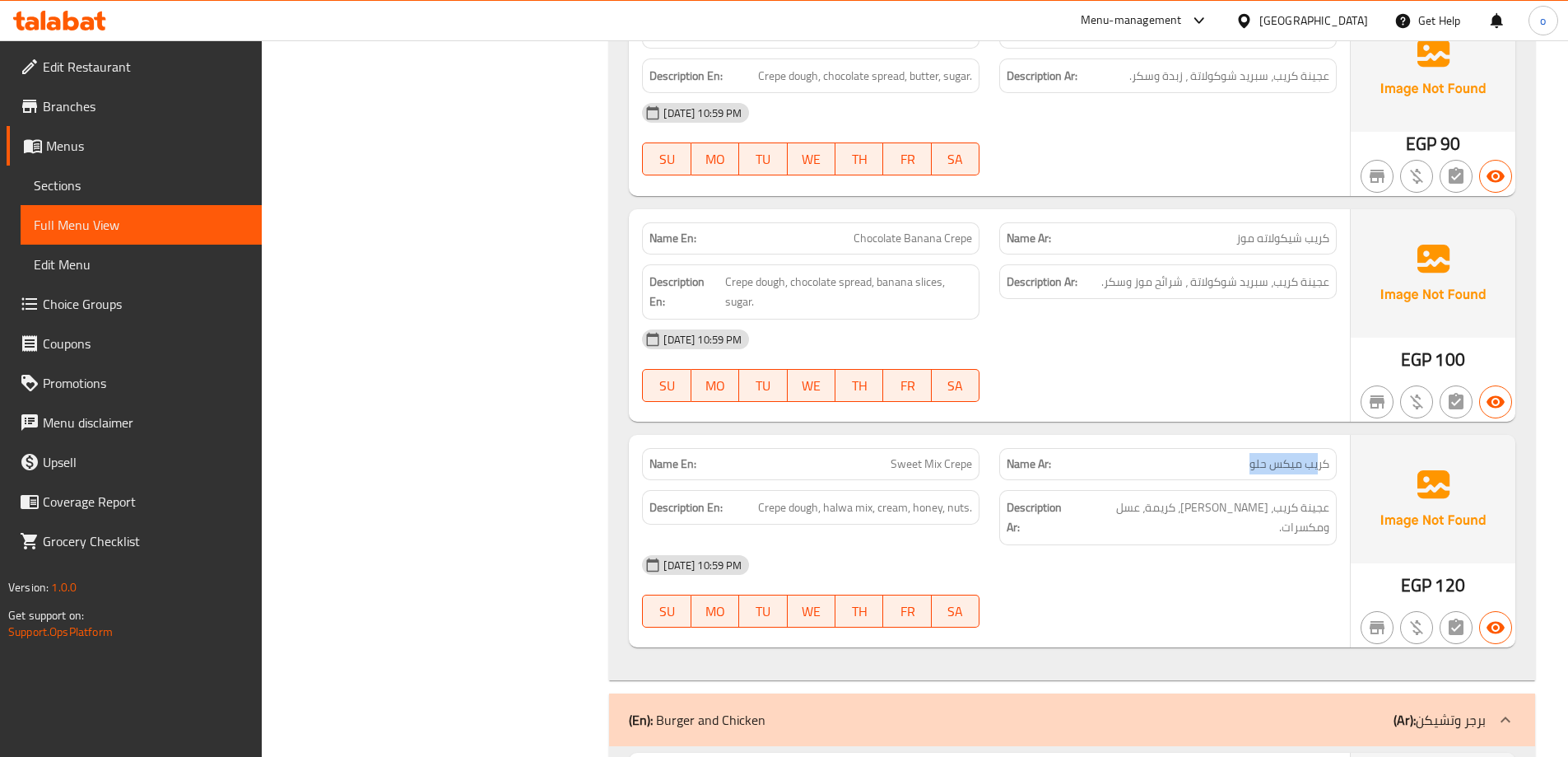
drag, startPoint x: 1319, startPoint y: 456, endPoint x: 1046, endPoint y: 476, distance: 273.7
click at [1170, 474] on div "Name Ar: كريب ميكس حلو" at bounding box center [1167, 464] width 338 height 32
drag, startPoint x: 857, startPoint y: 502, endPoint x: 1303, endPoint y: 515, distance: 446.2
click at [1303, 515] on div "Description En: Crepe dough, halwa mix, cream, honey, nuts. Description Ar: عجي…" at bounding box center [989, 517] width 714 height 75
click at [1282, 545] on div "[DATE] 10:59 PM" at bounding box center [989, 565] width 714 height 40
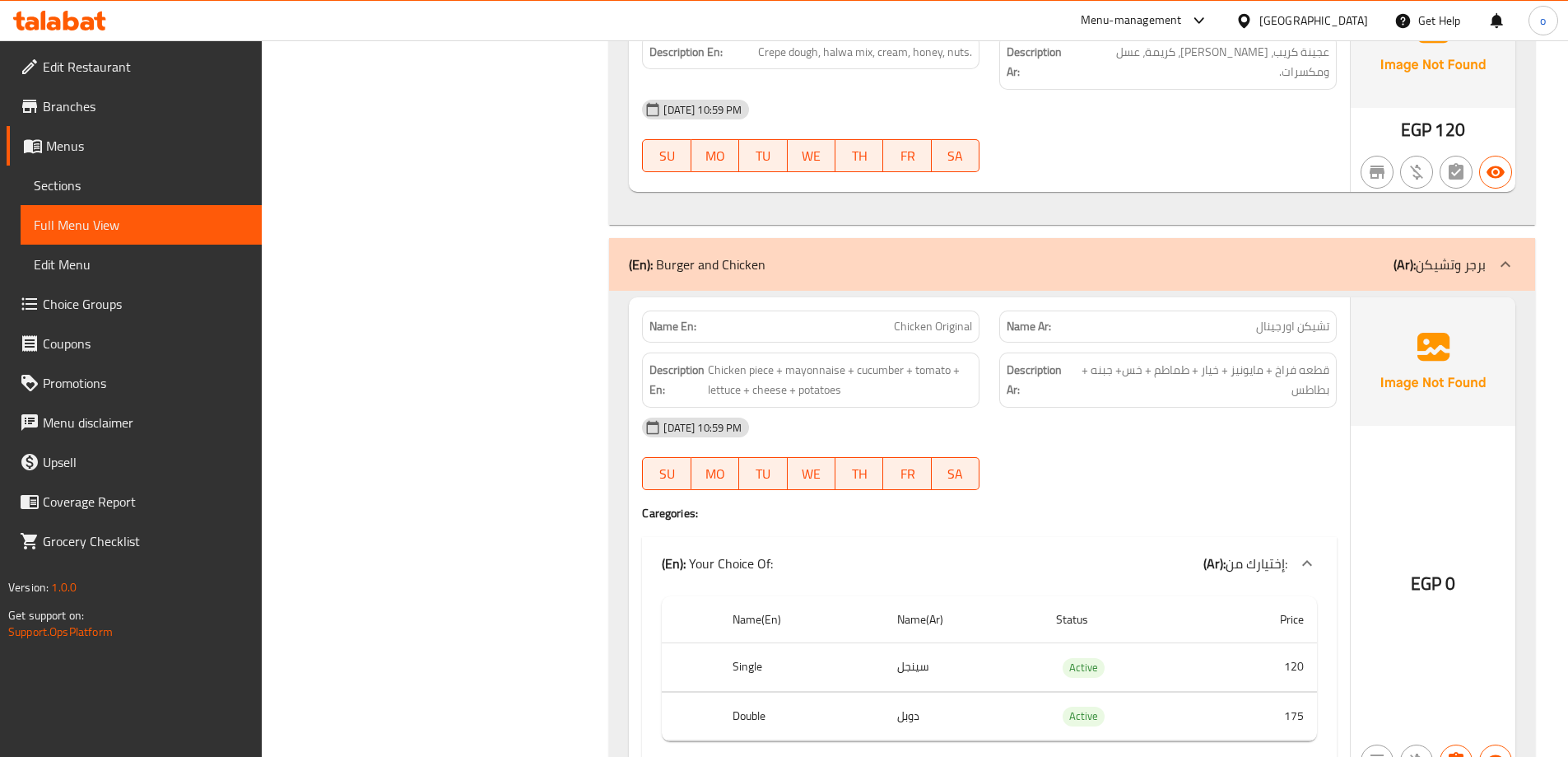
scroll to position [6341, 0]
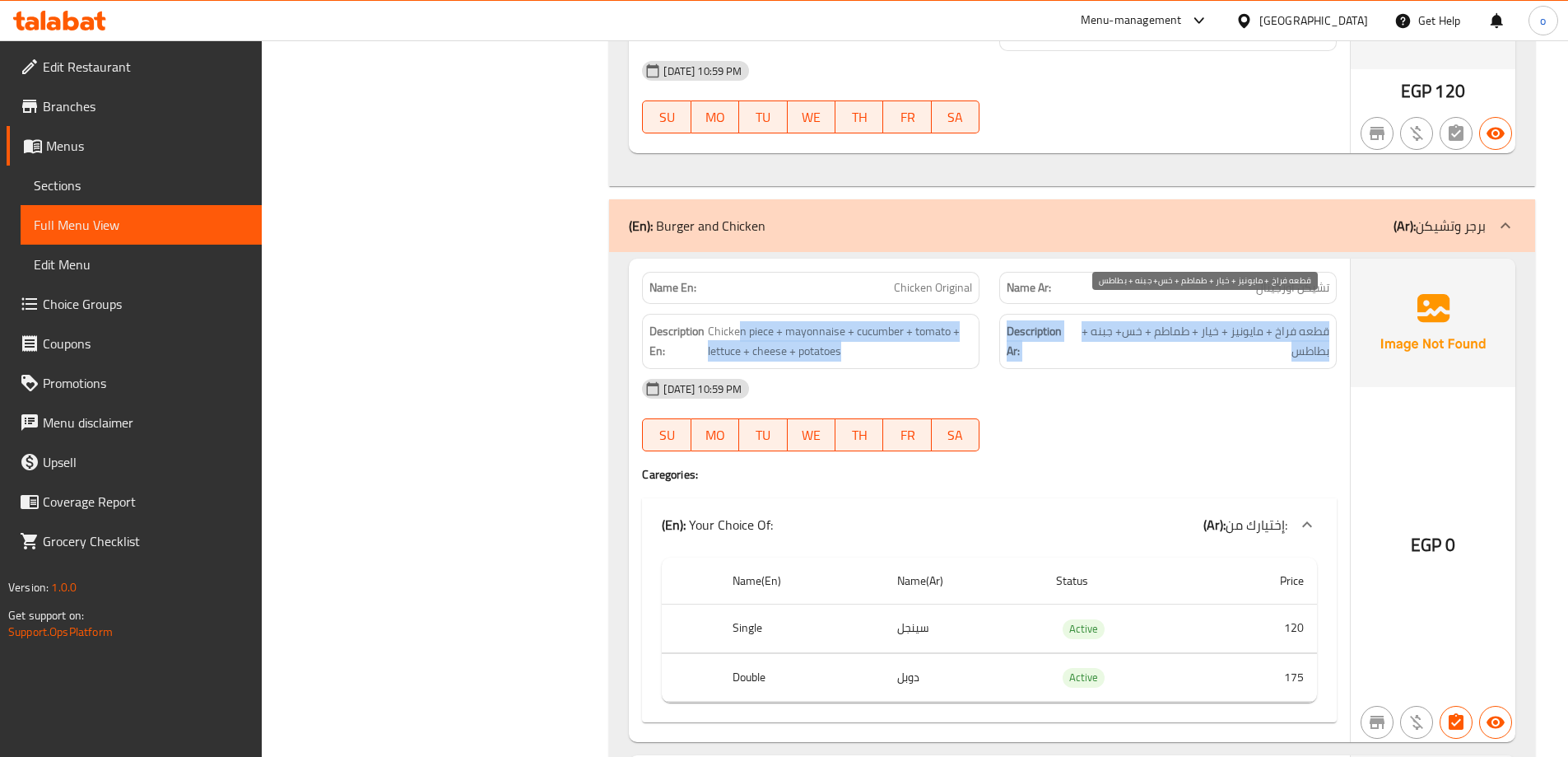
drag, startPoint x: 738, startPoint y: 319, endPoint x: 1132, endPoint y: 336, distance: 394.4
click at [1132, 336] on div "Description En: Chicken piece + mayonnaise + cucumber + tomato + lettuce + chee…" at bounding box center [989, 341] width 714 height 75
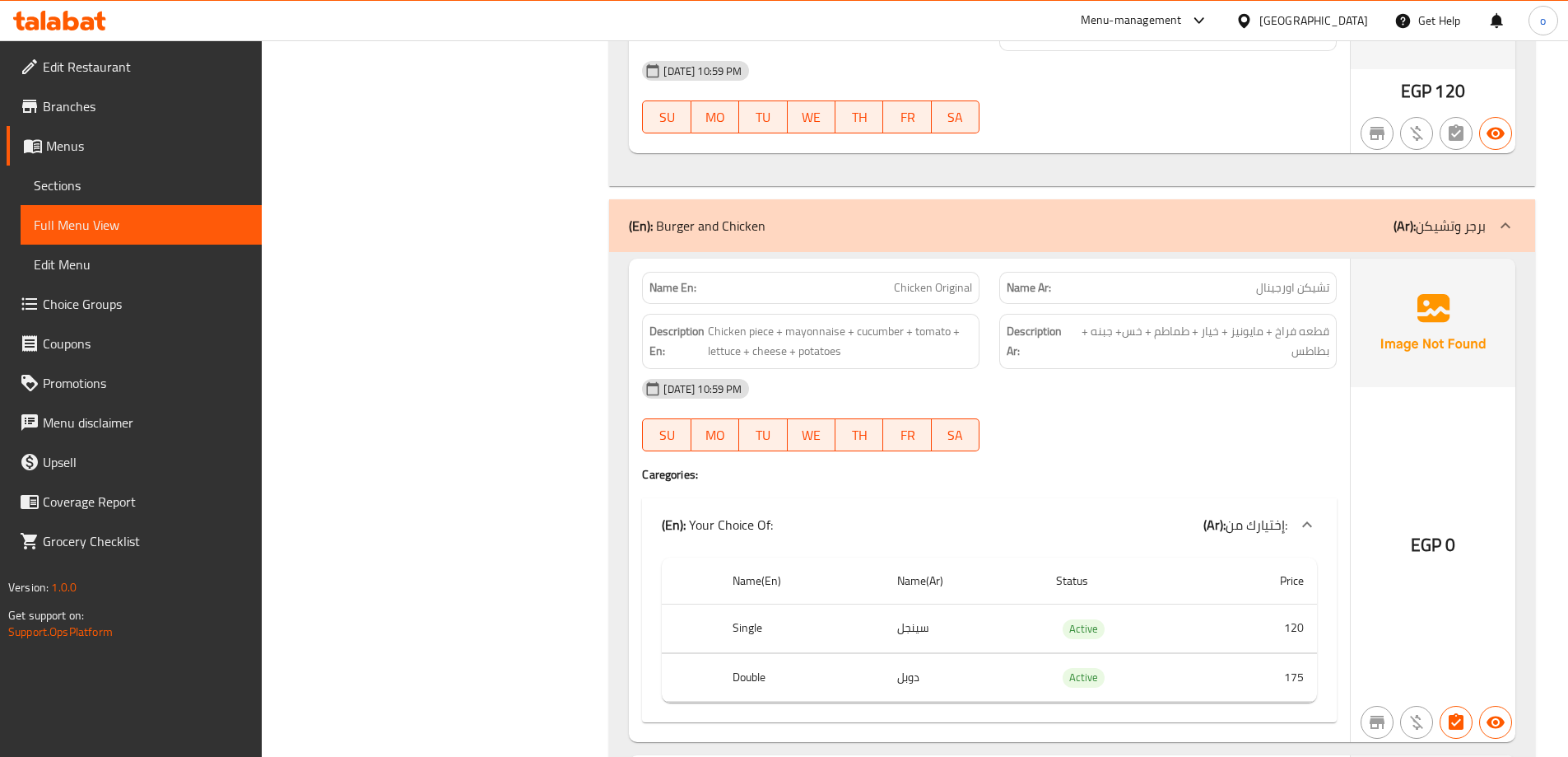
click at [1175, 381] on div "[DATE] 10:59 PM" at bounding box center [989, 388] width 714 height 40
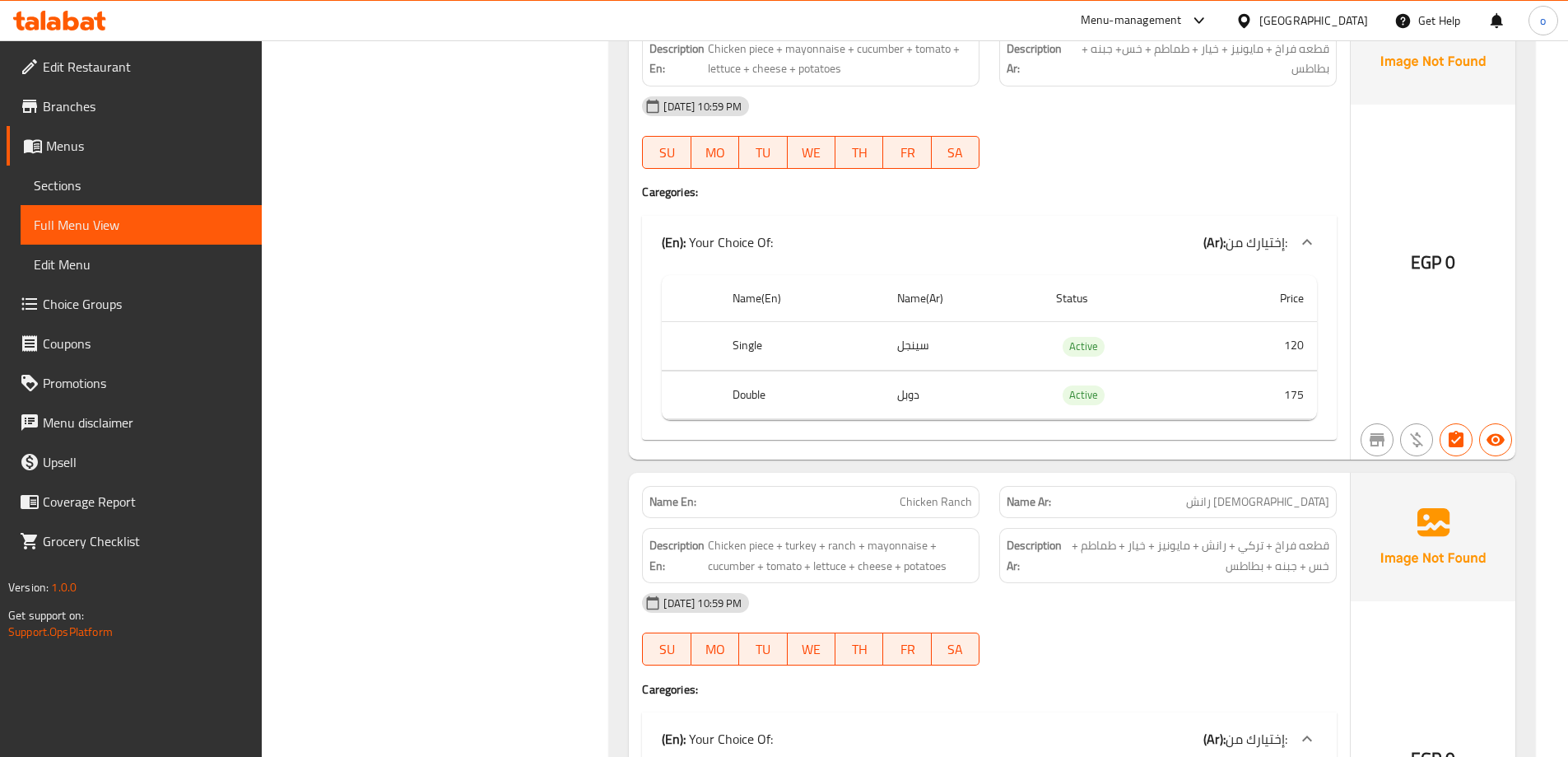
scroll to position [6671, 0]
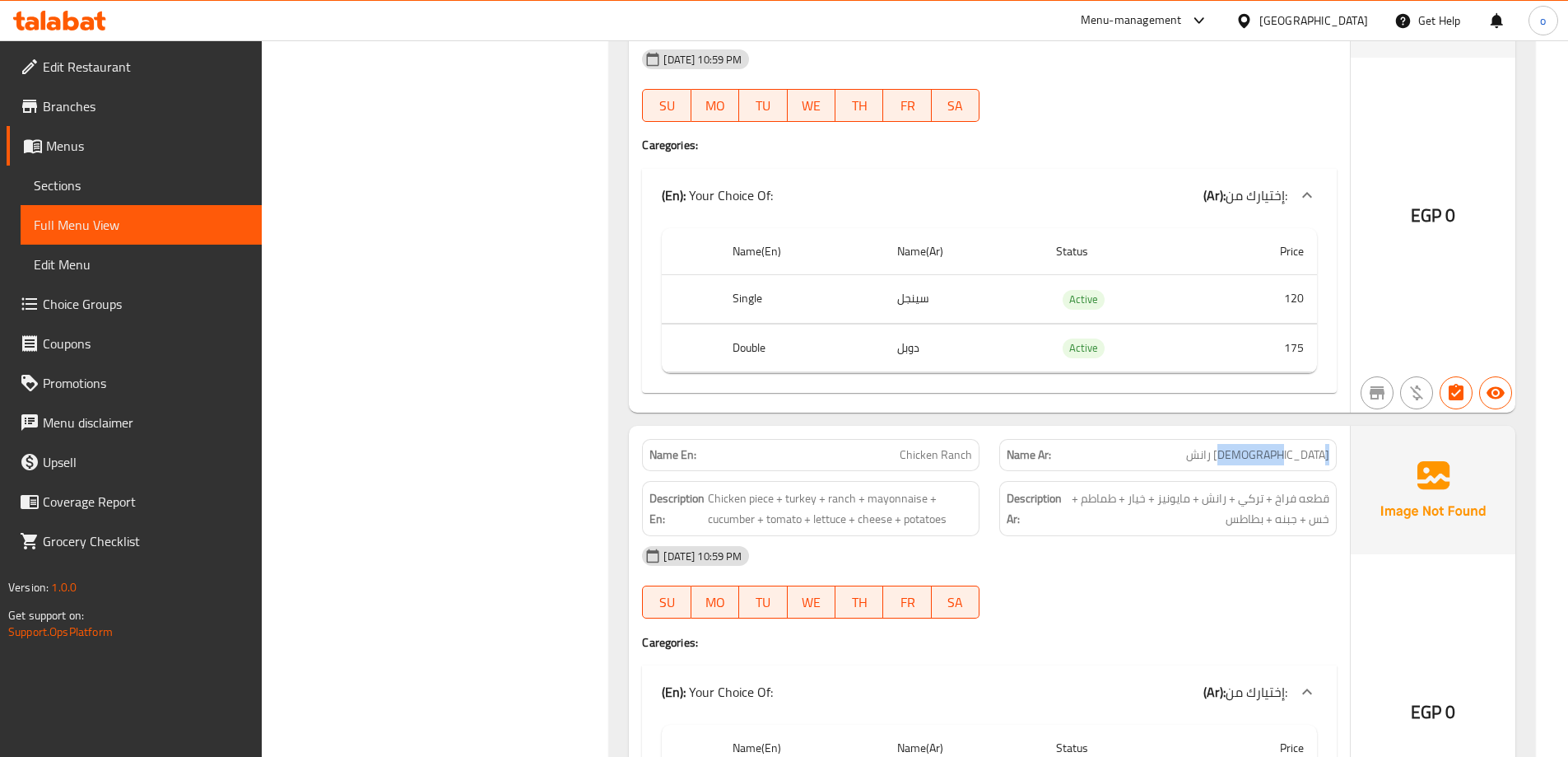
drag, startPoint x: 1265, startPoint y: 425, endPoint x: 1343, endPoint y: 434, distance: 78.5
click at [1343, 434] on div "Name Ar: [DEMOGRAPHIC_DATA] رانش" at bounding box center [1167, 455] width 358 height 52
click at [1117, 489] on span "قطعه فراخ + تركي + رانش + مایونیز + خیار + طماطم + خس + جبنه + بطاطس" at bounding box center [1196, 508] width 264 height 41
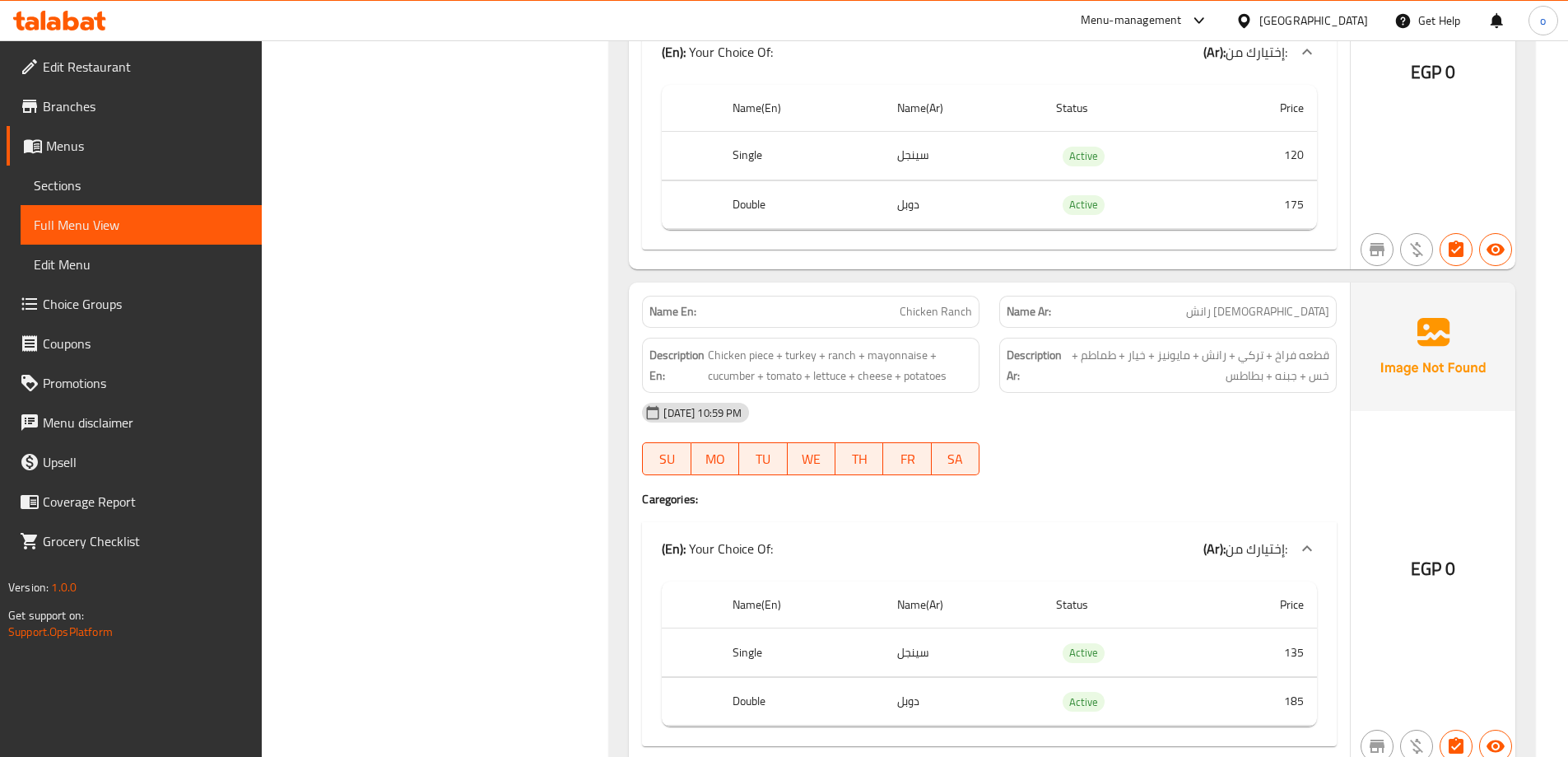
scroll to position [6836, 0]
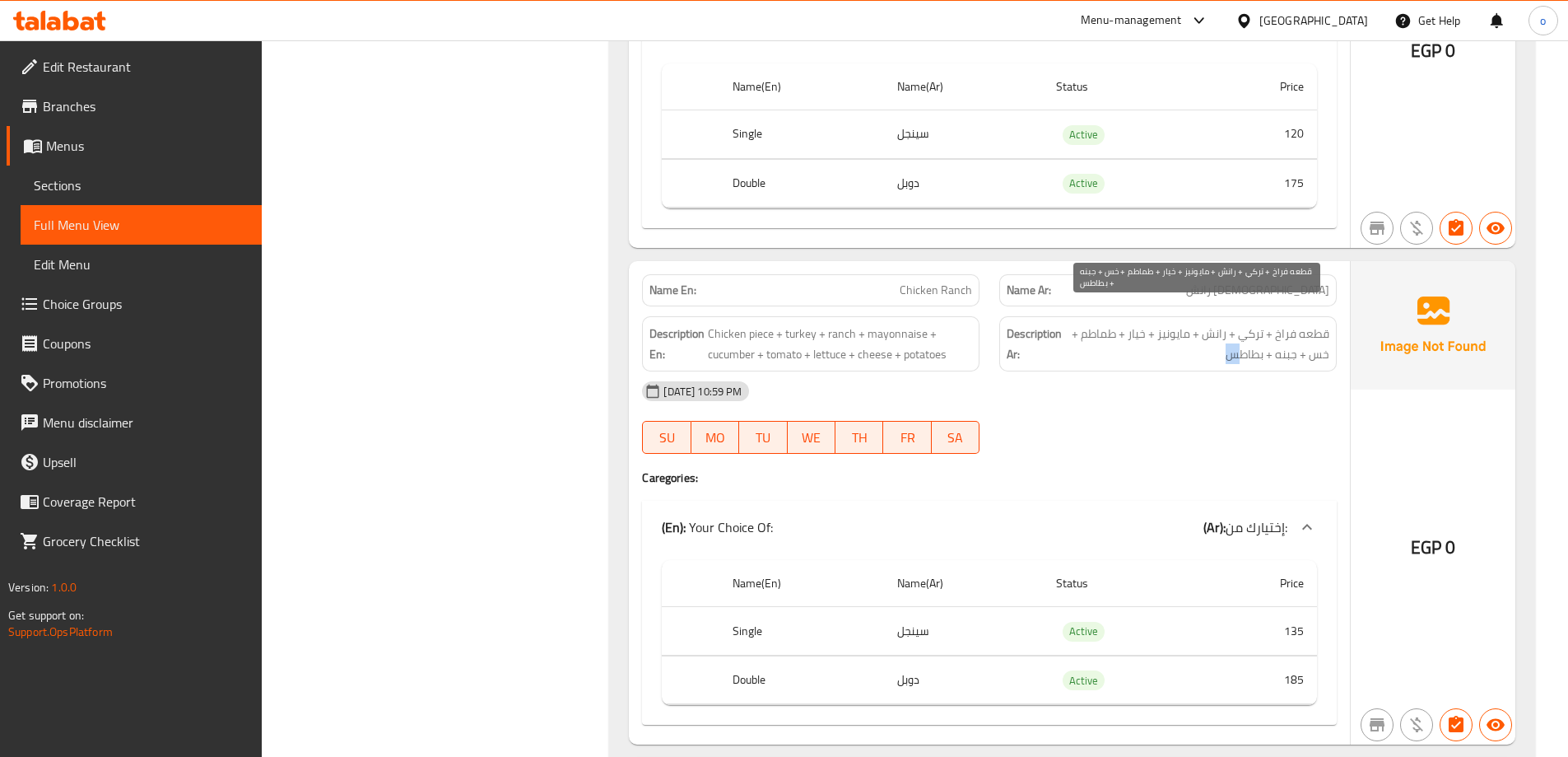
drag, startPoint x: 1242, startPoint y: 330, endPoint x: 1170, endPoint y: 330, distance: 72.0
click at [1170, 330] on span "قطعه فراخ + تركي + رانش + مایونیز + خیار + طماطم + خس + جبنه + بطاطس" at bounding box center [1196, 343] width 264 height 41
click at [1214, 324] on span "قطعه فراخ + تركي + رانش + مایونیز + خیار + طماطم + خس + جبنه + بطاطس" at bounding box center [1196, 343] width 264 height 41
drag, startPoint x: 1241, startPoint y: 311, endPoint x: 1241, endPoint y: 333, distance: 22.0
click at [1241, 333] on span "قطعه فراخ + تركي + رانش + مایونیز + خیار + طماطم + خس + جبنه + بطاطس" at bounding box center [1196, 343] width 264 height 41
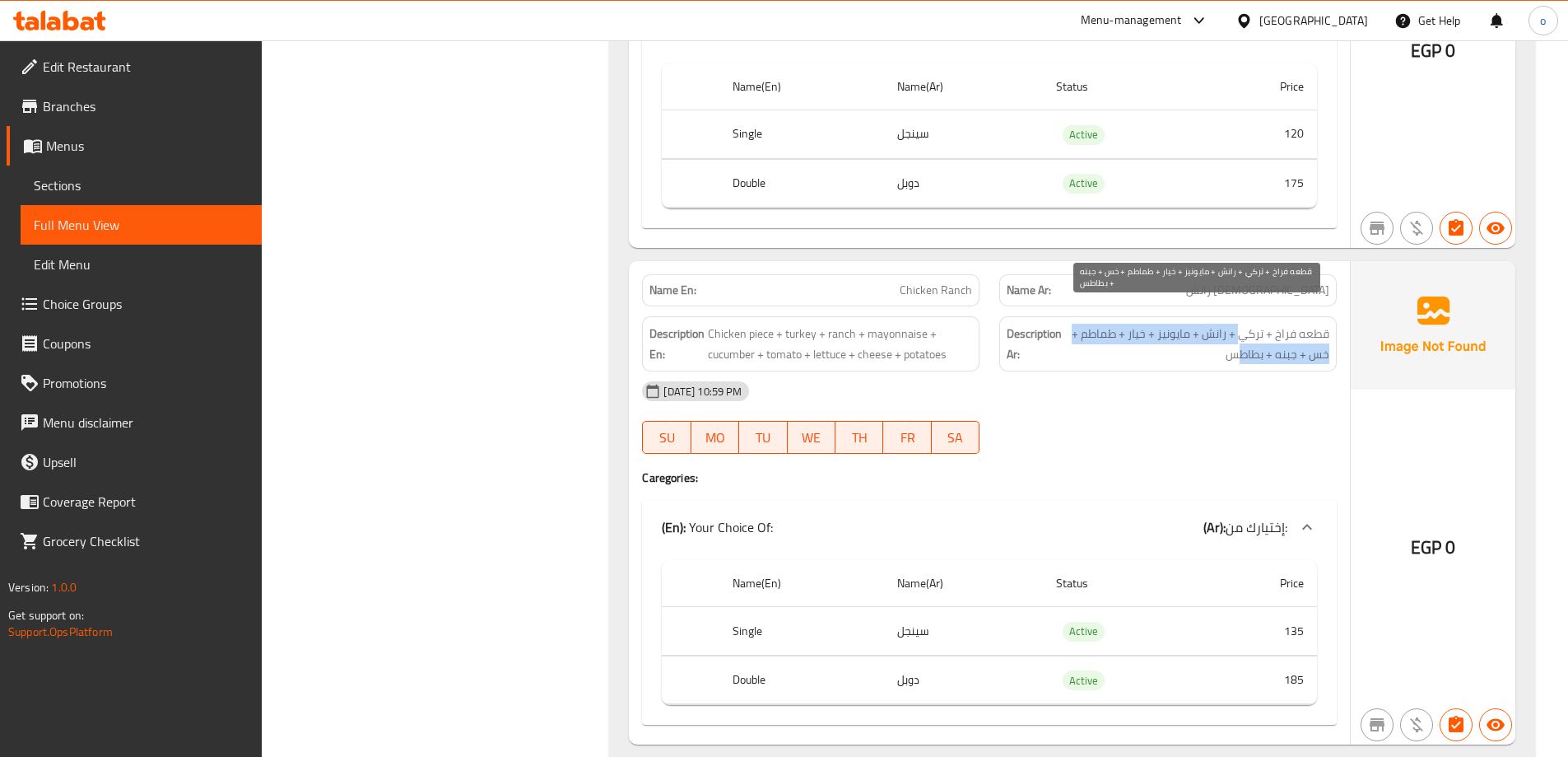
click at [1241, 333] on span "قطعه فراخ + تركي + رانش + مایونیز + خیار + طماطم + خس + جبنه + بطاطس" at bounding box center [1196, 343] width 264 height 41
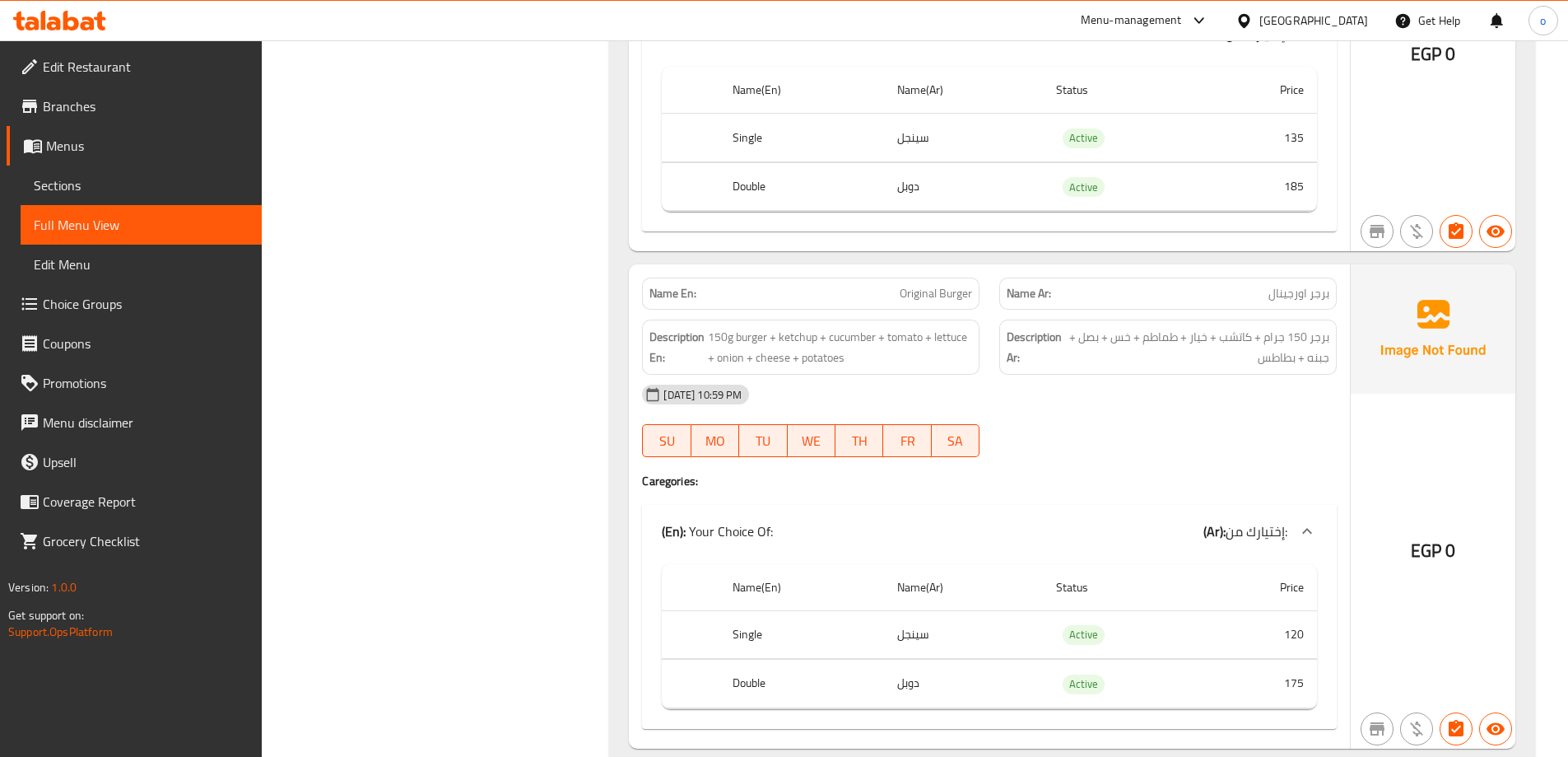
scroll to position [7329, 0]
drag, startPoint x: 1322, startPoint y: 324, endPoint x: 1265, endPoint y: 324, distance: 57.0
click at [1265, 326] on span "برجر 150 جرام + كاتشب + خیار + طماطم + خس + بصل + جبنه + بطاطس" at bounding box center [1197, 346] width 263 height 41
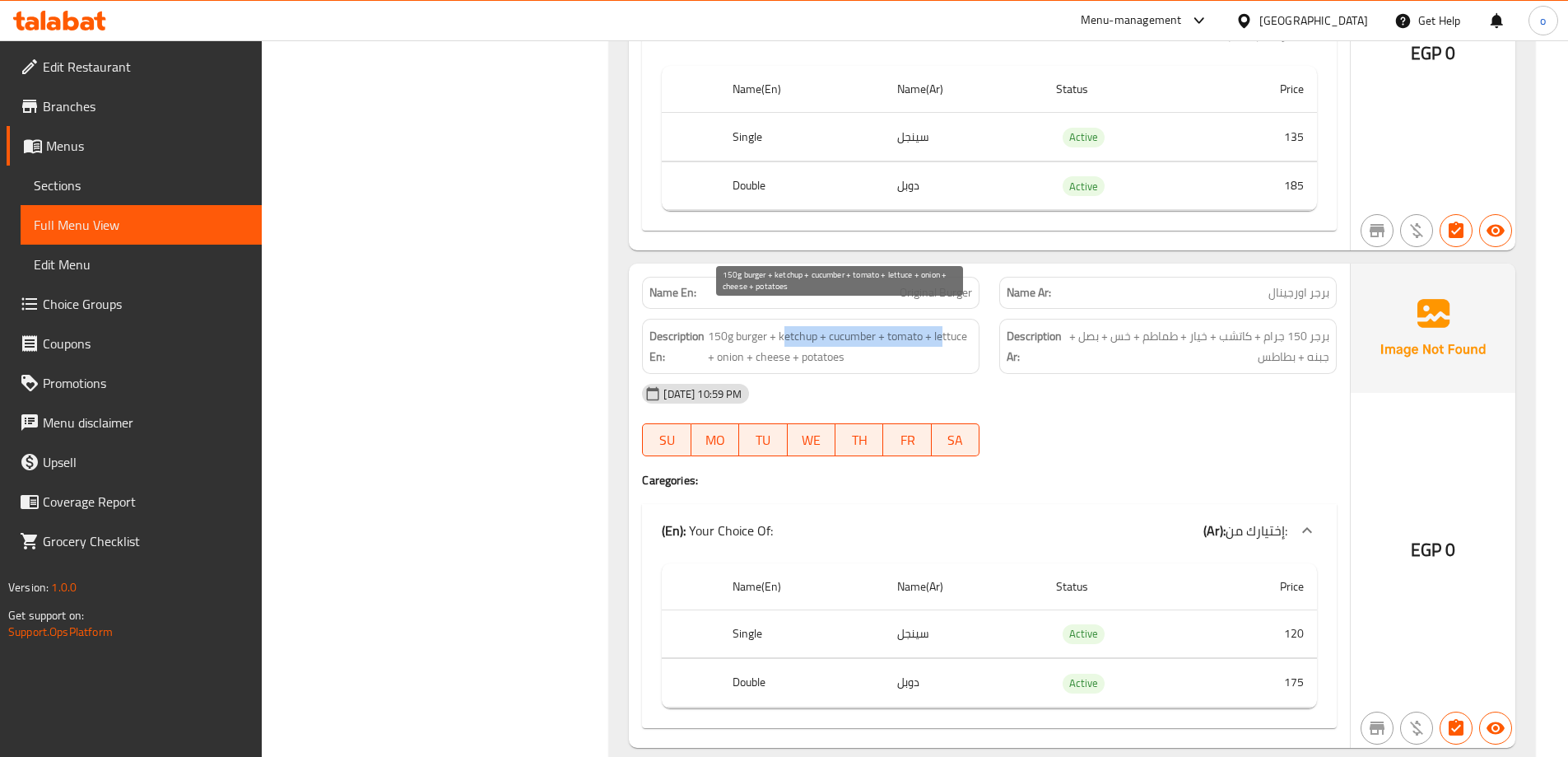
drag, startPoint x: 784, startPoint y: 313, endPoint x: 943, endPoint y: 320, distance: 159.2
click at [943, 326] on span "150g burger + ketchup + cucumber + tomato + lettuce + onion + cheese + potatoes" at bounding box center [839, 346] width 264 height 41
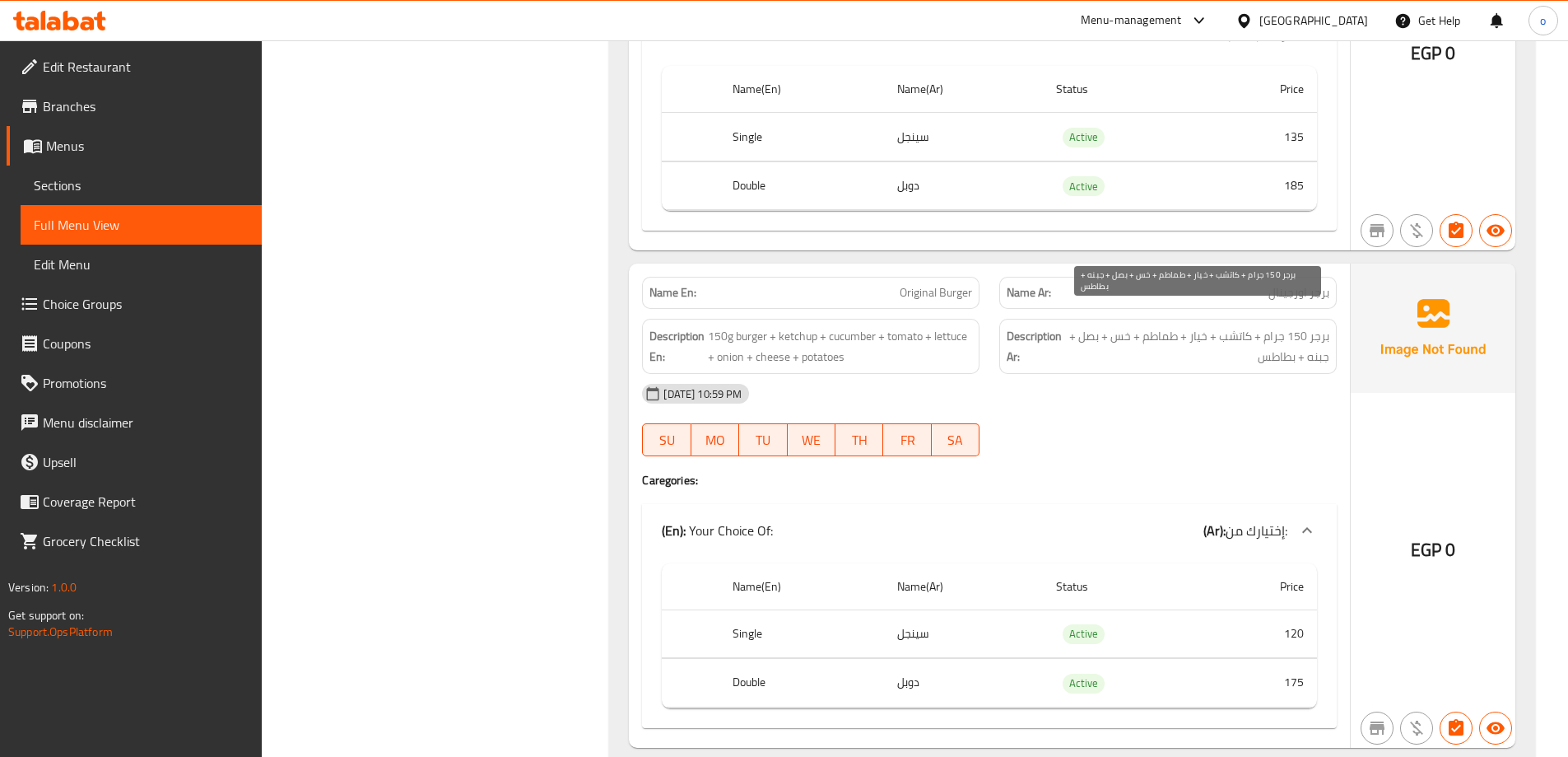
click at [1124, 327] on span "برجر 150 جرام + كاتشب + خیار + طماطم + خس + بصل + جبنه + بطاطس" at bounding box center [1197, 346] width 263 height 41
click at [1074, 326] on span "برجر 150 جرام + كاتشب + خیار + طماطم + خس + بصل + جبنه + بطاطس" at bounding box center [1197, 346] width 263 height 41
click at [1272, 338] on span "برجر 150 جرام + كاتشب + خیار + طماطم + خس + بصل + جبنه + بطاطس" at bounding box center [1197, 346] width 263 height 41
drag, startPoint x: 1301, startPoint y: 342, endPoint x: 1256, endPoint y: 349, distance: 45.5
click at [1256, 349] on div "Description Ar: برجر 150 جرام + كاتشب + خیار + طماطم + خس + بصل + جبنه + بطاطس" at bounding box center [1167, 346] width 338 height 55
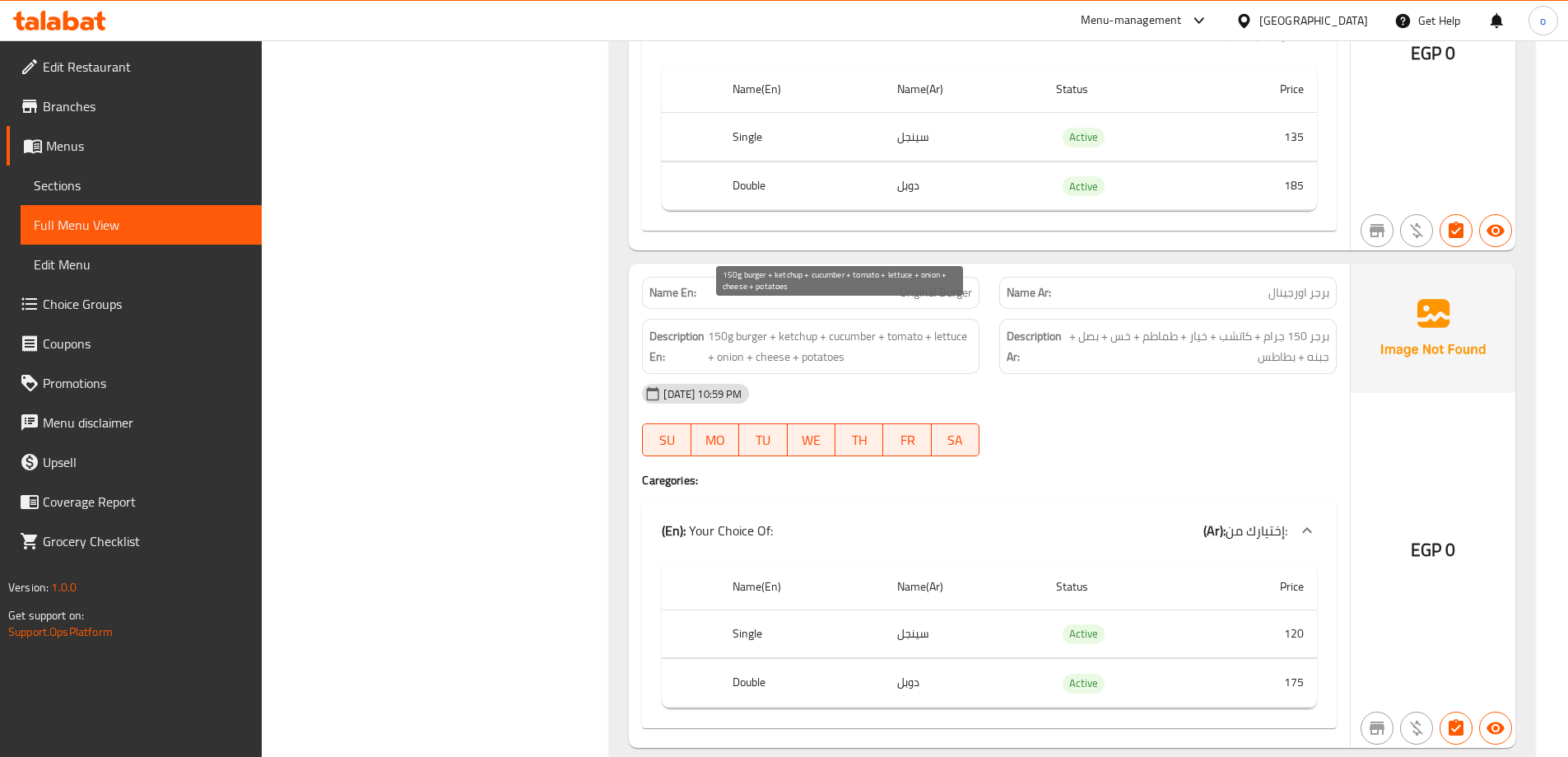
drag, startPoint x: 931, startPoint y: 333, endPoint x: 919, endPoint y: 333, distance: 12.0
click at [919, 333] on span "150g burger + ketchup + cucumber + tomato + lettuce + onion + cheese + potatoes" at bounding box center [839, 346] width 264 height 41
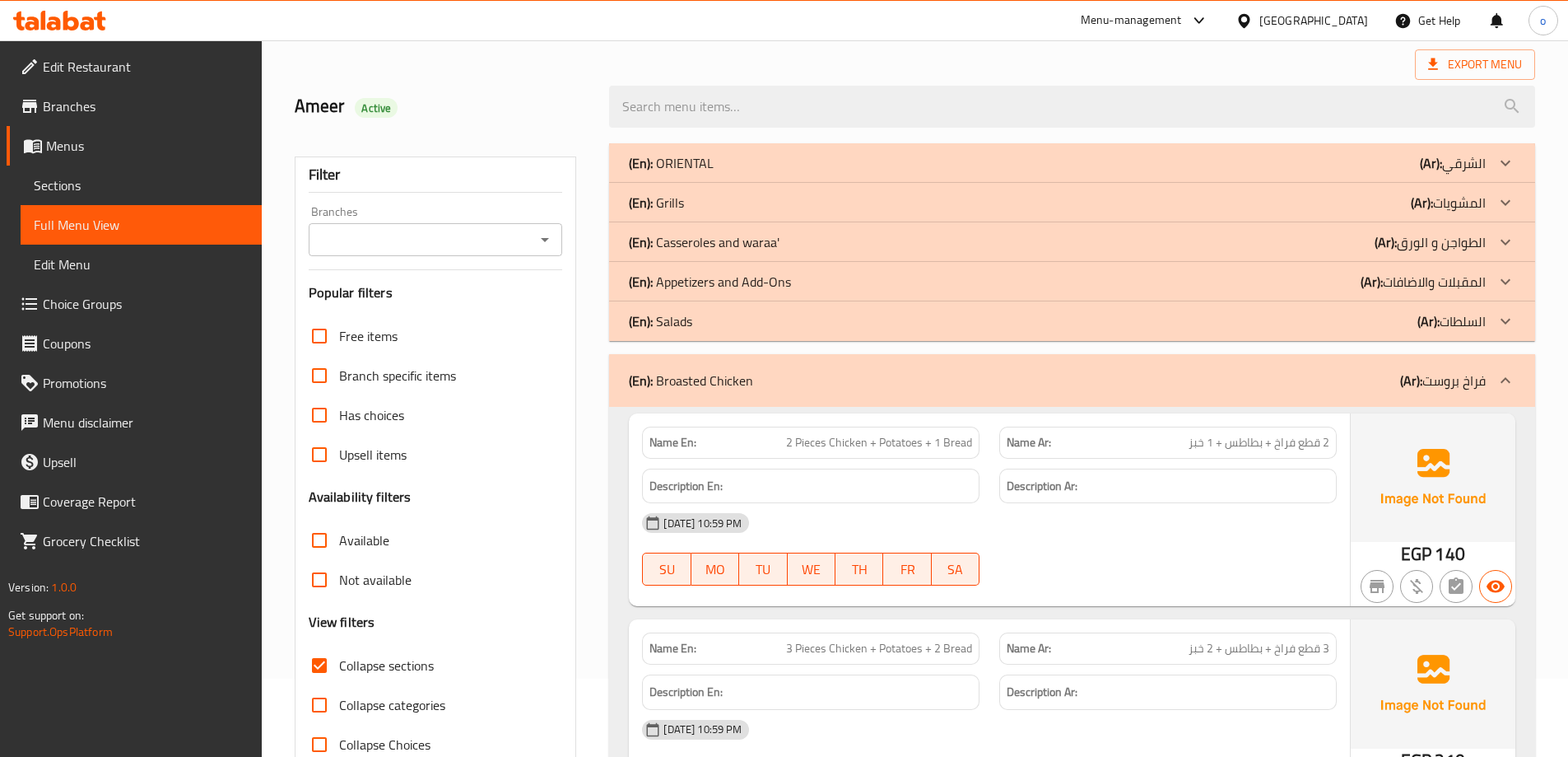
scroll to position [0, 0]
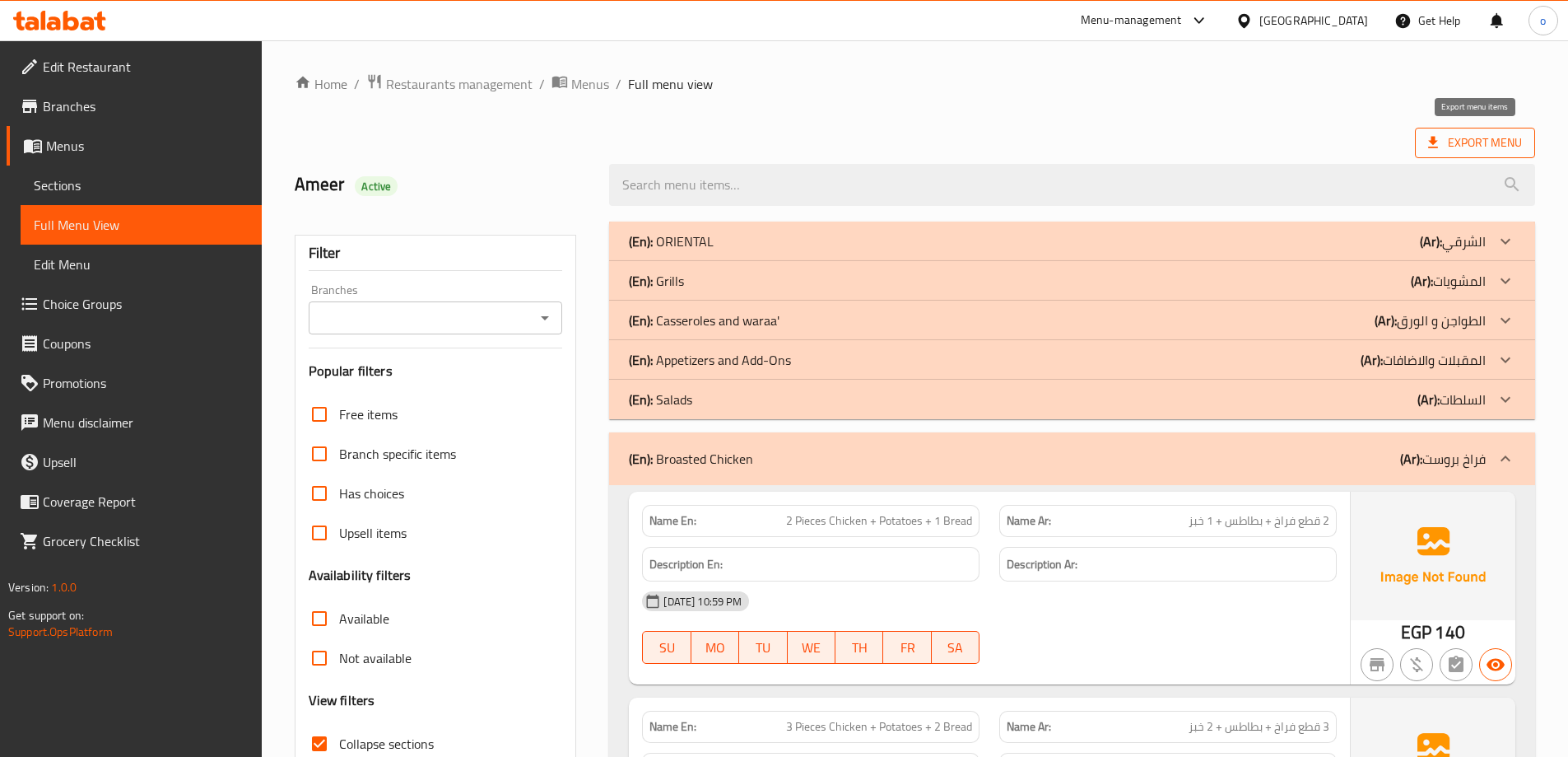
click at [1470, 138] on span "Export Menu" at bounding box center [1474, 142] width 94 height 21
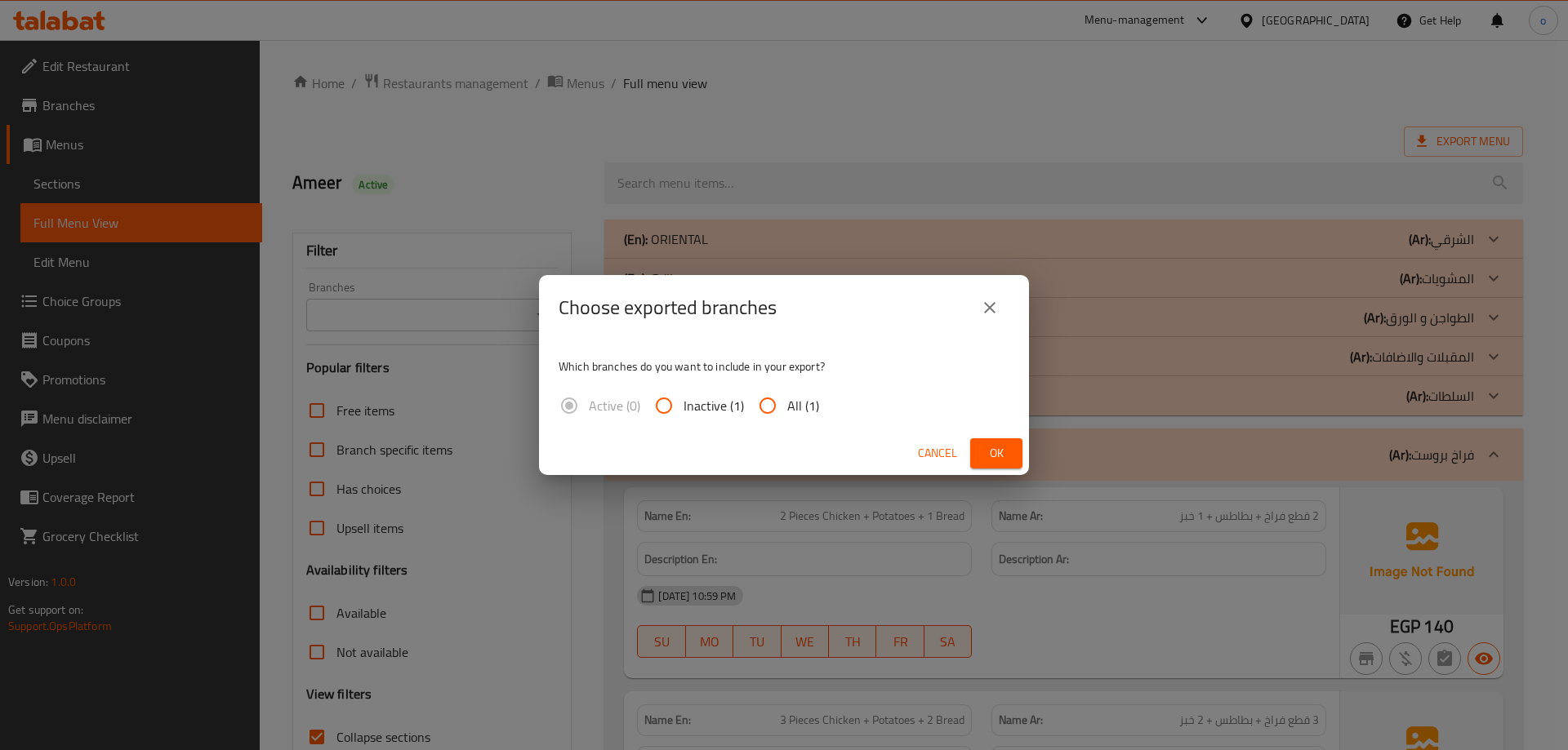
click at [772, 398] on input "All (1)" at bounding box center [767, 405] width 39 height 39
radio input "true"
click at [999, 446] on span "Ok" at bounding box center [995, 453] width 26 height 21
